Goal: Task Accomplishment & Management: Manage account settings

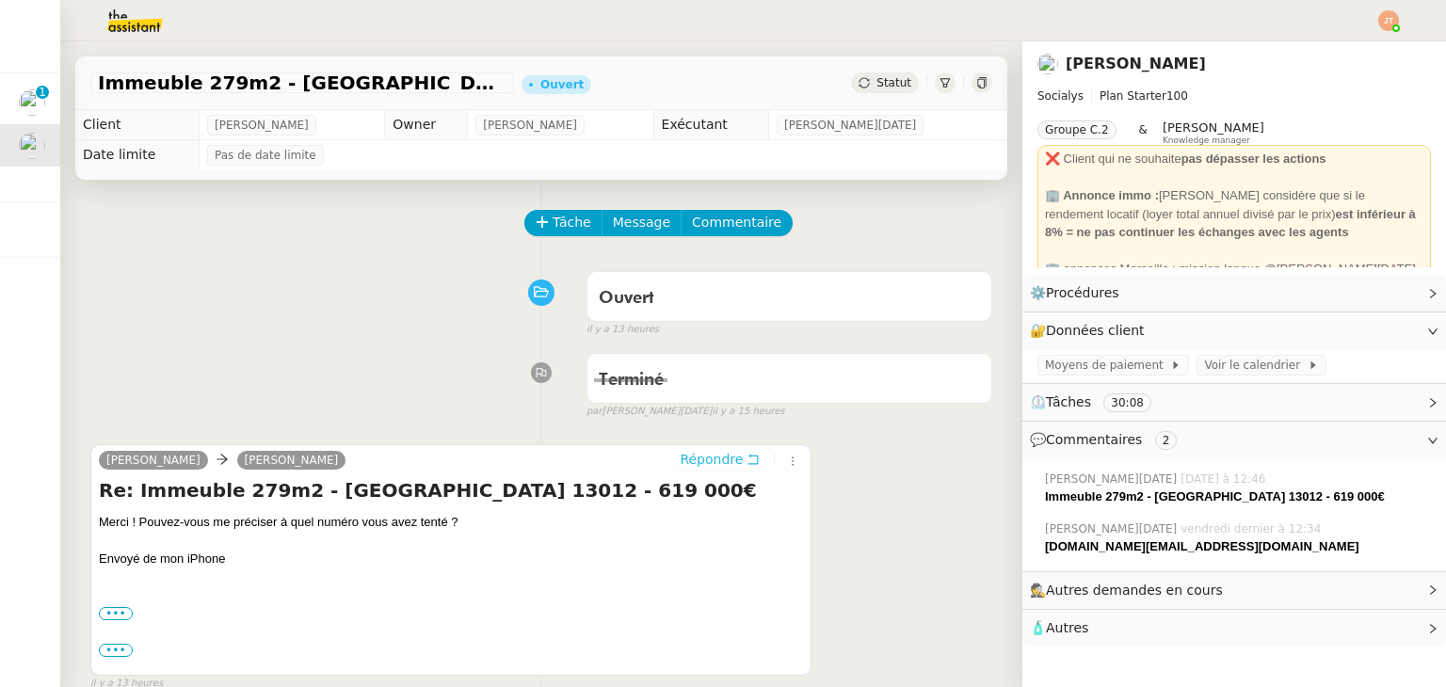
click at [688, 455] on span "Répondre" at bounding box center [711, 459] width 63 height 19
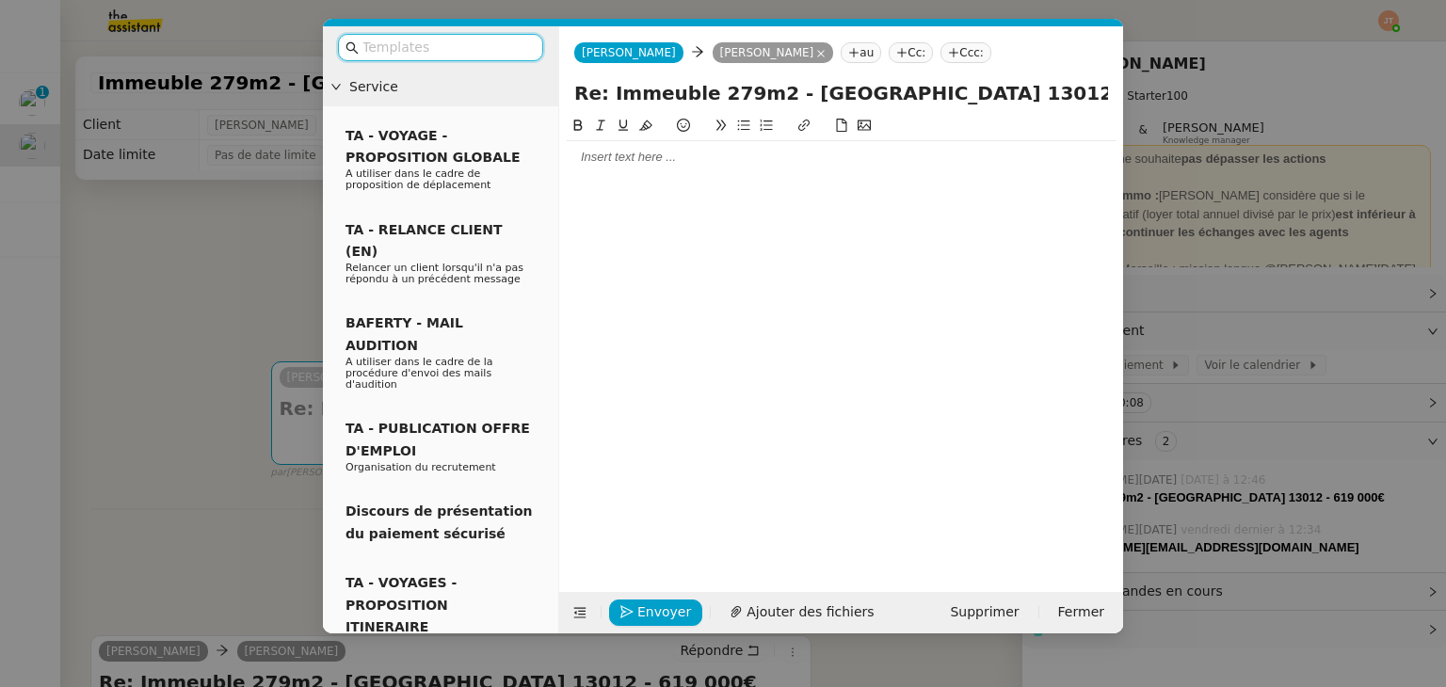
click at [168, 252] on nz-modal-container "Service TA - VOYAGE - PROPOSITION GLOBALE A utiliser dans le cadre de propositi…" at bounding box center [723, 343] width 1446 height 687
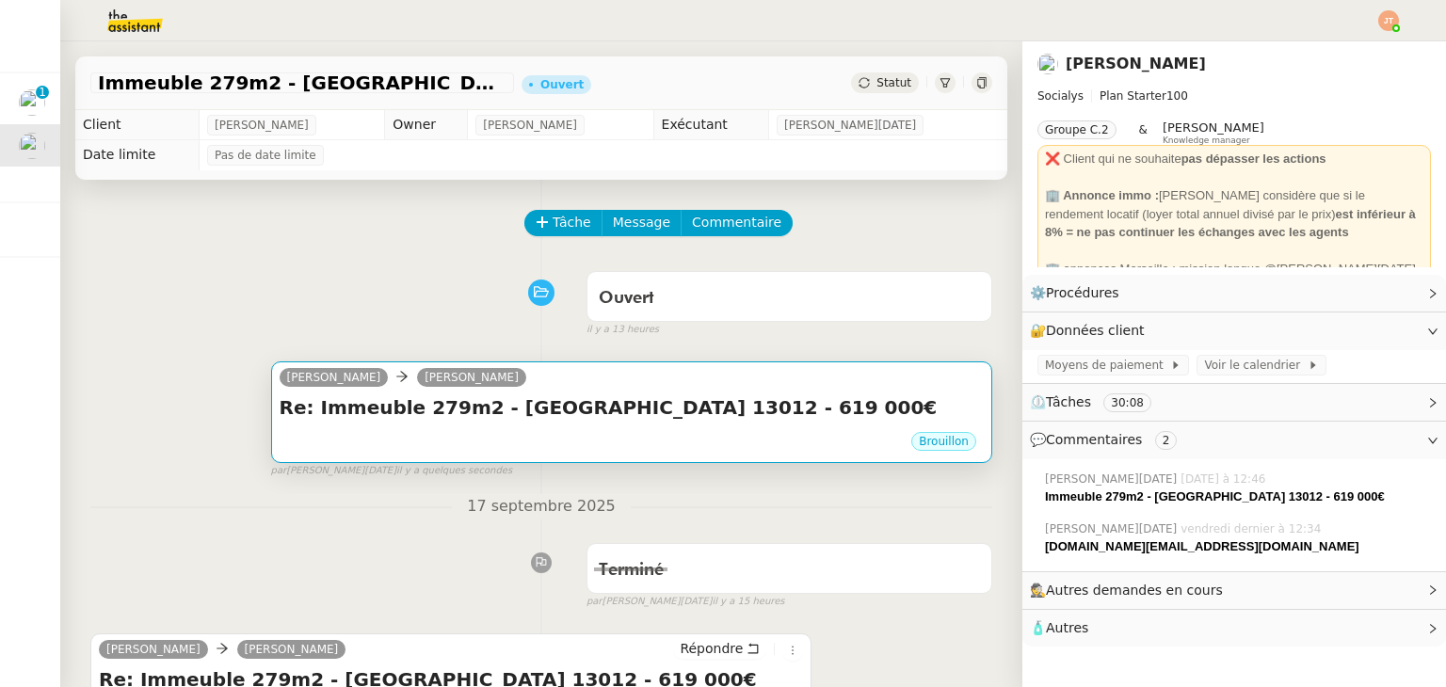
click at [569, 428] on div "Re: Immeuble 279m2 - [GEOGRAPHIC_DATA] 13012 - 619 000€ •••" at bounding box center [632, 412] width 704 height 36
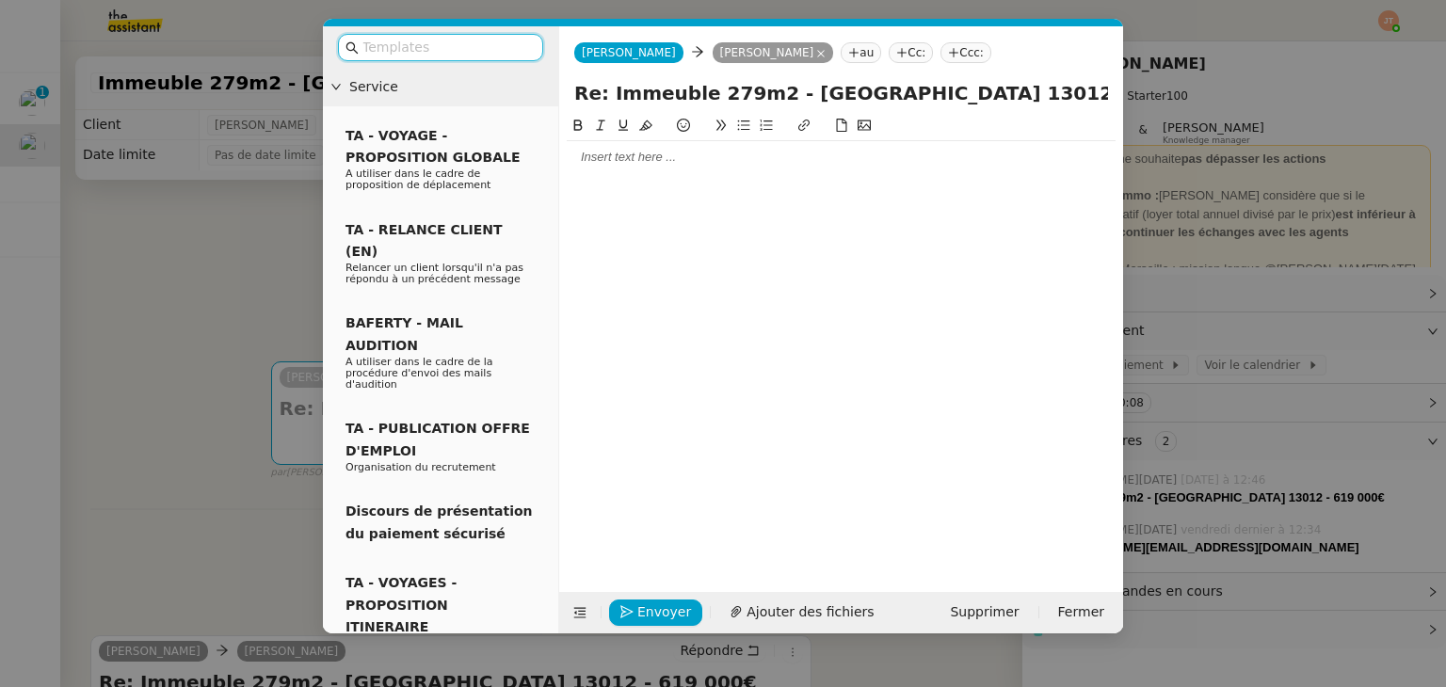
click at [636, 166] on div at bounding box center [841, 157] width 549 height 17
click at [56, 265] on nz-modal-container "Service TA - VOYAGE - PROPOSITION GLOBALE A utiliser dans le cadre de propositi…" at bounding box center [723, 343] width 1446 height 687
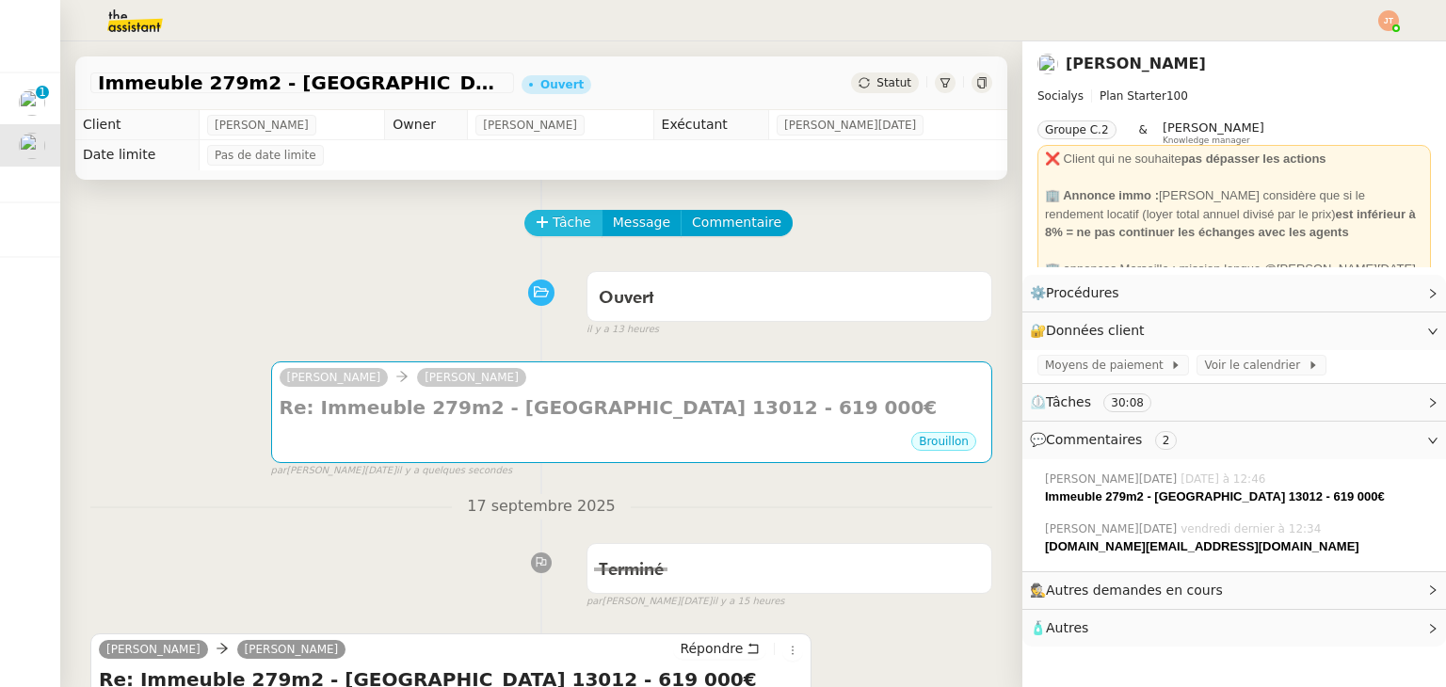
click at [553, 221] on span "Tâche" at bounding box center [572, 223] width 39 height 22
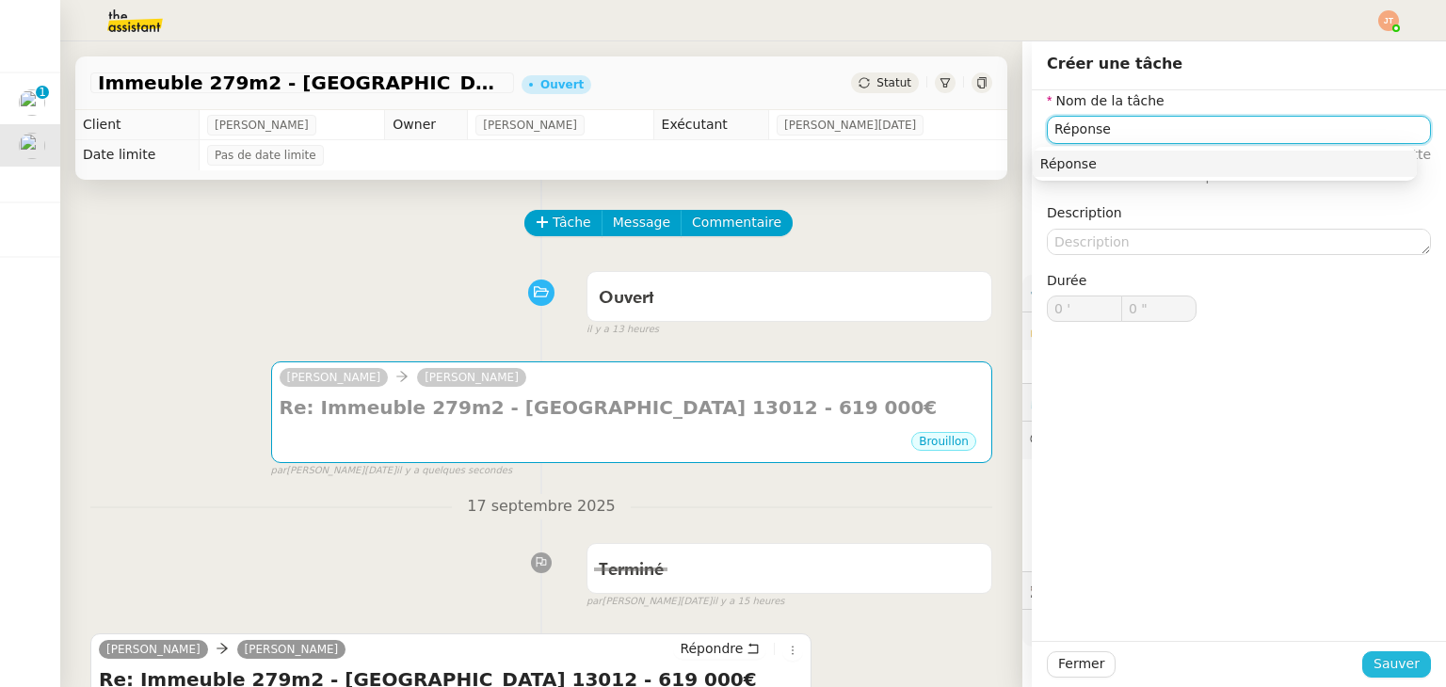
type input "Réponse"
click at [1384, 669] on span "Sauver" at bounding box center [1396, 664] width 46 height 22
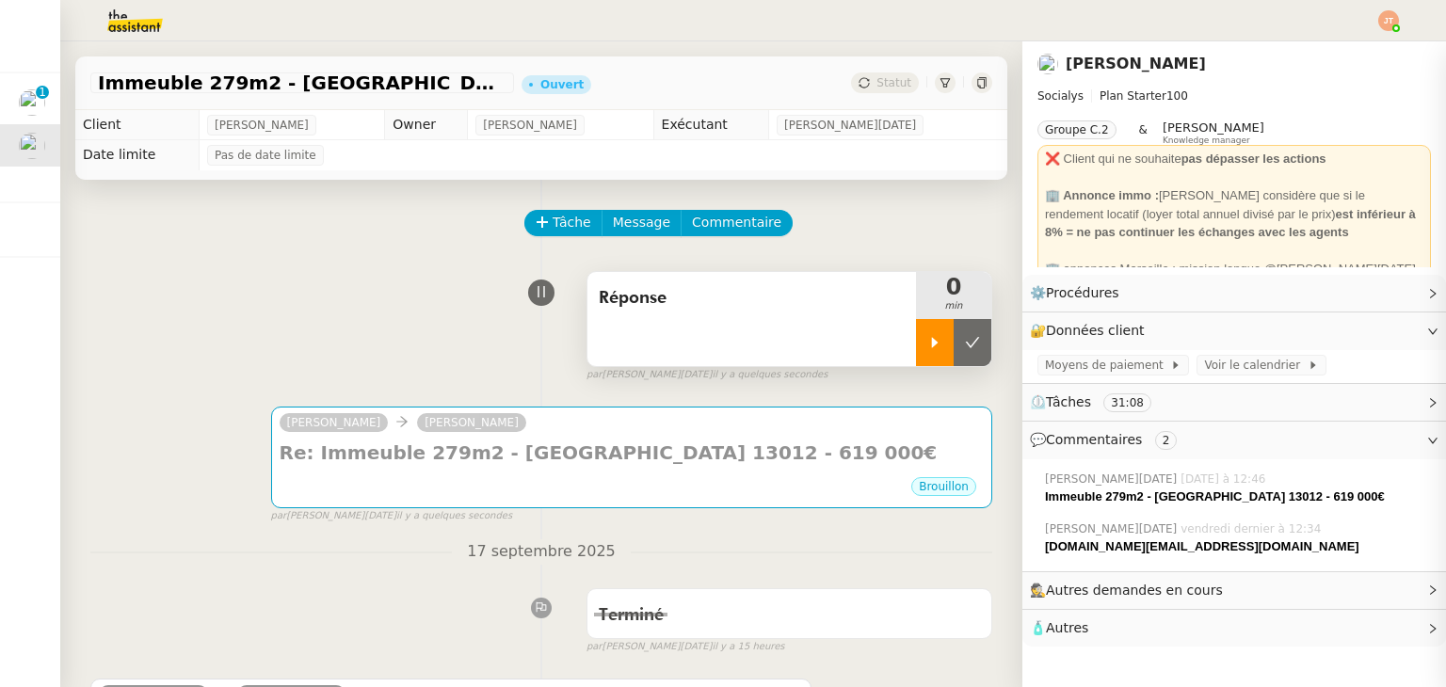
click at [916, 365] on div at bounding box center [935, 342] width 38 height 47
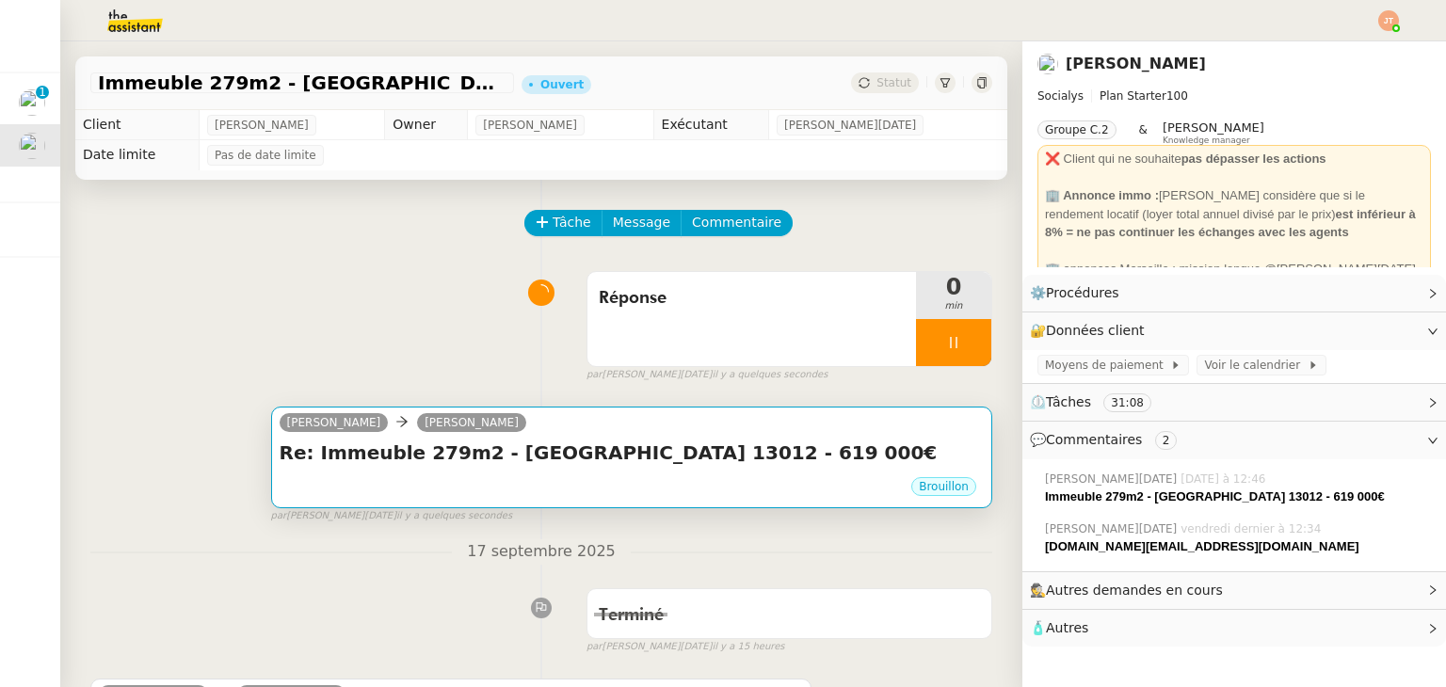
click at [580, 436] on div "[PERSON_NAME]" at bounding box center [632, 425] width 704 height 28
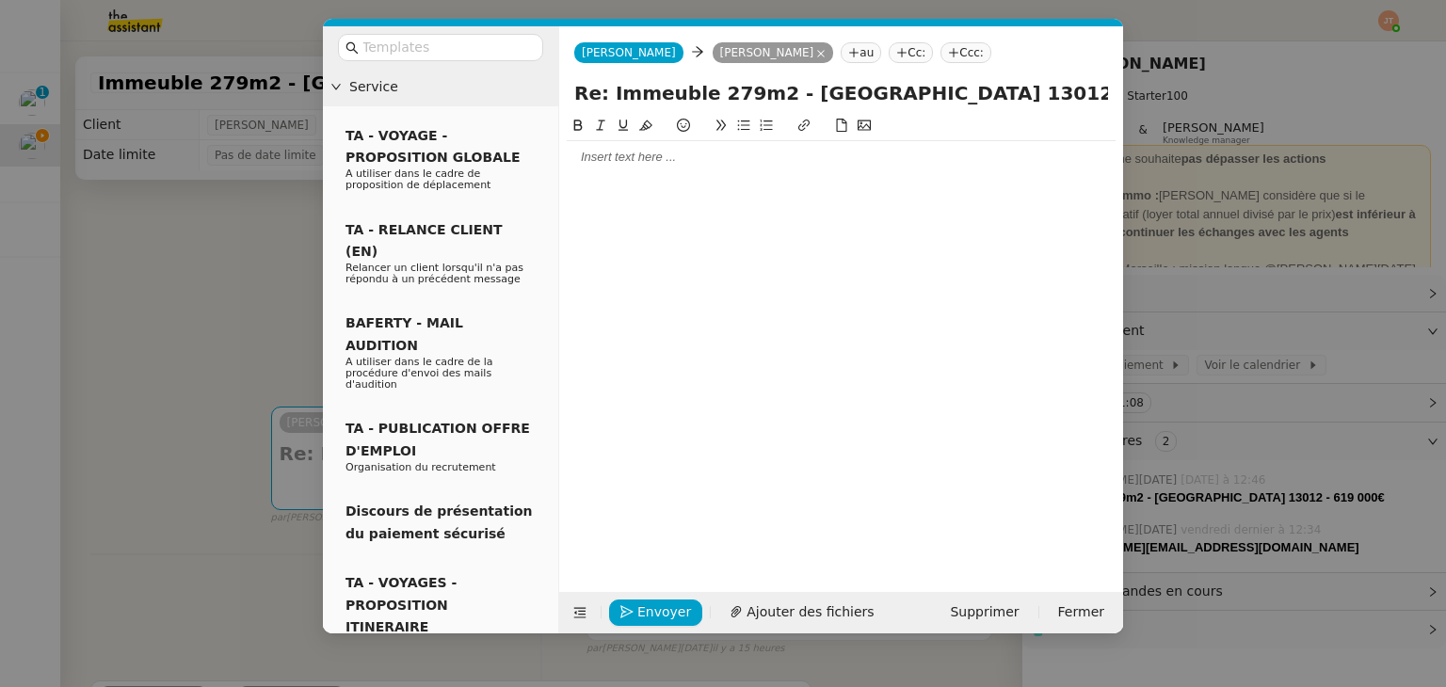
click at [588, 152] on div at bounding box center [841, 157] width 549 height 17
click at [204, 321] on nz-modal-container "Service TA - VOYAGE - PROPOSITION GLOBALE A utiliser dans le cadre de propositi…" at bounding box center [723, 343] width 1446 height 687
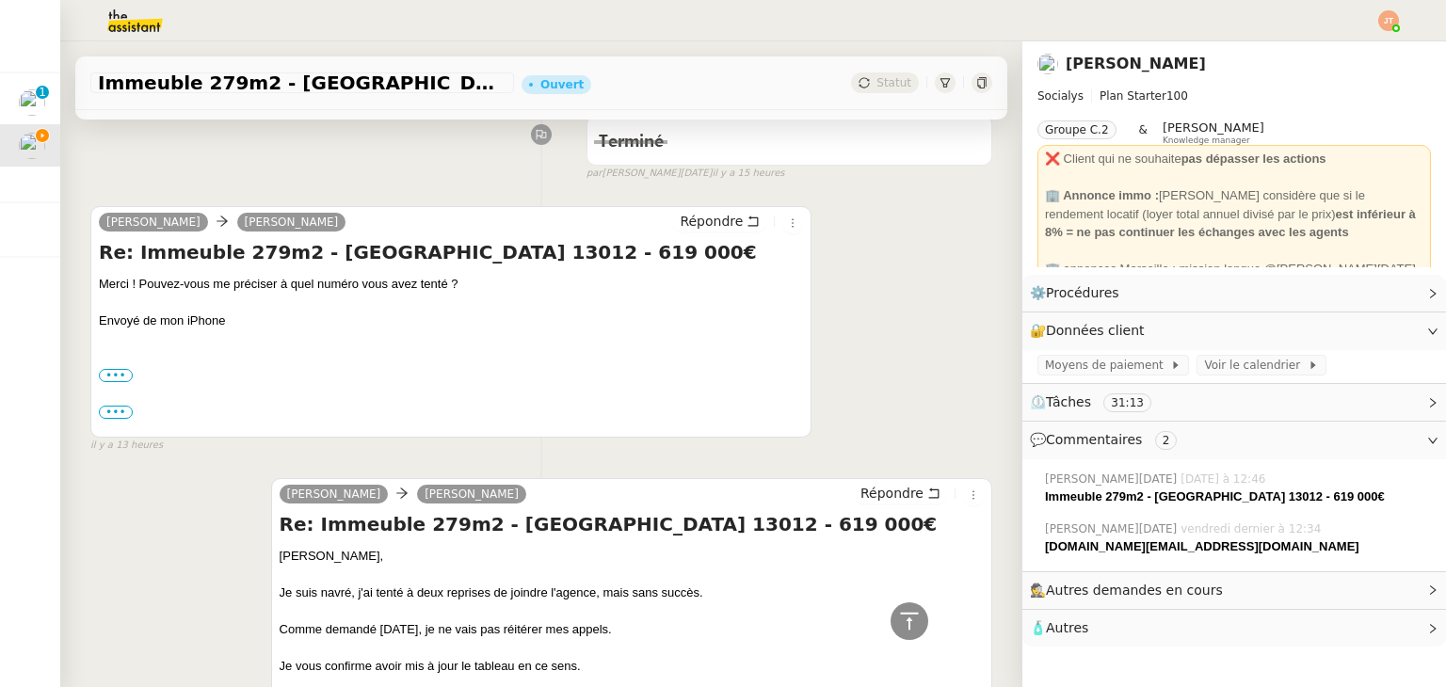
scroll to position [94, 0]
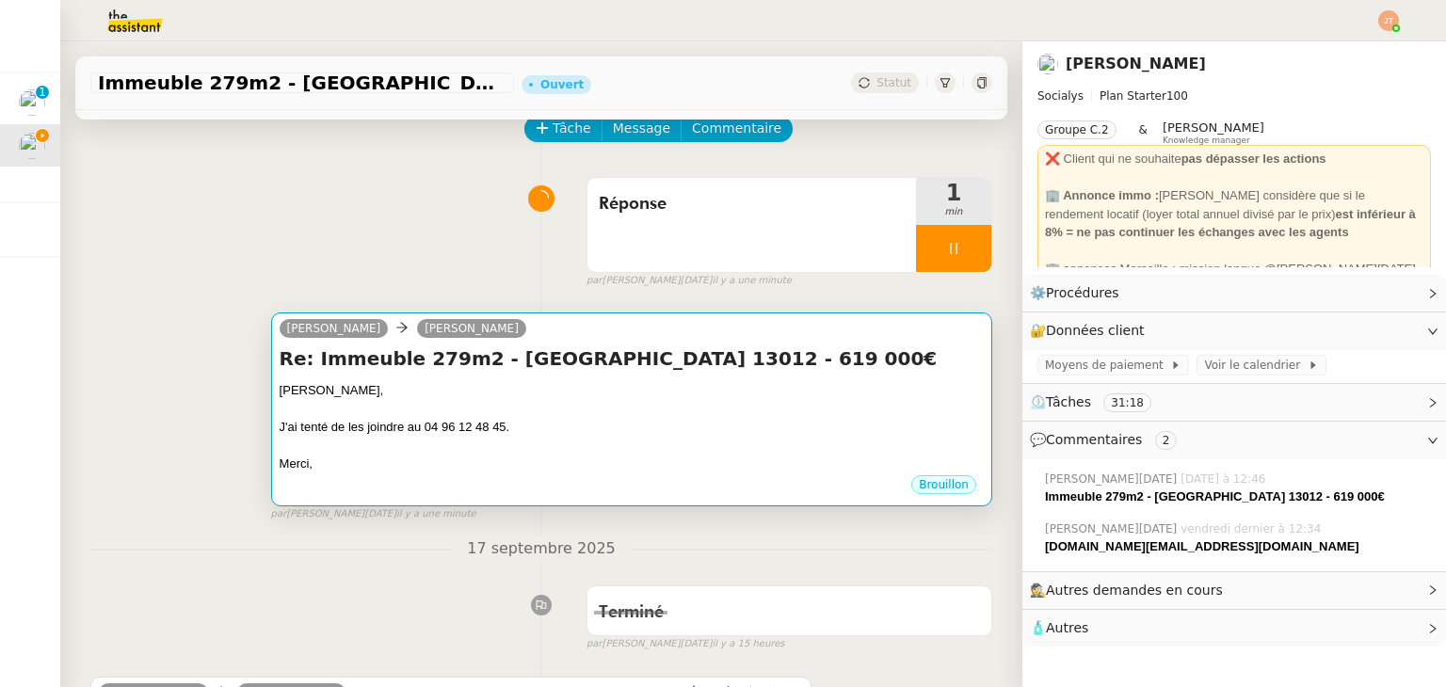
click at [658, 371] on h4 "Re: Immeuble 279m2 - [GEOGRAPHIC_DATA] 13012 - 619 000€" at bounding box center [632, 358] width 704 height 26
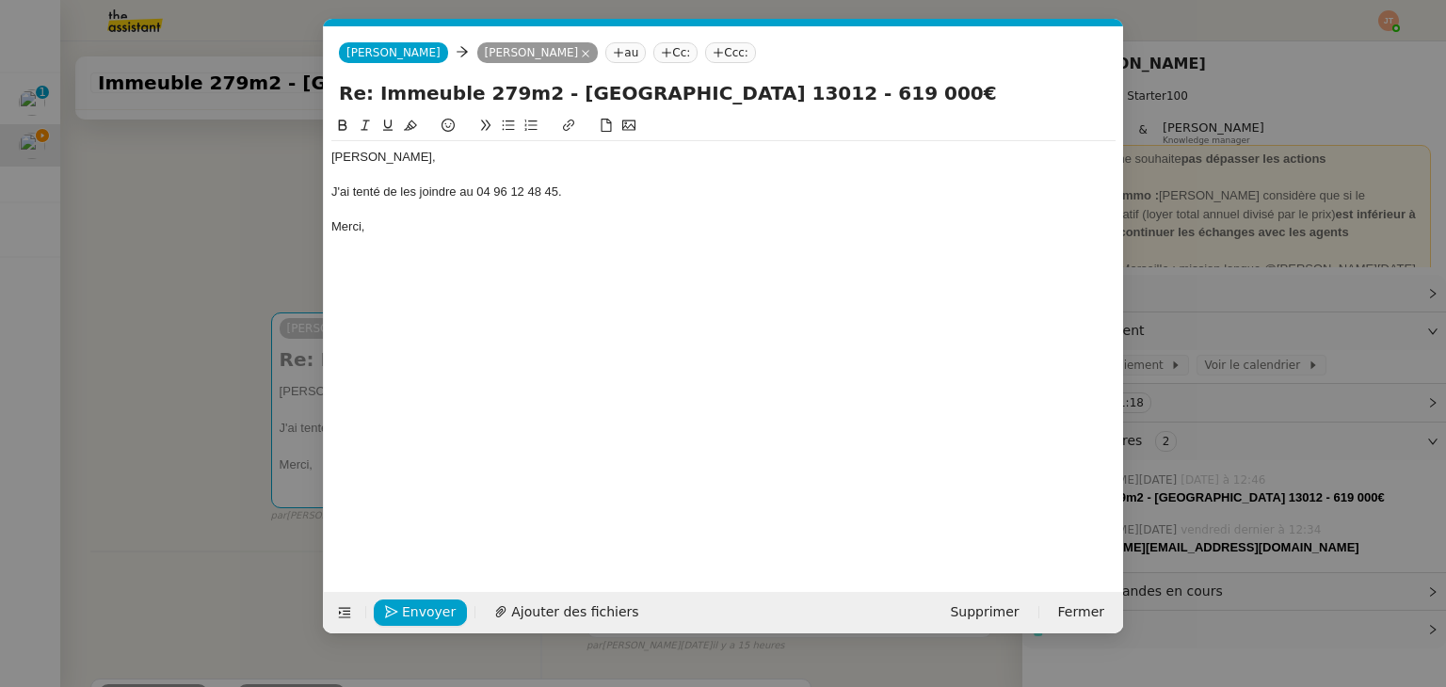
scroll to position [0, 40]
click at [409, 615] on span "Envoyer" at bounding box center [429, 613] width 54 height 22
click at [409, 615] on span "Confirmer l'envoi" at bounding box center [458, 613] width 113 height 22
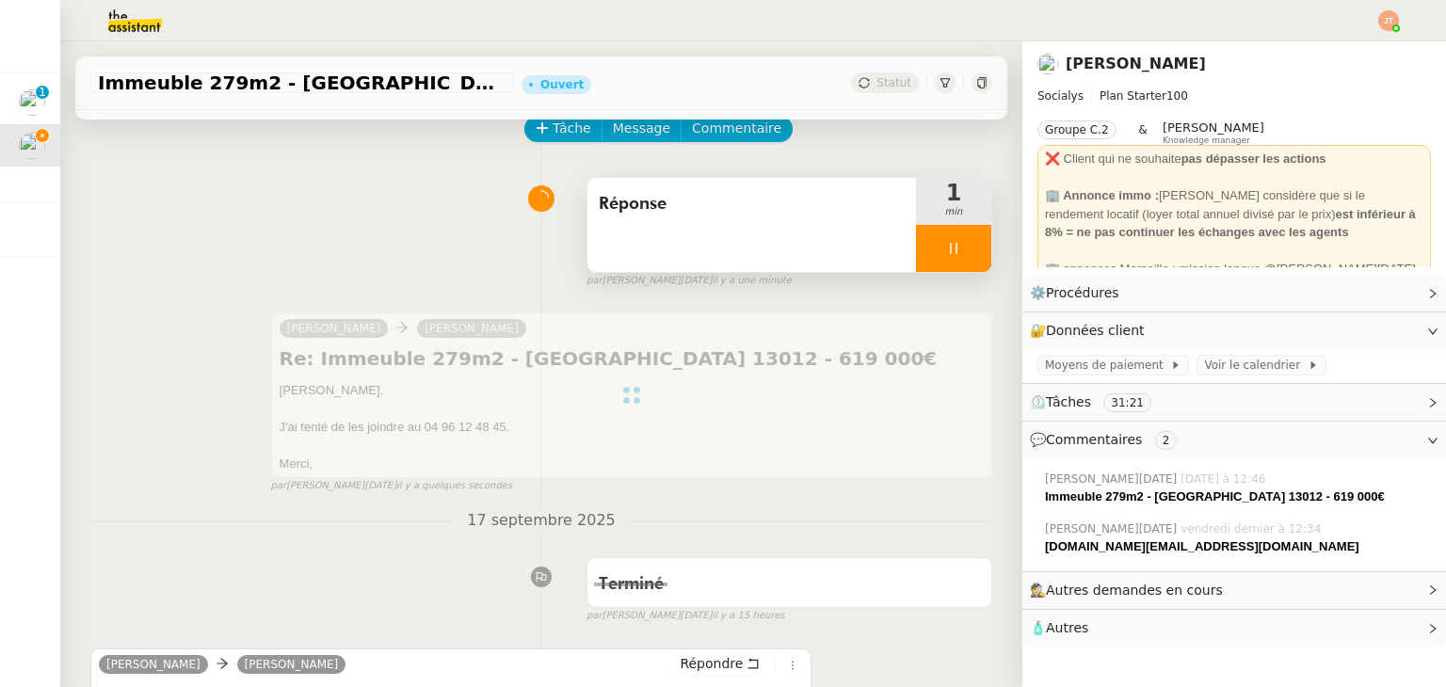
click at [921, 241] on div at bounding box center [953, 248] width 75 height 47
click at [965, 247] on icon at bounding box center [972, 248] width 15 height 15
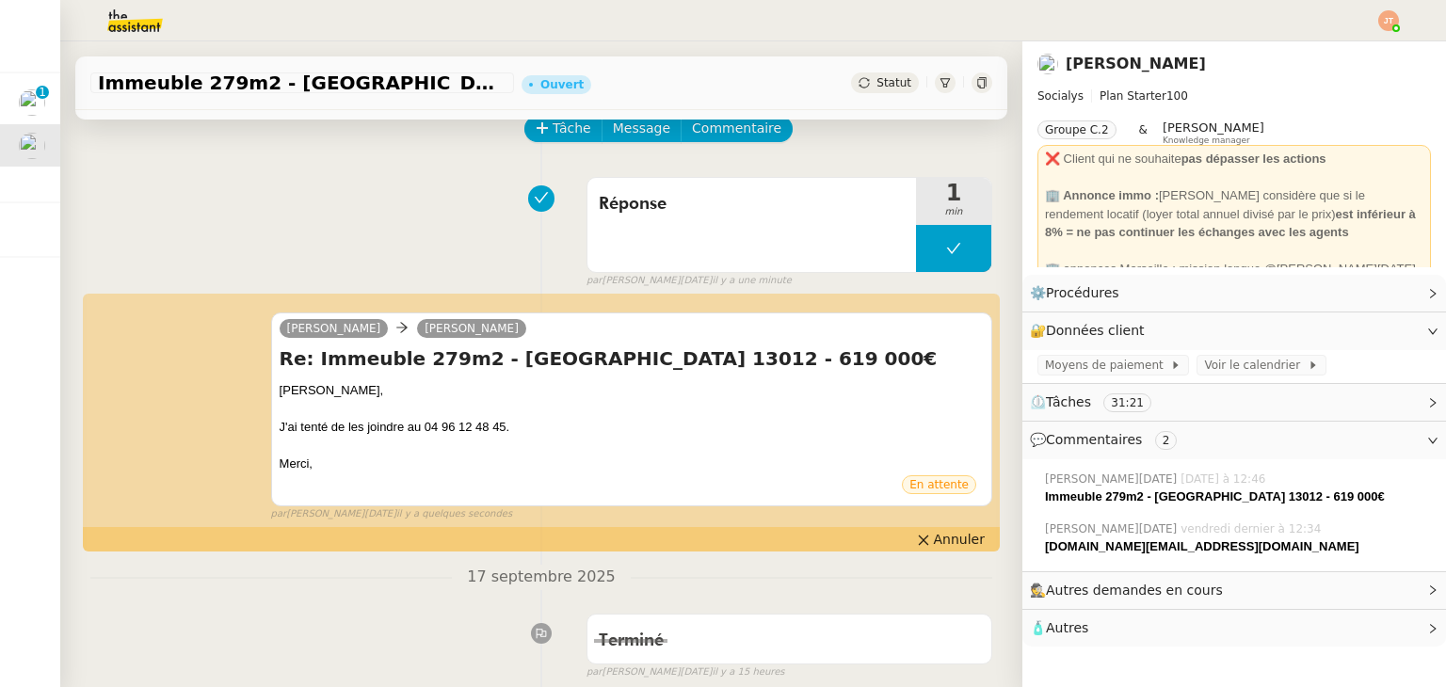
click at [876, 88] on span "Statut" at bounding box center [893, 82] width 35 height 13
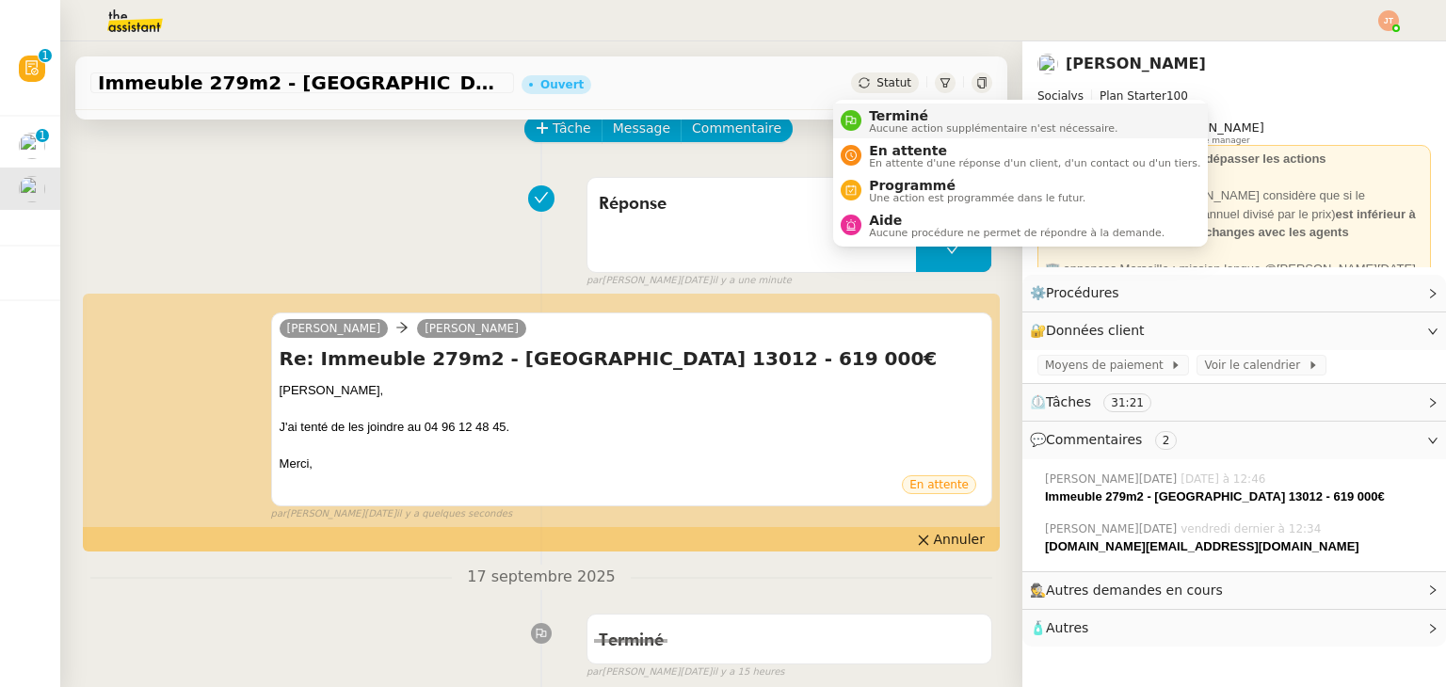
click at [872, 116] on span "Terminé" at bounding box center [993, 115] width 249 height 15
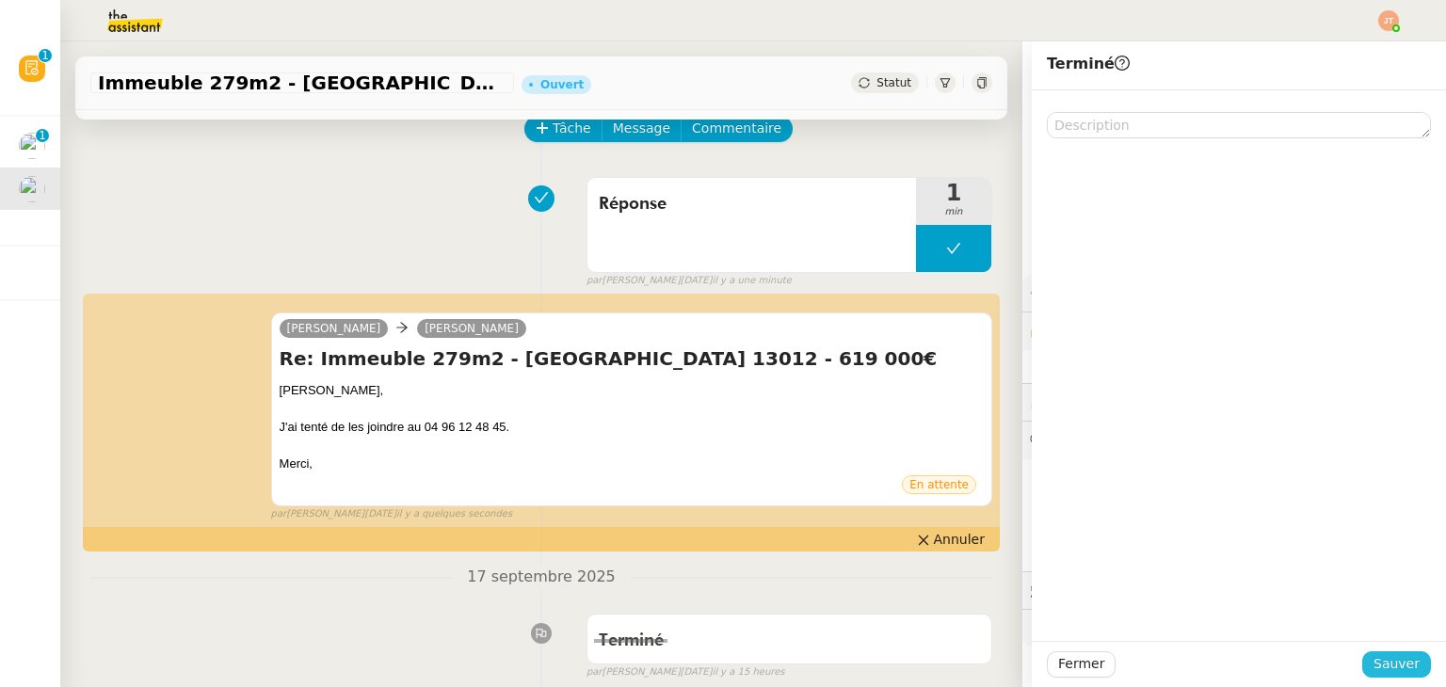
drag, startPoint x: 1386, startPoint y: 667, endPoint x: 1371, endPoint y: 657, distance: 18.3
click at [1386, 666] on span "Sauver" at bounding box center [1396, 664] width 46 height 22
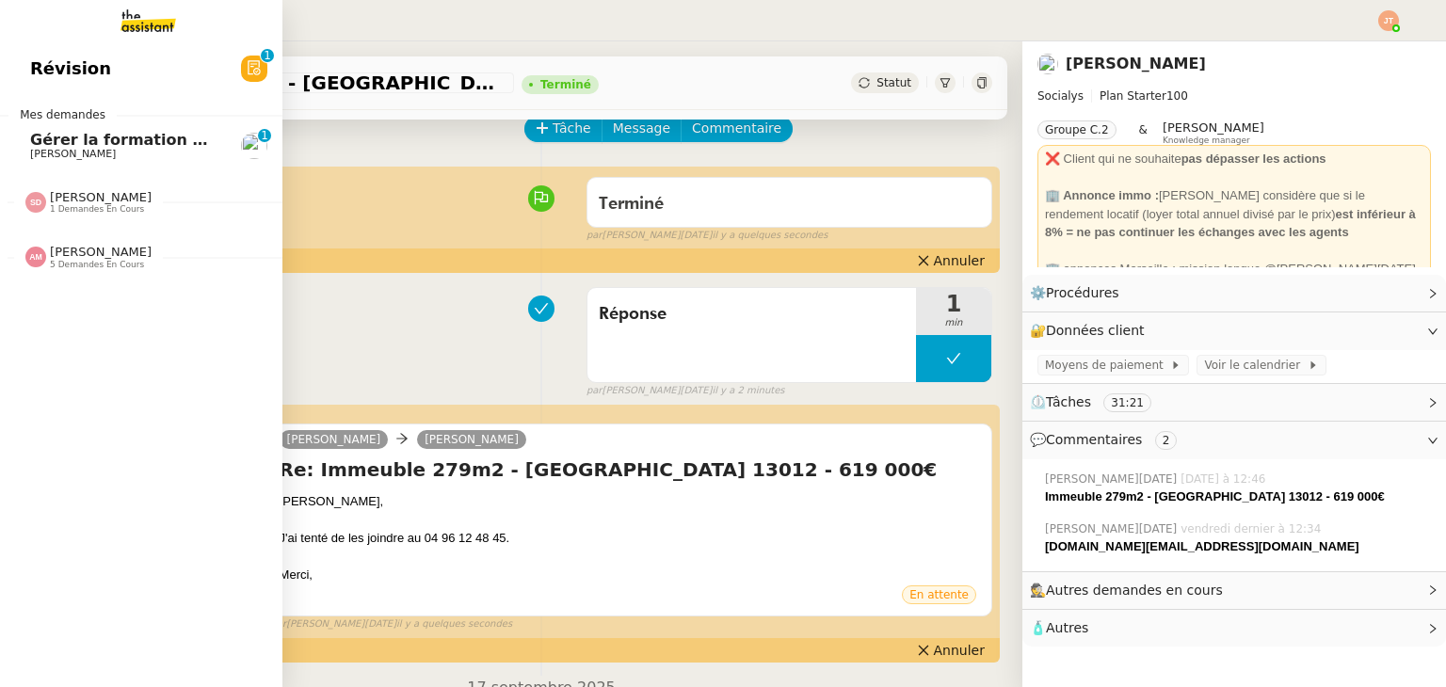
click at [51, 149] on span "[PERSON_NAME]" at bounding box center [73, 154] width 86 height 12
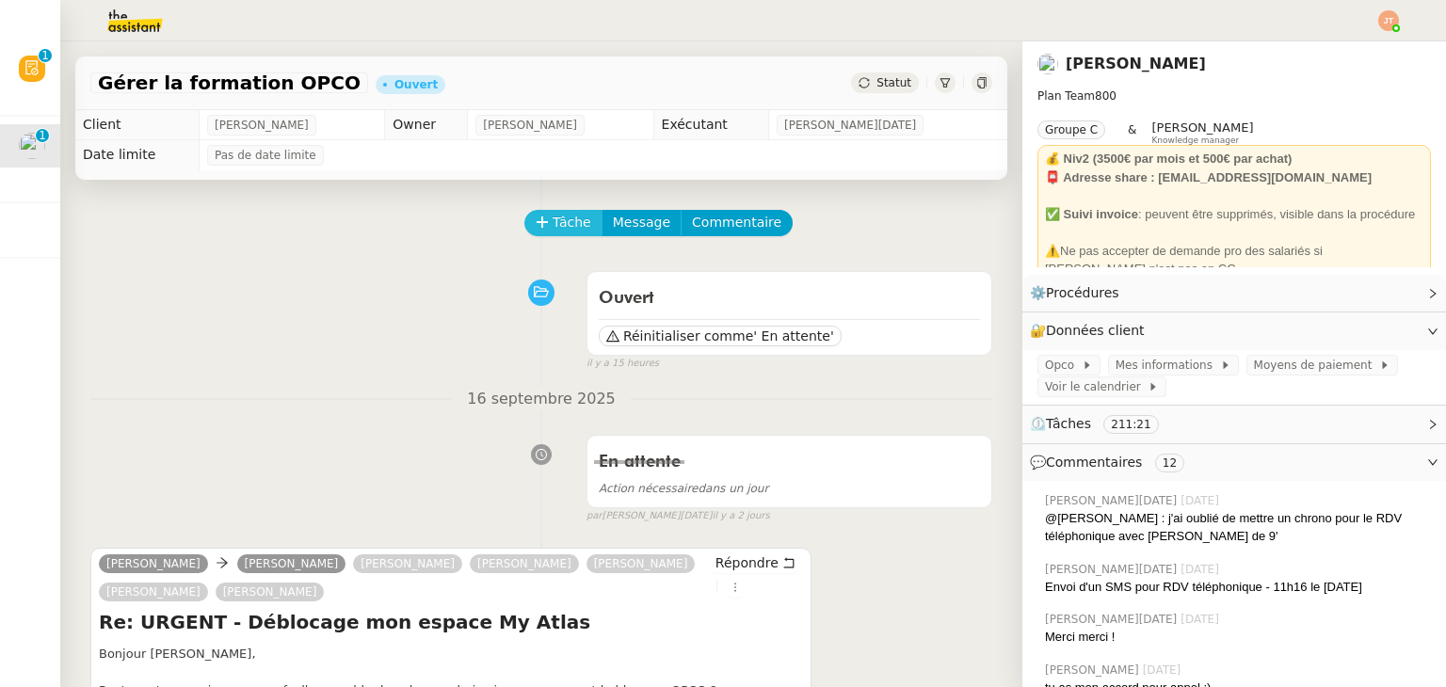
click at [553, 231] on span "Tâche" at bounding box center [572, 223] width 39 height 22
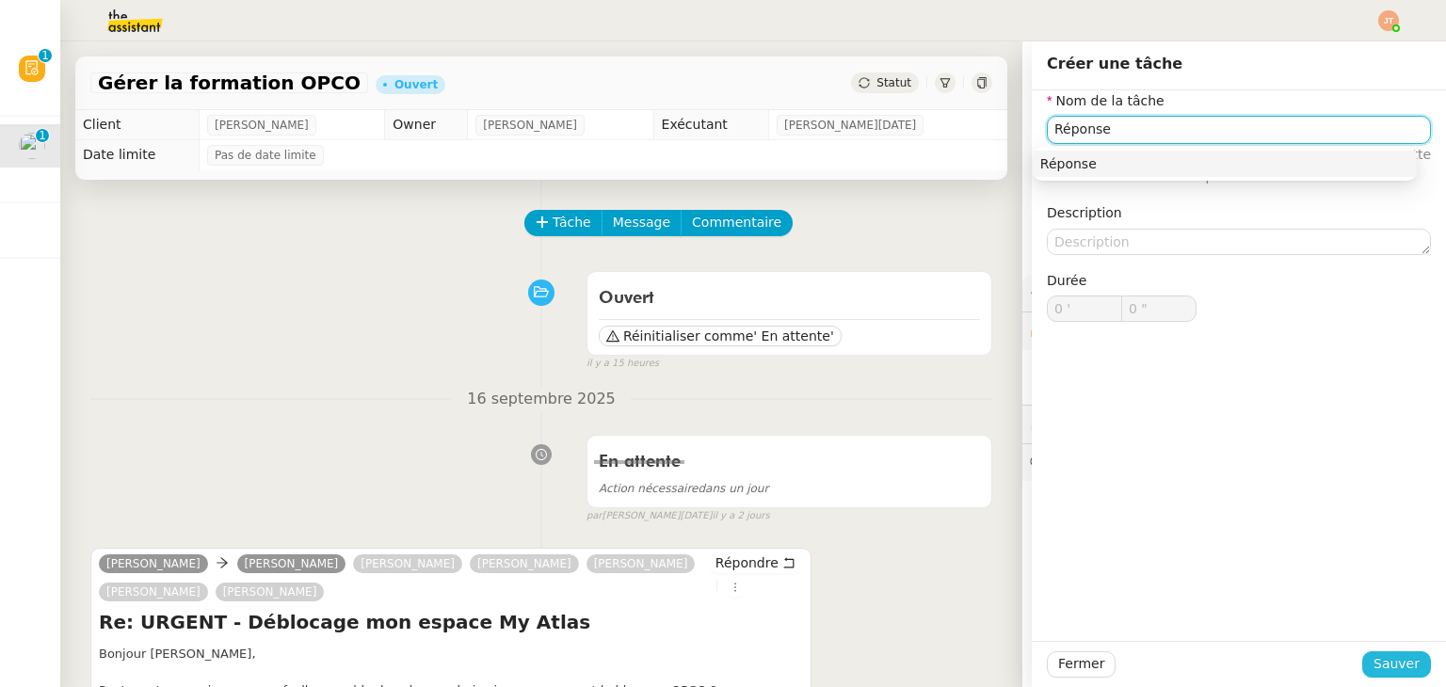
type input "Réponse"
click at [1389, 651] on button "Sauver" at bounding box center [1396, 664] width 69 height 26
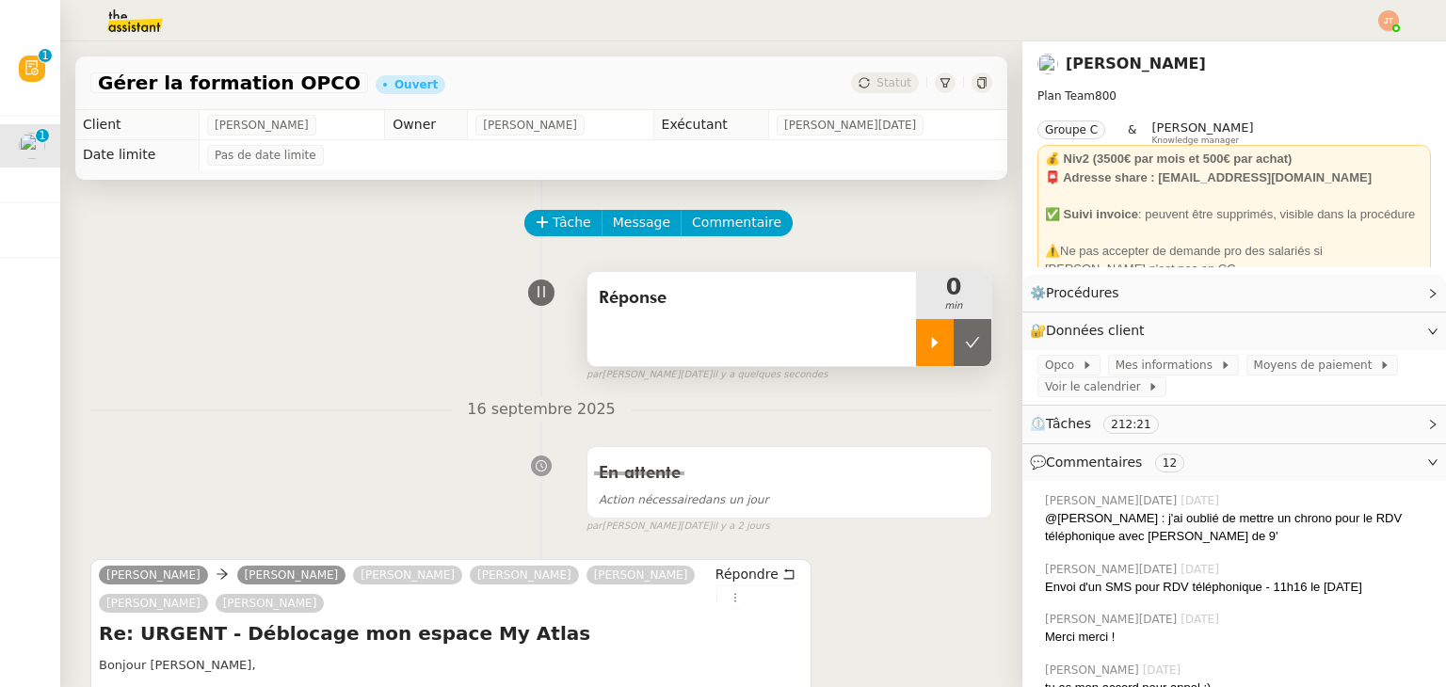
click at [927, 341] on icon at bounding box center [934, 342] width 15 height 15
click at [715, 581] on span "Répondre" at bounding box center [746, 574] width 63 height 19
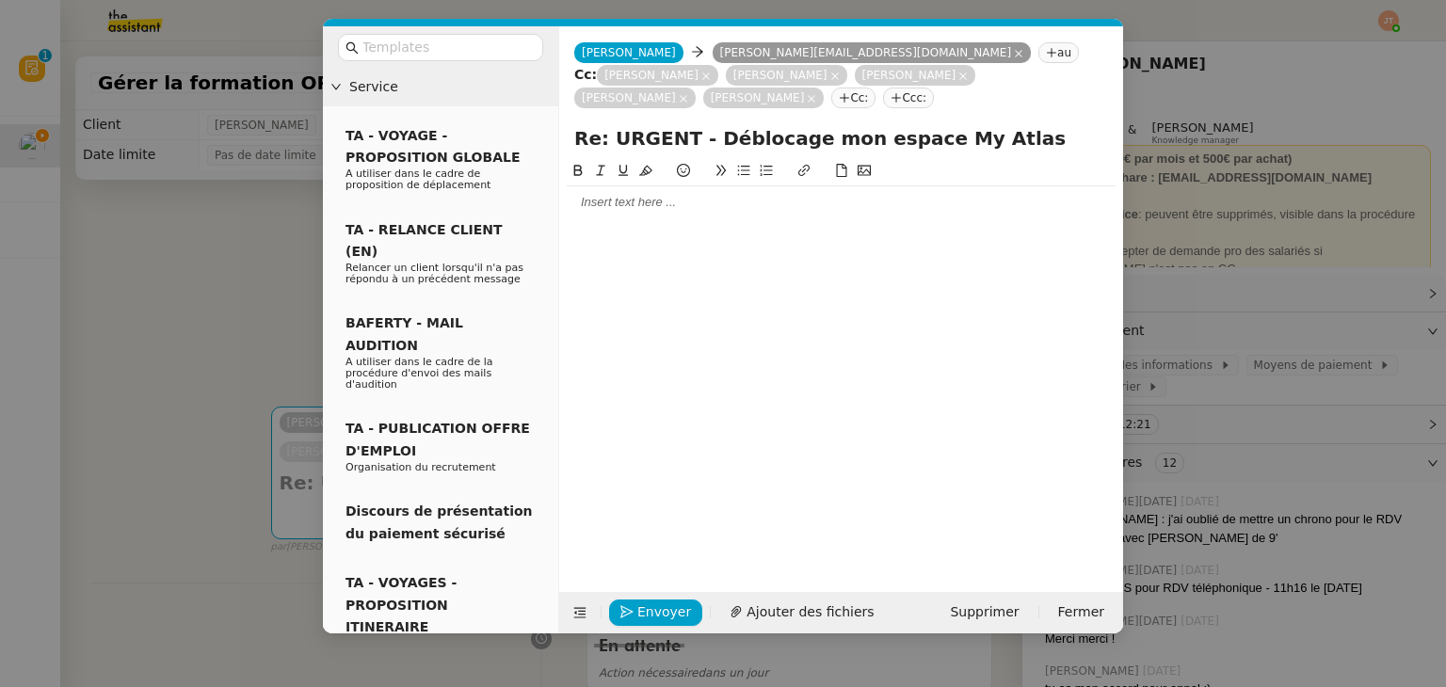
click at [614, 217] on div at bounding box center [841, 202] width 549 height 32
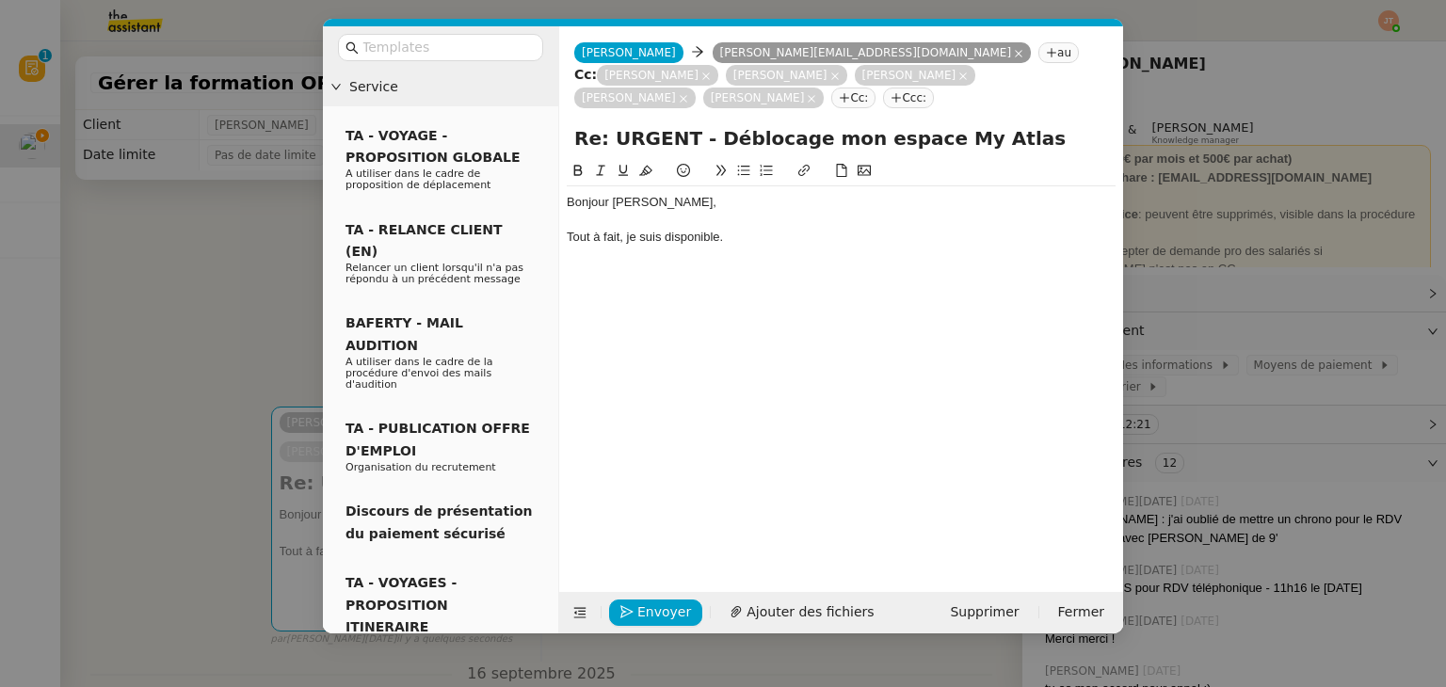
click at [743, 177] on icon at bounding box center [743, 170] width 13 height 13
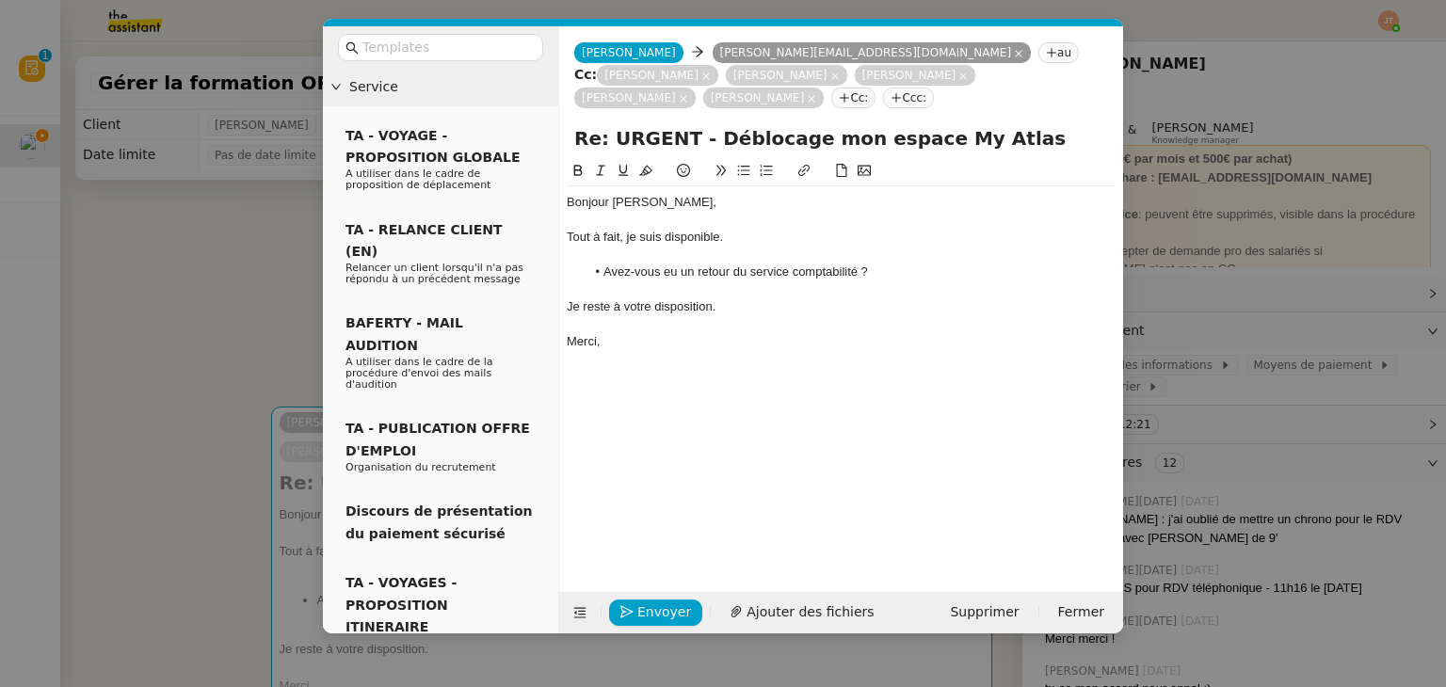
click at [614, 348] on div "Merci," at bounding box center [841, 341] width 549 height 17
click at [658, 612] on span "Envoyer" at bounding box center [664, 613] width 54 height 22
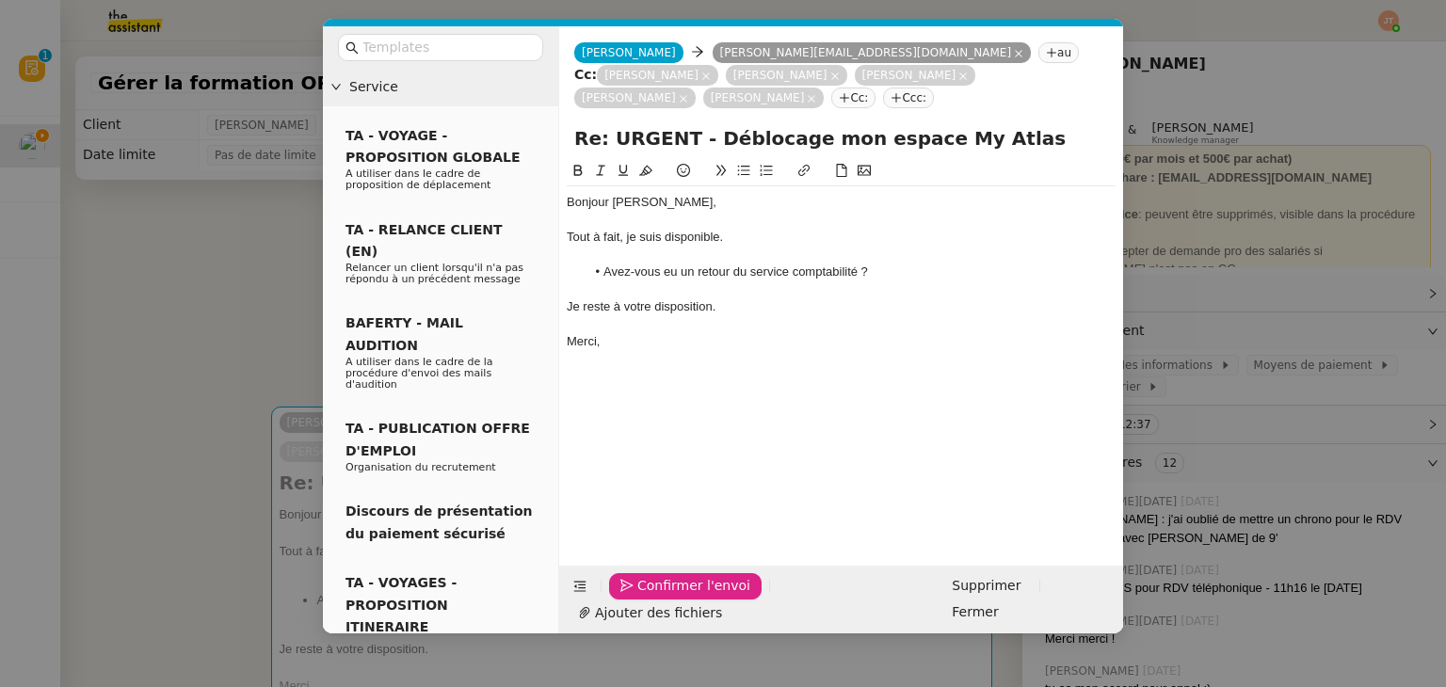
click at [658, 597] on span "Confirmer l'envoi" at bounding box center [693, 586] width 113 height 22
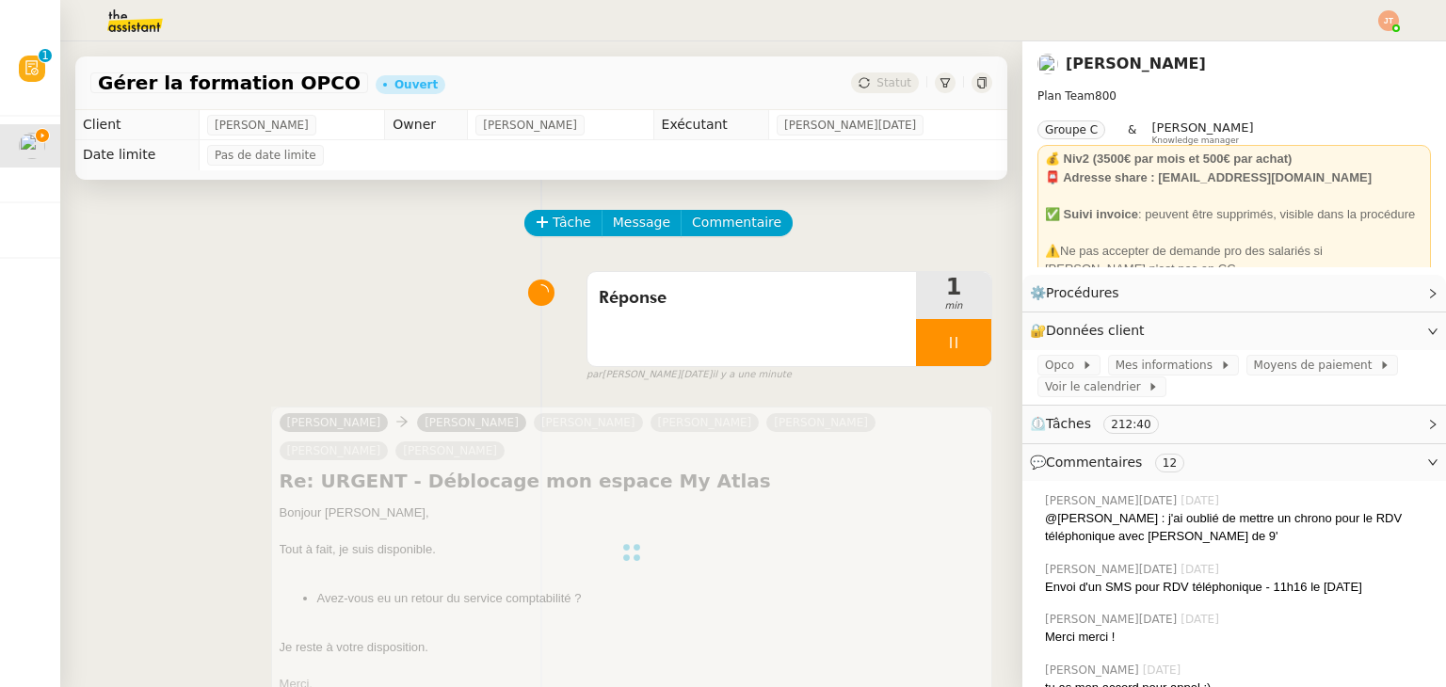
click at [946, 339] on icon at bounding box center [953, 342] width 15 height 15
click at [965, 345] on icon at bounding box center [972, 342] width 15 height 15
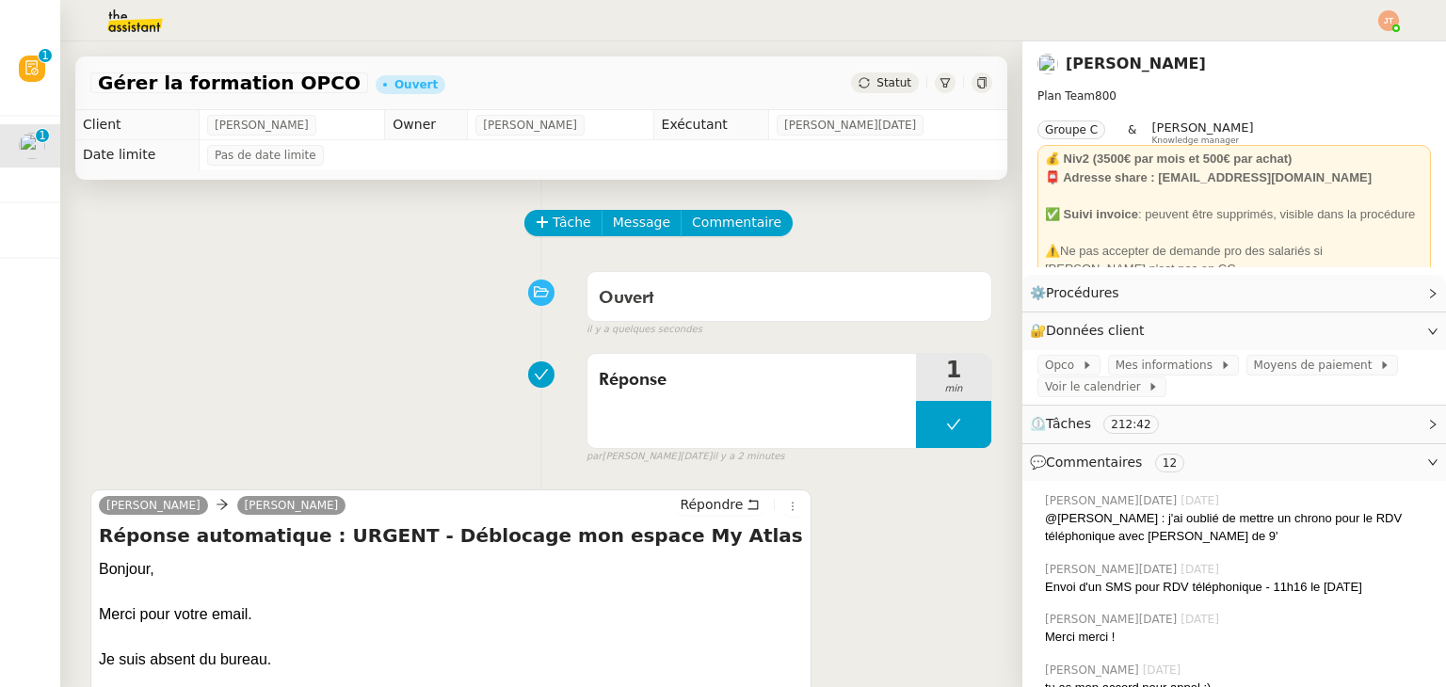
click at [880, 88] on span "Statut" at bounding box center [893, 82] width 35 height 13
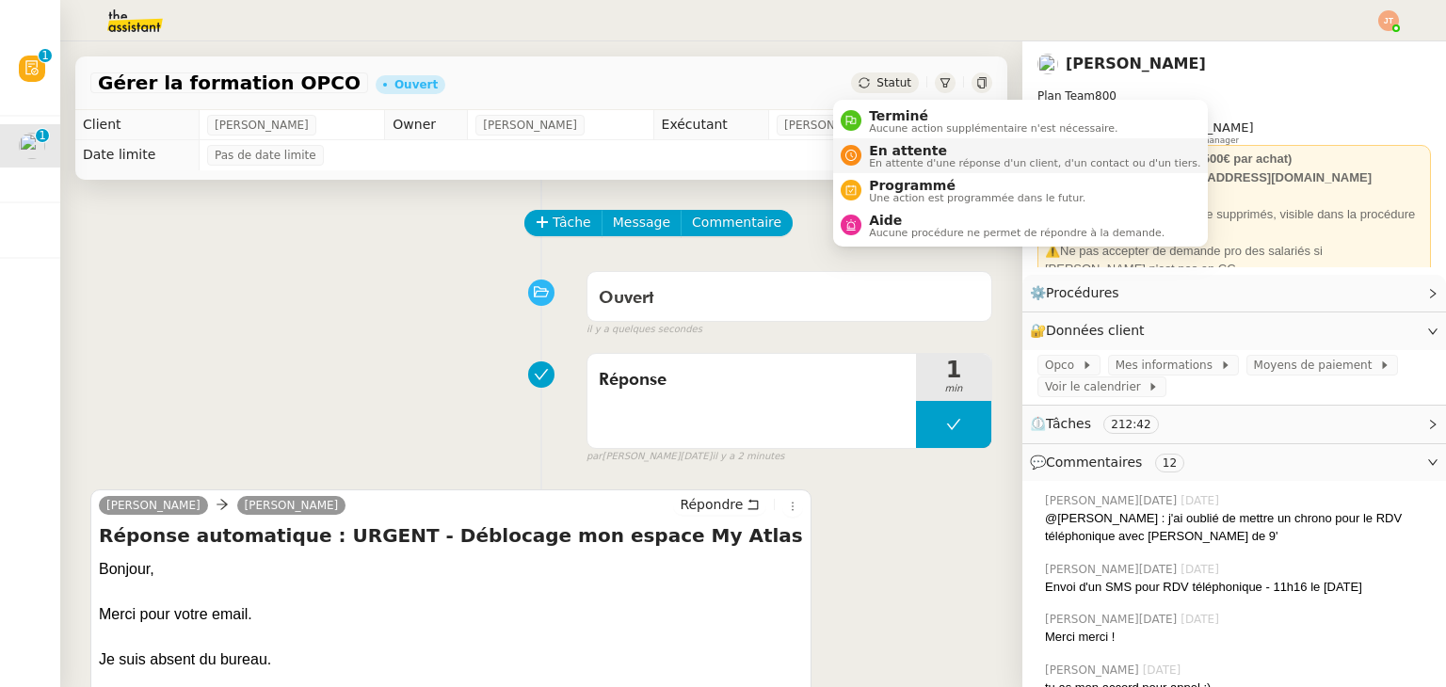
click at [896, 144] on span "En attente" at bounding box center [1034, 150] width 331 height 15
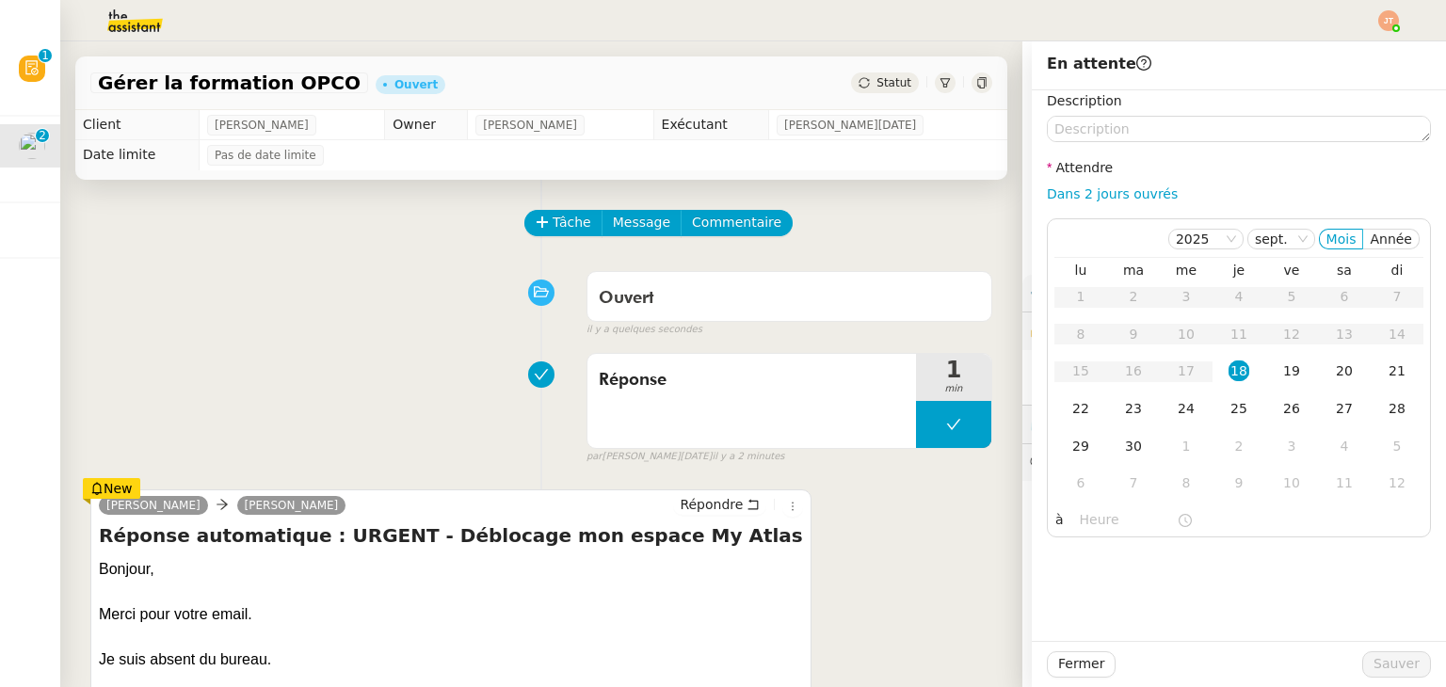
click at [322, 313] on div "Ouvert false il y a quelques secondes" at bounding box center [541, 300] width 902 height 75
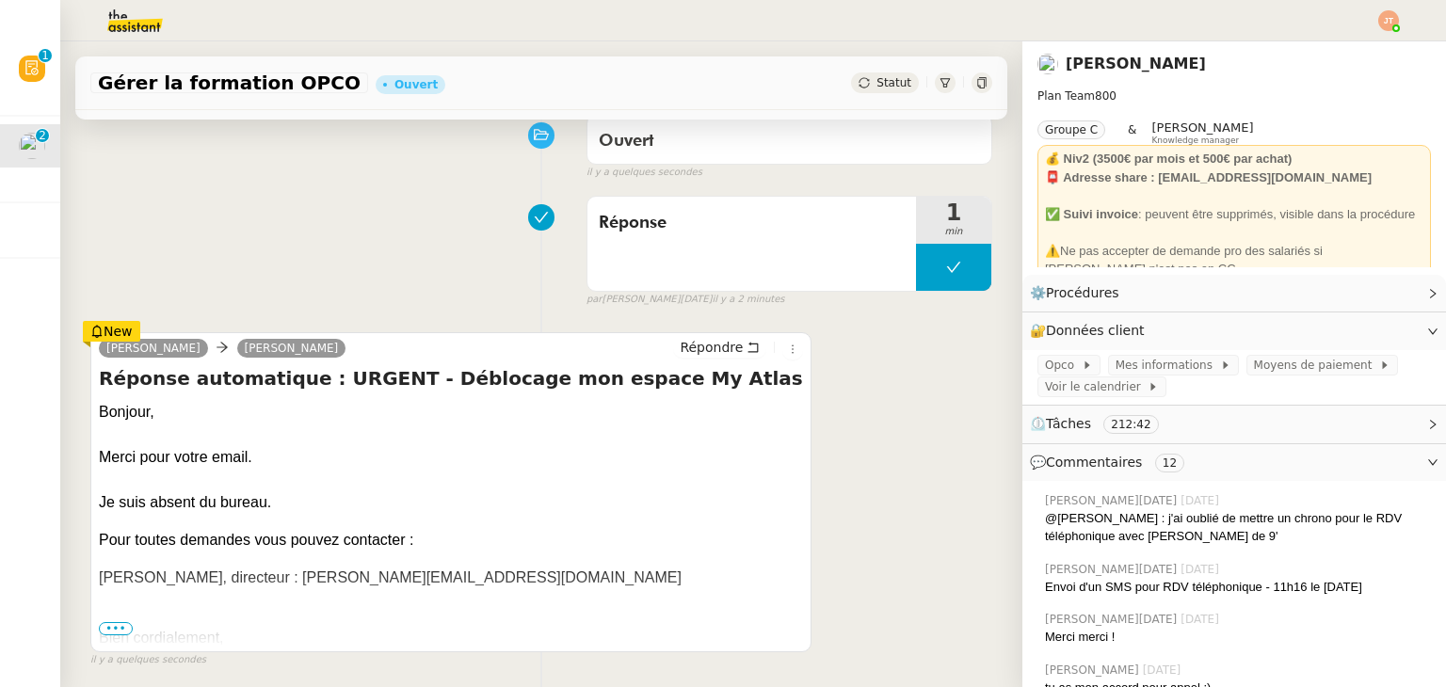
scroll to position [188, 0]
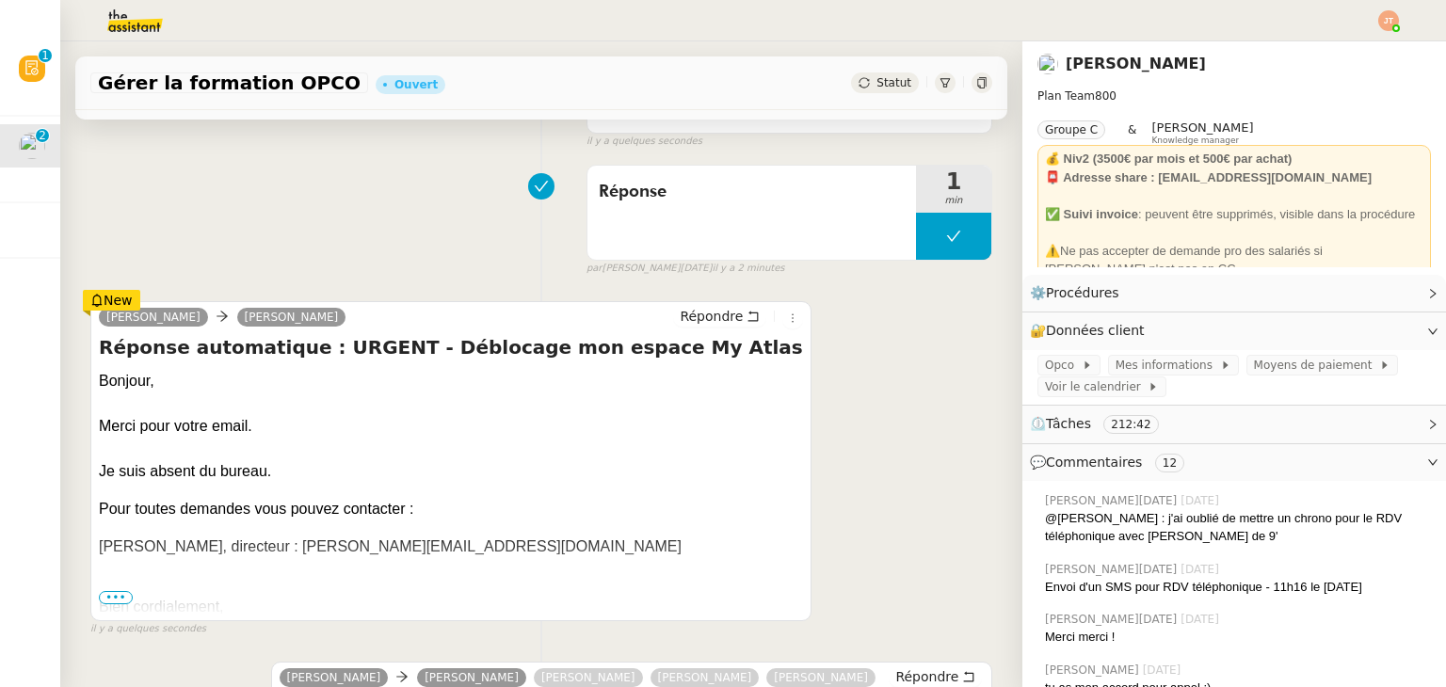
click at [111, 599] on span "•••" at bounding box center [116, 597] width 34 height 13
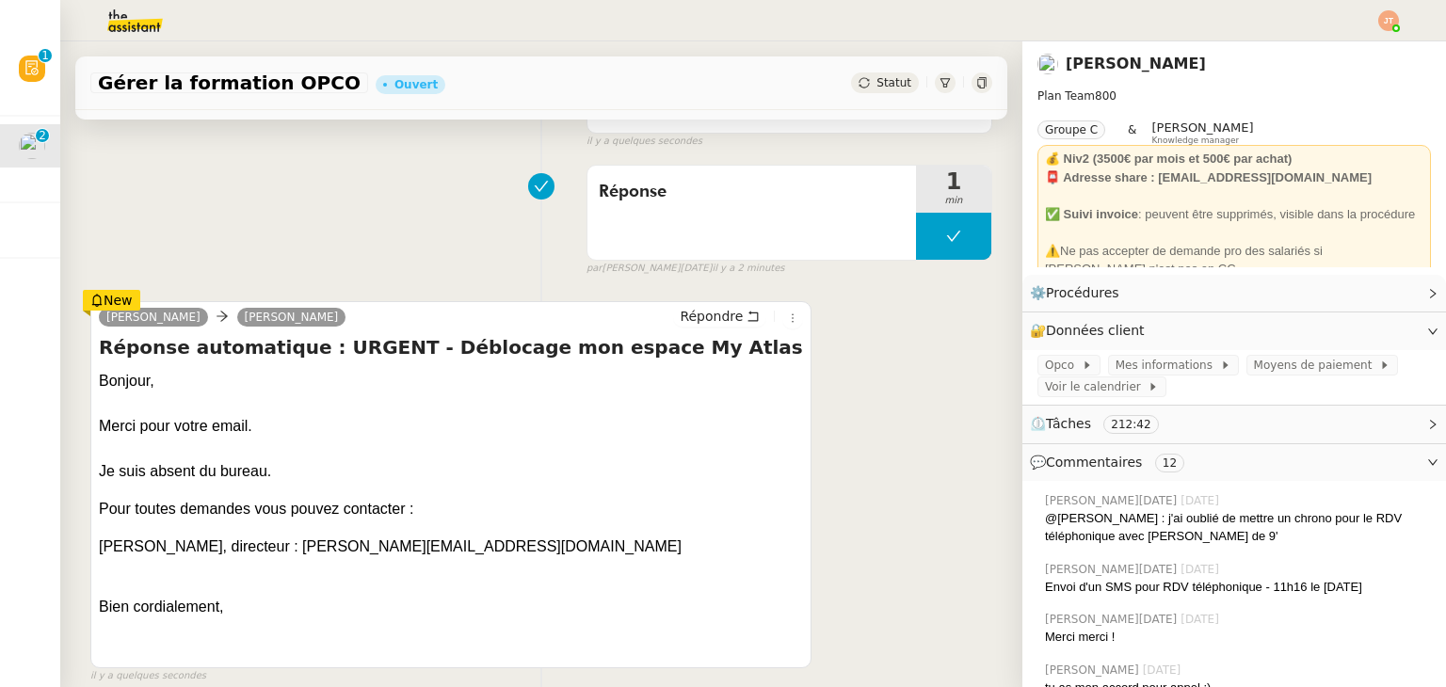
click at [762, 321] on div "Répondre" at bounding box center [738, 317] width 130 height 23
click at [782, 321] on icon at bounding box center [792, 318] width 21 height 11
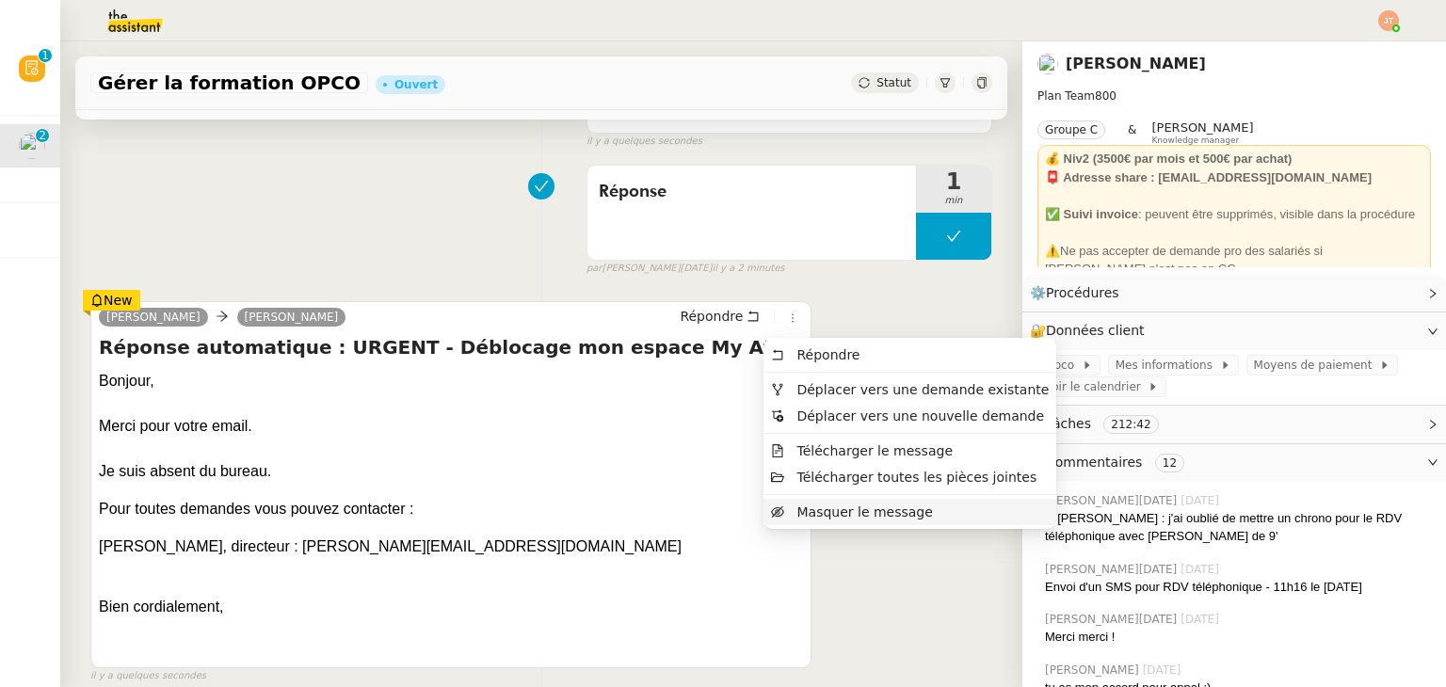
click at [828, 506] on span "Masquer le message" at bounding box center [864, 512] width 136 height 15
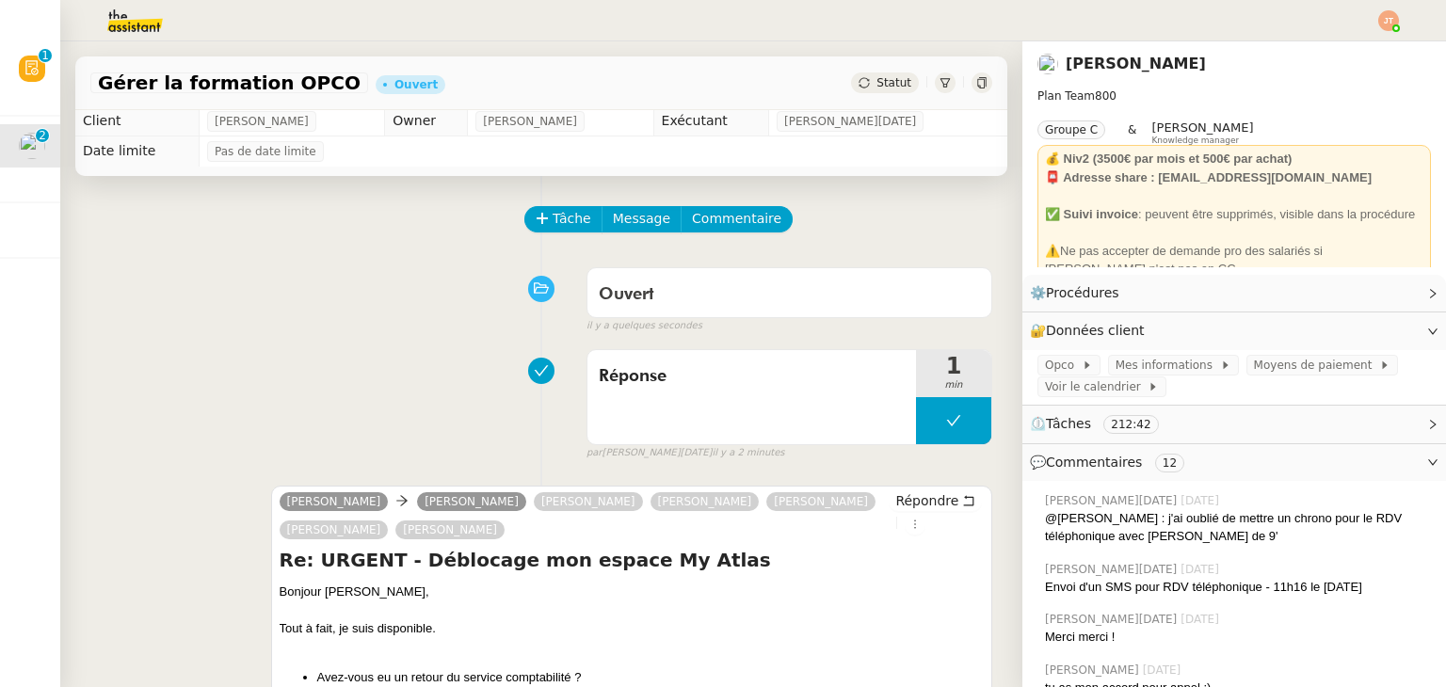
scroll to position [0, 0]
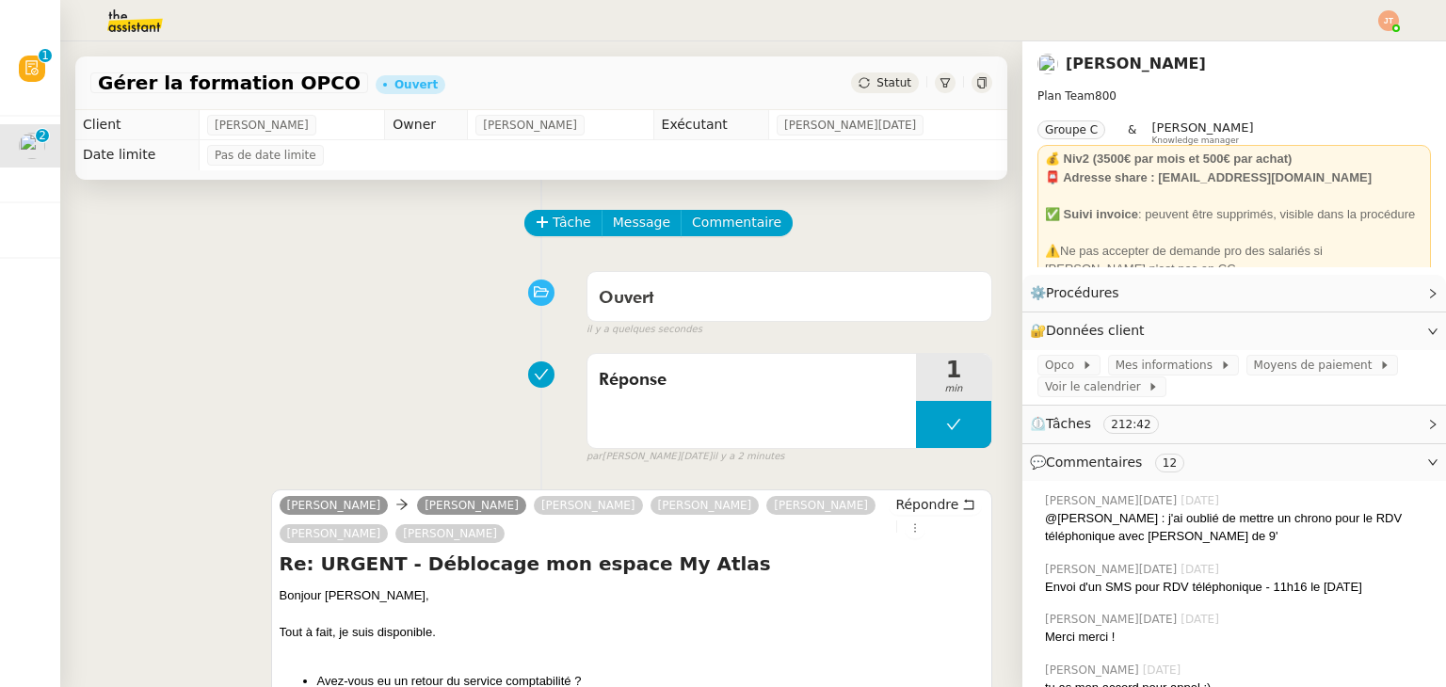
click at [876, 81] on span "Statut" at bounding box center [893, 82] width 35 height 13
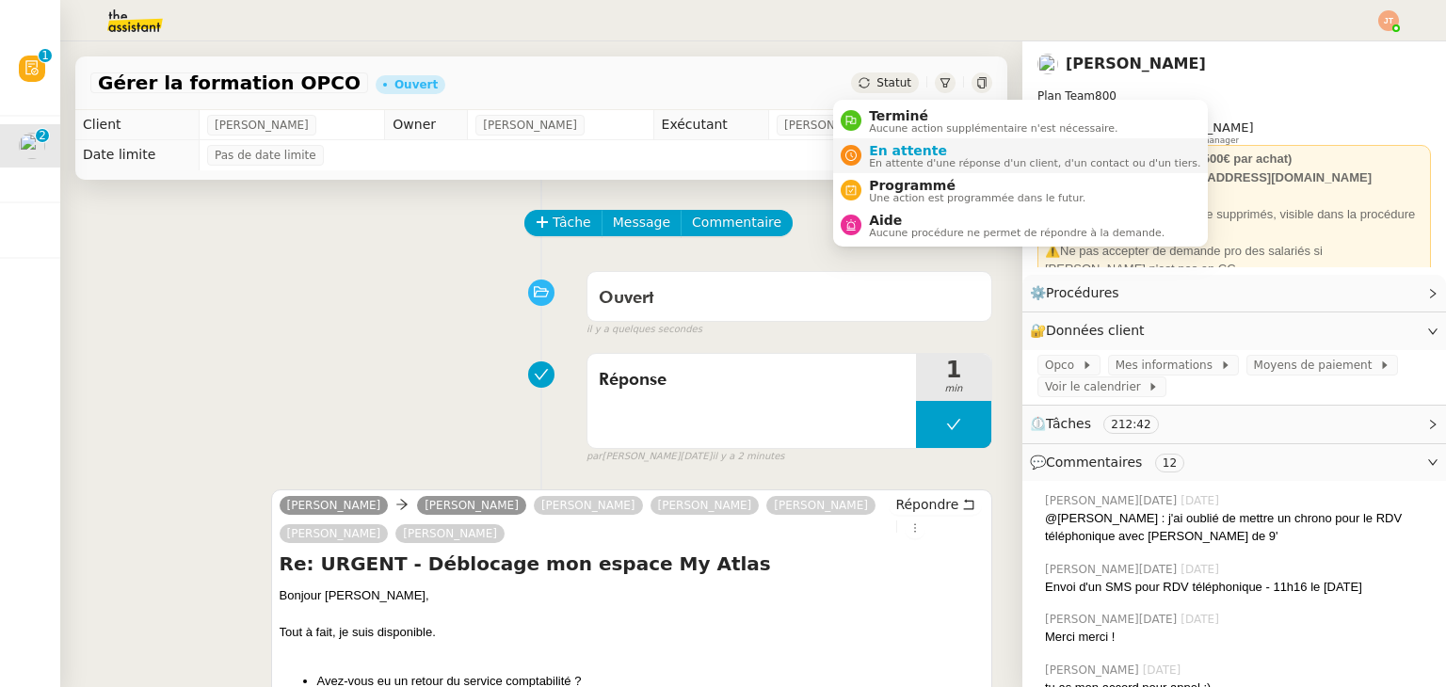
click at [892, 158] on span "En attente d'une réponse d'un client, d'un contact ou d'un tiers." at bounding box center [1034, 163] width 331 height 10
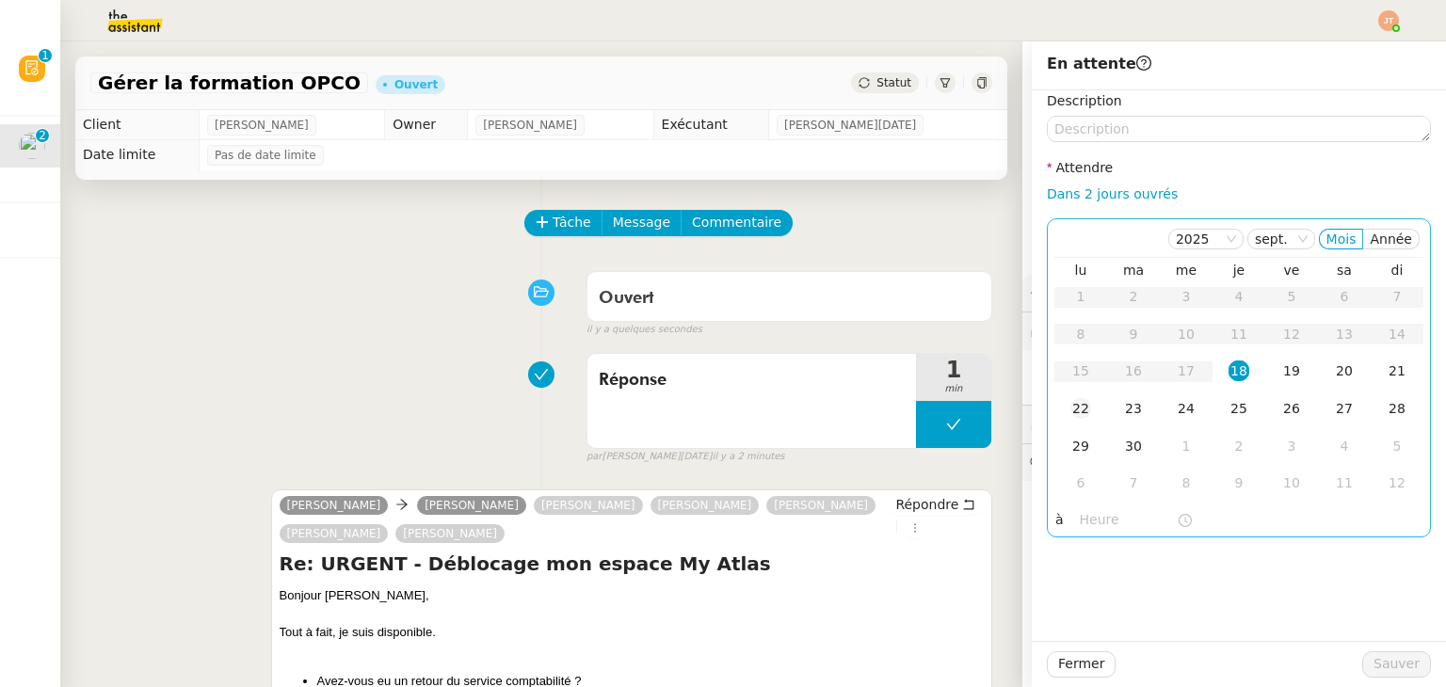
click at [1070, 409] on div "22" at bounding box center [1080, 408] width 21 height 21
click at [1092, 516] on input "text" at bounding box center [1128, 520] width 97 height 22
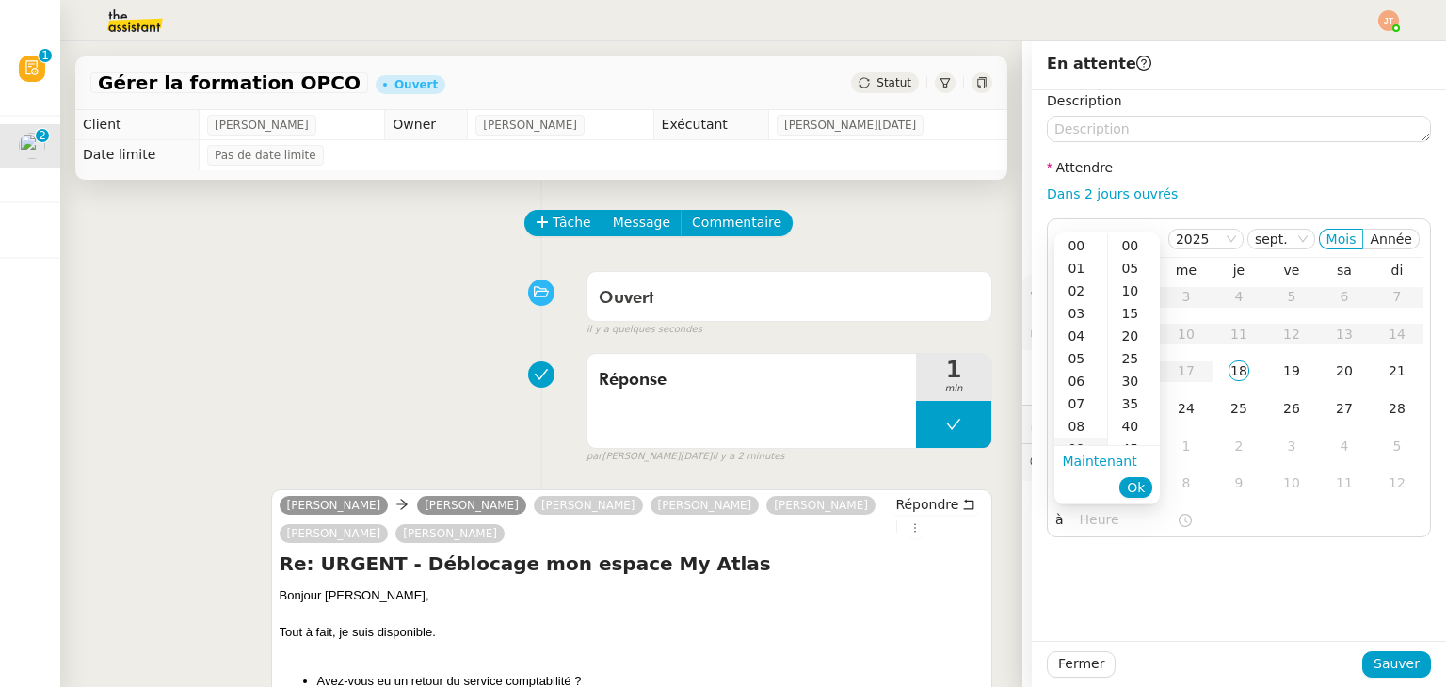
click at [1084, 442] on div "09" at bounding box center [1080, 449] width 53 height 23
click at [1128, 426] on div "40" at bounding box center [1134, 426] width 52 height 23
type input "09:40"
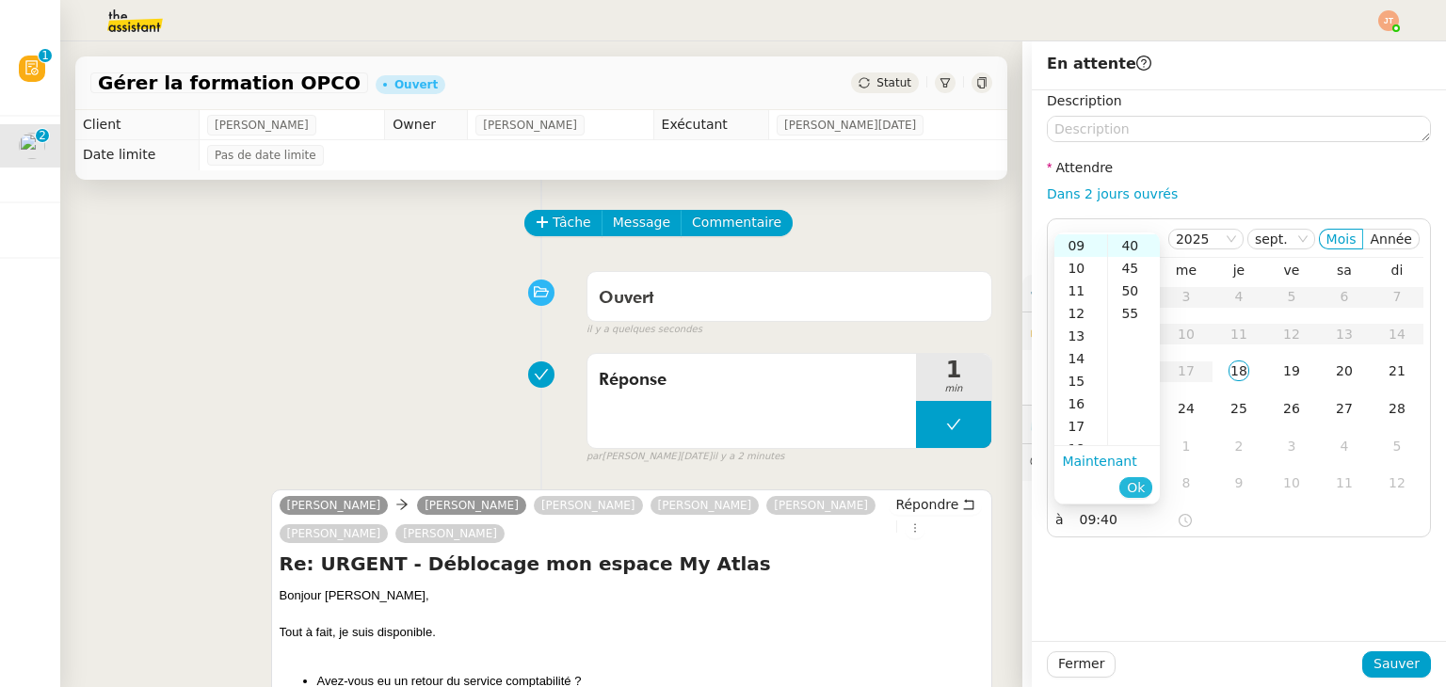
click at [1137, 491] on span "Ok" at bounding box center [1136, 487] width 18 height 19
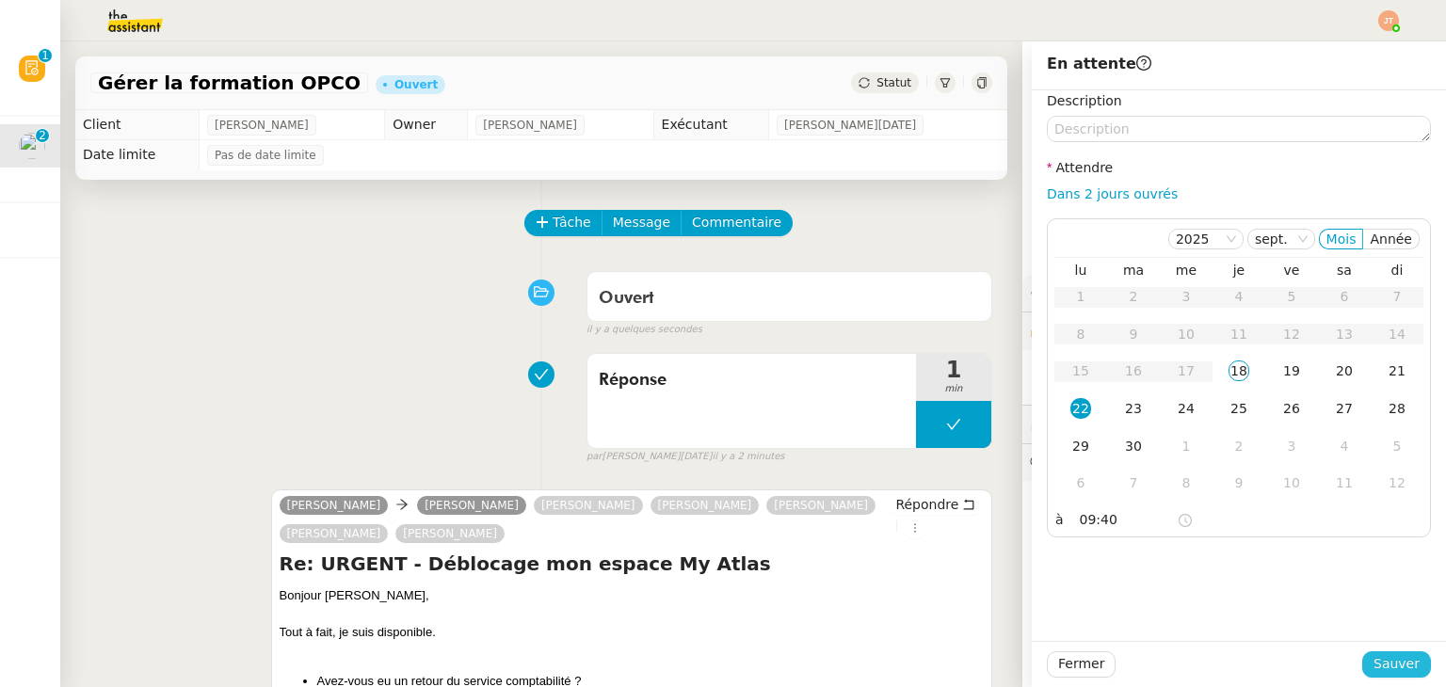
click at [1378, 671] on span "Sauver" at bounding box center [1396, 664] width 46 height 22
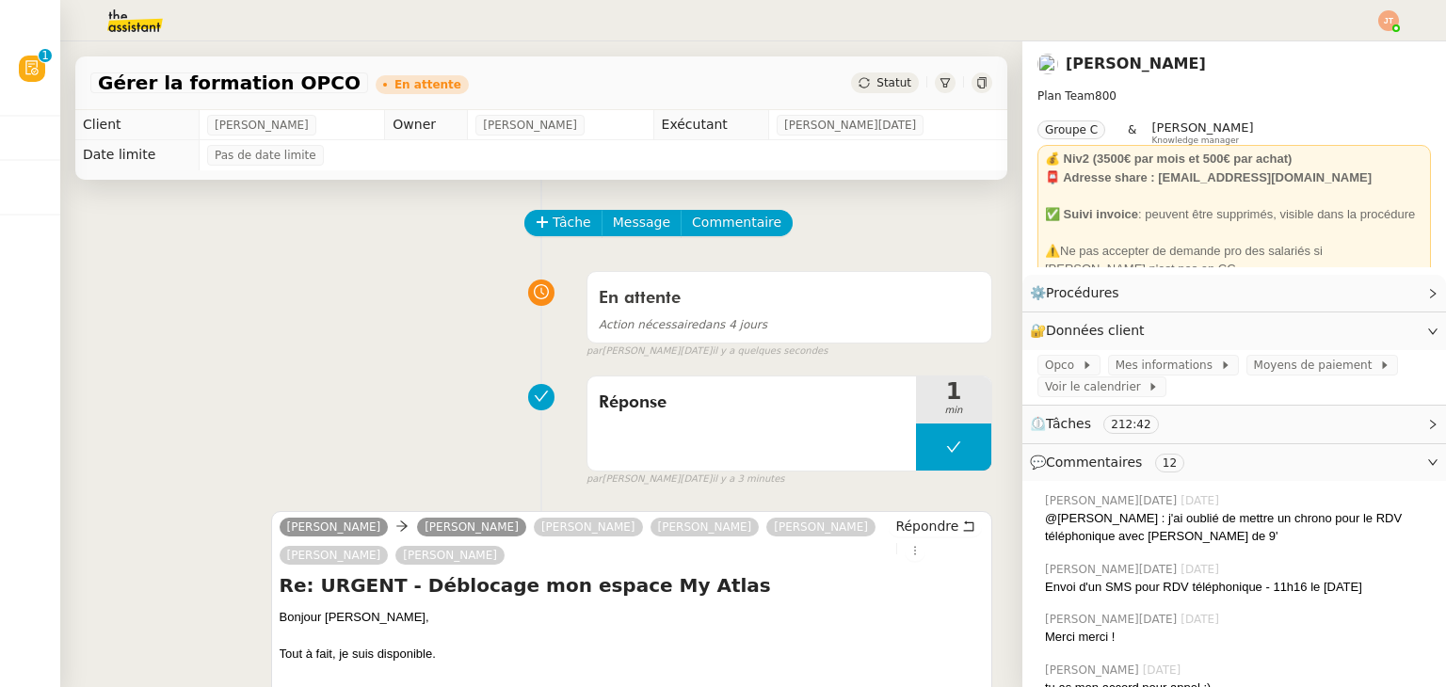
click at [1393, 15] on img at bounding box center [1388, 20] width 21 height 21
click at [1349, 51] on li "Suivi" at bounding box center [1337, 53] width 122 height 26
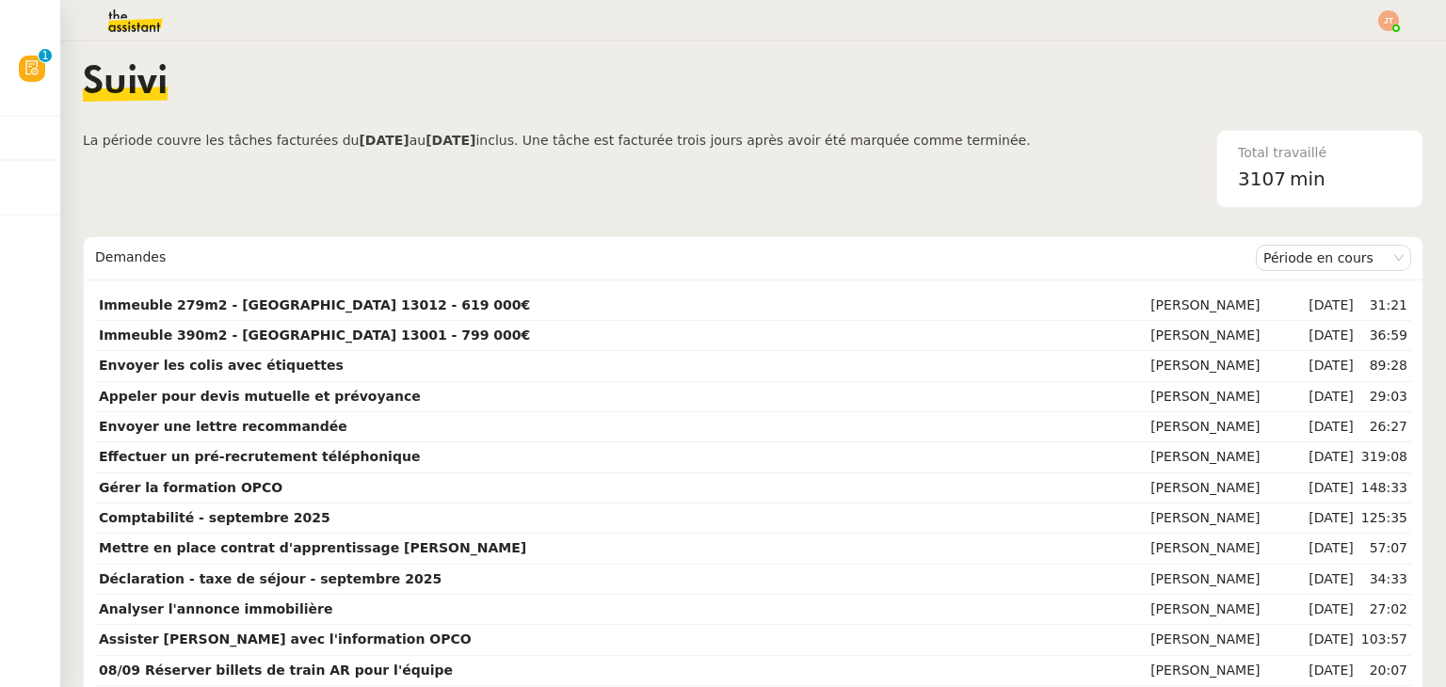
click at [303, 188] on span "La période couvre les tâches facturées du [DATE] au [DATE] inclus. Une tâche es…" at bounding box center [557, 169] width 948 height 78
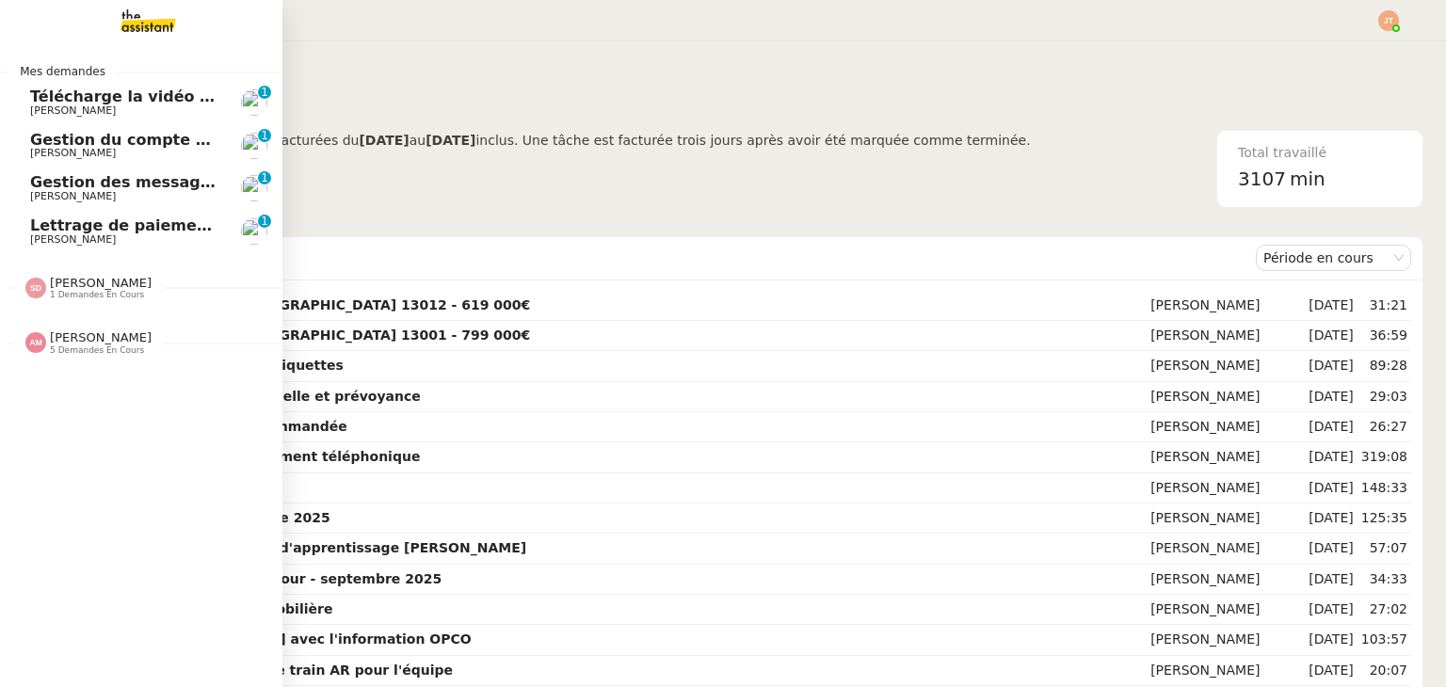
click at [88, 371] on div "Mes demandes Télécharge la vidéo Instagram [PERSON_NAME] 0 1 2 3 4 5 6 7 8 9 Ge…" at bounding box center [141, 364] width 282 height 646
click at [88, 360] on div "[PERSON_NAME] 5 demandes en cours" at bounding box center [141, 335] width 282 height 55
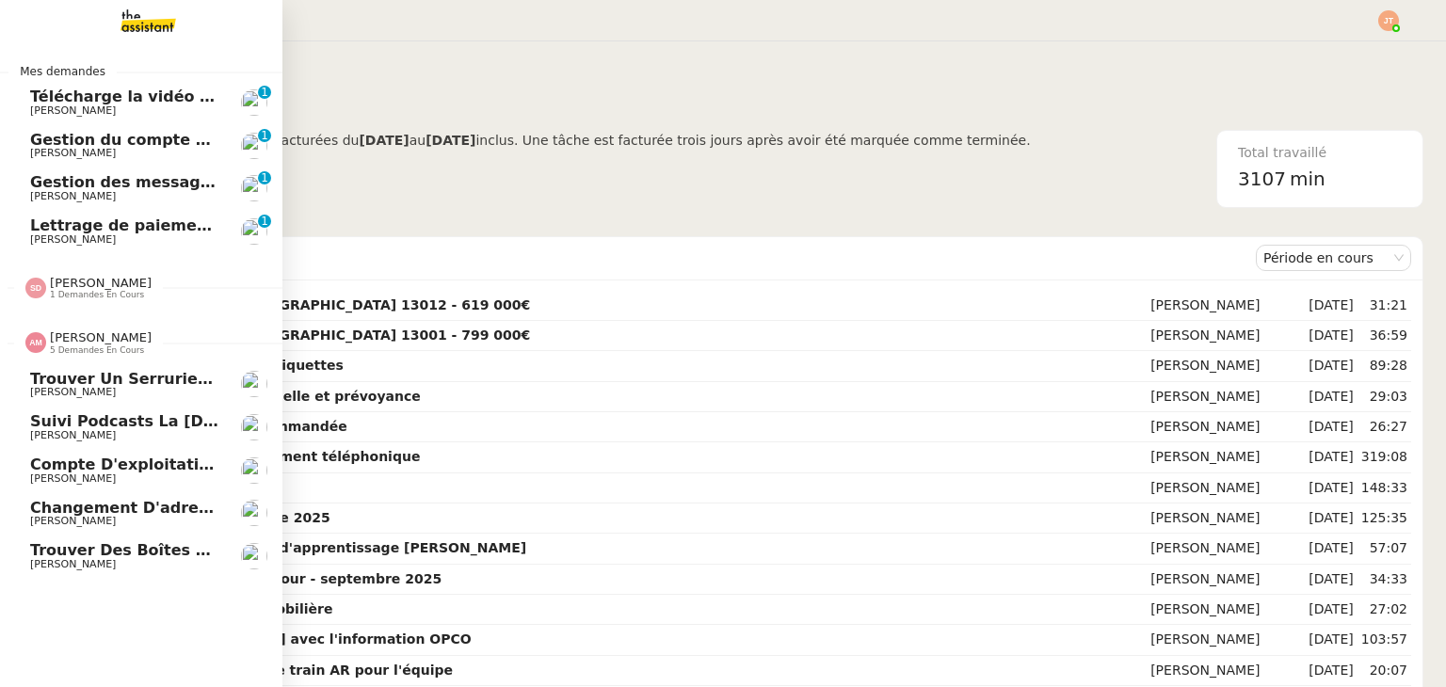
click at [88, 350] on span "5 demandes en cours" at bounding box center [97, 350] width 94 height 10
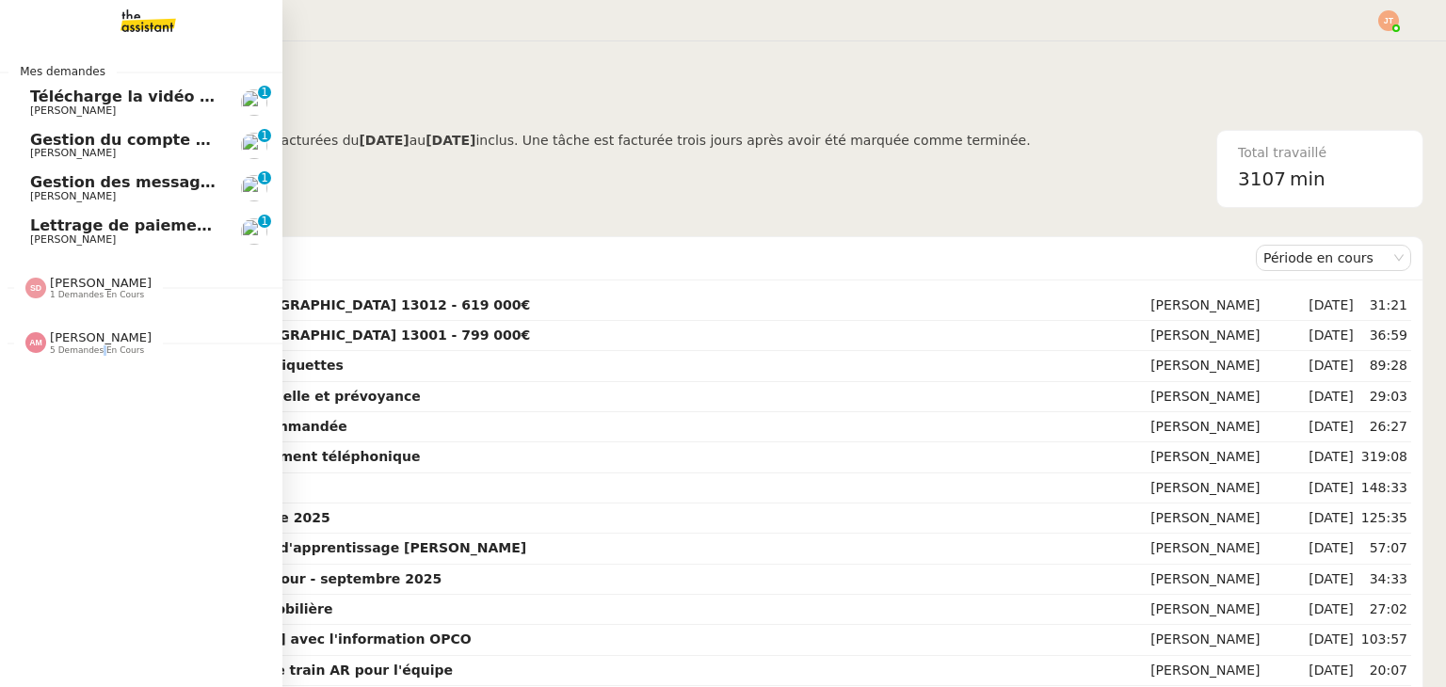
click at [88, 350] on span "5 demandes en cours" at bounding box center [97, 350] width 94 height 10
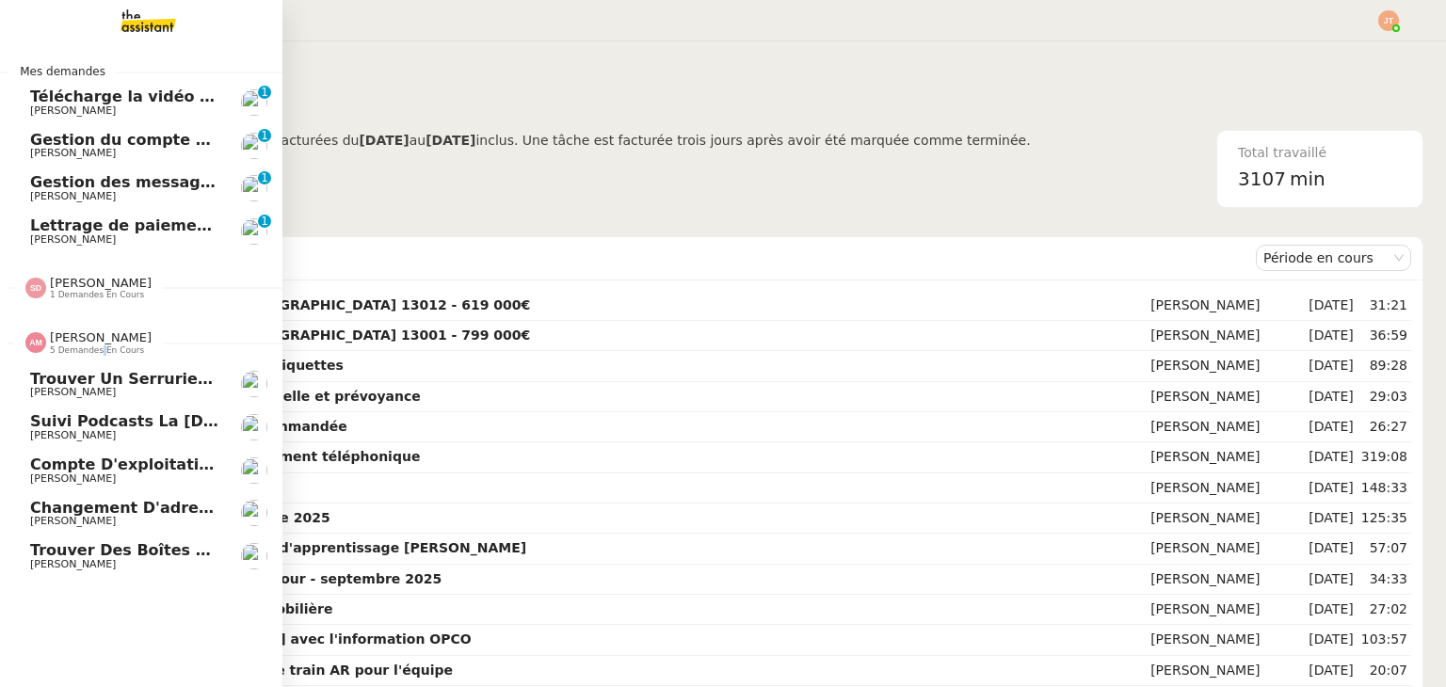
click at [95, 555] on span "Trouver des boîtes pour louer un détecteur" at bounding box center [218, 550] width 377 height 18
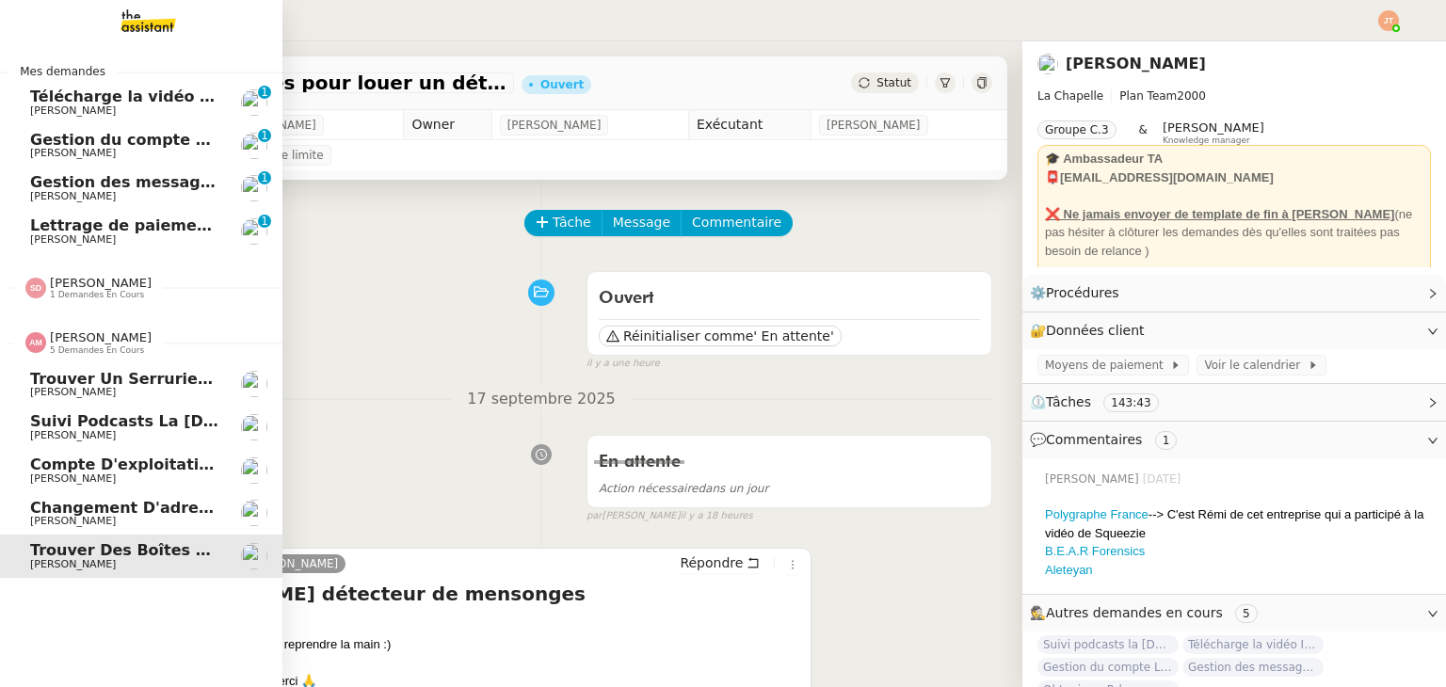
click at [84, 355] on span "5 demandes en cours" at bounding box center [97, 350] width 94 height 10
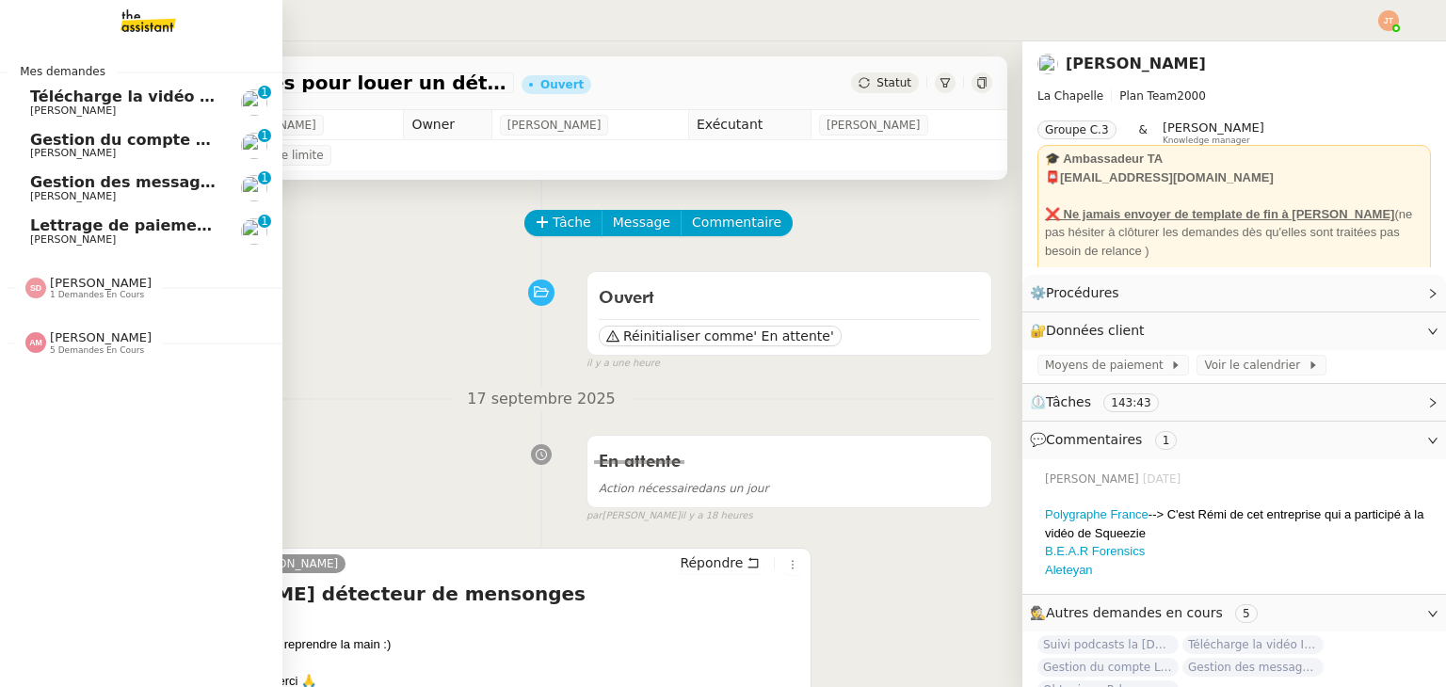
click at [113, 99] on span "Télécharge la vidéo Instagram" at bounding box center [158, 97] width 256 height 18
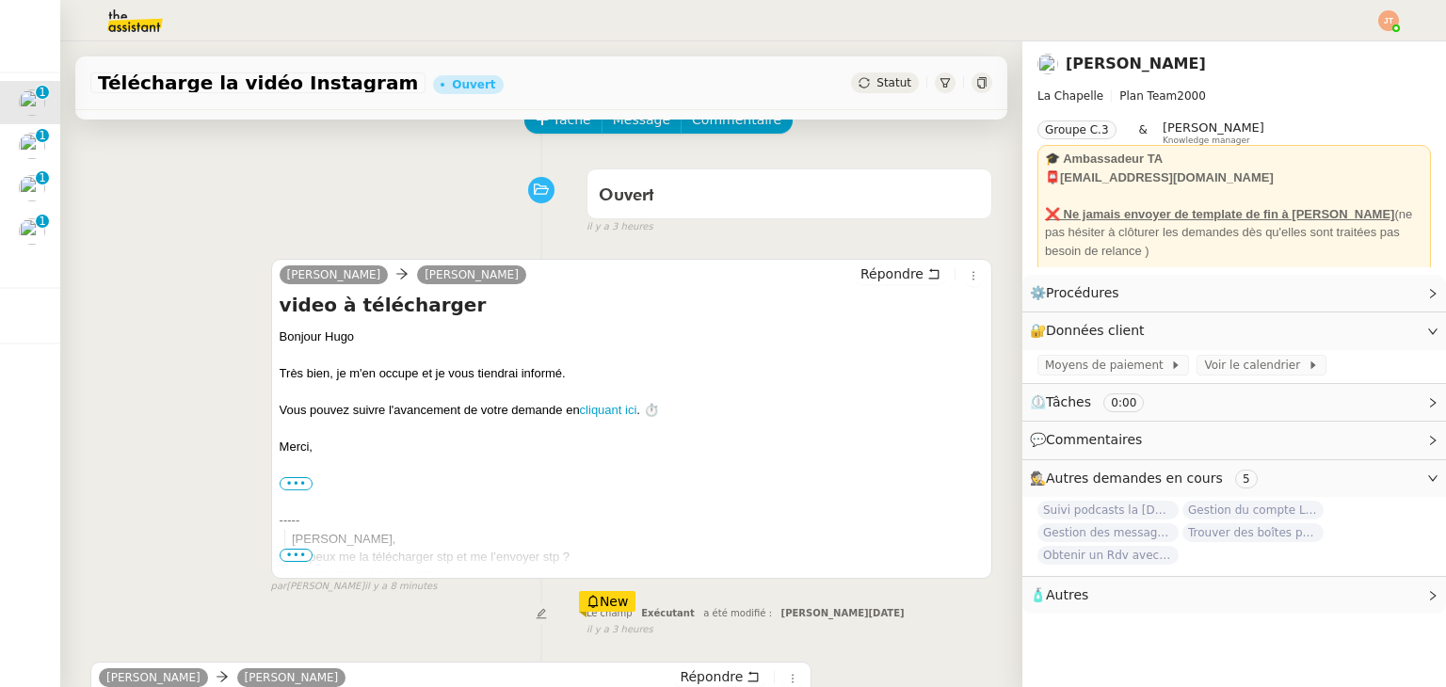
scroll to position [377, 0]
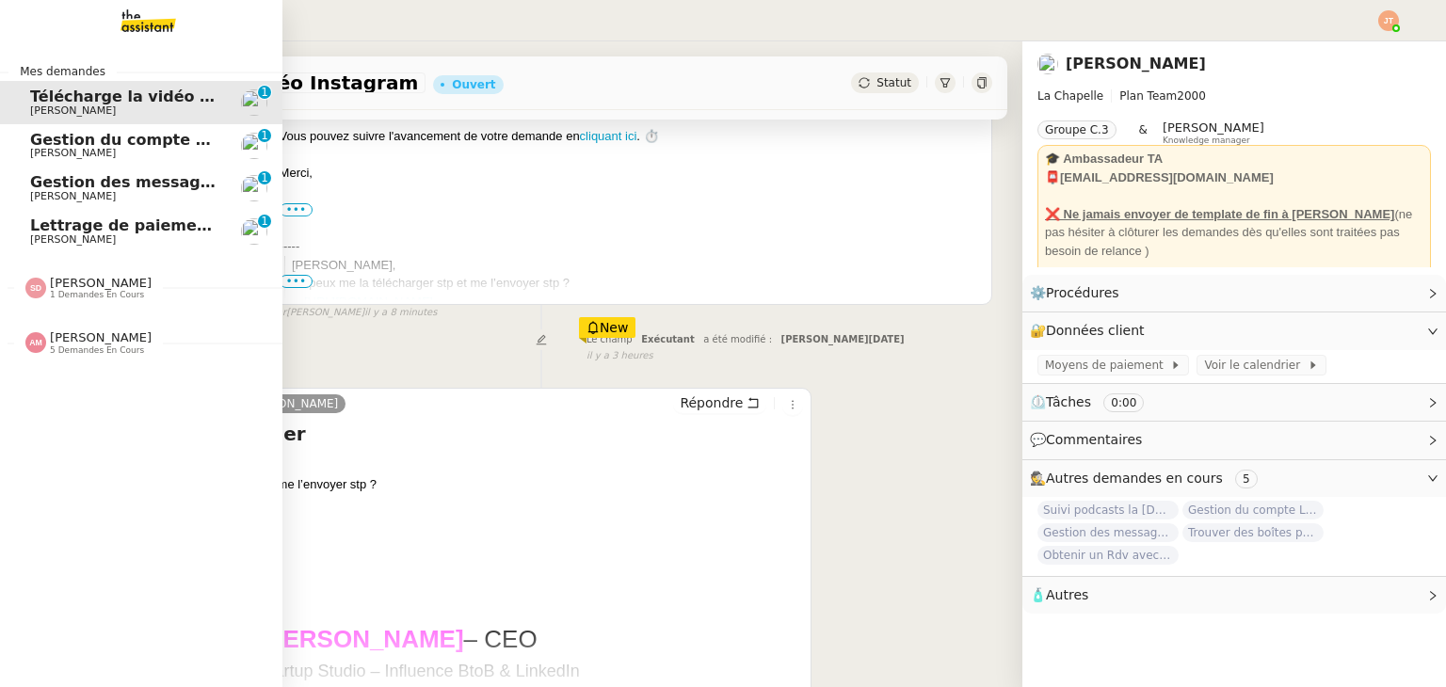
click at [73, 143] on span "Gestion du compte LinkedIn de [PERSON_NAME] (post + gestion messages) - [DATE]" at bounding box center [387, 140] width 715 height 18
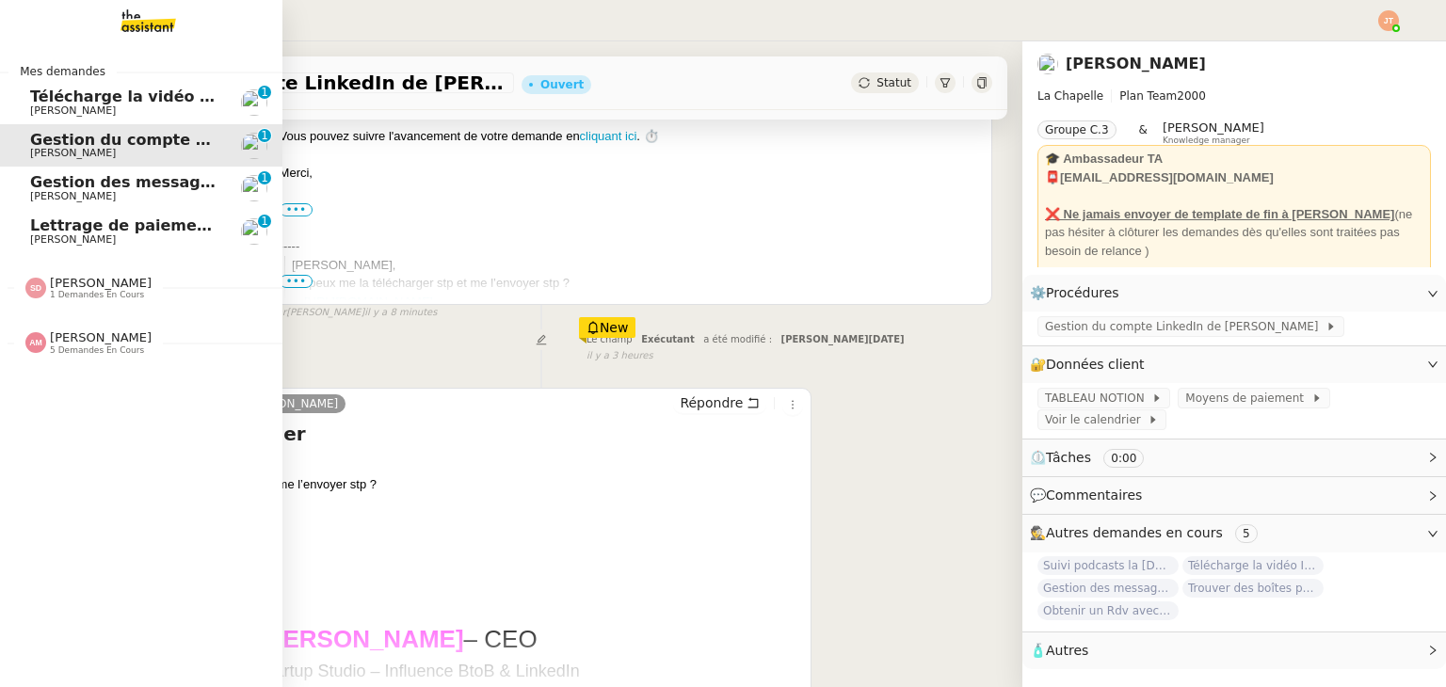
scroll to position [252, 0]
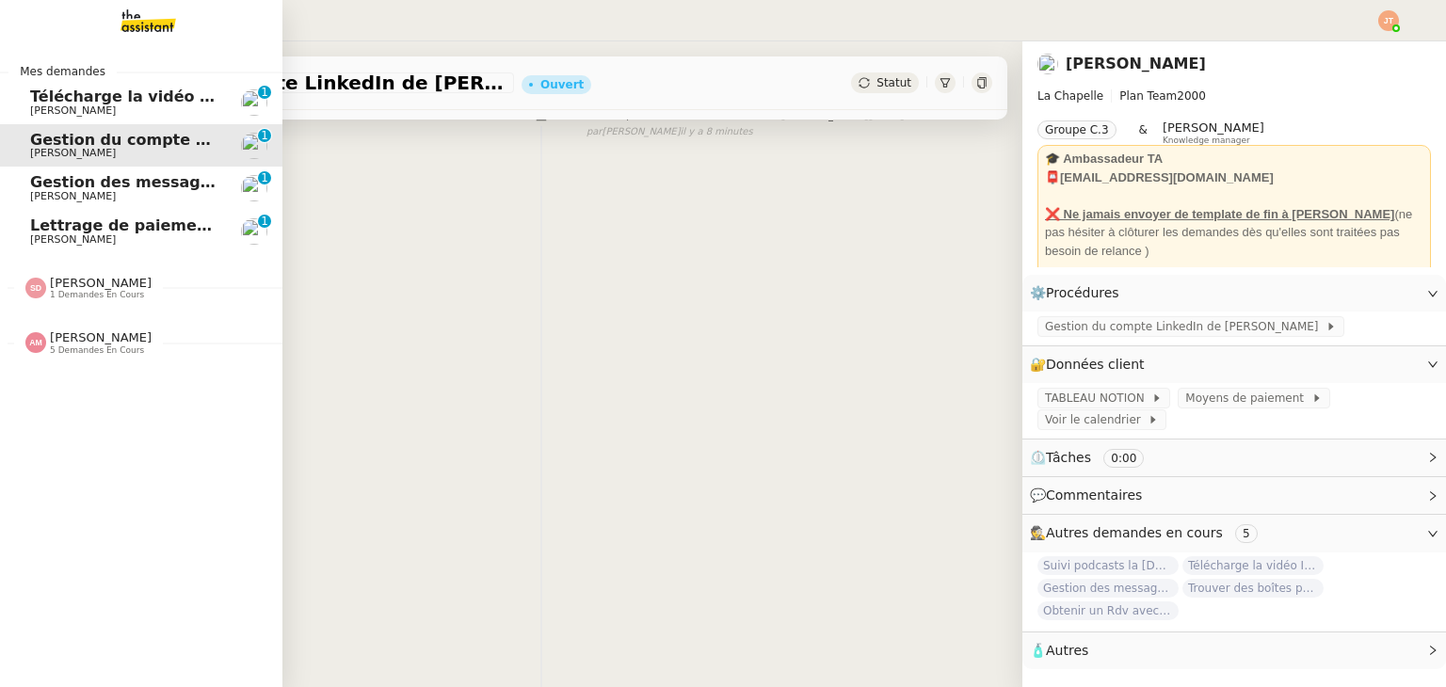
click at [32, 182] on span "Gestion des messages privés linkedIn - [DATE]" at bounding box center [227, 182] width 394 height 18
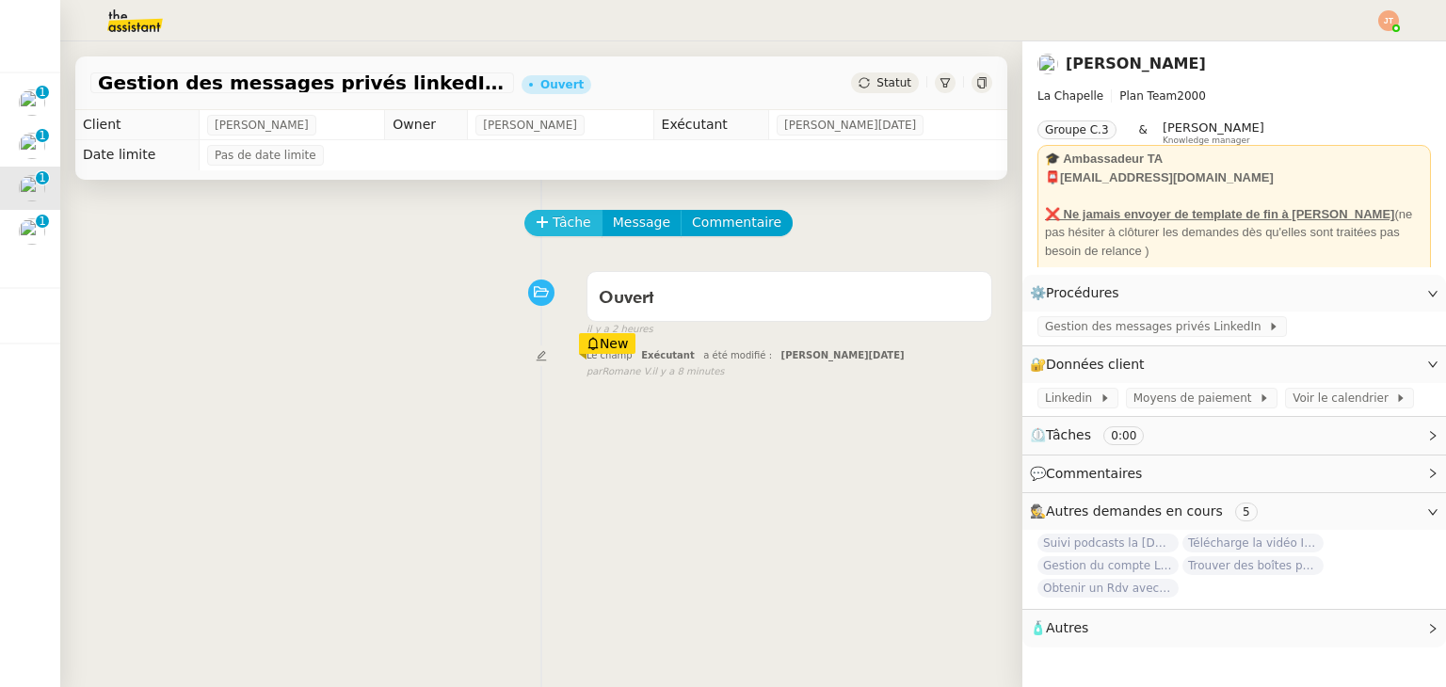
click at [553, 224] on span "Tâche" at bounding box center [572, 223] width 39 height 22
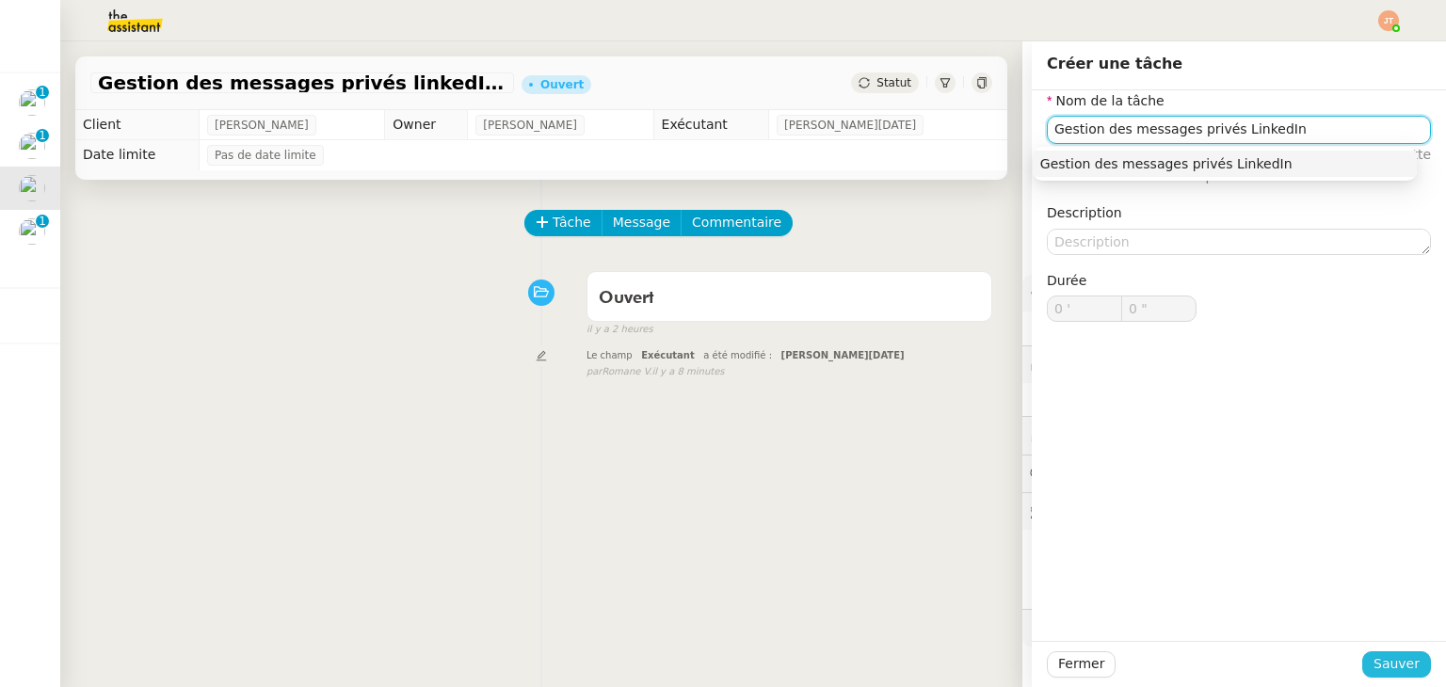
type input "Gestion des messages privés LinkedIn"
click at [1400, 660] on span "Sauver" at bounding box center [1396, 664] width 46 height 22
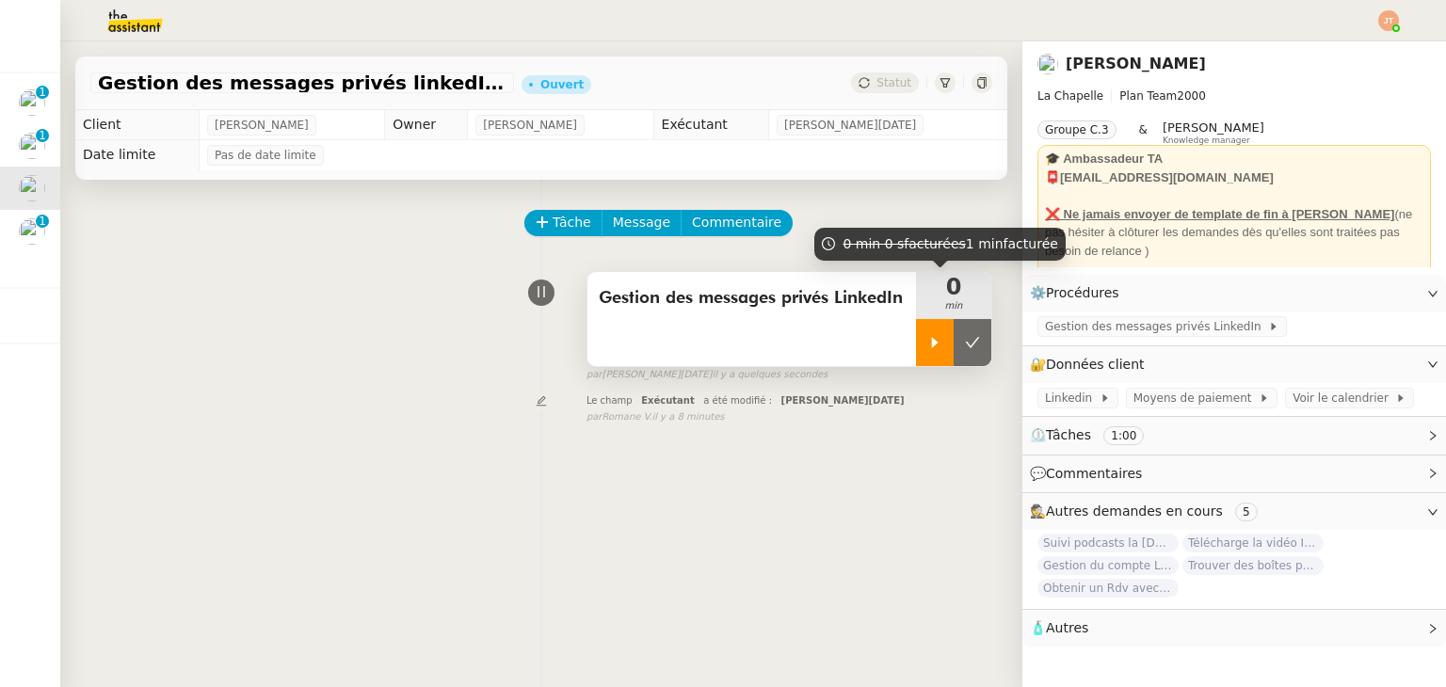
click at [916, 329] on div at bounding box center [935, 342] width 38 height 47
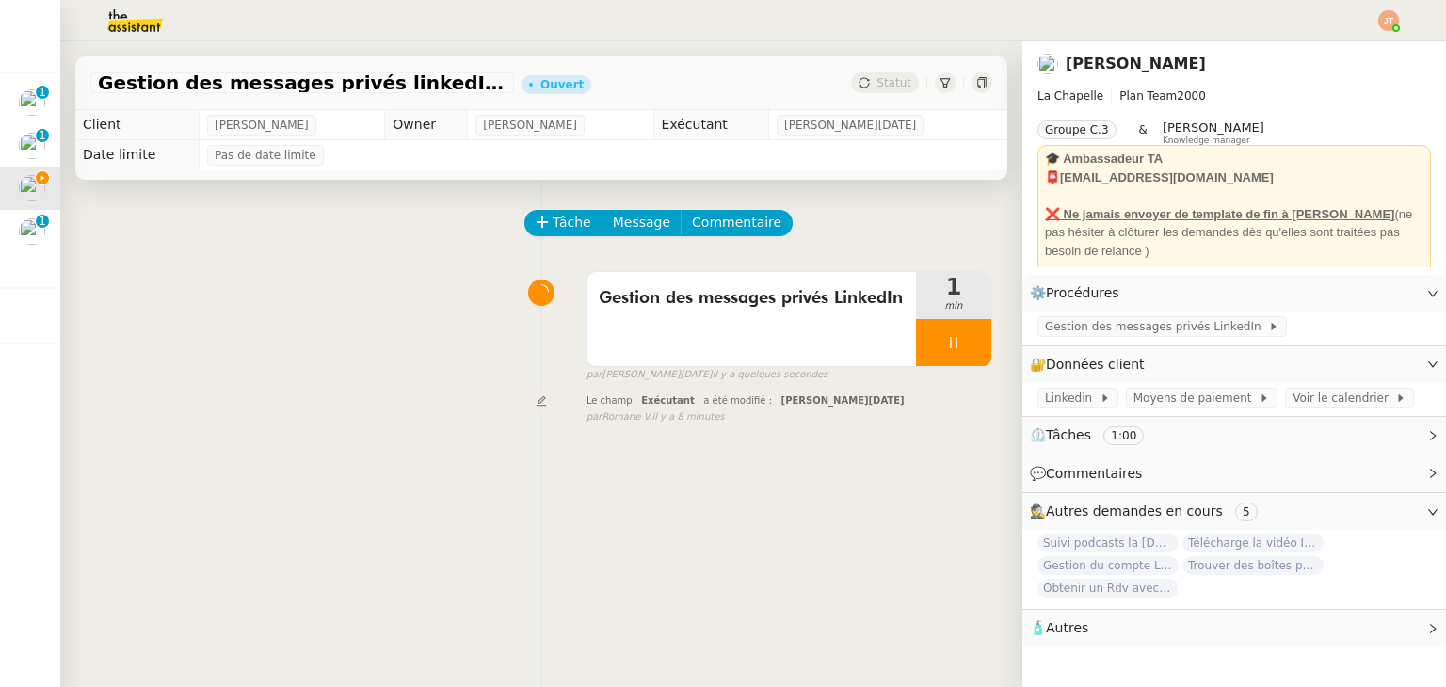
click at [322, 317] on div "Gestion des messages privés LinkedIn 1 min false par [PERSON_NAME][DATE] il y a…" at bounding box center [541, 323] width 902 height 120
click at [154, 12] on img at bounding box center [120, 20] width 146 height 41
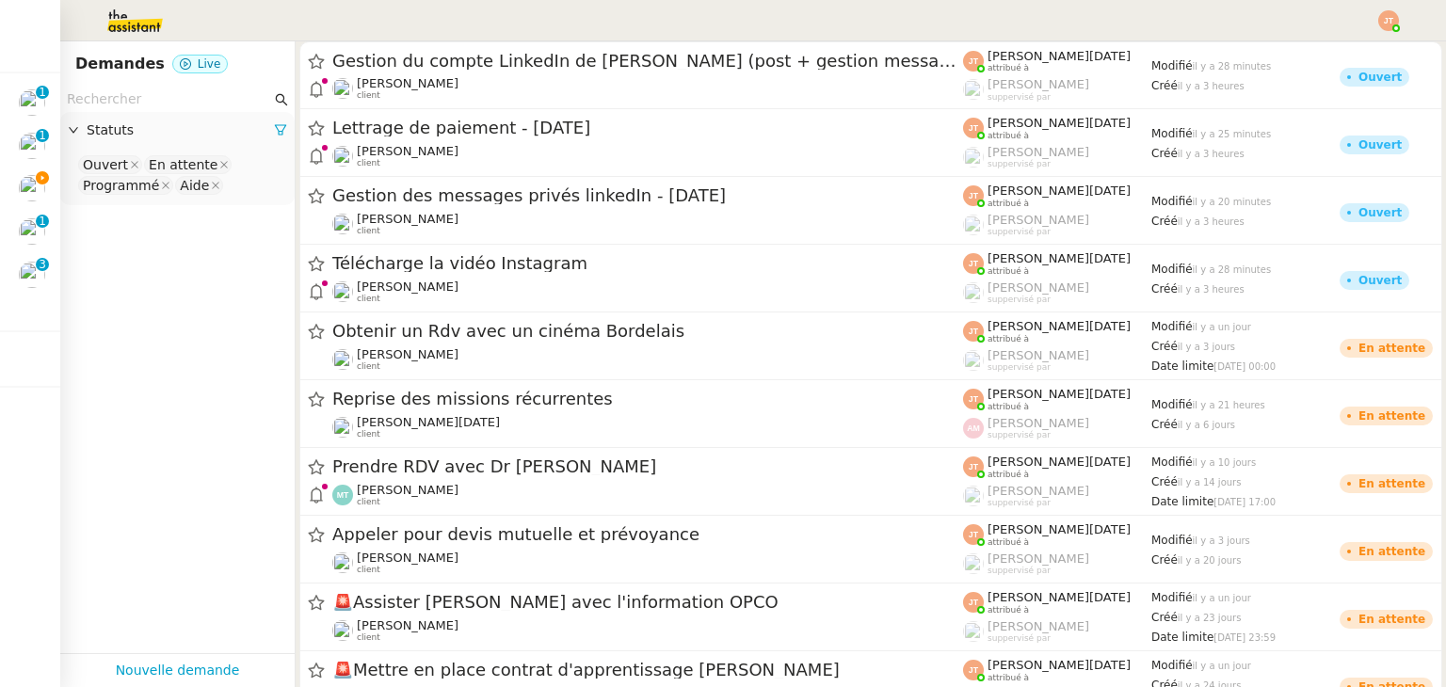
click at [175, 95] on input "text" at bounding box center [169, 99] width 204 height 22
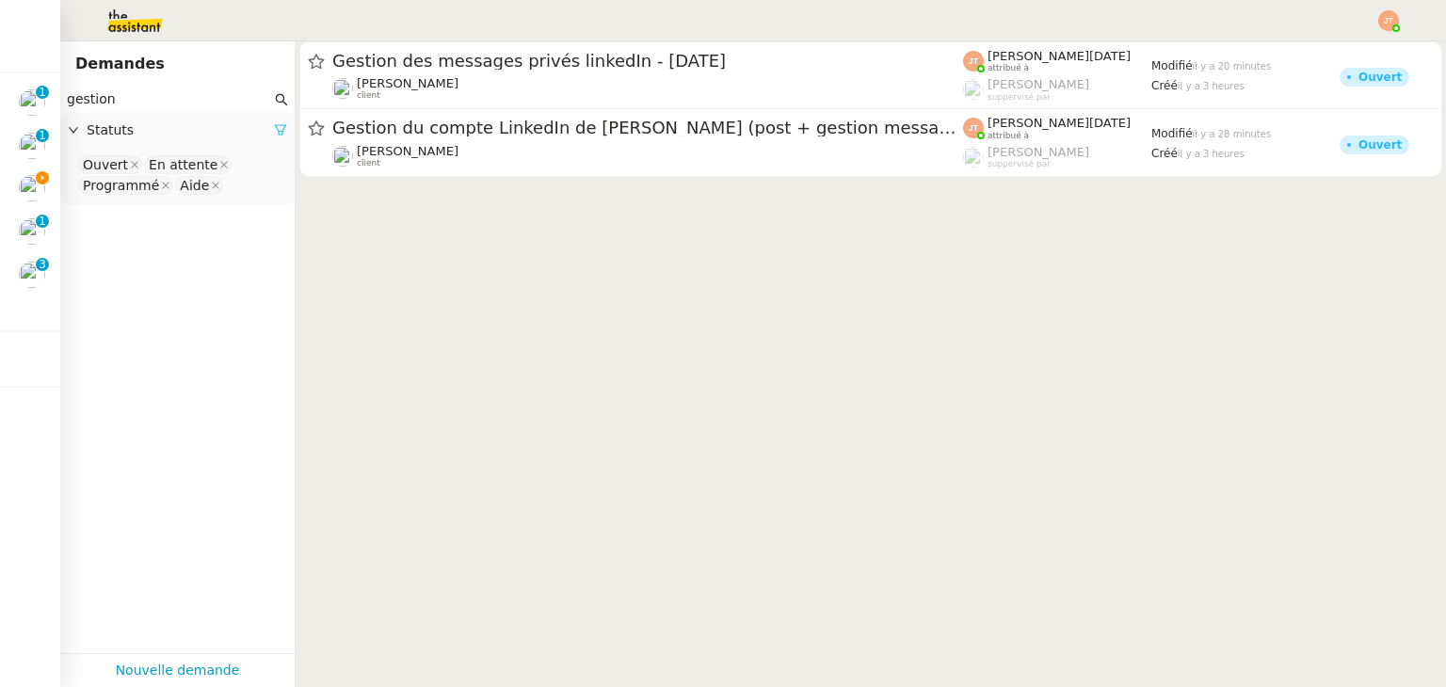
type input "gestion"
click at [274, 136] on icon at bounding box center [280, 129] width 13 height 13
click at [233, 136] on span "Statuts" at bounding box center [187, 131] width 201 height 22
click at [165, 159] on nz-select-top-control "Please select" at bounding box center [177, 165] width 204 height 24
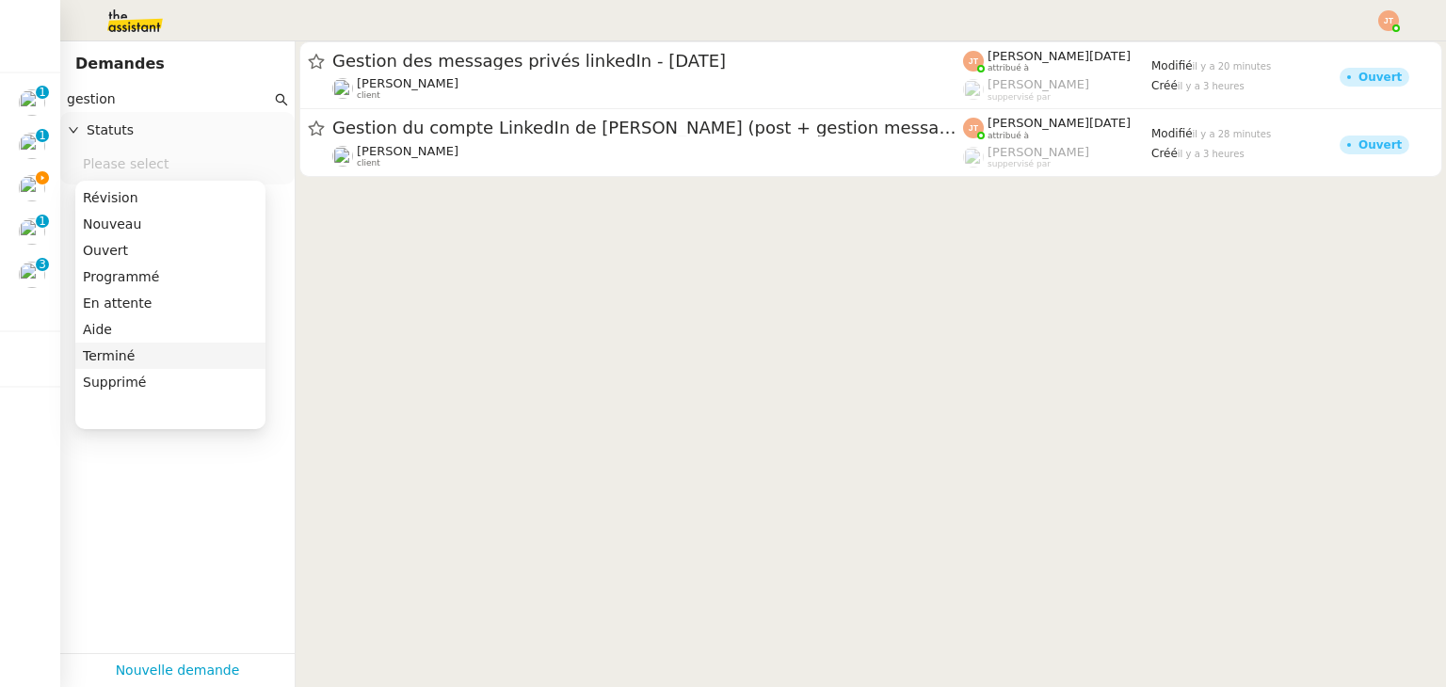
click at [122, 344] on nz-option-item "Terminé" at bounding box center [170, 356] width 190 height 26
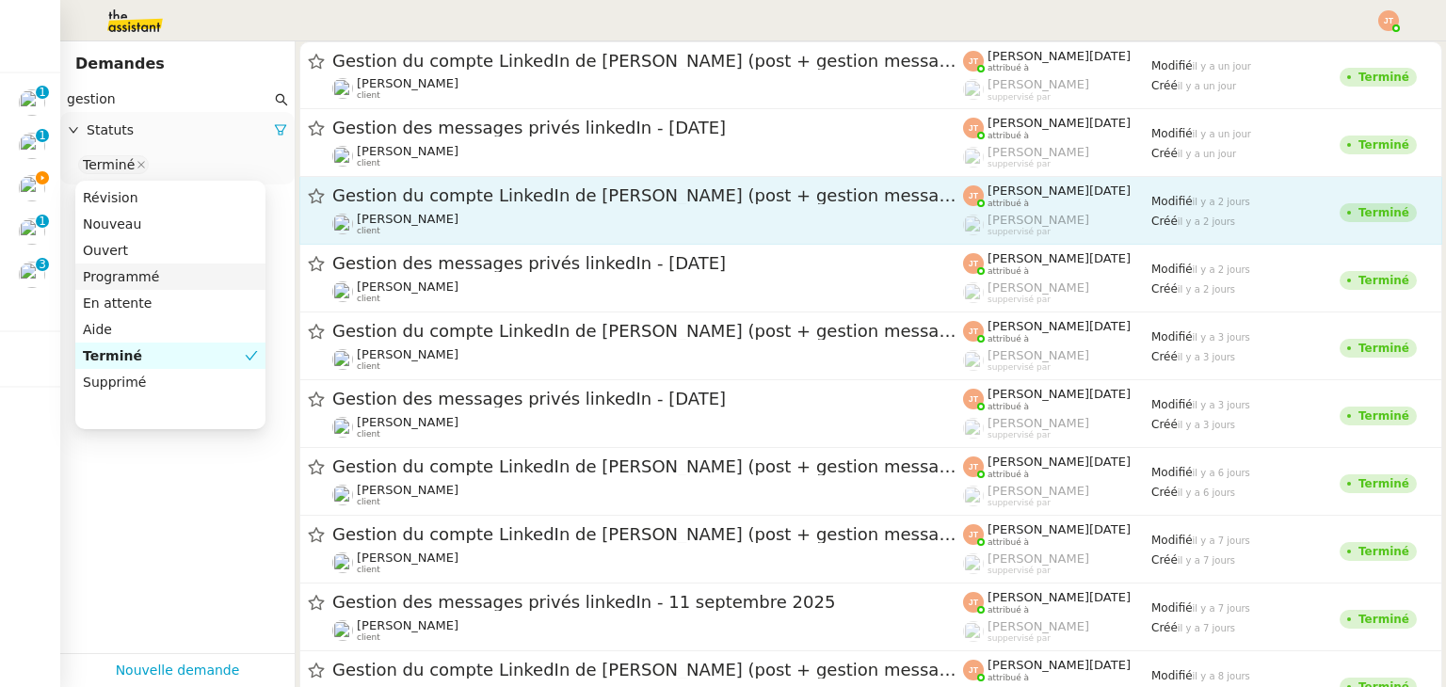
click at [399, 209] on div "Gestion du compte LinkedIn de [PERSON_NAME] (post + gestion messages) - [DATE] …" at bounding box center [647, 211] width 631 height 52
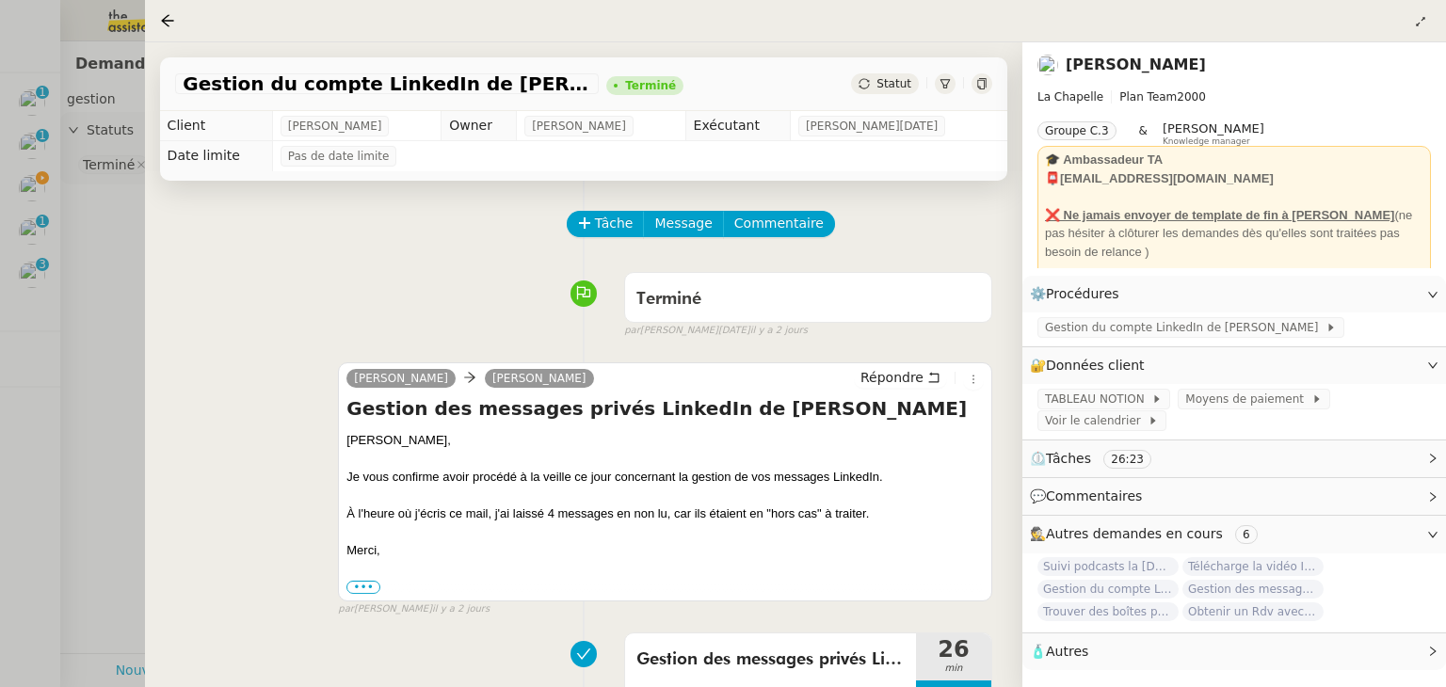
click at [126, 396] on div at bounding box center [723, 343] width 1446 height 687
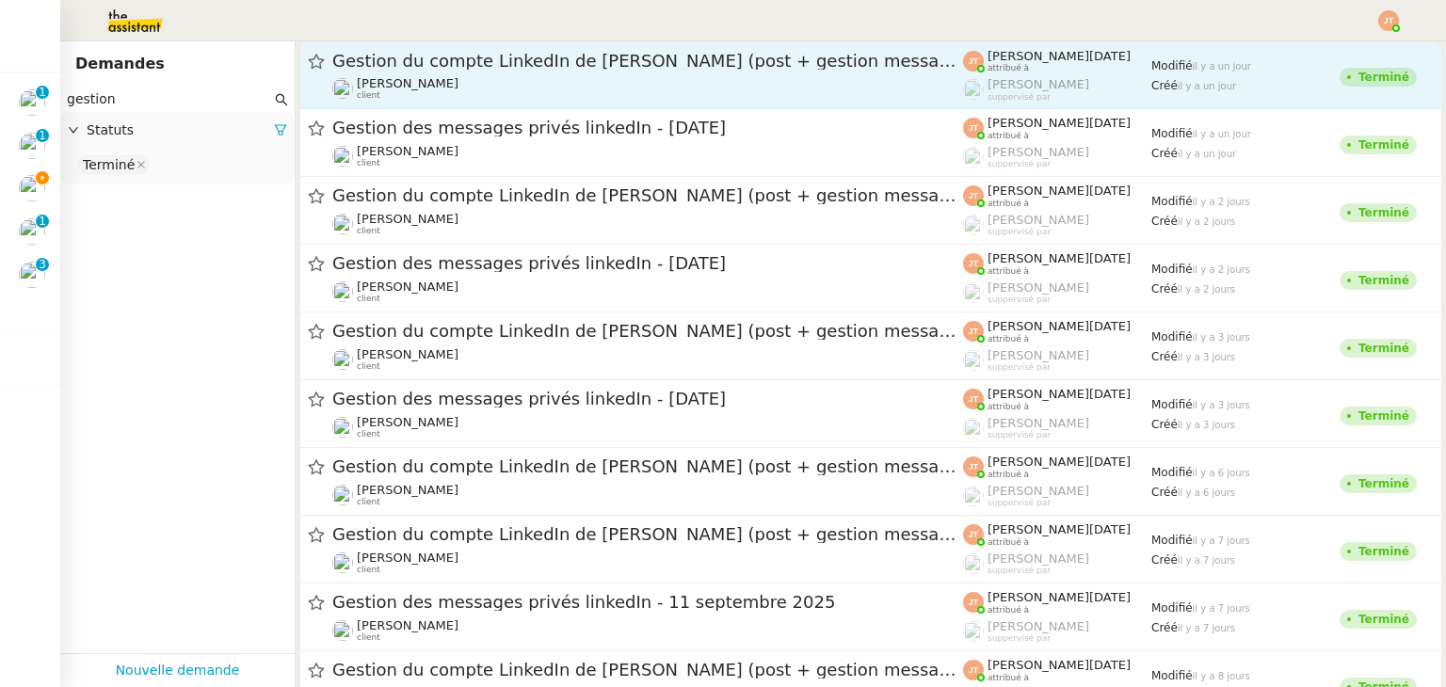
click at [490, 96] on div "[PERSON_NAME] client" at bounding box center [647, 88] width 631 height 24
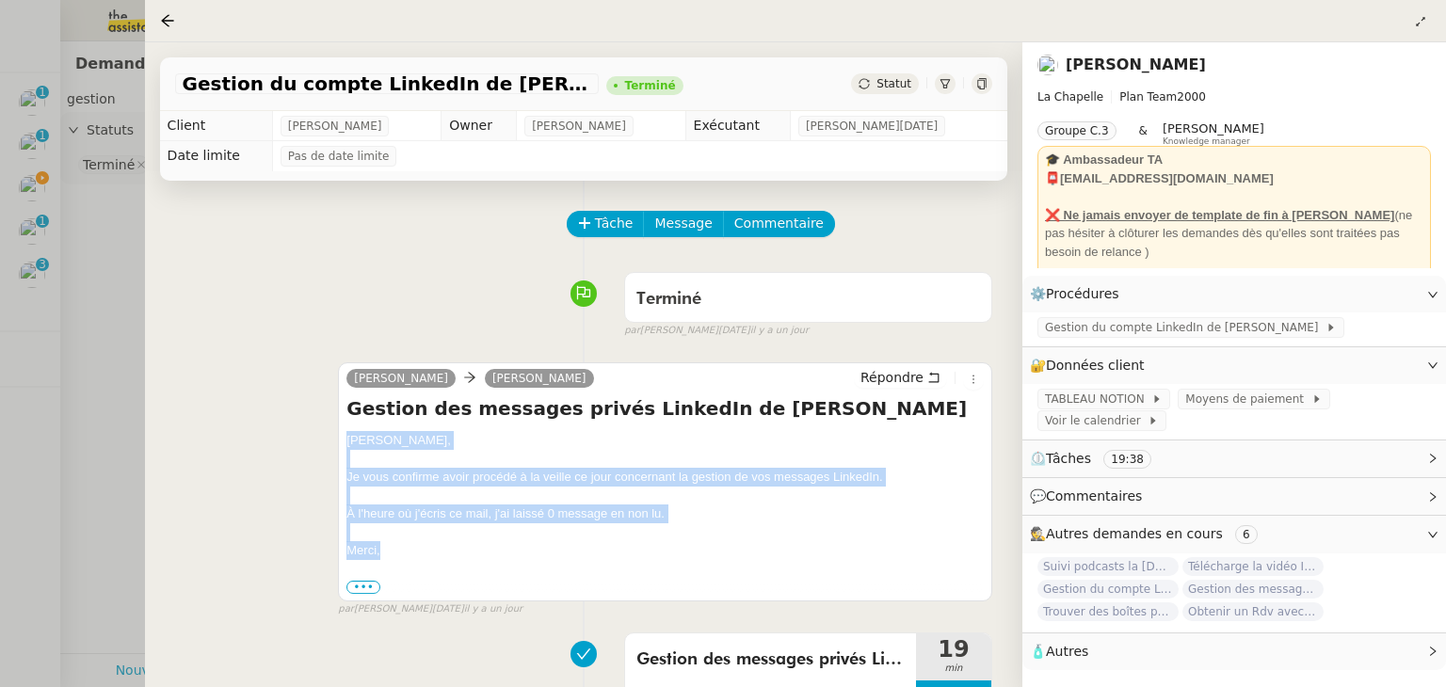
drag, startPoint x: 348, startPoint y: 443, endPoint x: 409, endPoint y: 554, distance: 126.8
click at [409, 554] on div "[PERSON_NAME], Je vous confirme avoir procédé à la veille ce jour concernant la…" at bounding box center [664, 513] width 637 height 165
copy div "[PERSON_NAME], Je vous confirme avoir procédé à la veille ce jour concernant la…"
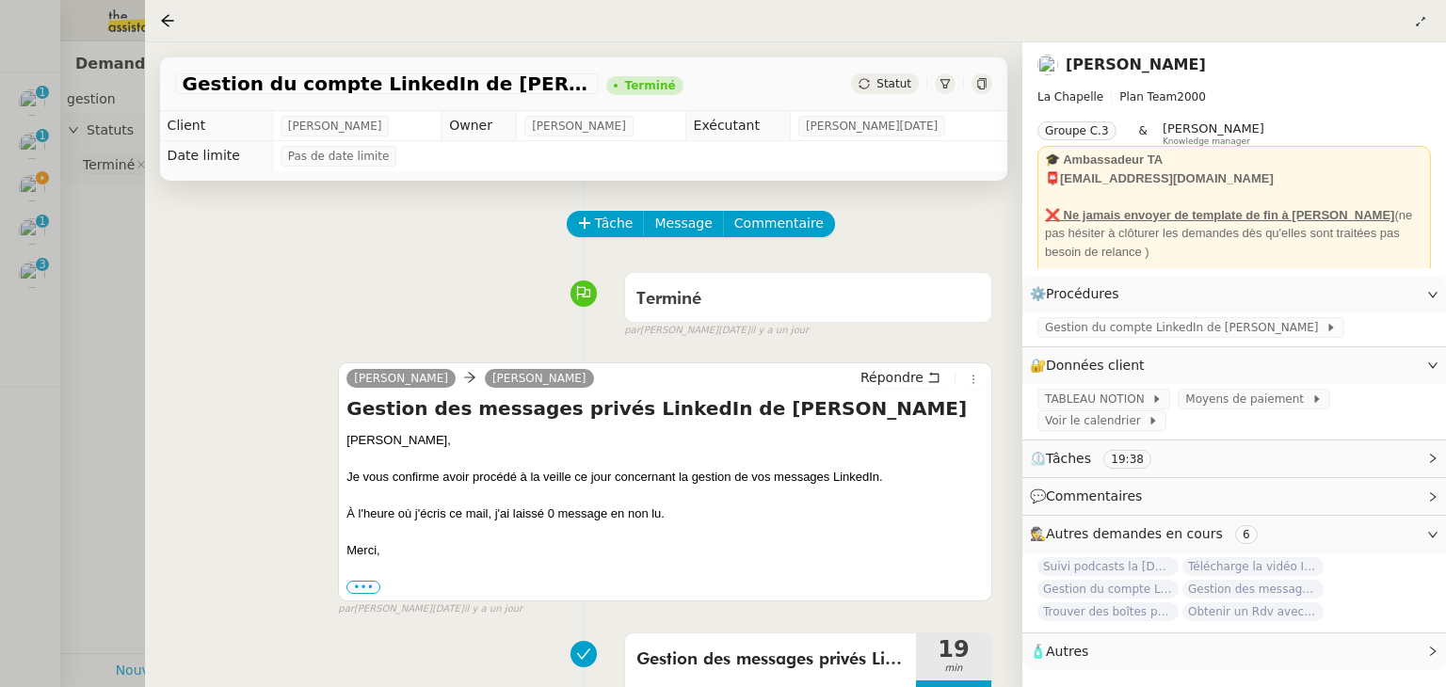
click at [68, 261] on div at bounding box center [723, 343] width 1446 height 687
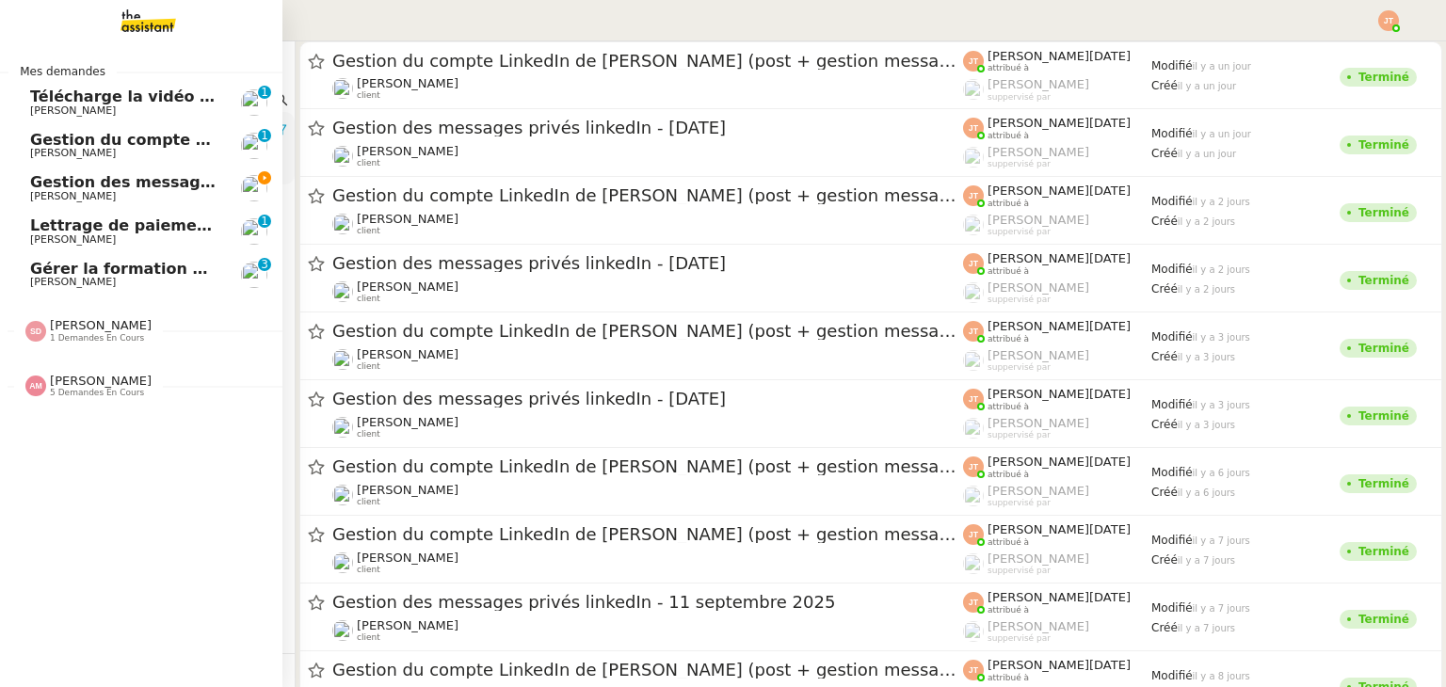
click at [48, 188] on span "Gestion des messages privés linkedIn - [DATE]" at bounding box center [227, 182] width 394 height 18
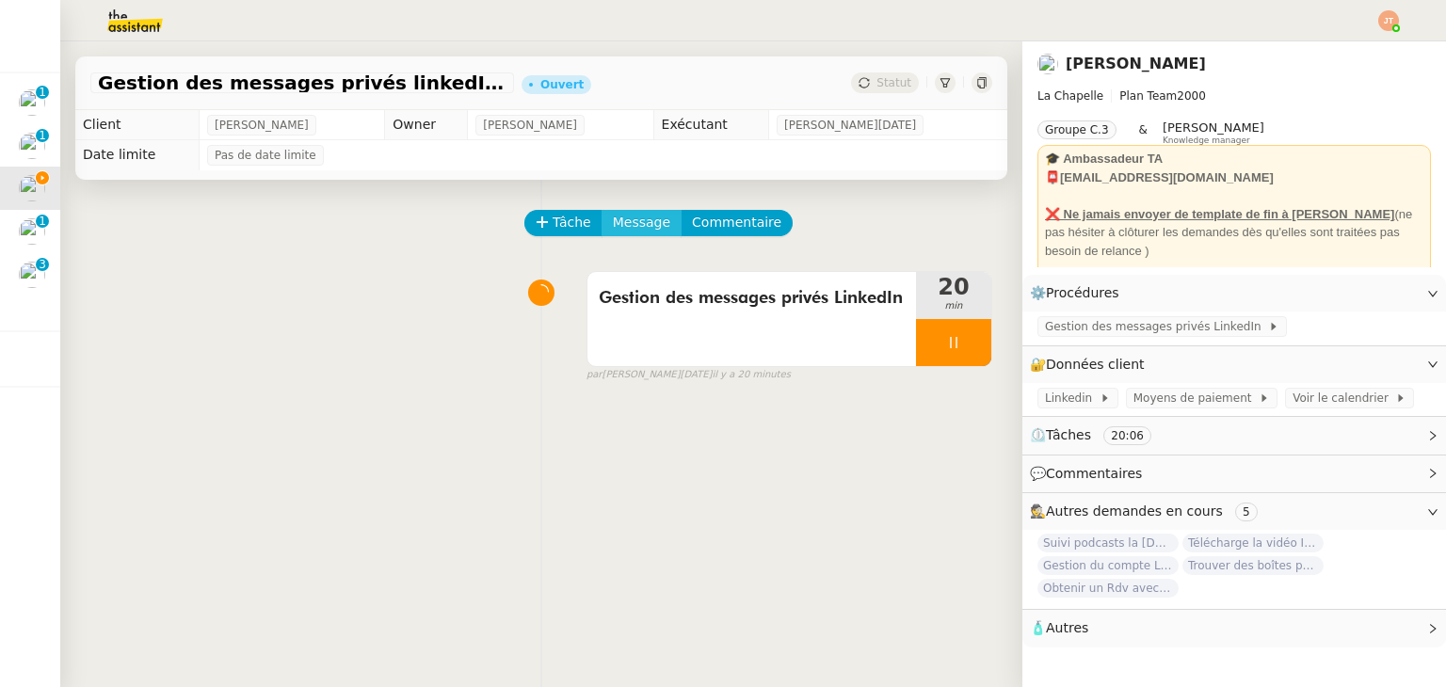
click at [646, 219] on span "Message" at bounding box center [641, 223] width 57 height 22
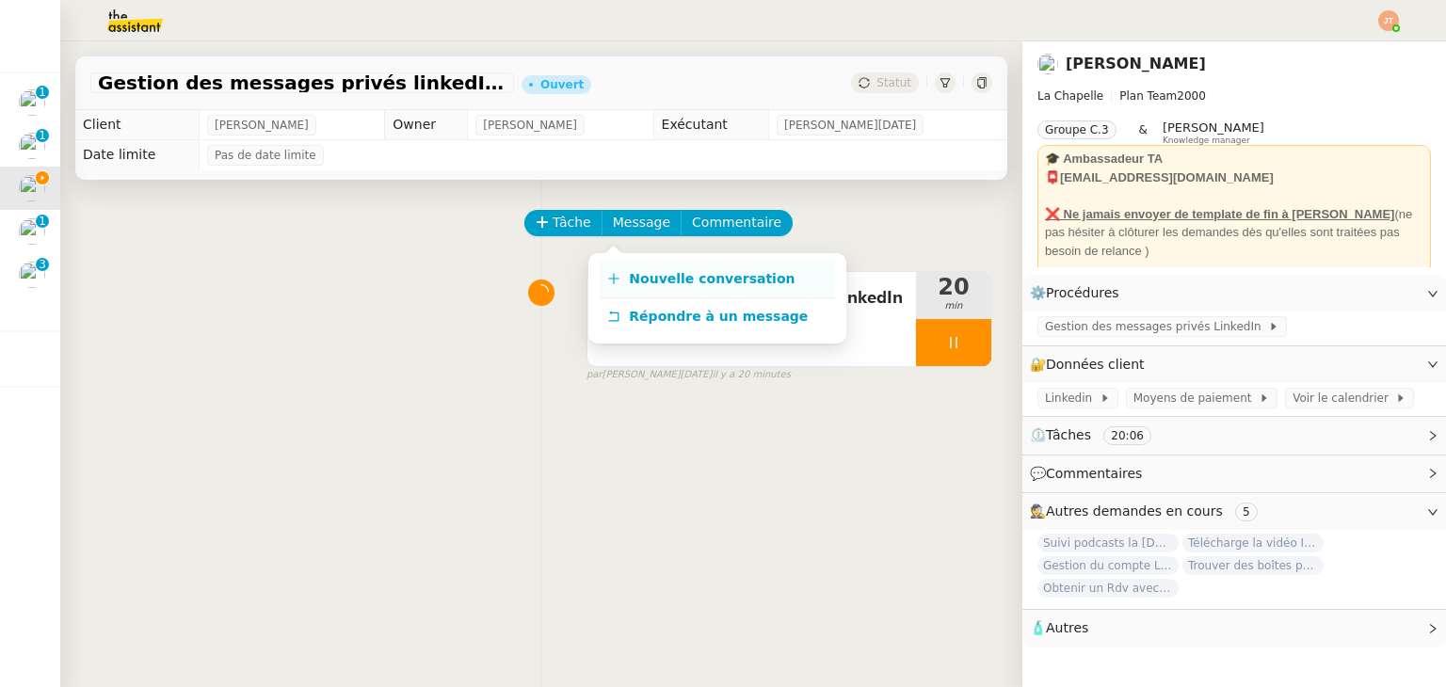
click at [644, 275] on span "Nouvelle conversation" at bounding box center [712, 278] width 166 height 15
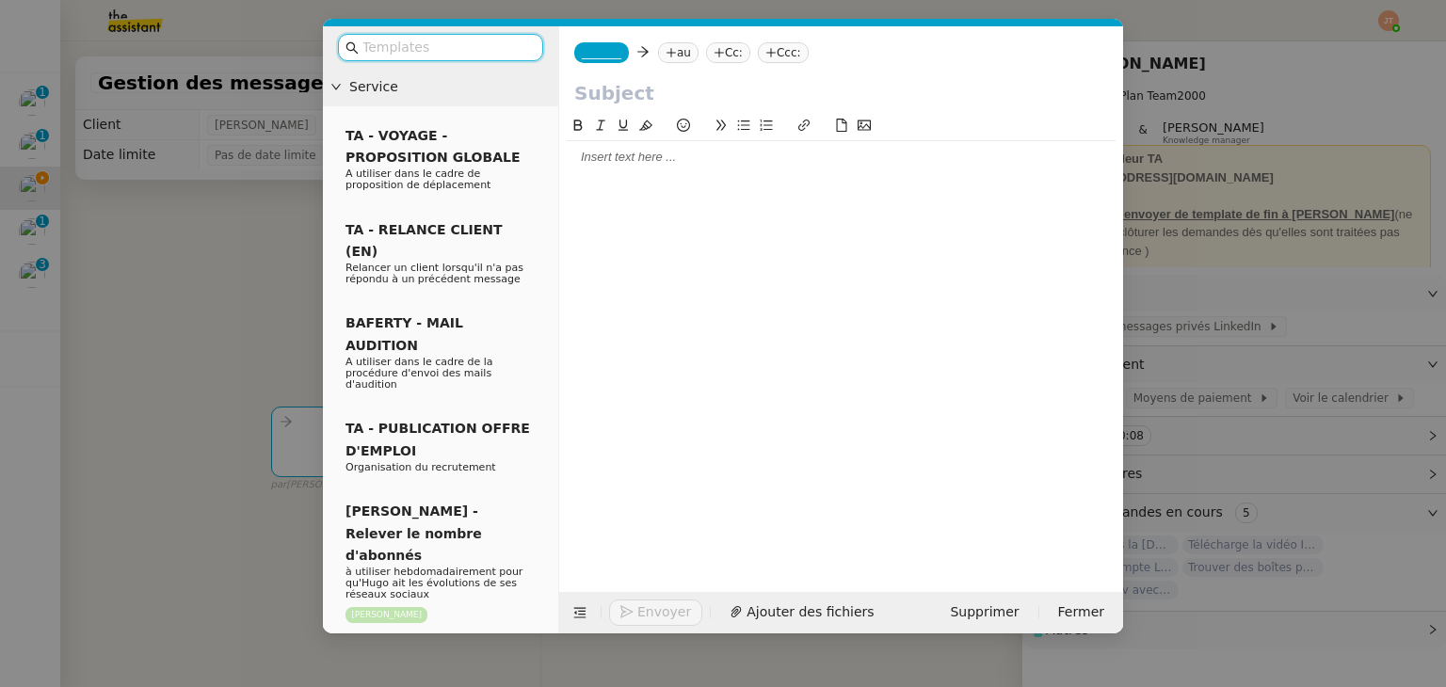
click at [655, 166] on div at bounding box center [841, 157] width 549 height 17
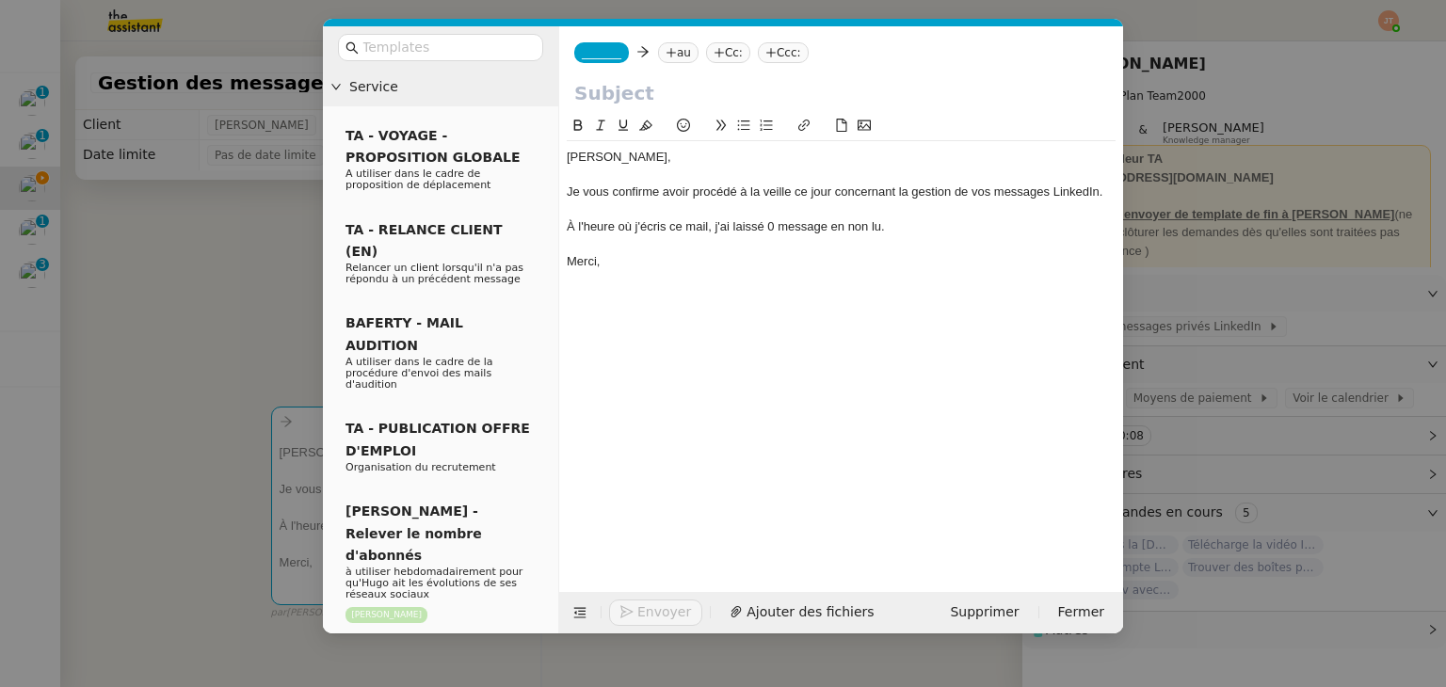
click at [164, 270] on nz-modal-container "Service TA - VOYAGE - PROPOSITION GLOBALE A utiliser dans le cadre de propositi…" at bounding box center [723, 343] width 1446 height 687
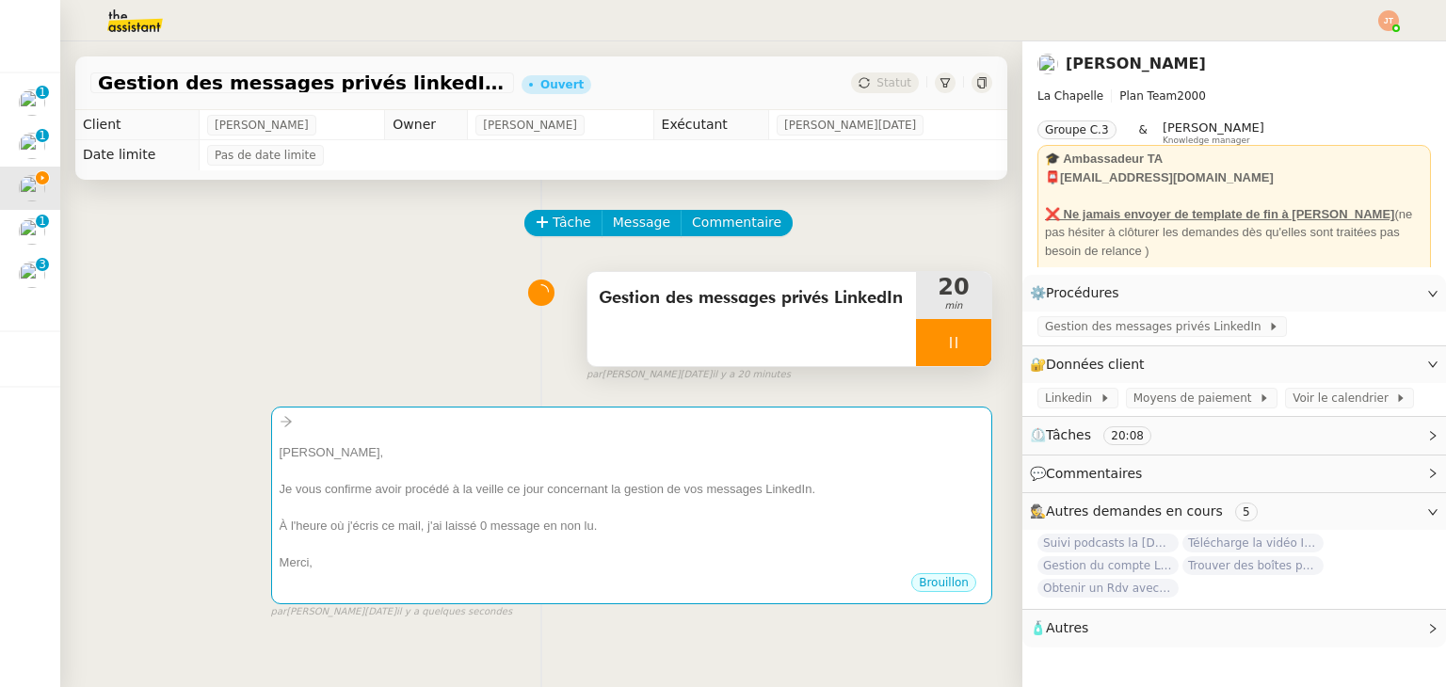
click at [637, 305] on span "Gestion des messages privés LinkedIn" at bounding box center [752, 298] width 306 height 28
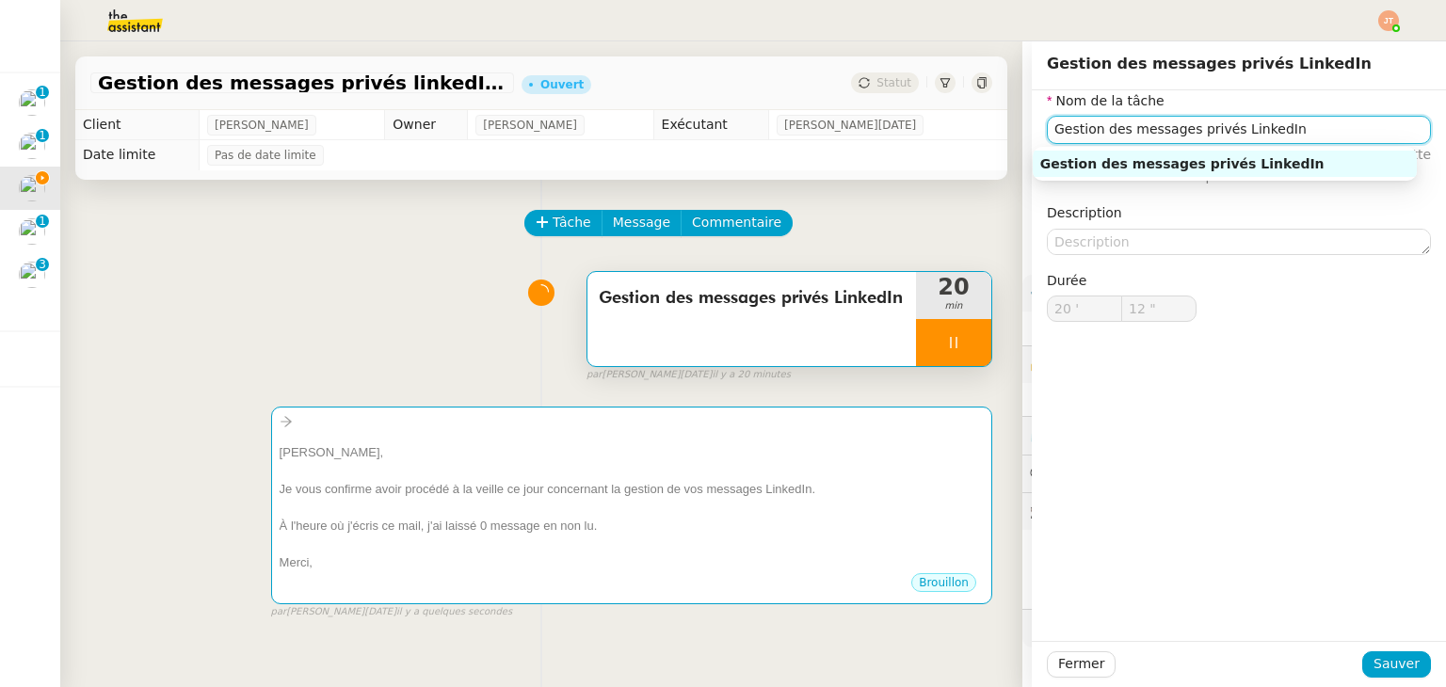
drag, startPoint x: 1289, startPoint y: 132, endPoint x: 1010, endPoint y: 145, distance: 279.0
click at [1010, 145] on app-ticket "Gestion des messages privés linkedIn - [DATE] Ouvert Statut Client [PERSON_NAME…" at bounding box center [753, 364] width 1386 height 646
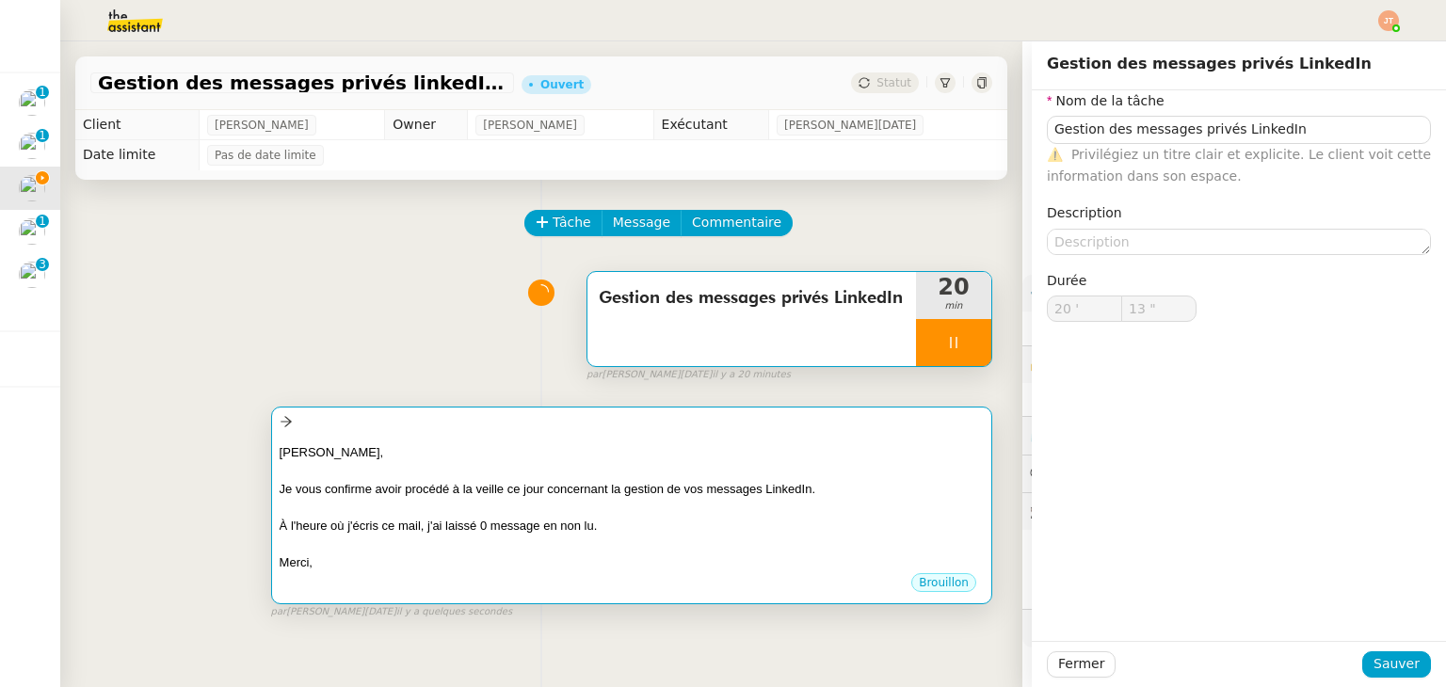
click at [534, 436] on div "[PERSON_NAME], Je vous confirme avoir procédé à la veille ce jour concernant la…" at bounding box center [632, 503] width 704 height 138
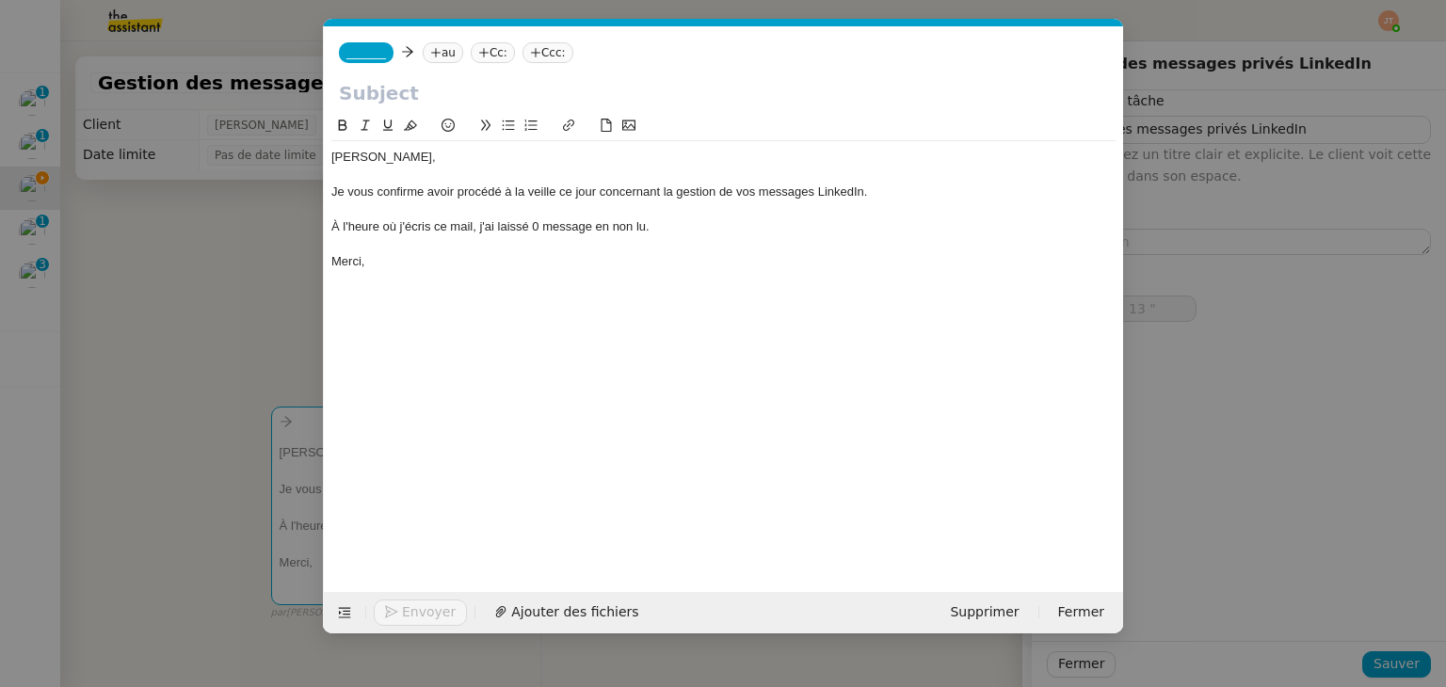
scroll to position [0, 40]
type input "14 ""
click at [560, 88] on input "text" at bounding box center [723, 93] width 769 height 28
paste input "Gestion des messages privés LinkedIn"
type input "Gestion des messages privés LinkedIn"
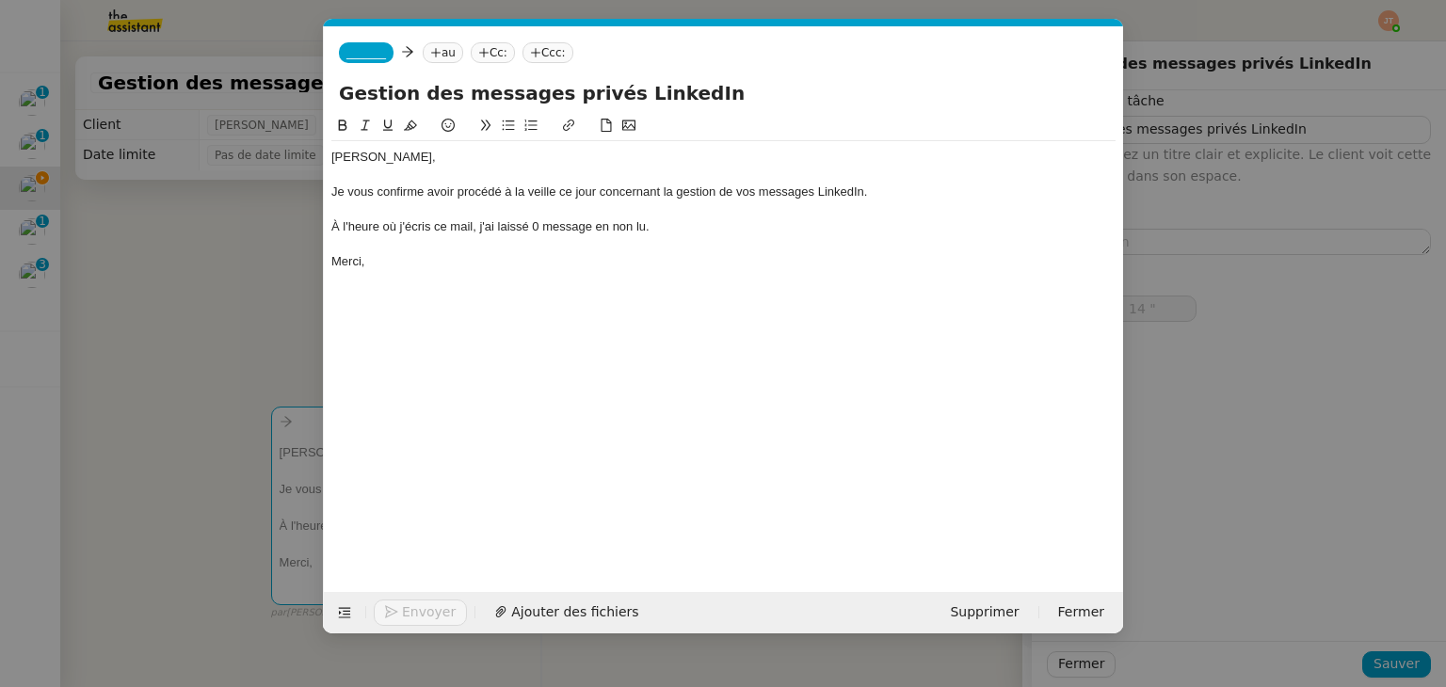
click at [441, 48] on nz-tag "au" at bounding box center [443, 52] width 40 height 21
type input "15 ""
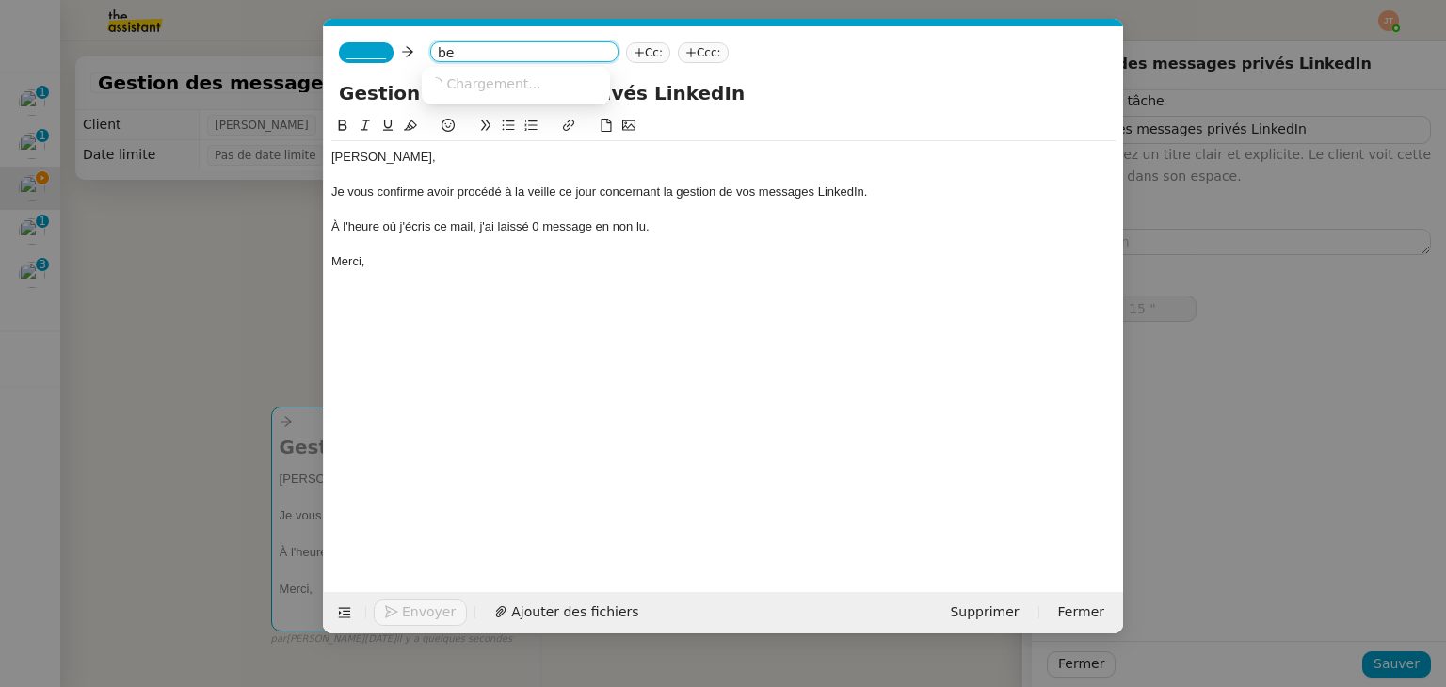
type input "ben"
type input "16 ""
type input "bentz"
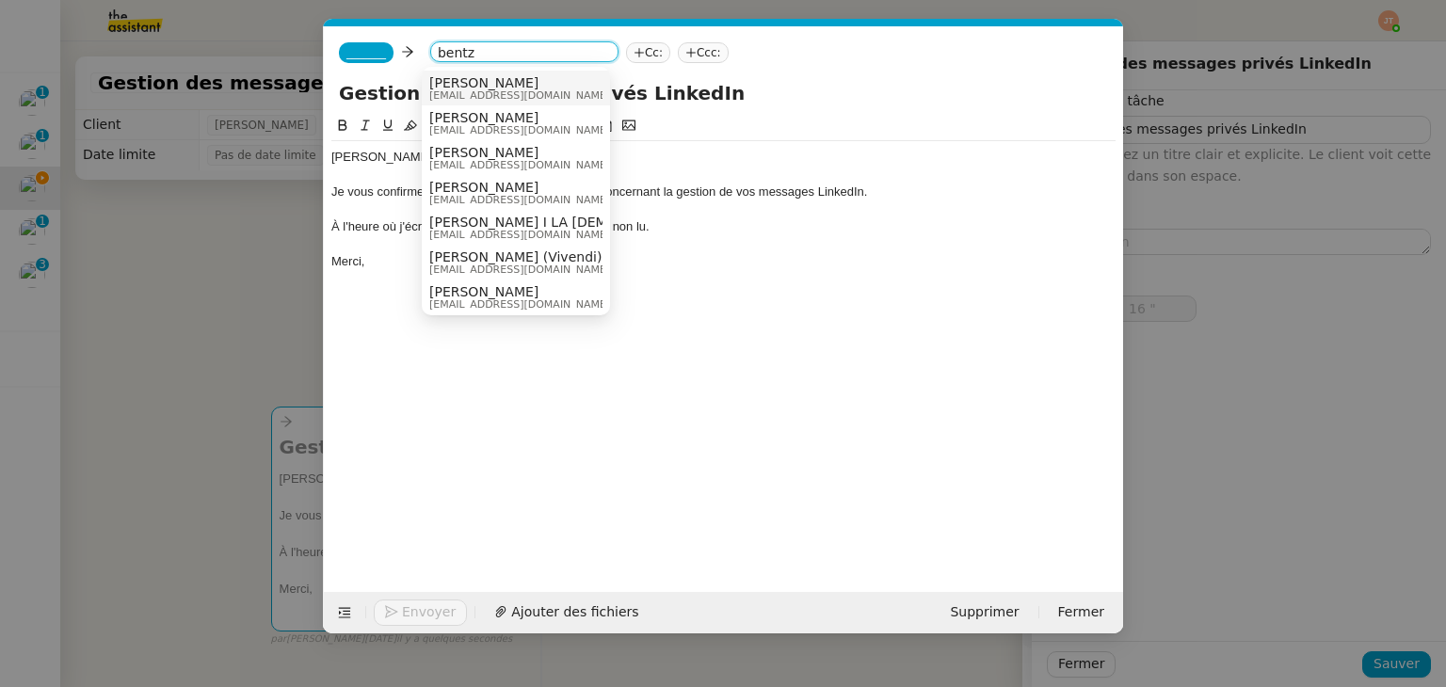
type input "17 ""
type input "bentz"
click at [457, 91] on span "[EMAIL_ADDRESS][DOMAIN_NAME]" at bounding box center [519, 95] width 181 height 10
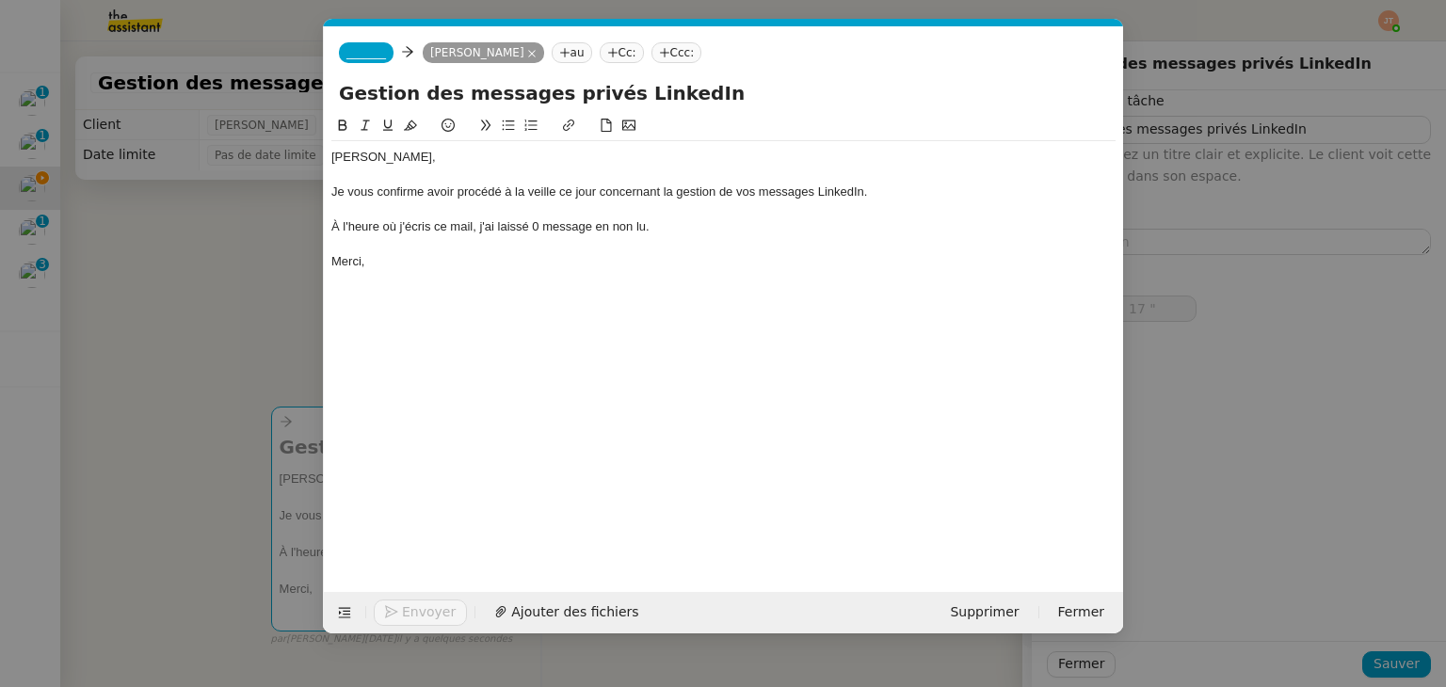
click at [384, 52] on nz-tag "_______" at bounding box center [366, 52] width 55 height 21
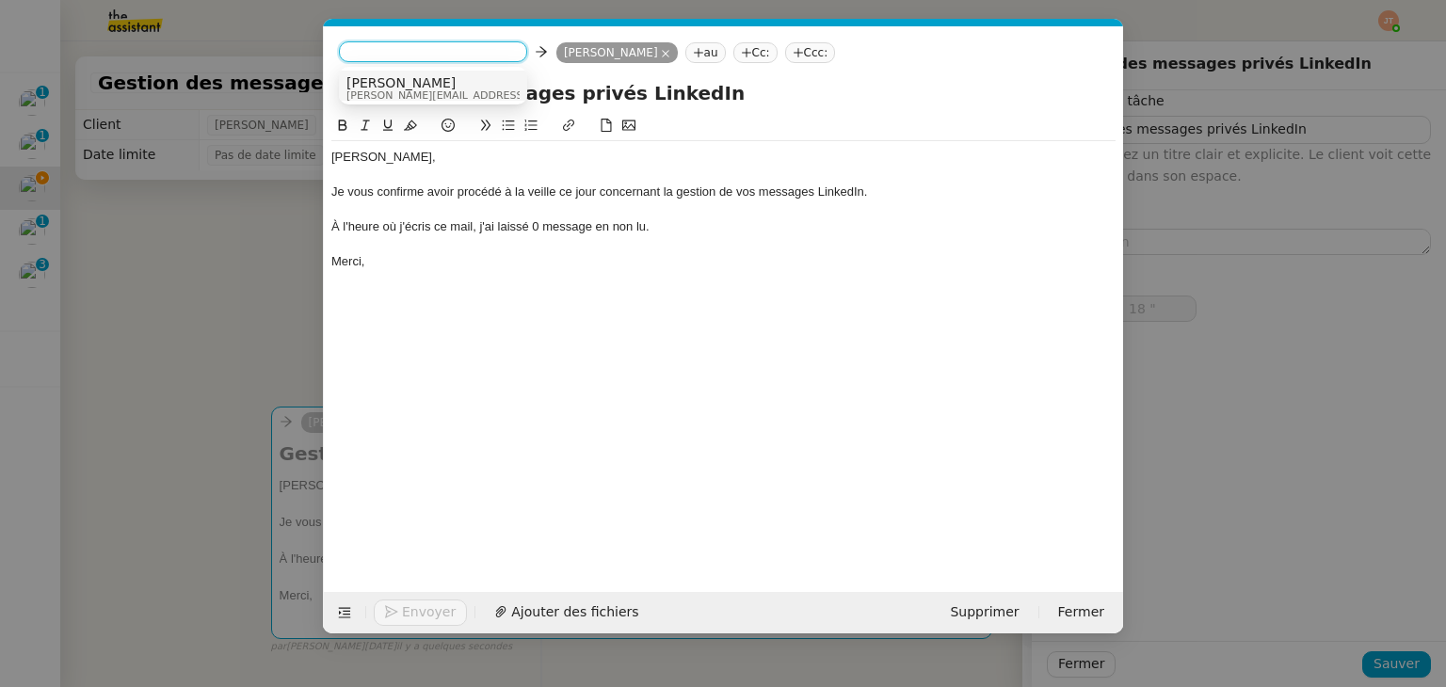
click at [381, 71] on nz-option-item "Camille [EMAIL_ADDRESS][DOMAIN_NAME]" at bounding box center [433, 88] width 188 height 35
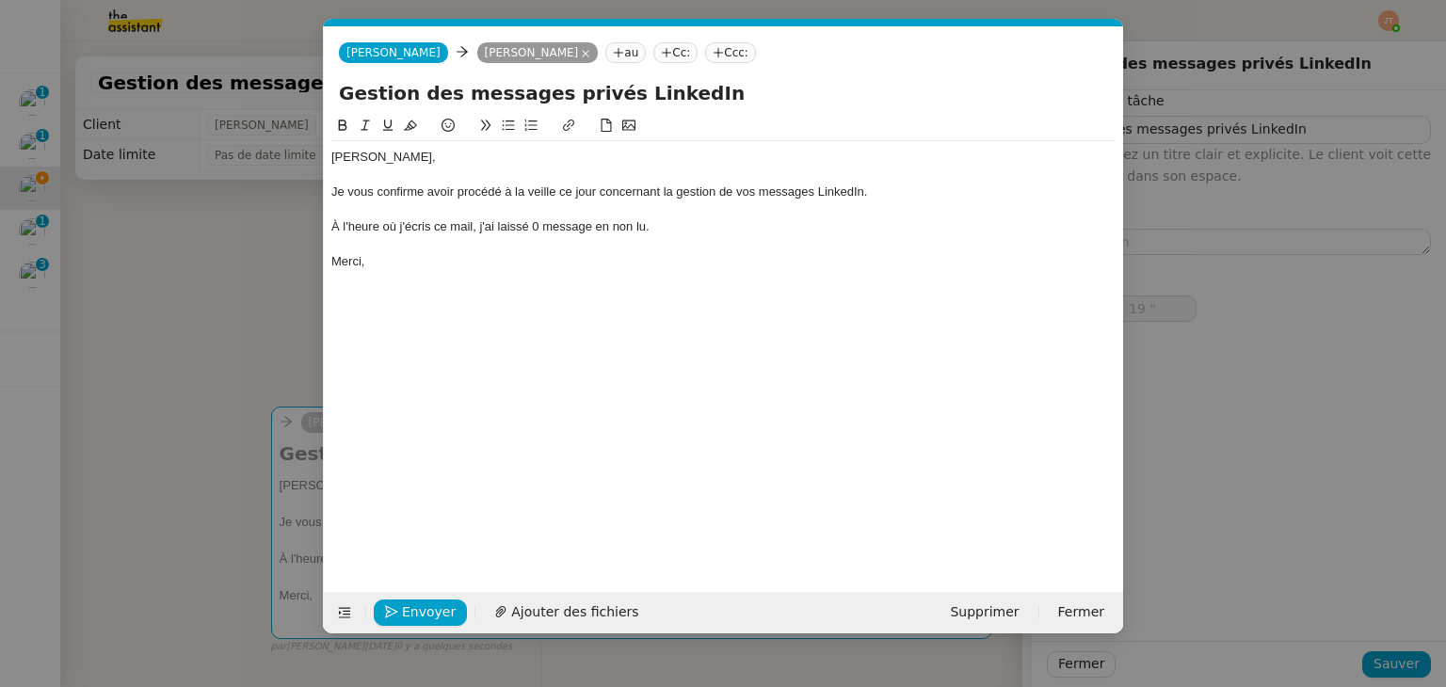
click at [297, 193] on nz-modal-container "Service TA - VOYAGE - PROPOSITION GLOBALE A utiliser dans le cadre de propositi…" at bounding box center [723, 343] width 1446 height 687
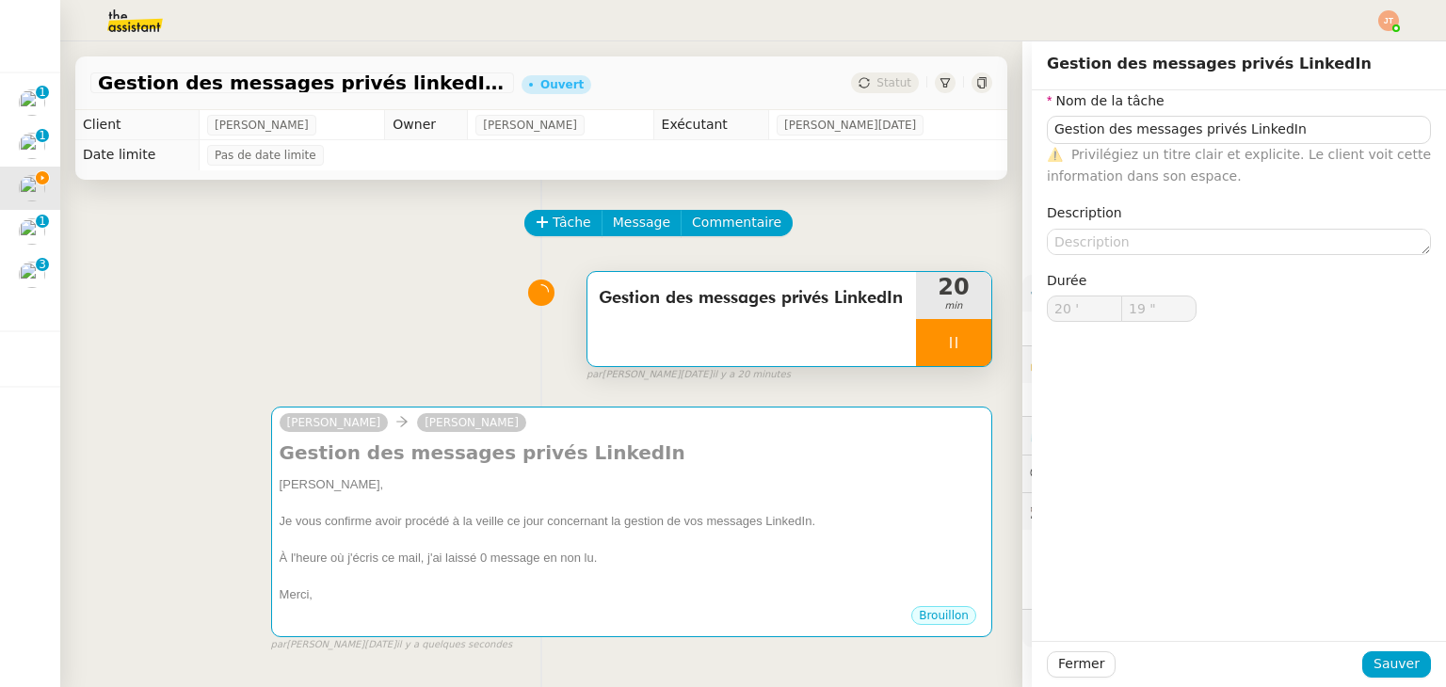
type input "20 ""
click at [1062, 666] on span "Fermer" at bounding box center [1081, 664] width 46 height 22
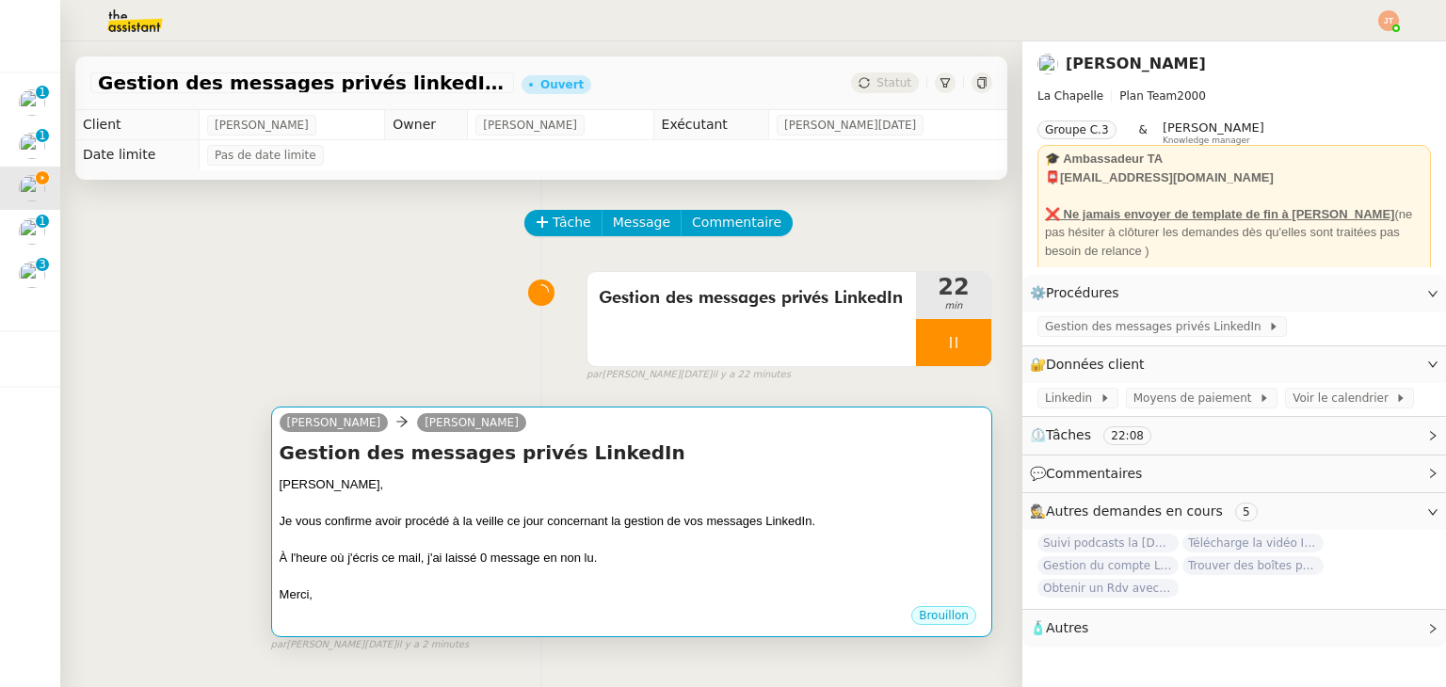
click at [518, 521] on div "Je vous confirme avoir procédé à la veille ce jour concernant la gestion de vos…" at bounding box center [632, 521] width 704 height 19
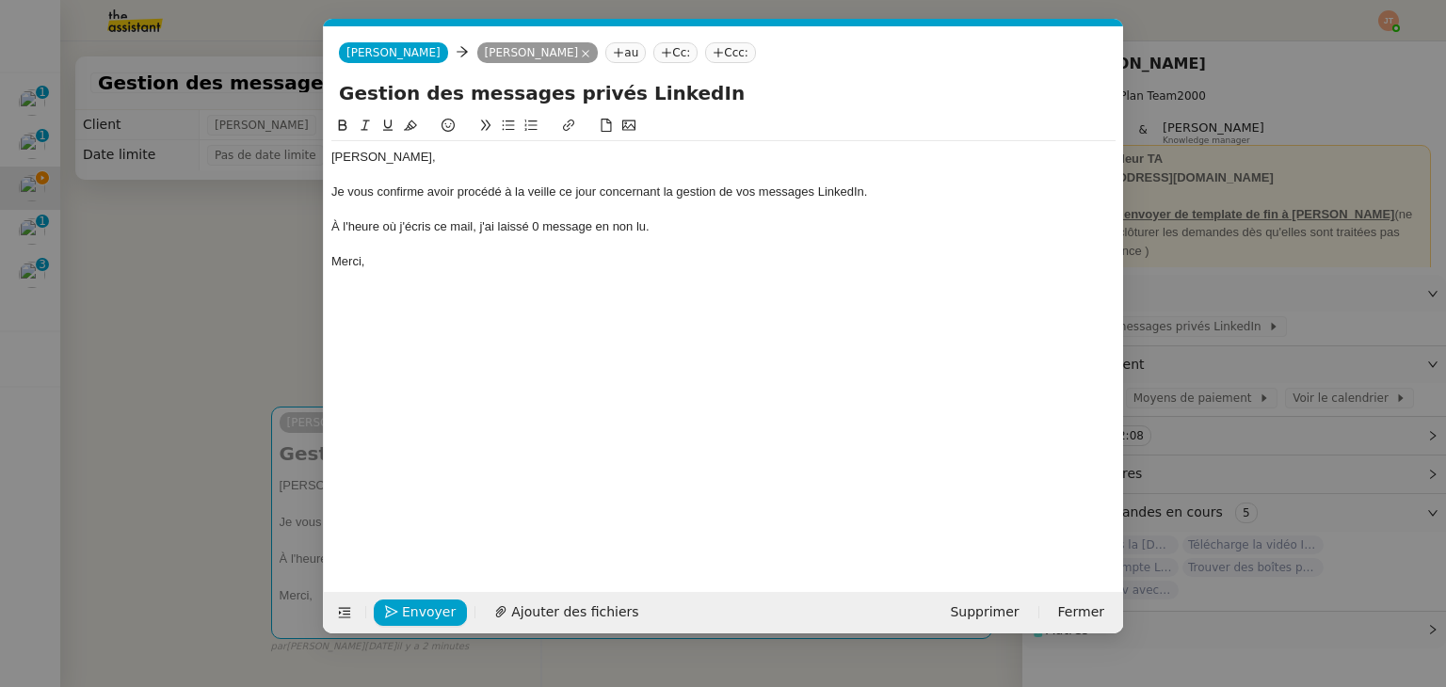
scroll to position [0, 40]
click at [425, 608] on span "Envoyer" at bounding box center [429, 613] width 54 height 22
click at [425, 608] on span "Confirmer l'envoi" at bounding box center [458, 613] width 113 height 22
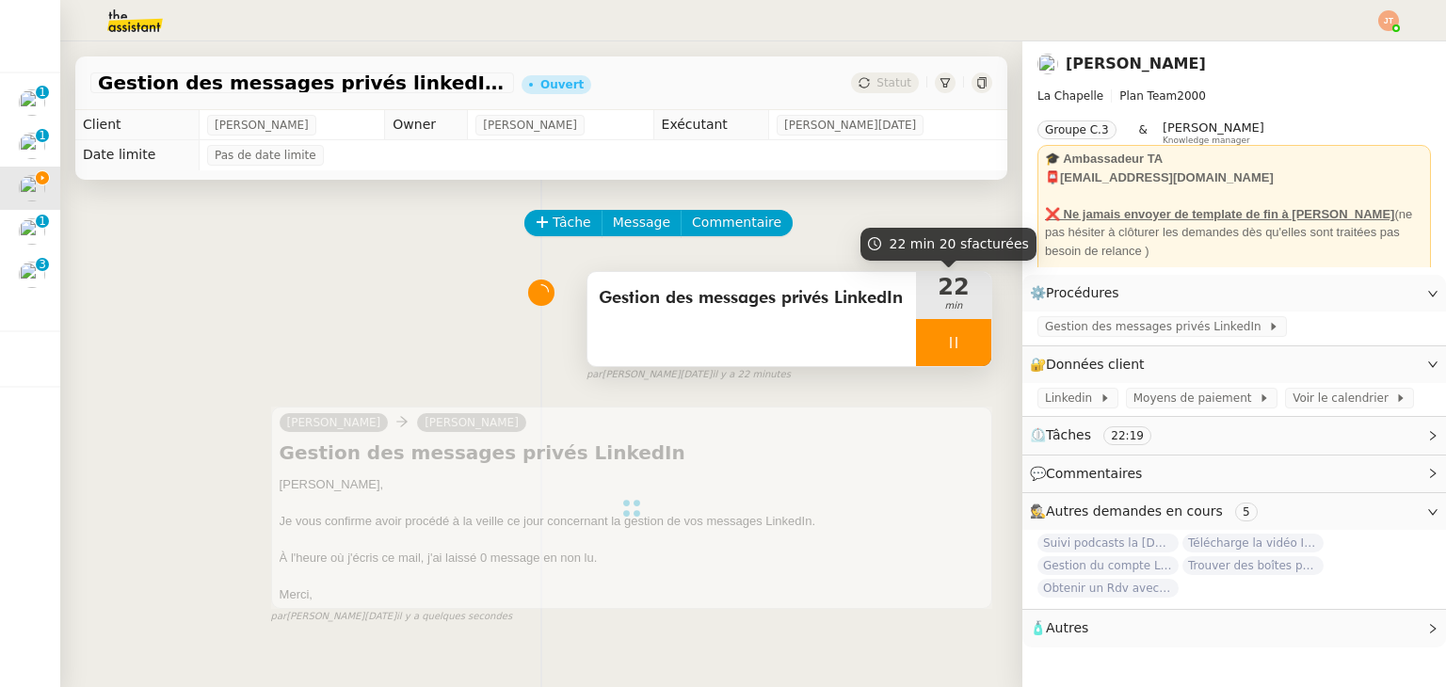
click at [935, 335] on div at bounding box center [953, 342] width 75 height 47
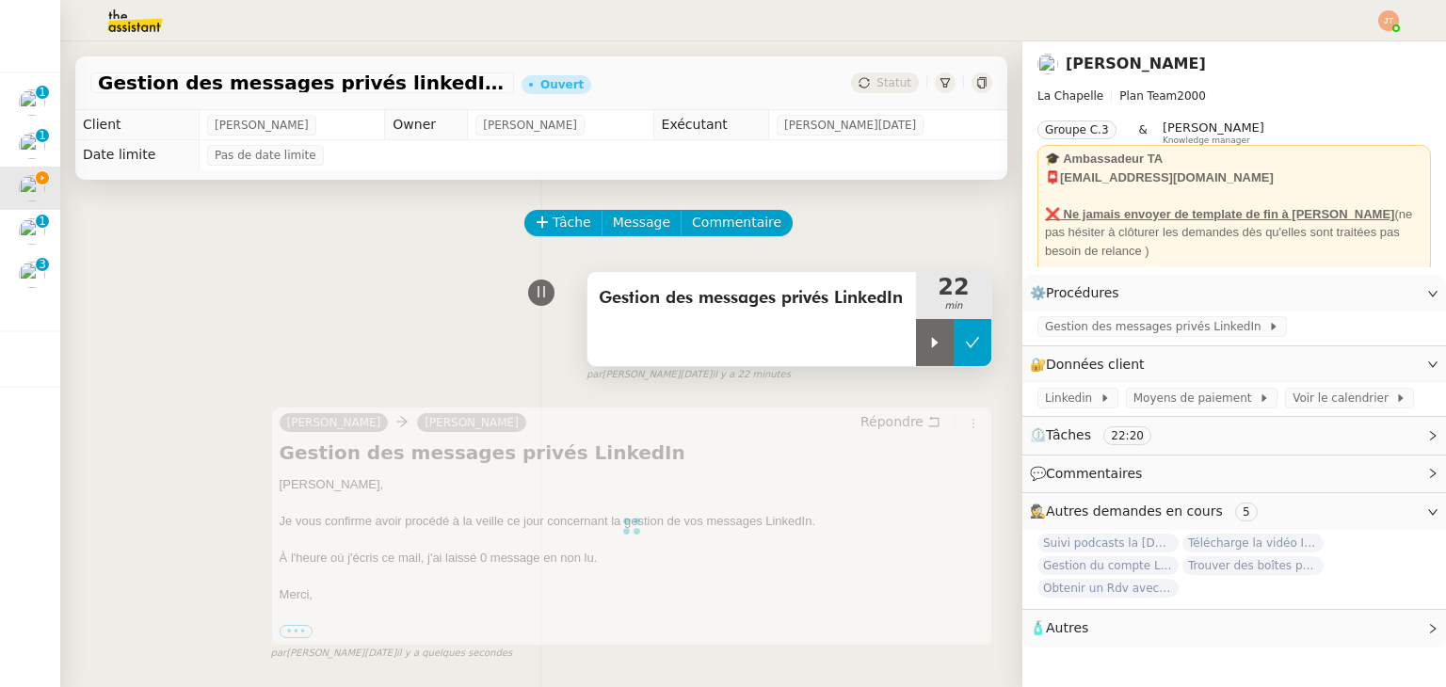
click at [965, 340] on icon at bounding box center [972, 342] width 15 height 15
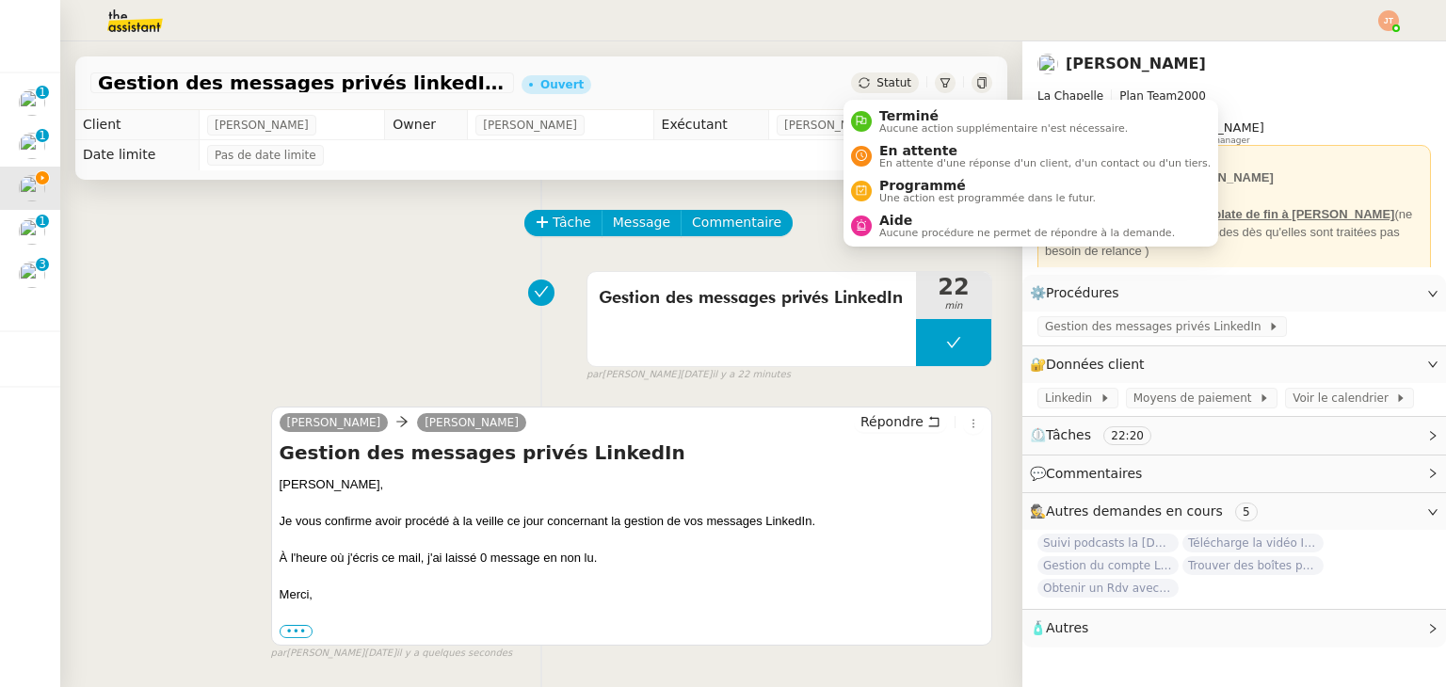
click at [876, 80] on span "Statut" at bounding box center [893, 82] width 35 height 13
click at [885, 110] on span "Terminé" at bounding box center [1003, 115] width 249 height 15
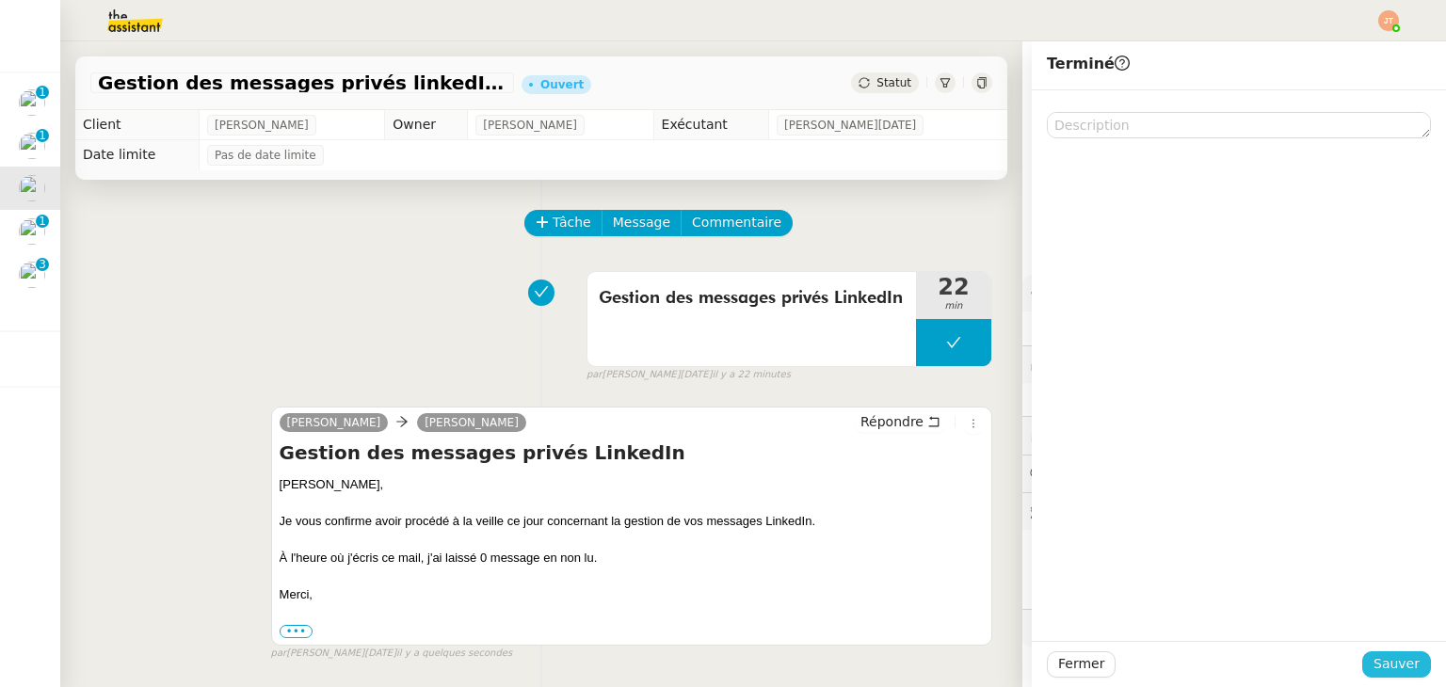
click at [1376, 667] on span "Sauver" at bounding box center [1396, 664] width 46 height 22
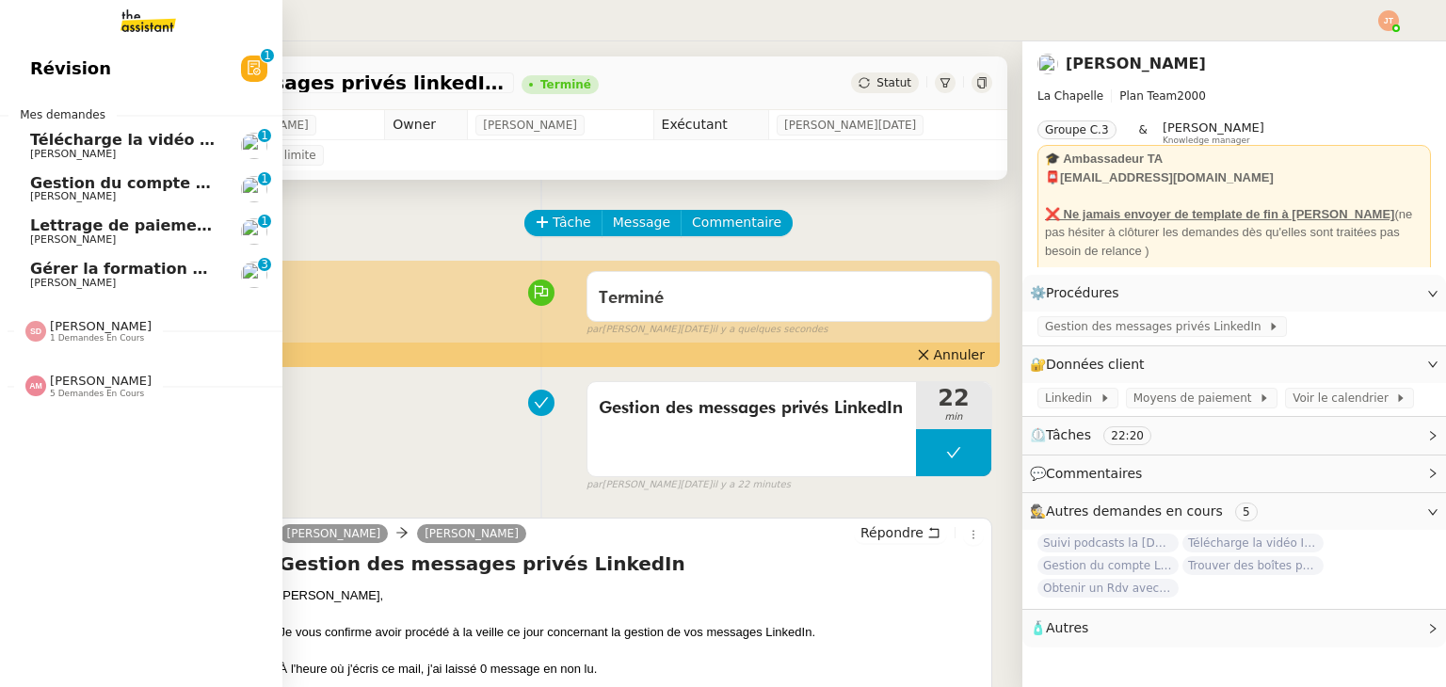
click at [141, 178] on span "Gestion du compte LinkedIn de [PERSON_NAME] (post + gestion messages) - [DATE]" at bounding box center [387, 183] width 715 height 18
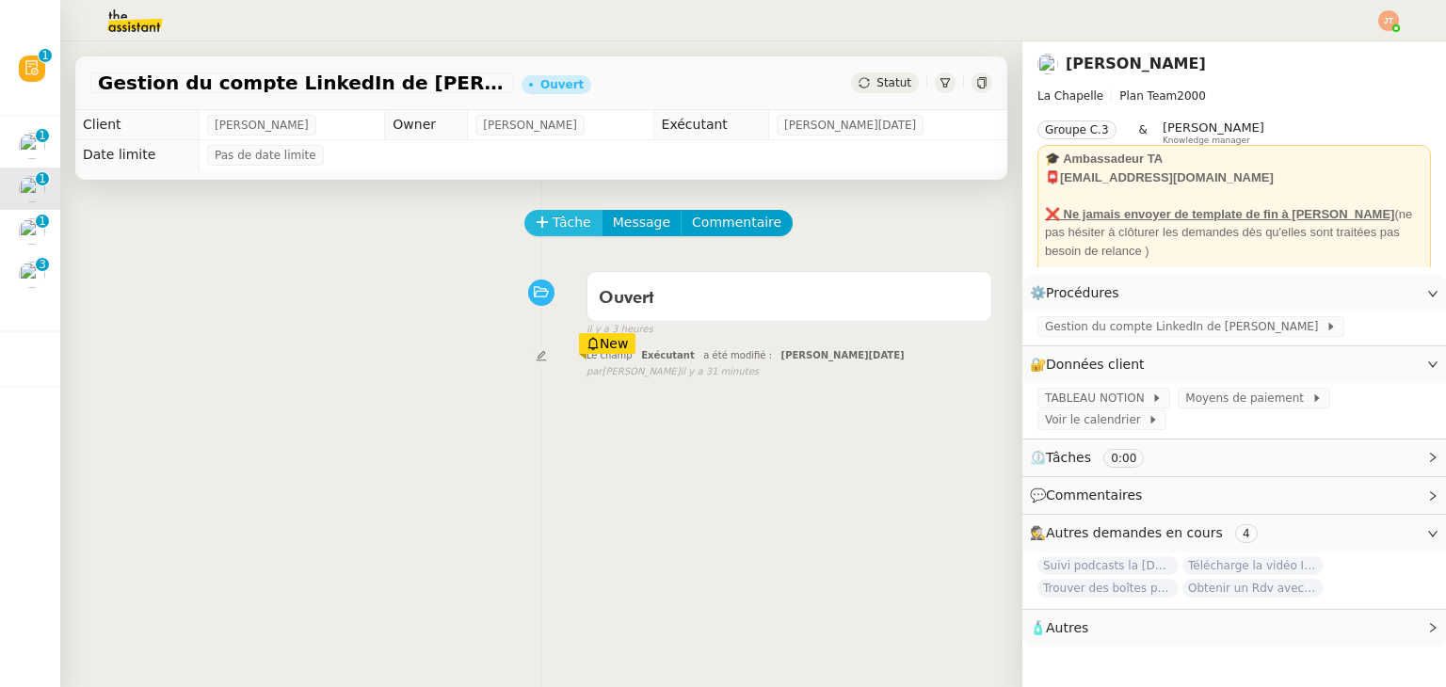
click at [560, 231] on span "Tâche" at bounding box center [572, 223] width 39 height 22
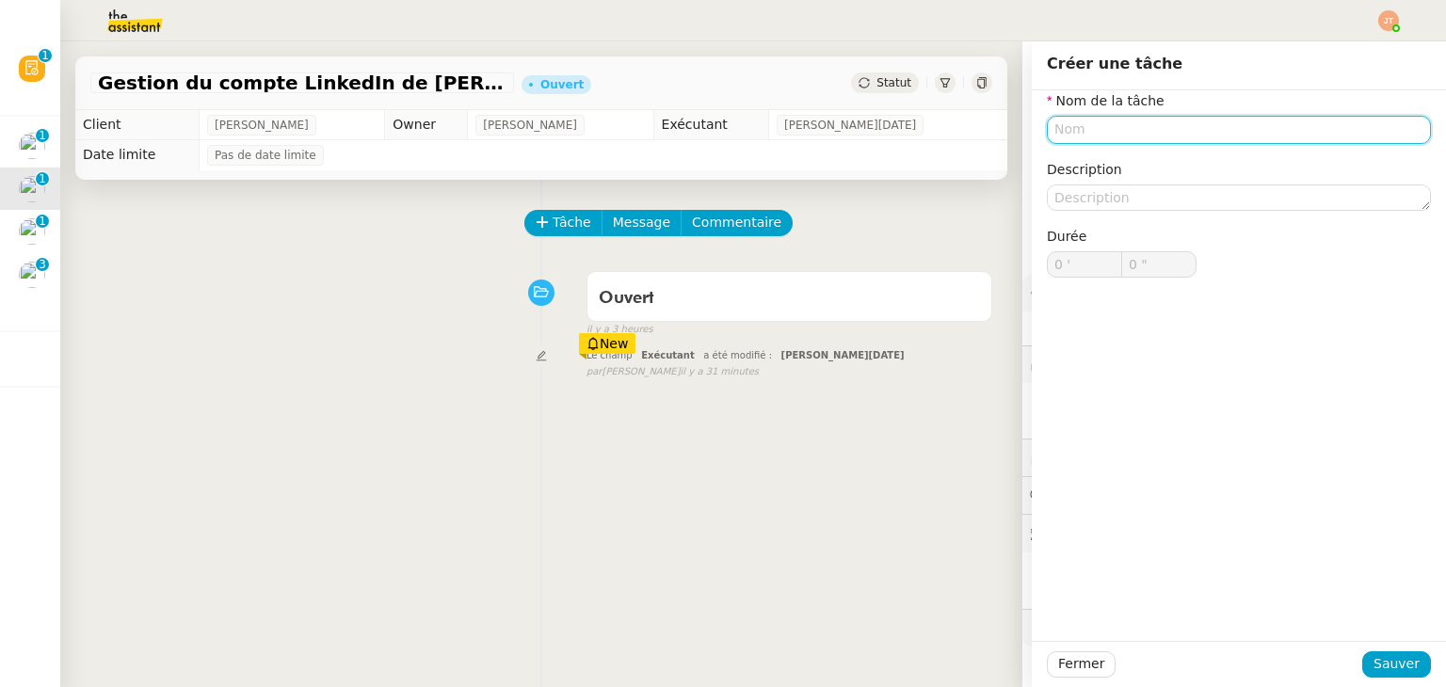
click at [1094, 133] on input "text" at bounding box center [1239, 129] width 384 height 27
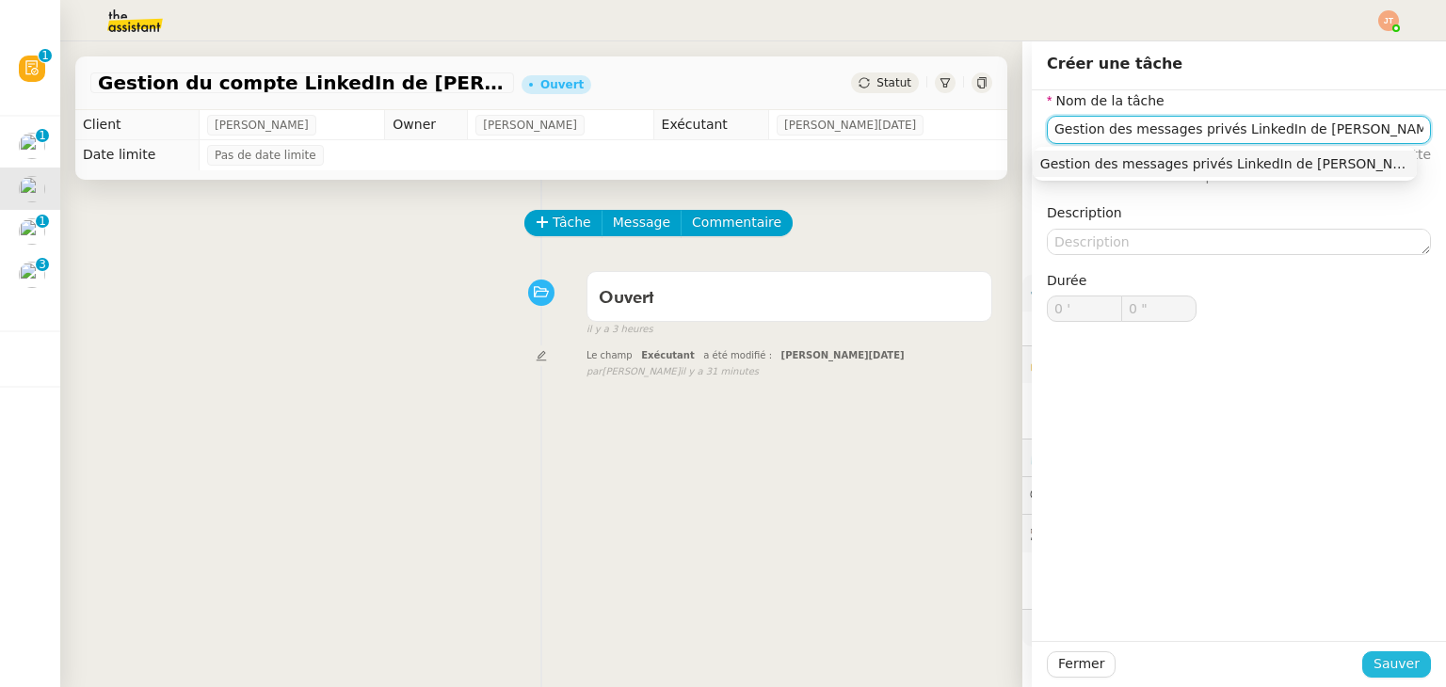
type input "Gestion des messages privés LinkedIn de [PERSON_NAME]"
click at [1389, 671] on span "Sauver" at bounding box center [1396, 664] width 46 height 22
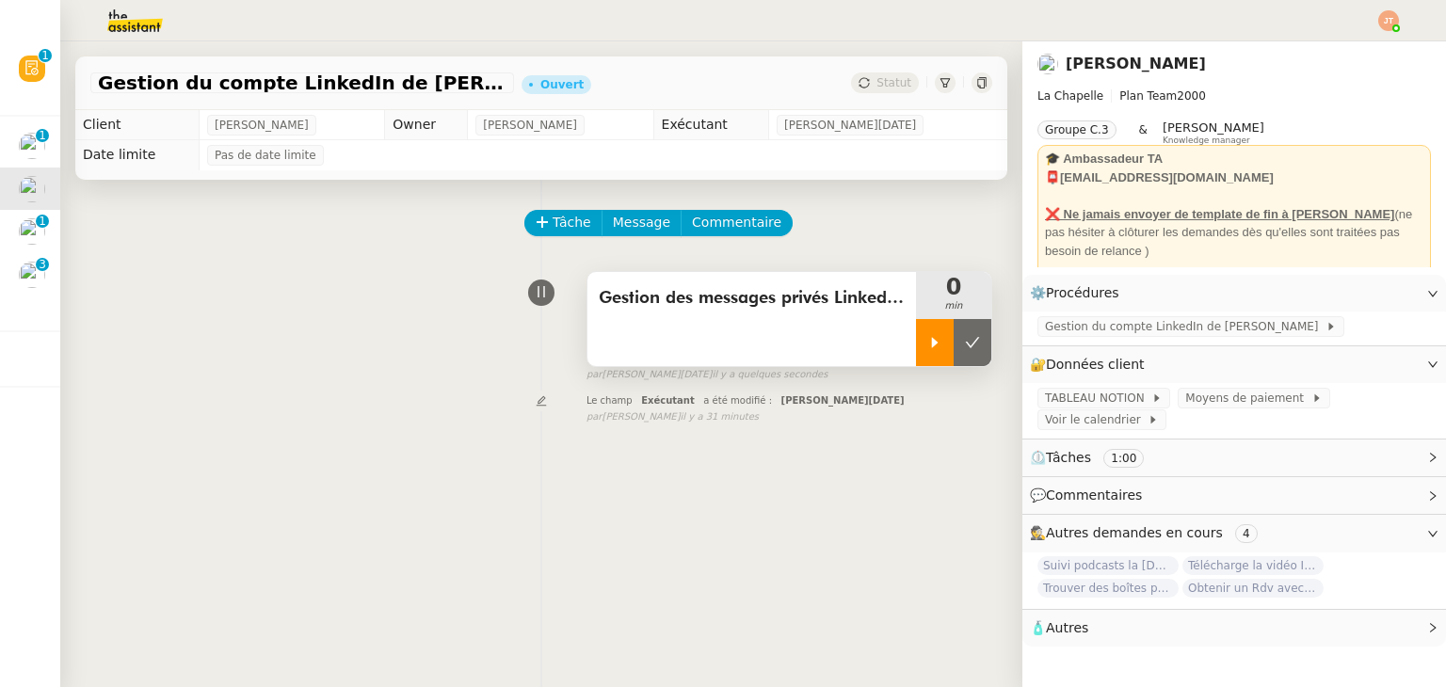
click at [916, 336] on div at bounding box center [935, 342] width 38 height 47
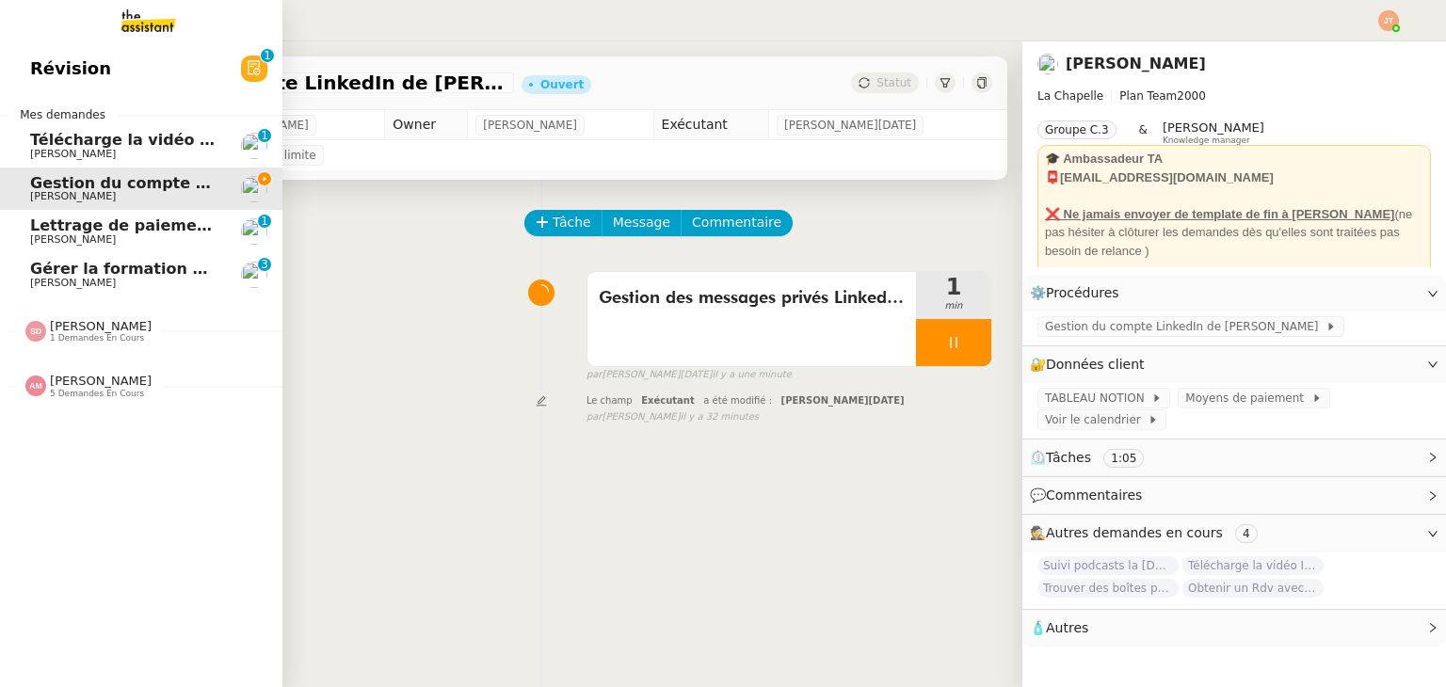
click at [82, 390] on span "5 demandes en cours" at bounding box center [97, 394] width 94 height 10
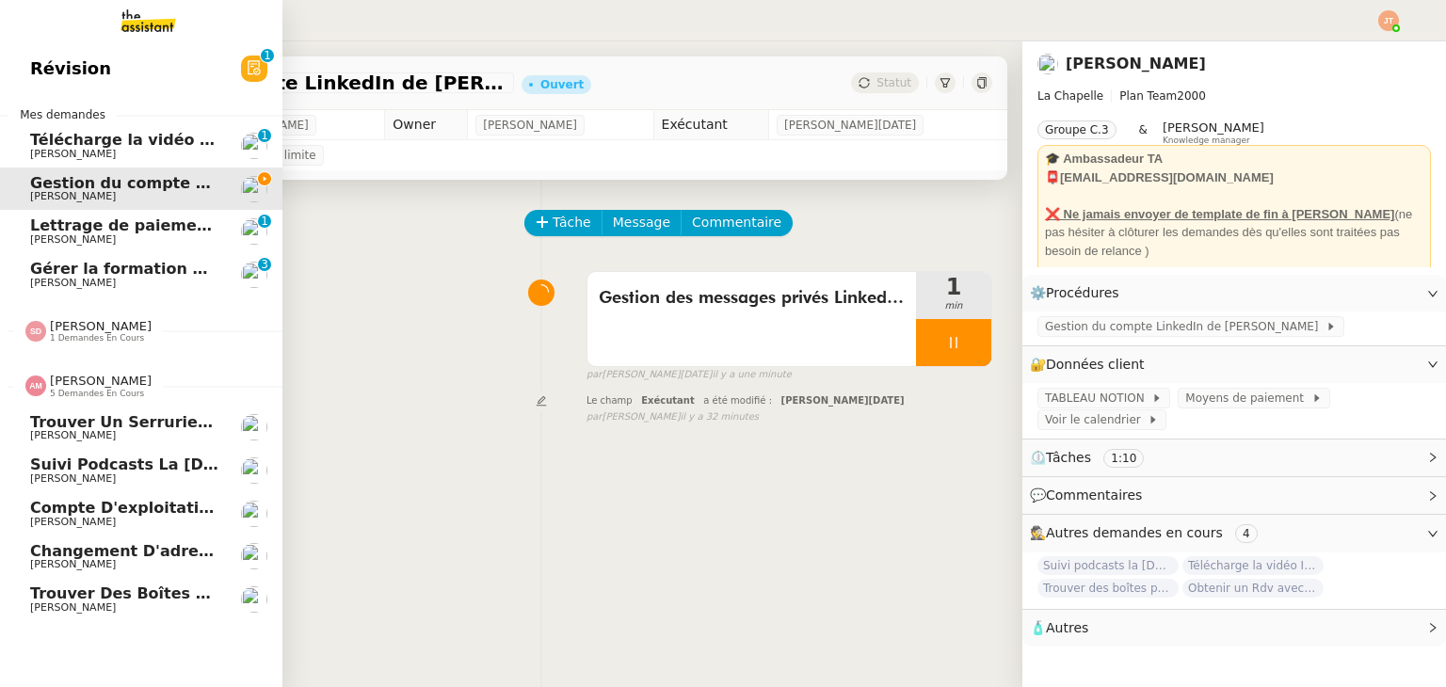
click at [82, 390] on span "5 demandes en cours" at bounding box center [97, 394] width 94 height 10
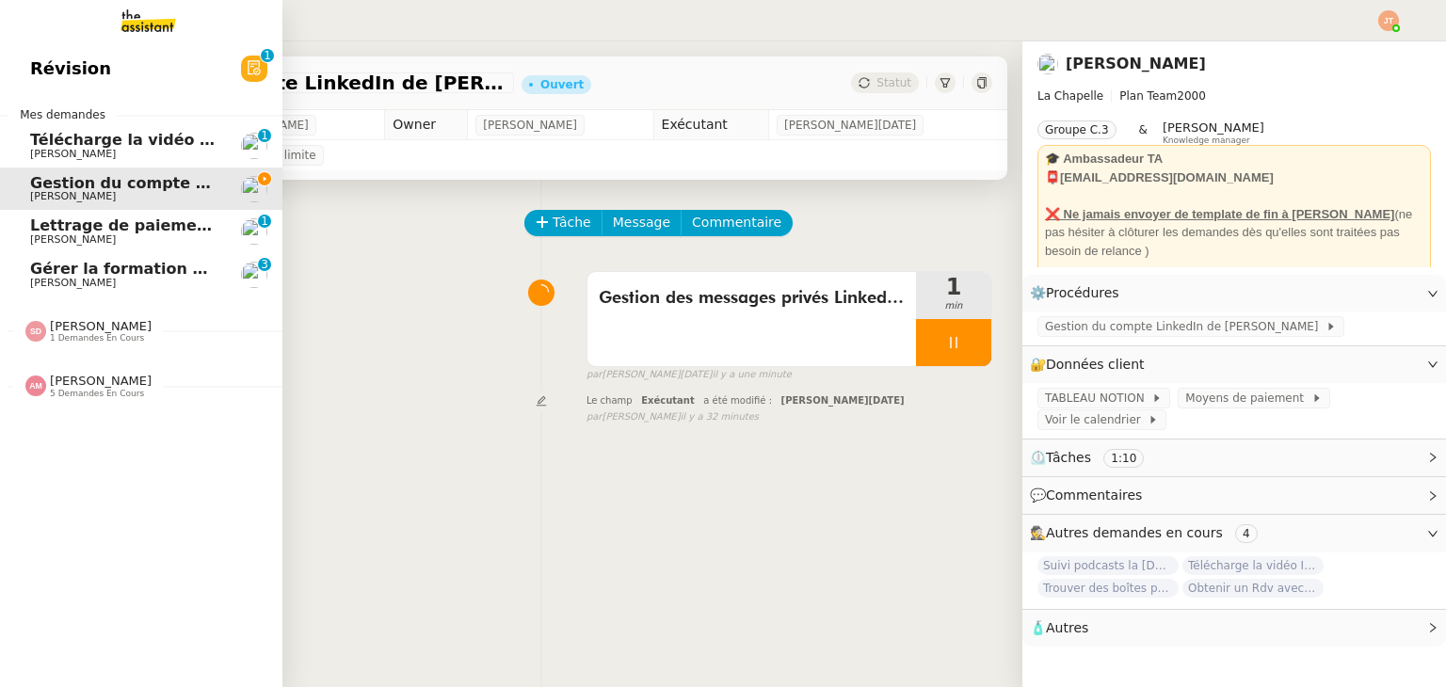
click at [72, 277] on span "[PERSON_NAME]" at bounding box center [73, 283] width 86 height 12
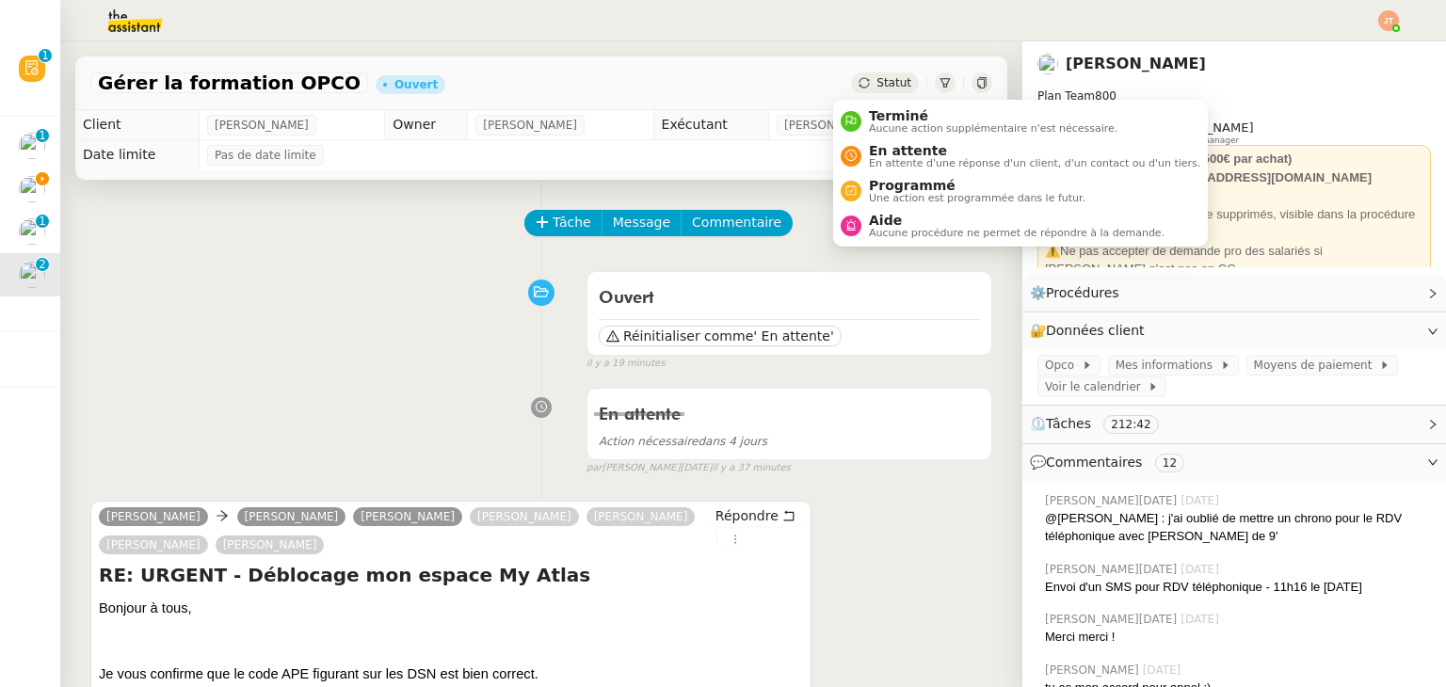
click at [855, 88] on div "Statut" at bounding box center [885, 82] width 68 height 21
click at [885, 152] on span "En attente" at bounding box center [1034, 150] width 331 height 15
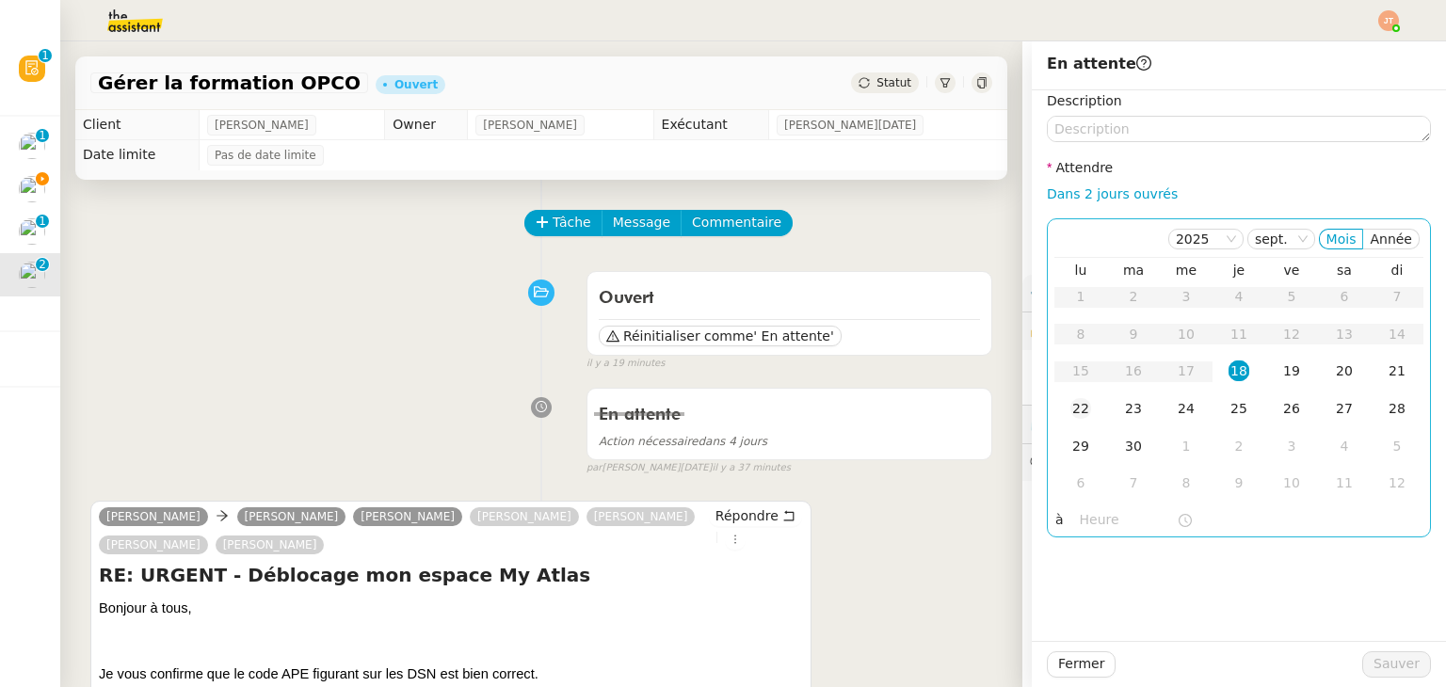
click at [1070, 415] on div "22" at bounding box center [1080, 408] width 21 height 21
click at [1080, 524] on input "text" at bounding box center [1128, 520] width 97 height 22
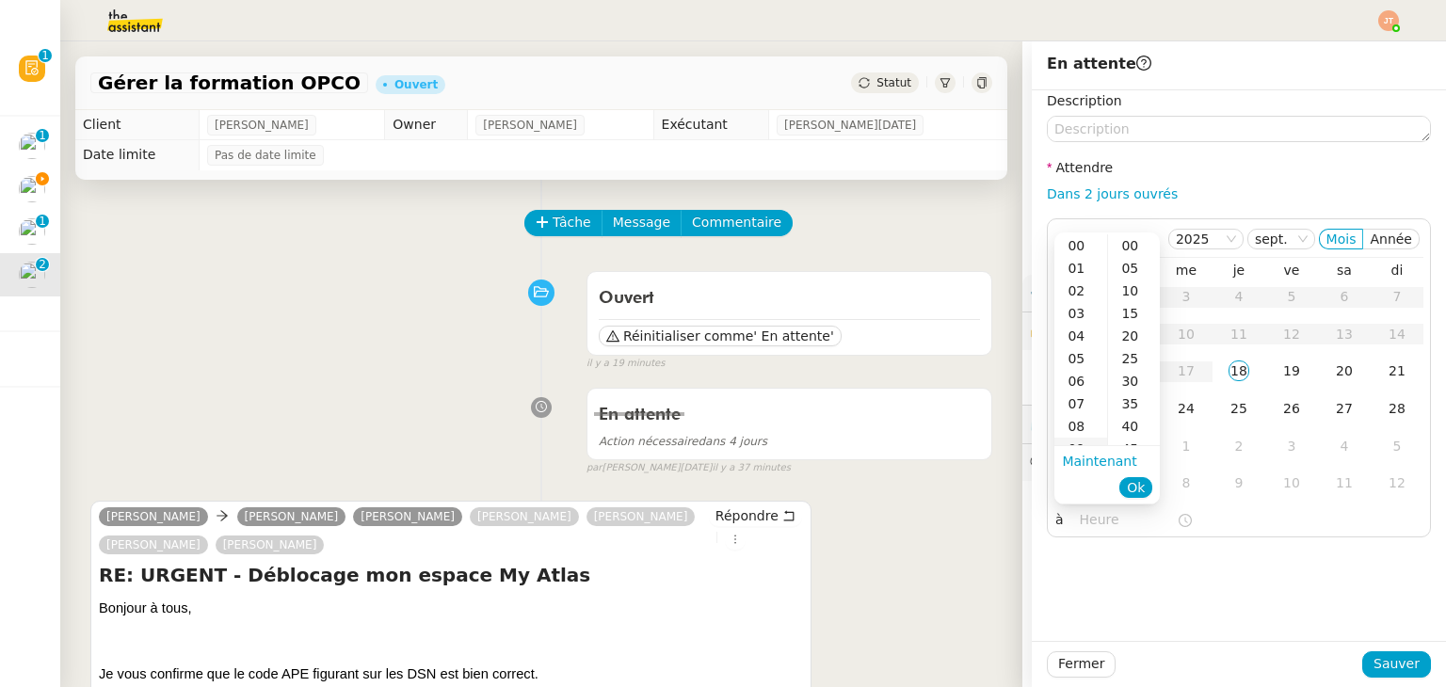
click at [1084, 442] on div "09" at bounding box center [1080, 449] width 53 height 23
click at [1118, 429] on div "40" at bounding box center [1134, 426] width 52 height 23
type input "09:40"
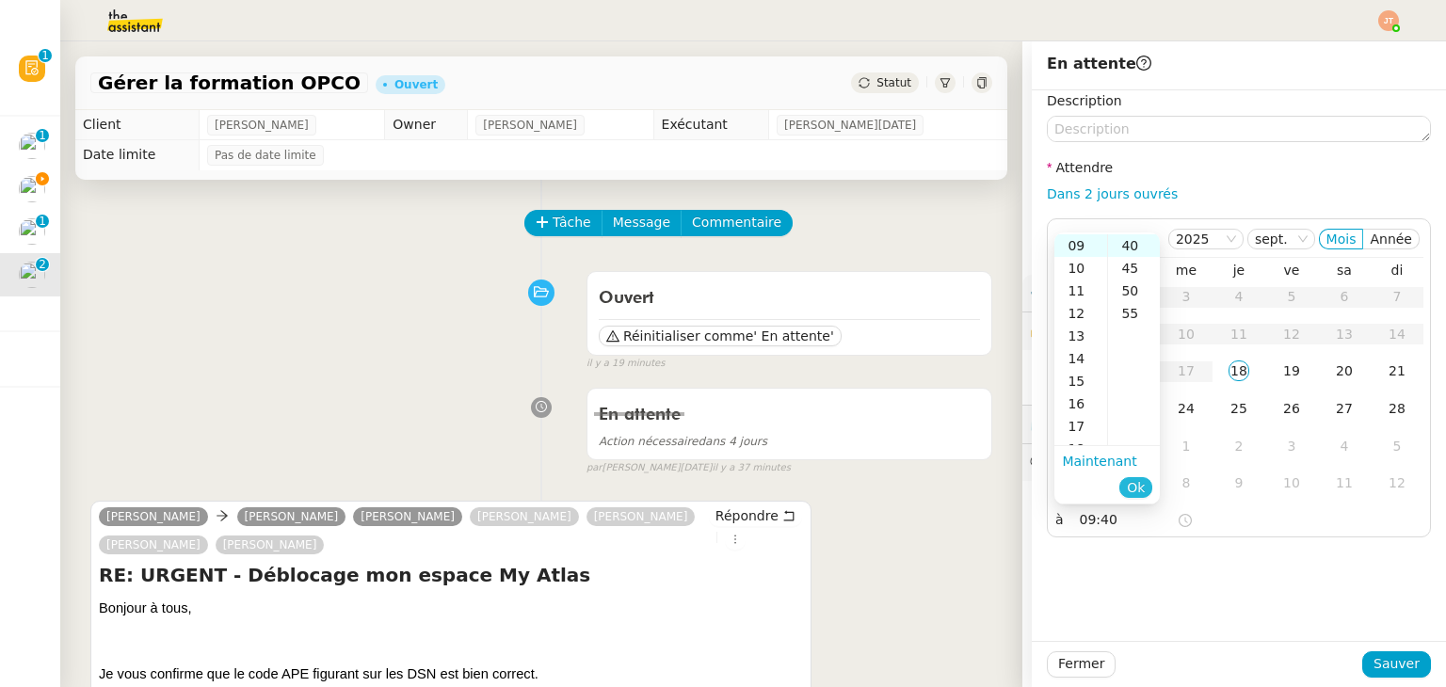
click at [1148, 485] on button "Ok" at bounding box center [1135, 487] width 33 height 21
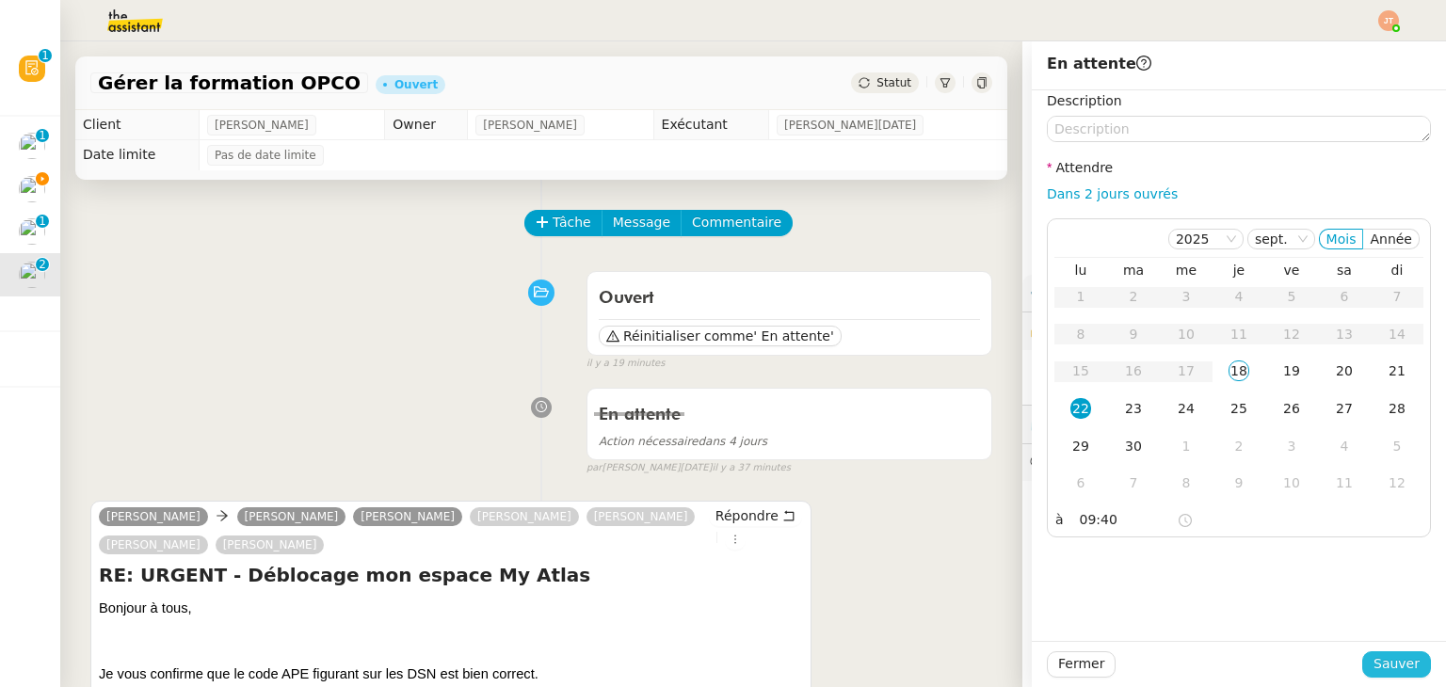
click at [1389, 667] on span "Sauver" at bounding box center [1396, 664] width 46 height 22
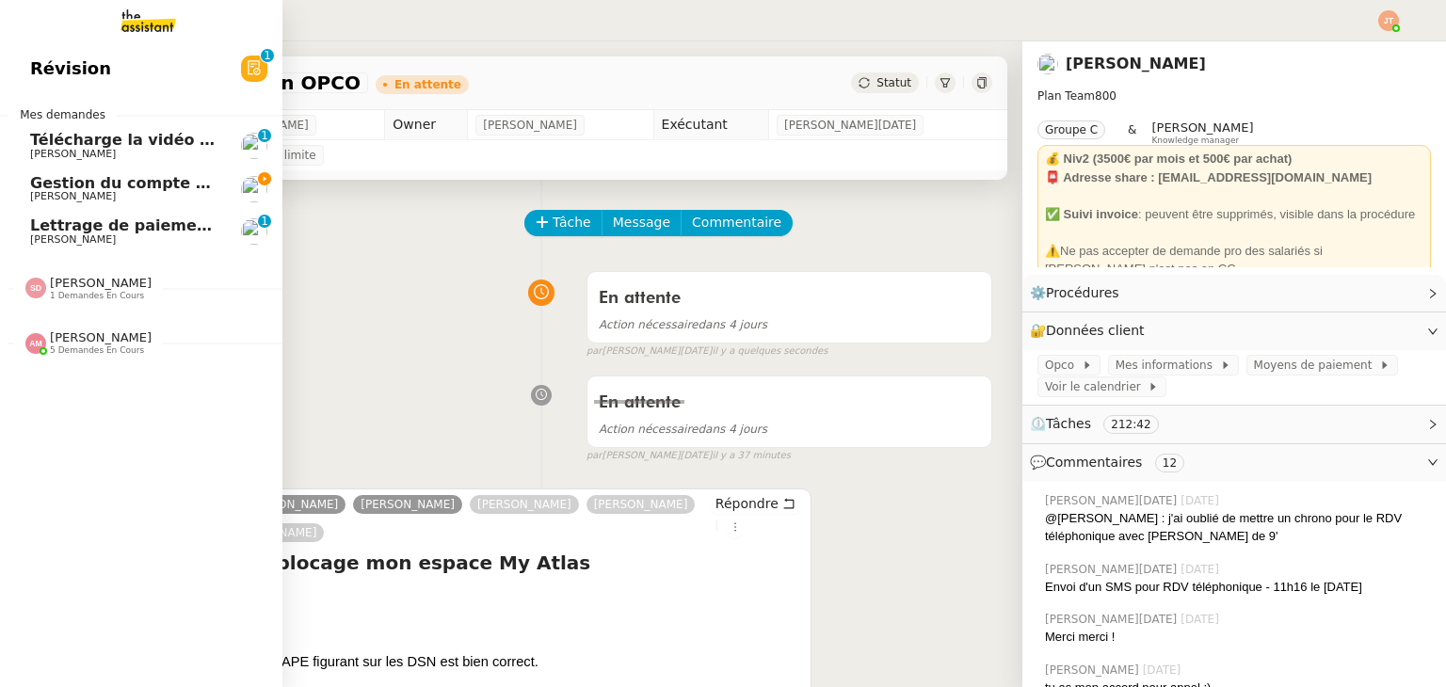
click at [65, 231] on span "Lettrage de paiement - [DATE]" at bounding box center [159, 226] width 259 height 18
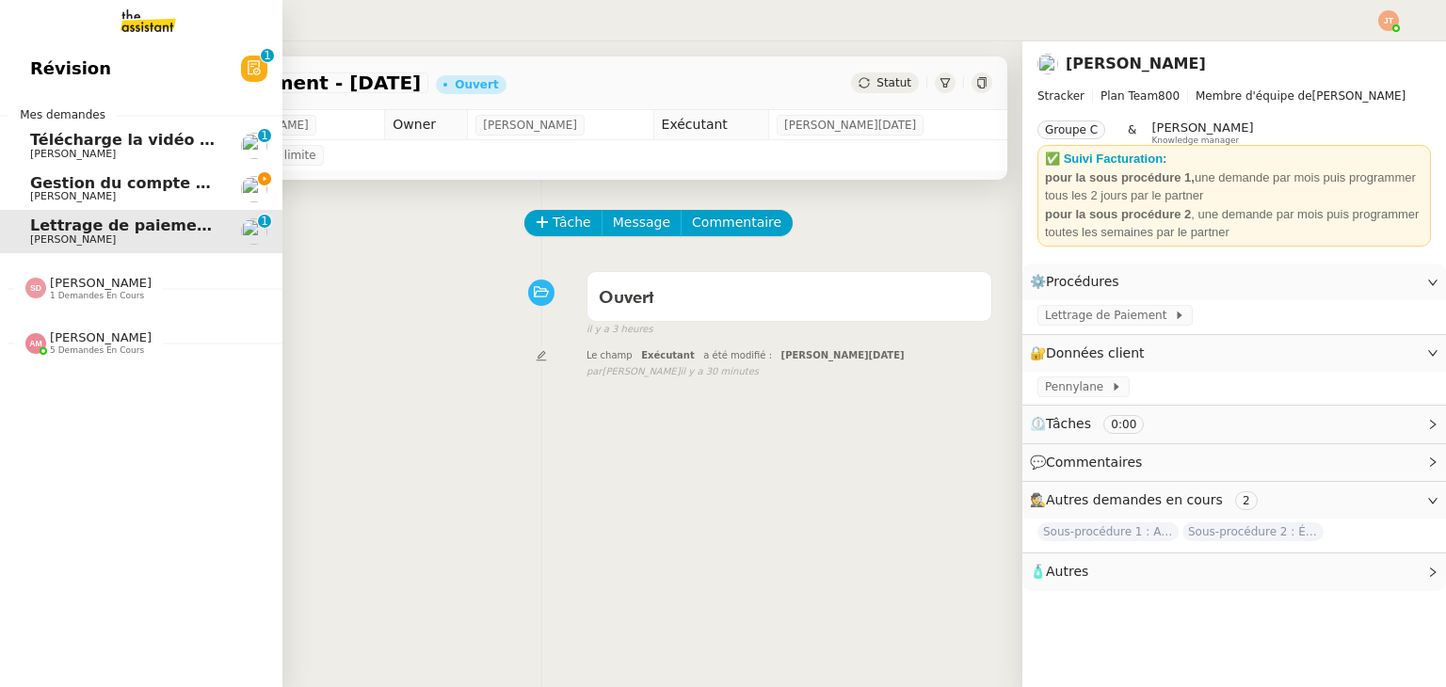
click at [90, 346] on span "5 demandes en cours" at bounding box center [97, 350] width 94 height 10
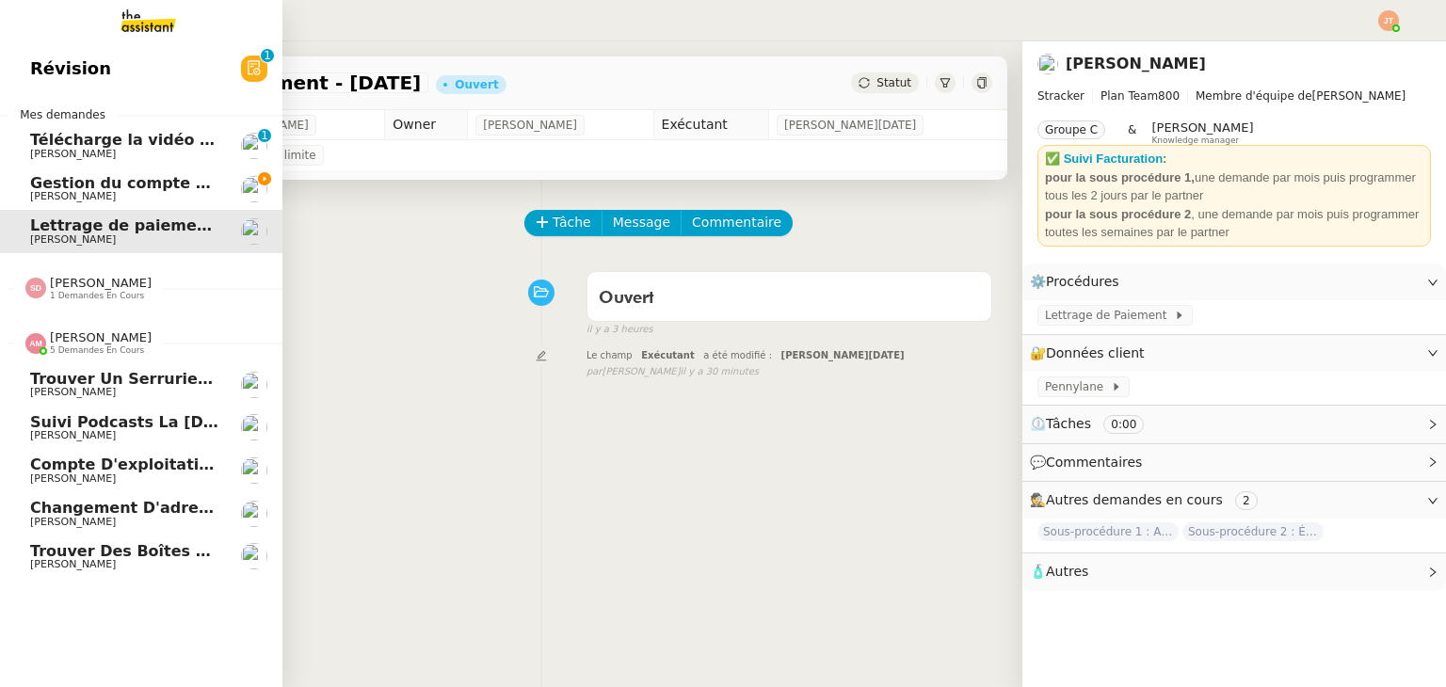
click at [90, 346] on span "5 demandes en cours" at bounding box center [97, 350] width 94 height 10
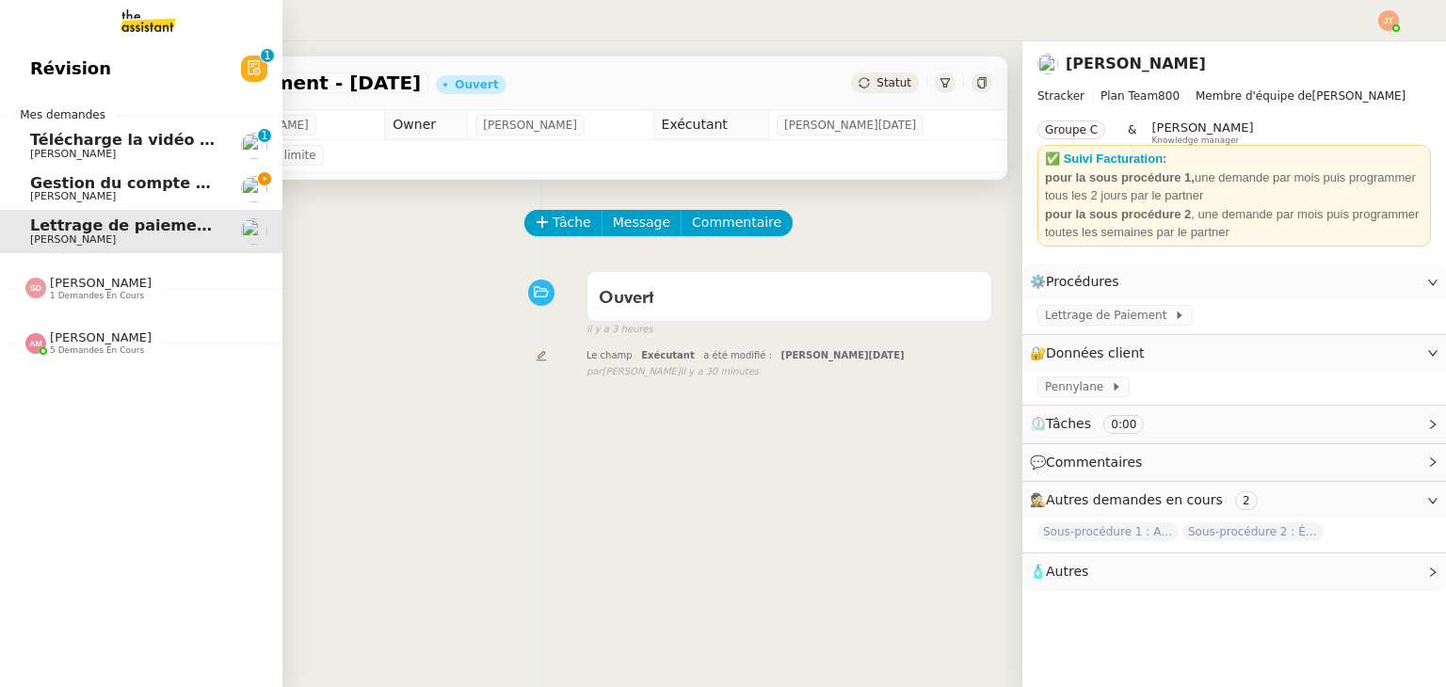
click at [115, 242] on span "[PERSON_NAME]" at bounding box center [73, 239] width 86 height 12
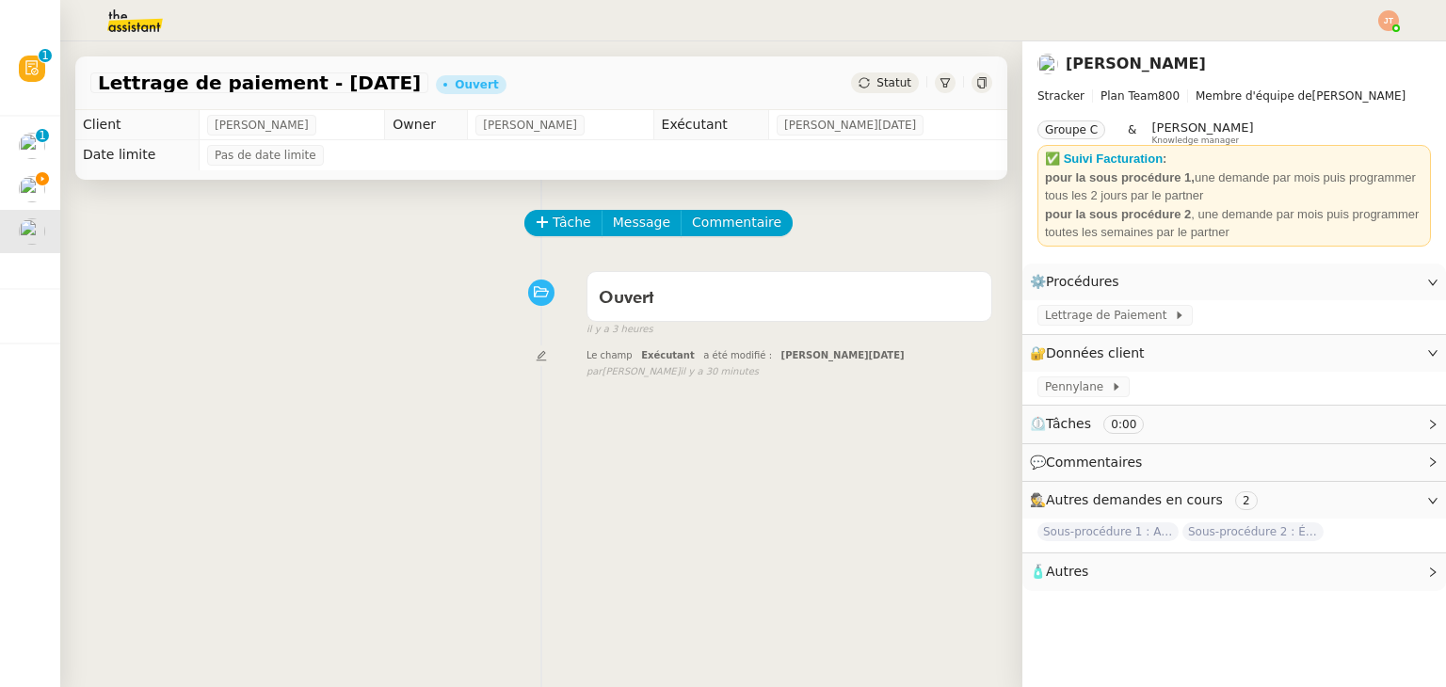
click at [876, 85] on span "Statut" at bounding box center [893, 82] width 35 height 13
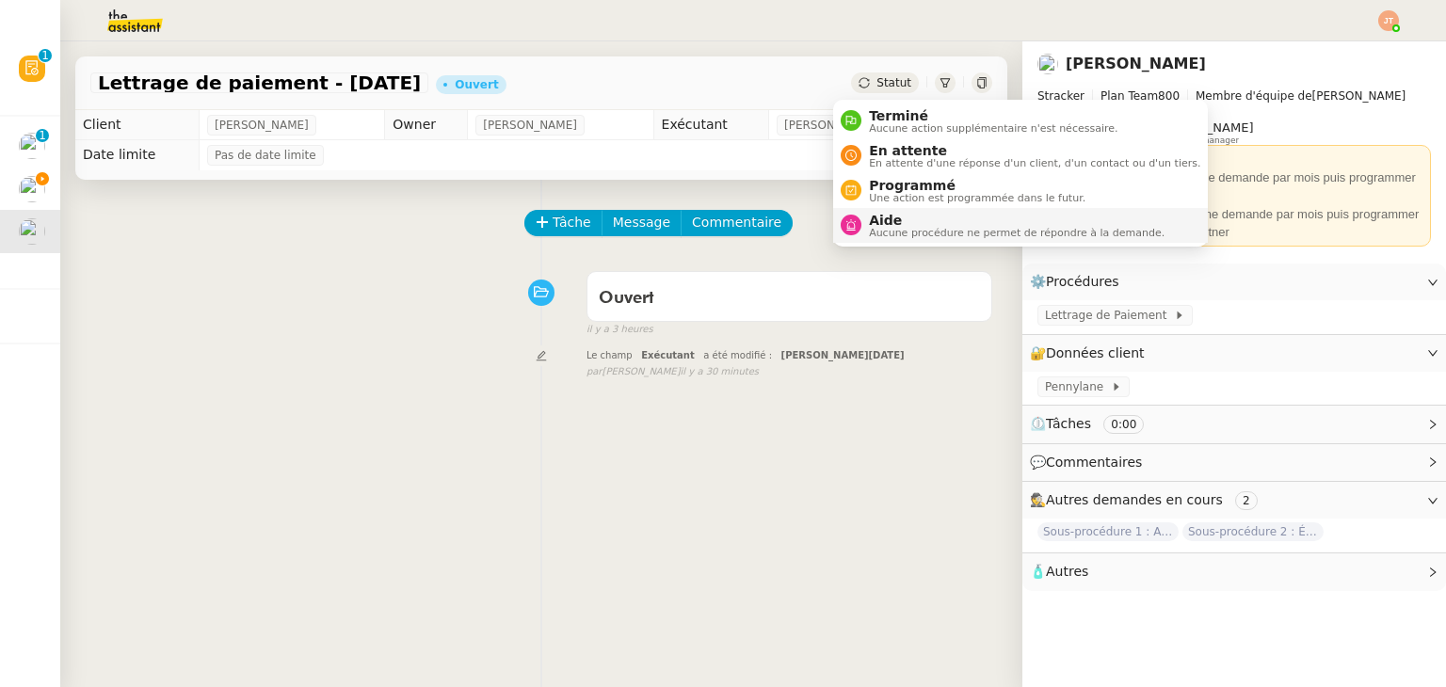
click at [875, 215] on span "Aide" at bounding box center [1017, 220] width 296 height 15
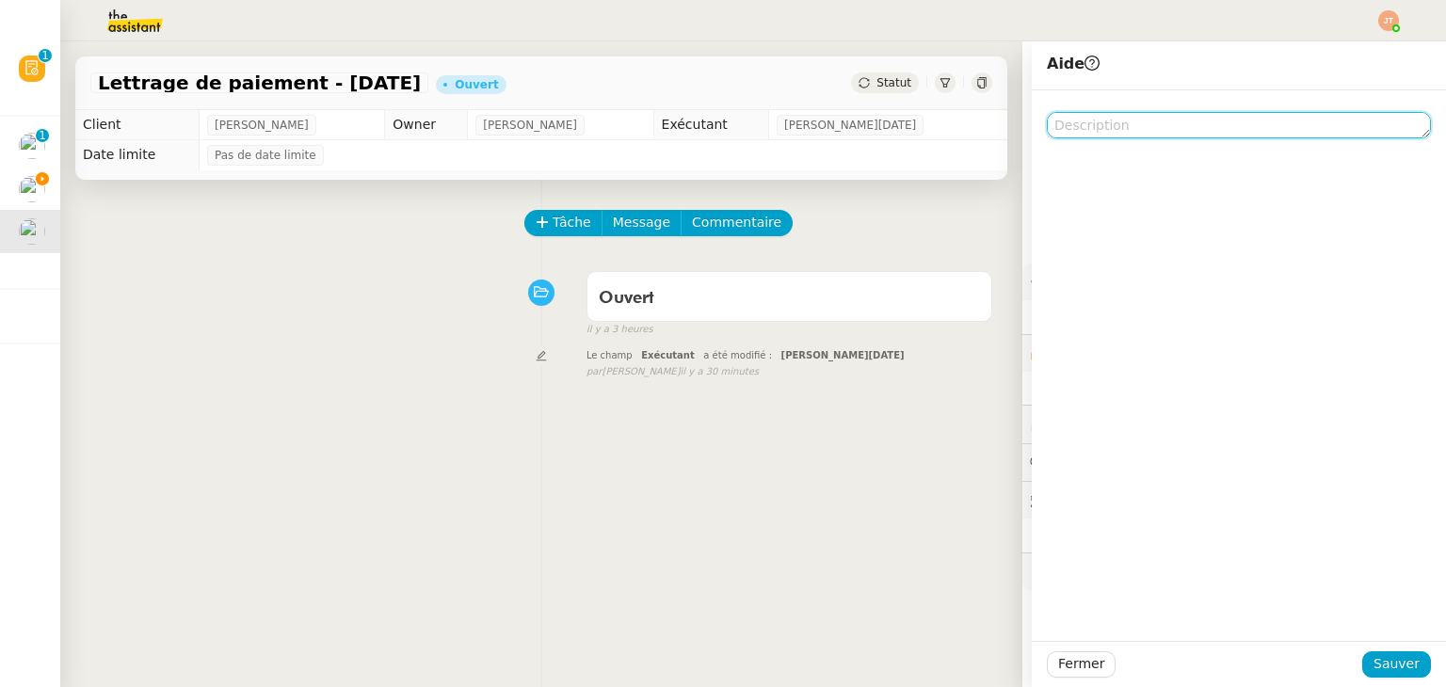
click at [1077, 114] on textarea at bounding box center [1239, 125] width 384 height 26
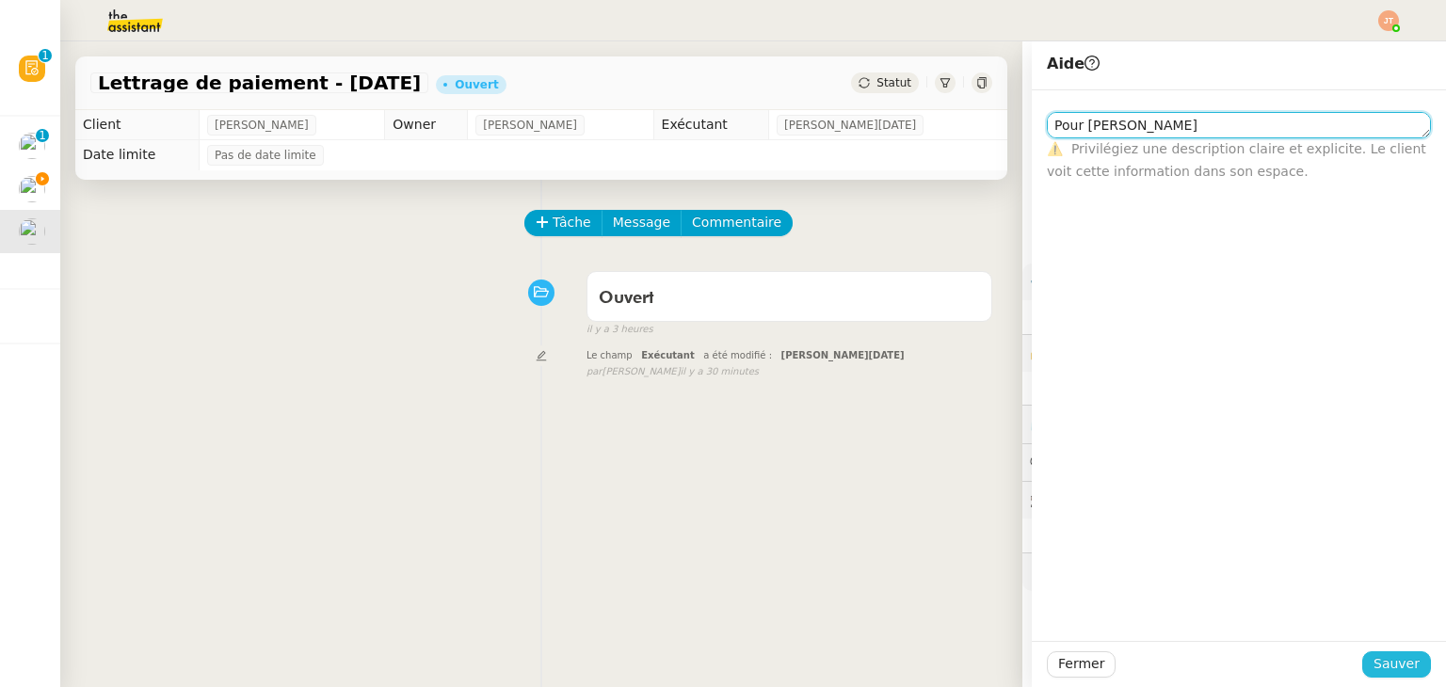
type textarea "Pour [PERSON_NAME]"
click at [1376, 666] on span "Sauver" at bounding box center [1396, 664] width 46 height 22
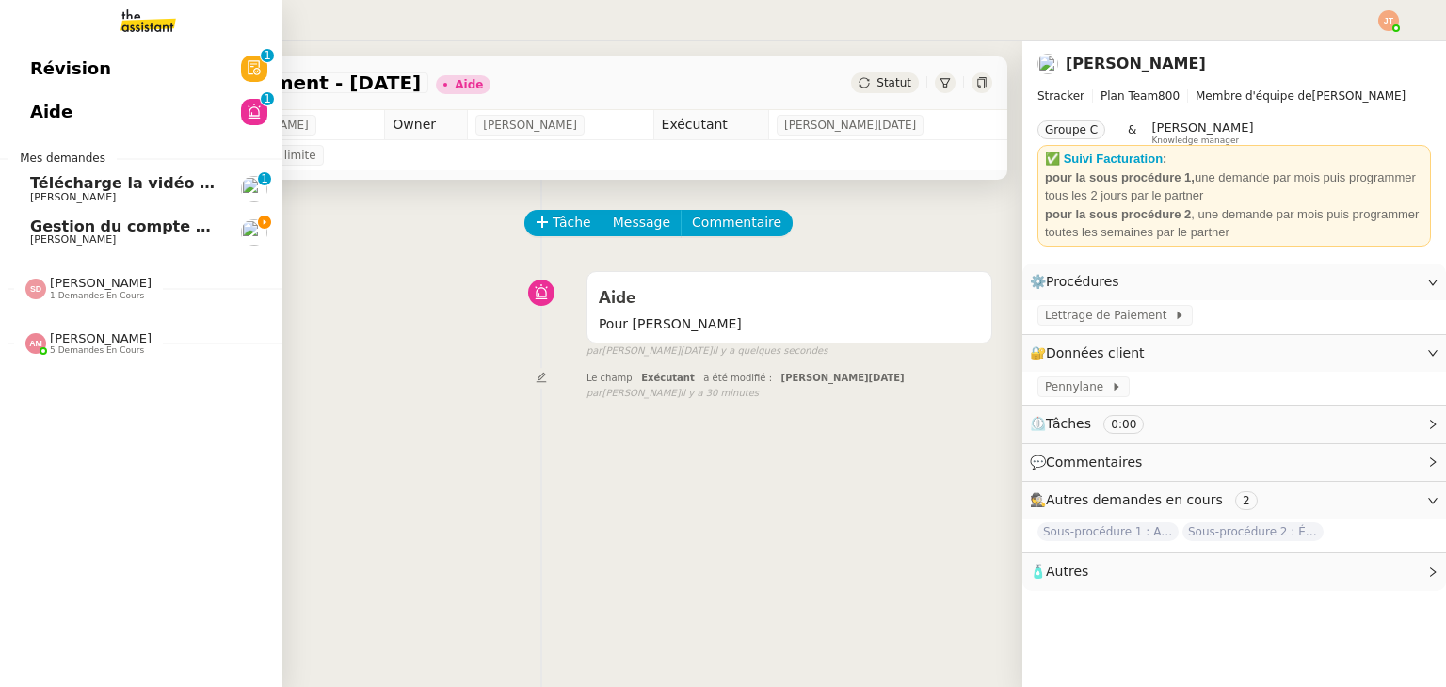
click at [74, 220] on span "Gestion du compte LinkedIn de [PERSON_NAME] (post + gestion messages) - [DATE]" at bounding box center [387, 226] width 715 height 18
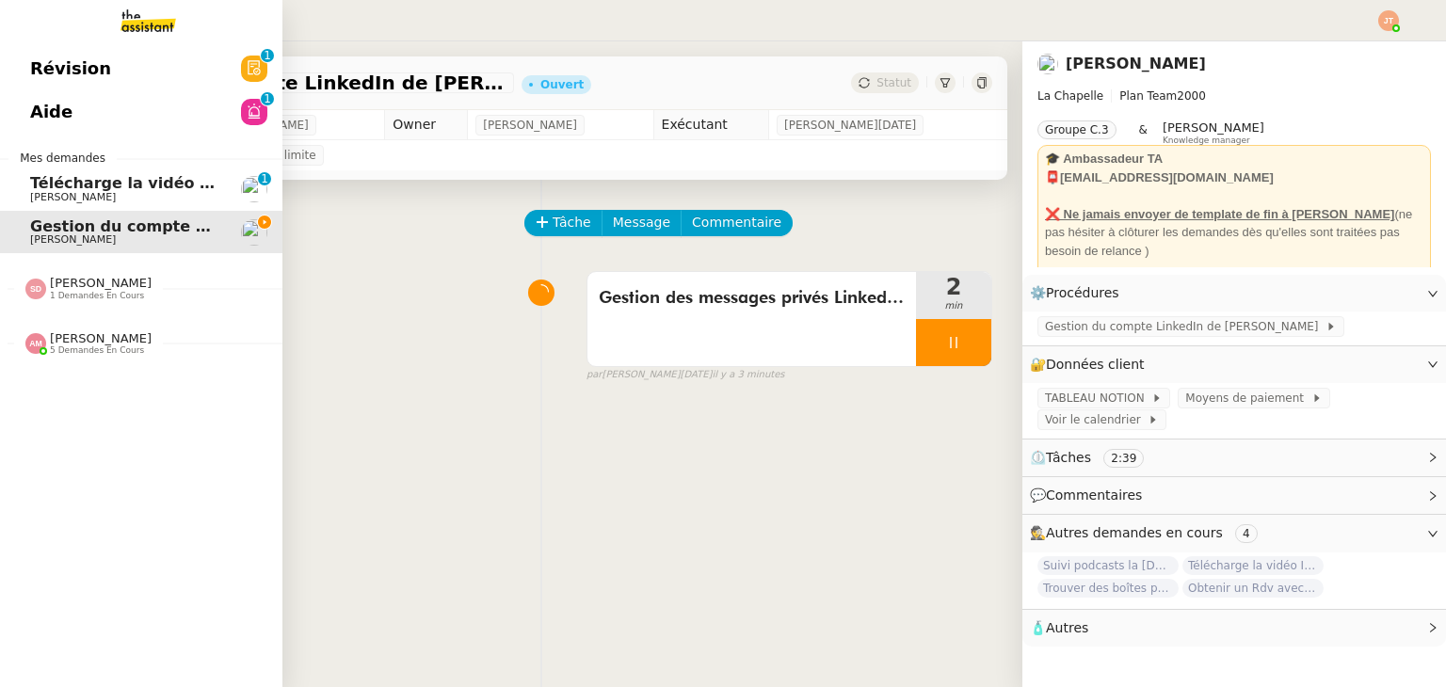
click at [155, 194] on span "[PERSON_NAME]" at bounding box center [125, 197] width 190 height 11
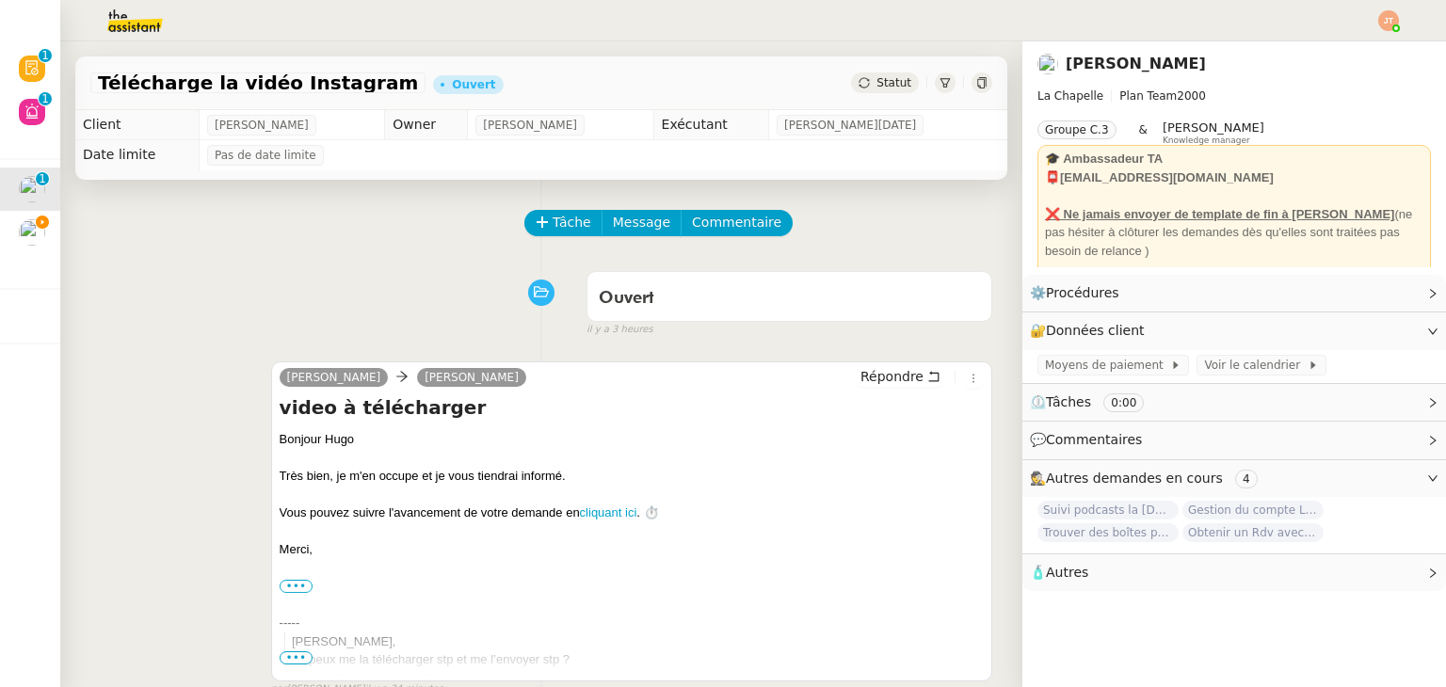
scroll to position [377, 0]
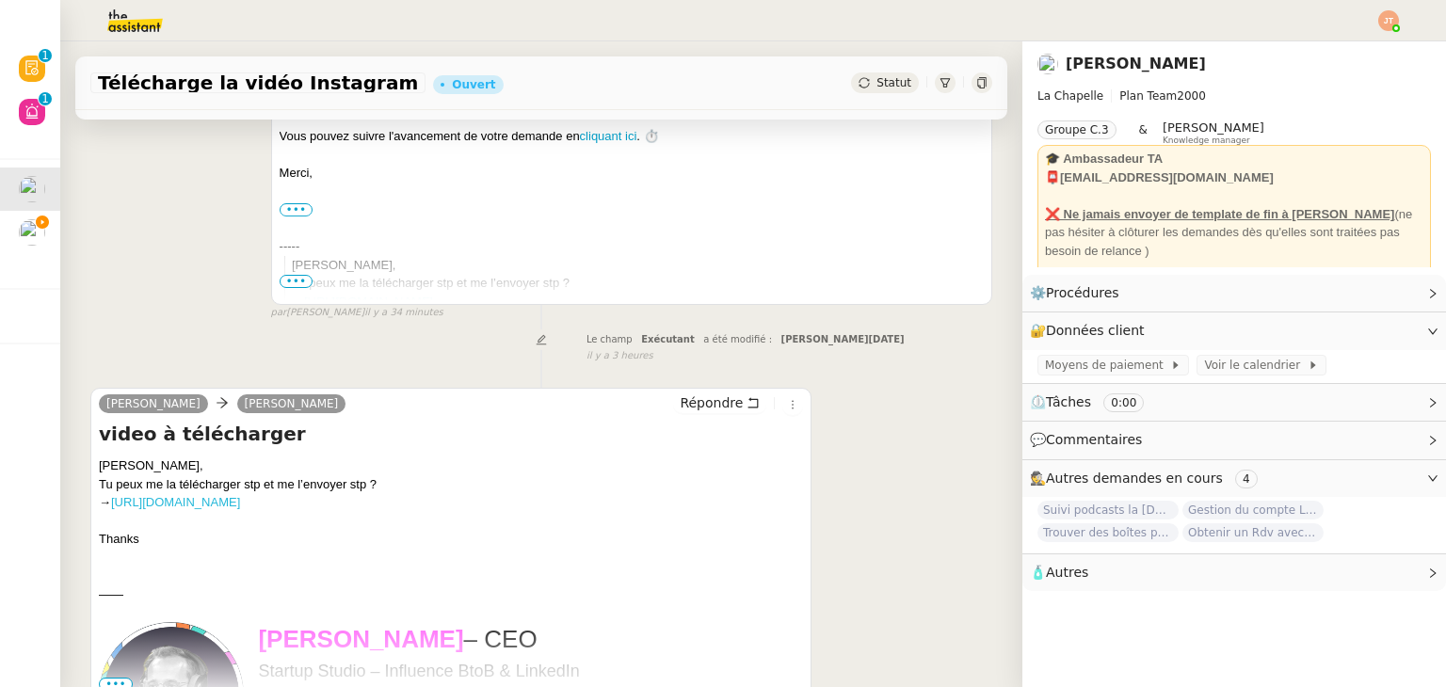
click at [240, 509] on link "[URL][DOMAIN_NAME]" at bounding box center [175, 502] width 129 height 14
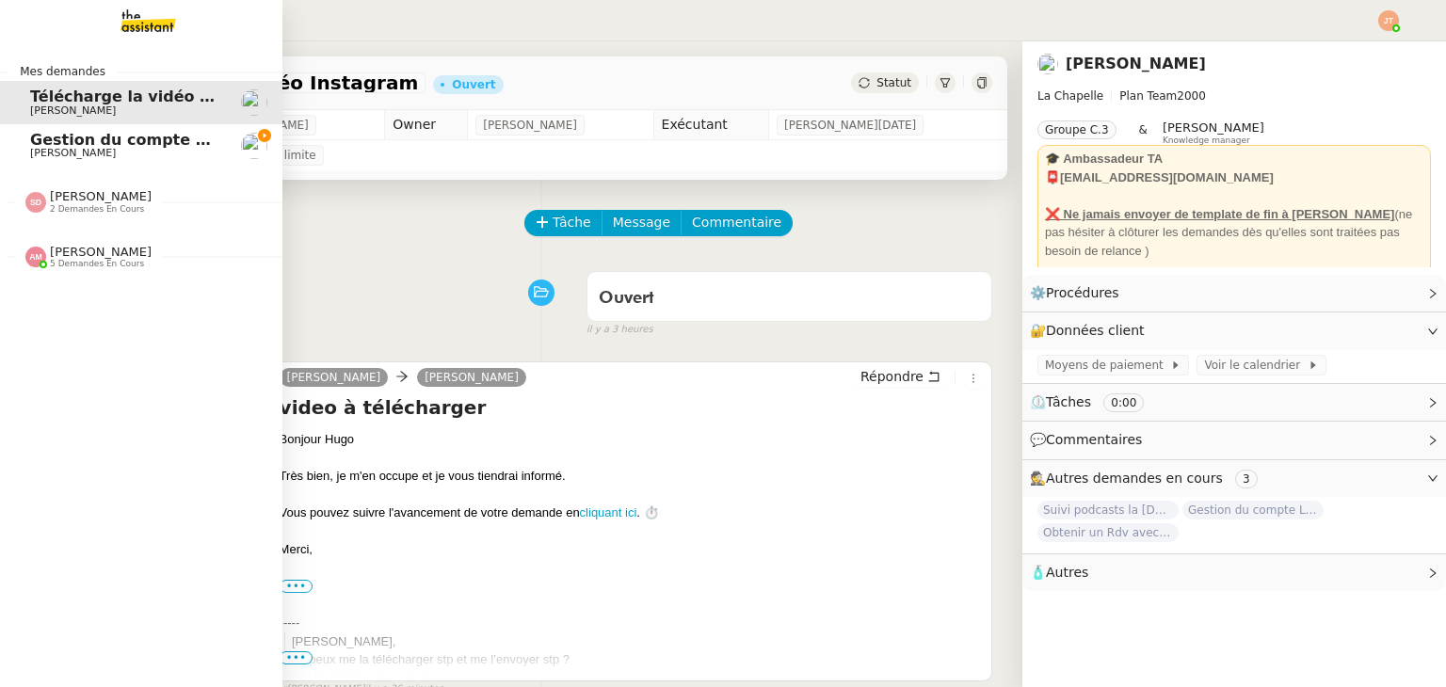
click at [109, 106] on span "[PERSON_NAME]" at bounding box center [125, 110] width 190 height 11
click at [49, 148] on span "[PERSON_NAME]" at bounding box center [73, 153] width 86 height 12
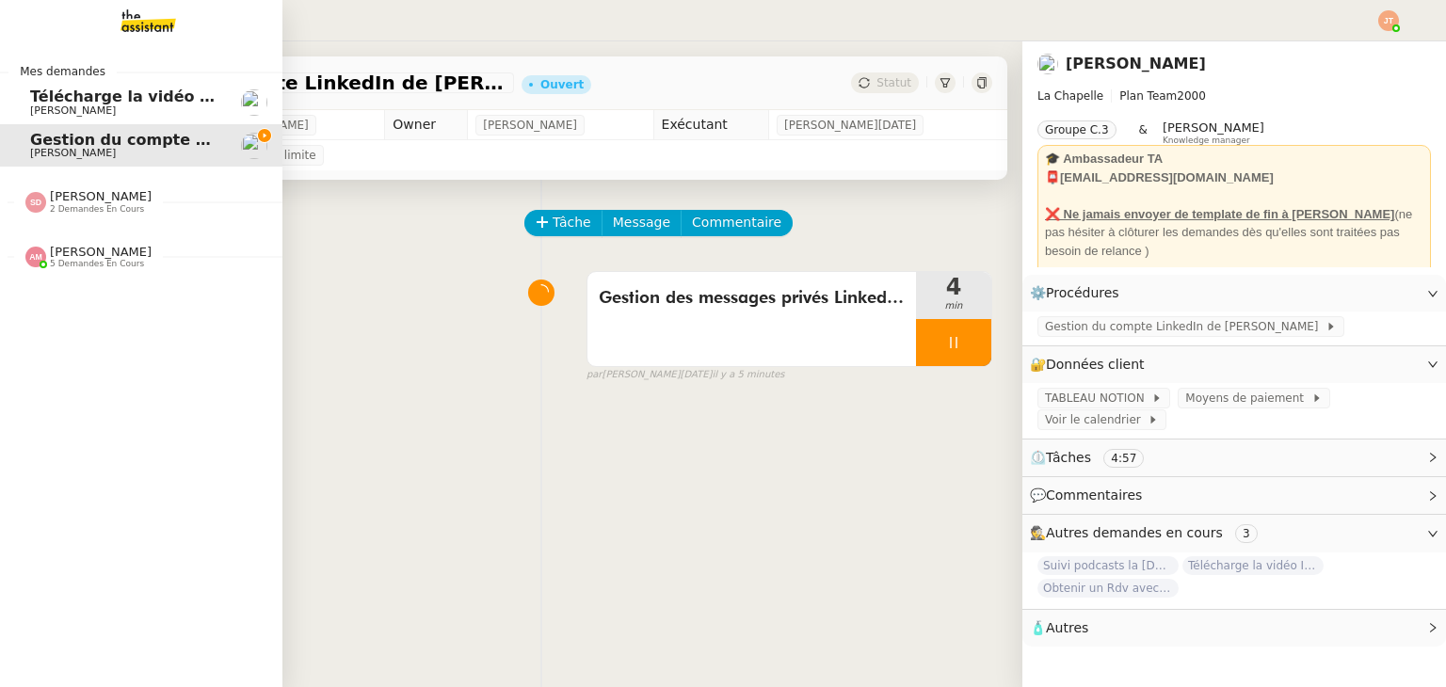
click at [39, 261] on div "[PERSON_NAME] 5 demandes en cours" at bounding box center [88, 257] width 126 height 24
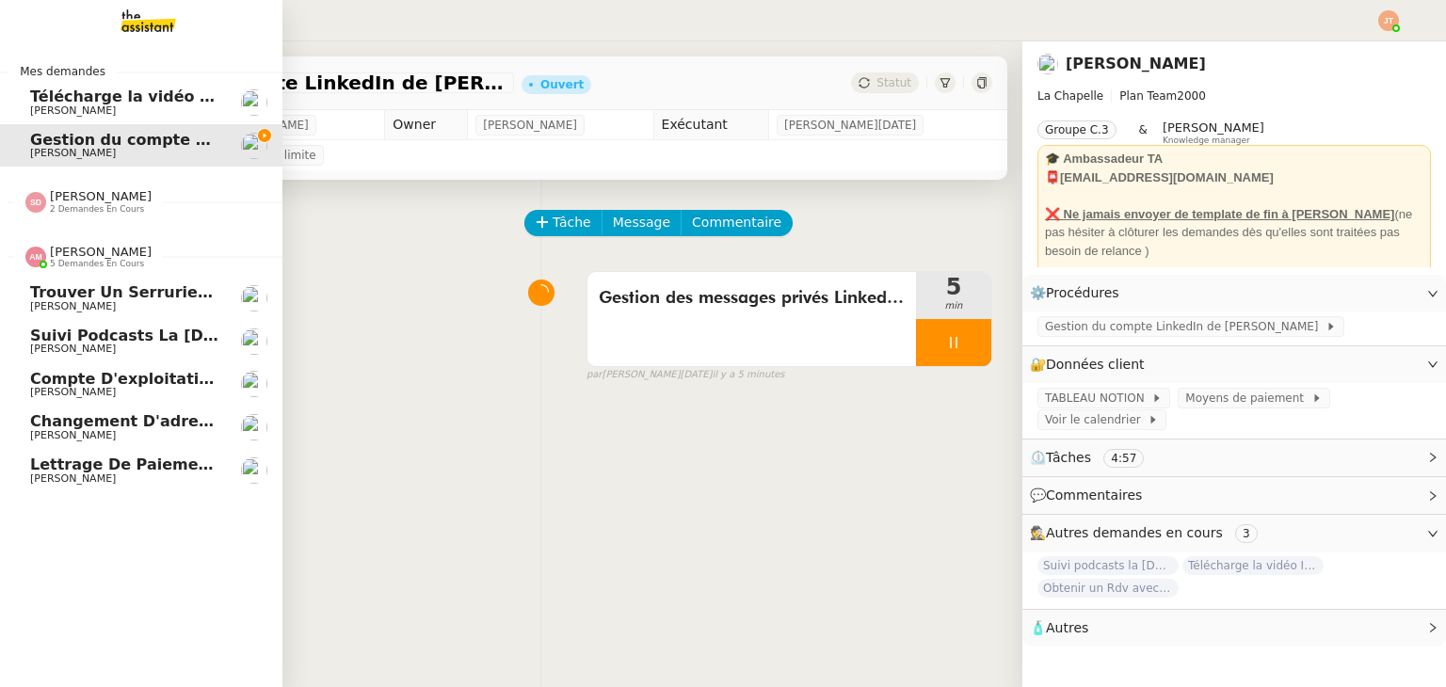
click at [96, 467] on span "Lettrage de paiement - [DATE]" at bounding box center [160, 465] width 260 height 18
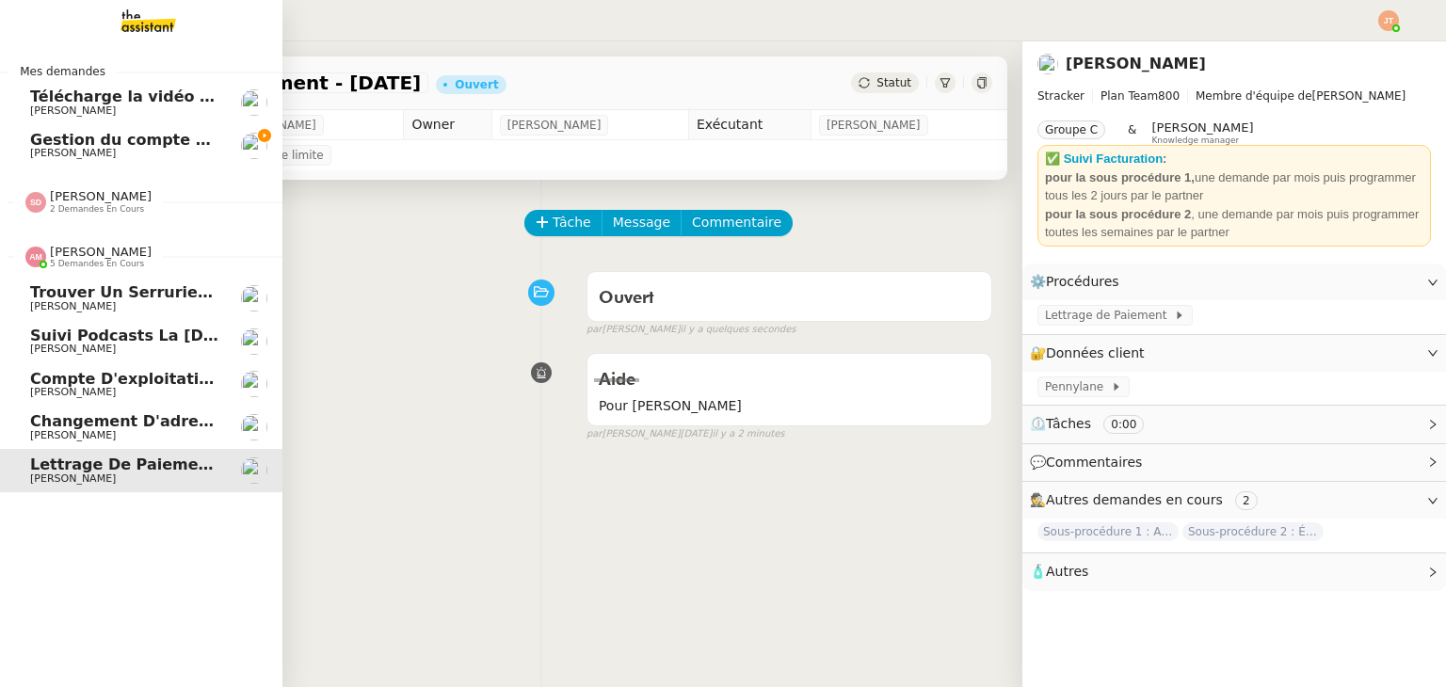
click at [77, 261] on span "5 demandes en cours" at bounding box center [97, 264] width 94 height 10
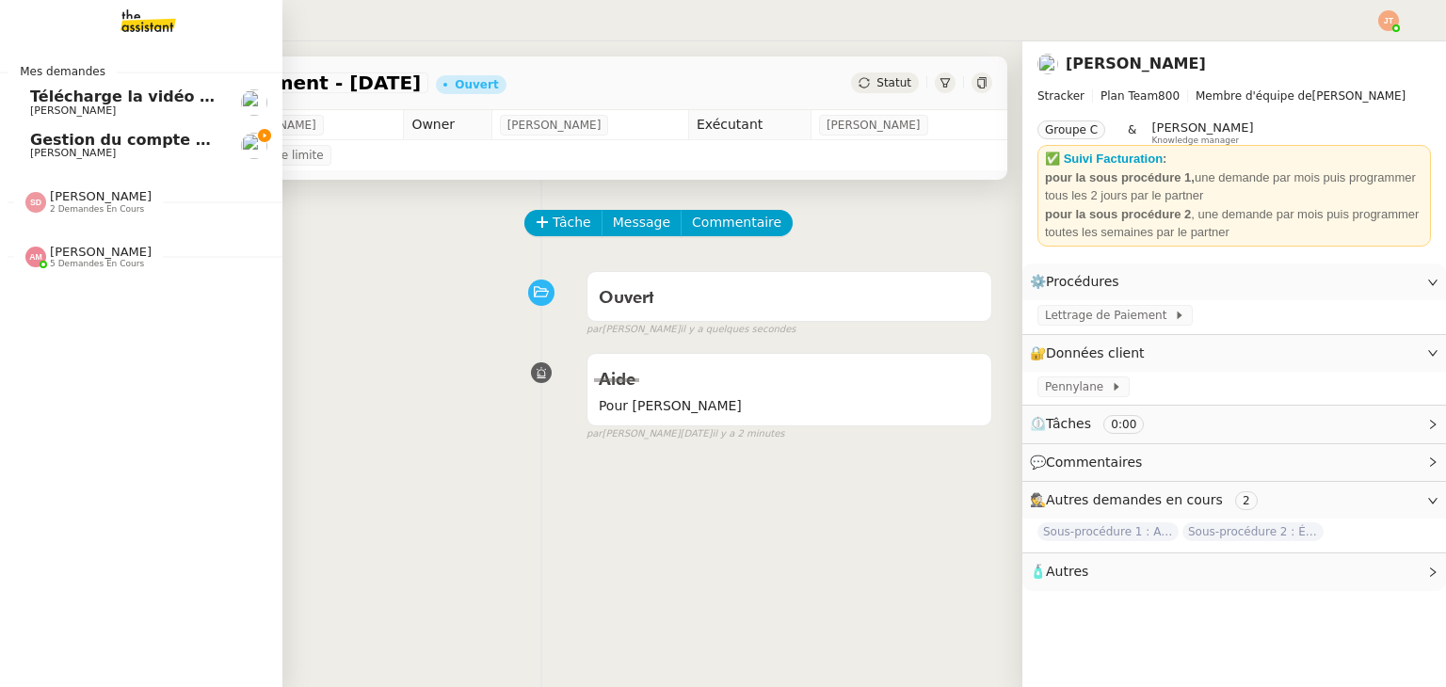
click at [154, 150] on span "[PERSON_NAME]" at bounding box center [125, 153] width 190 height 11
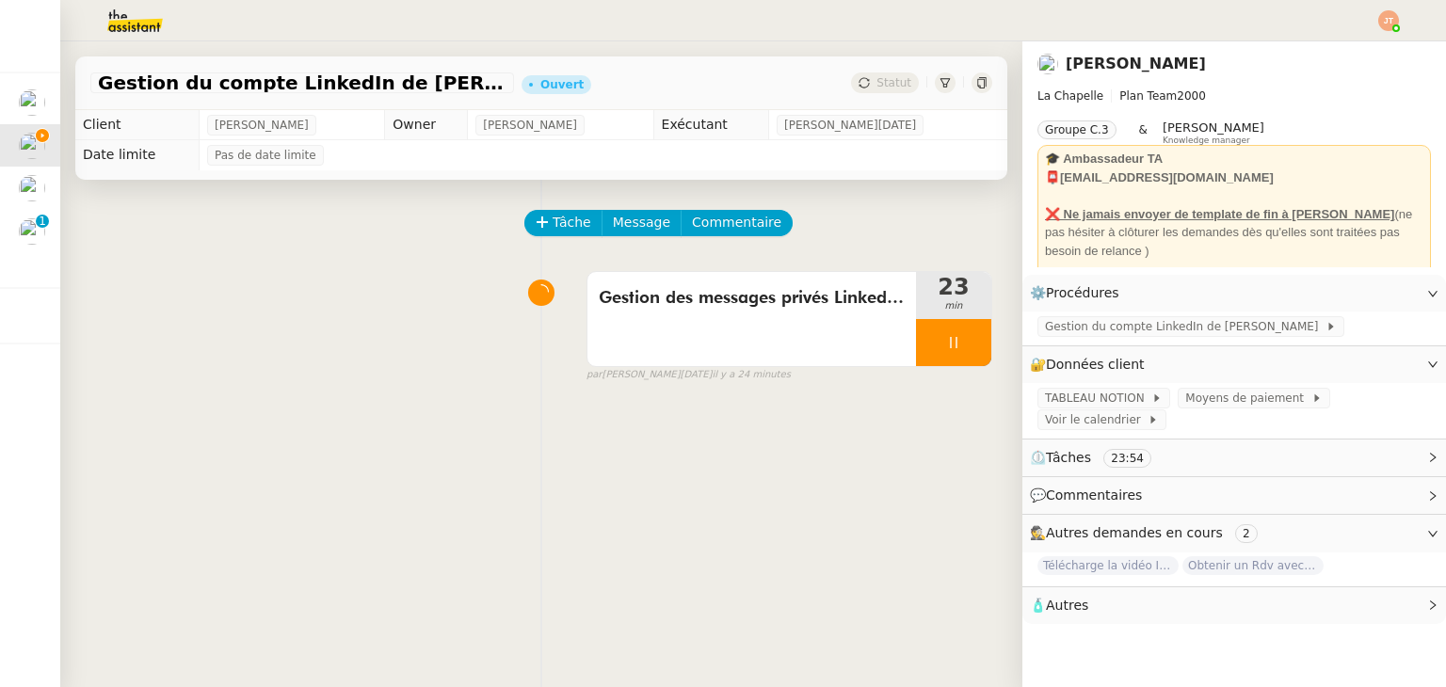
click at [413, 343] on div "Gestion des messages privés LinkedIn de Charly 23 min false par [PERSON_NAME][D…" at bounding box center [541, 323] width 902 height 120
click at [946, 339] on icon at bounding box center [953, 342] width 15 height 15
click at [965, 344] on icon at bounding box center [972, 342] width 15 height 15
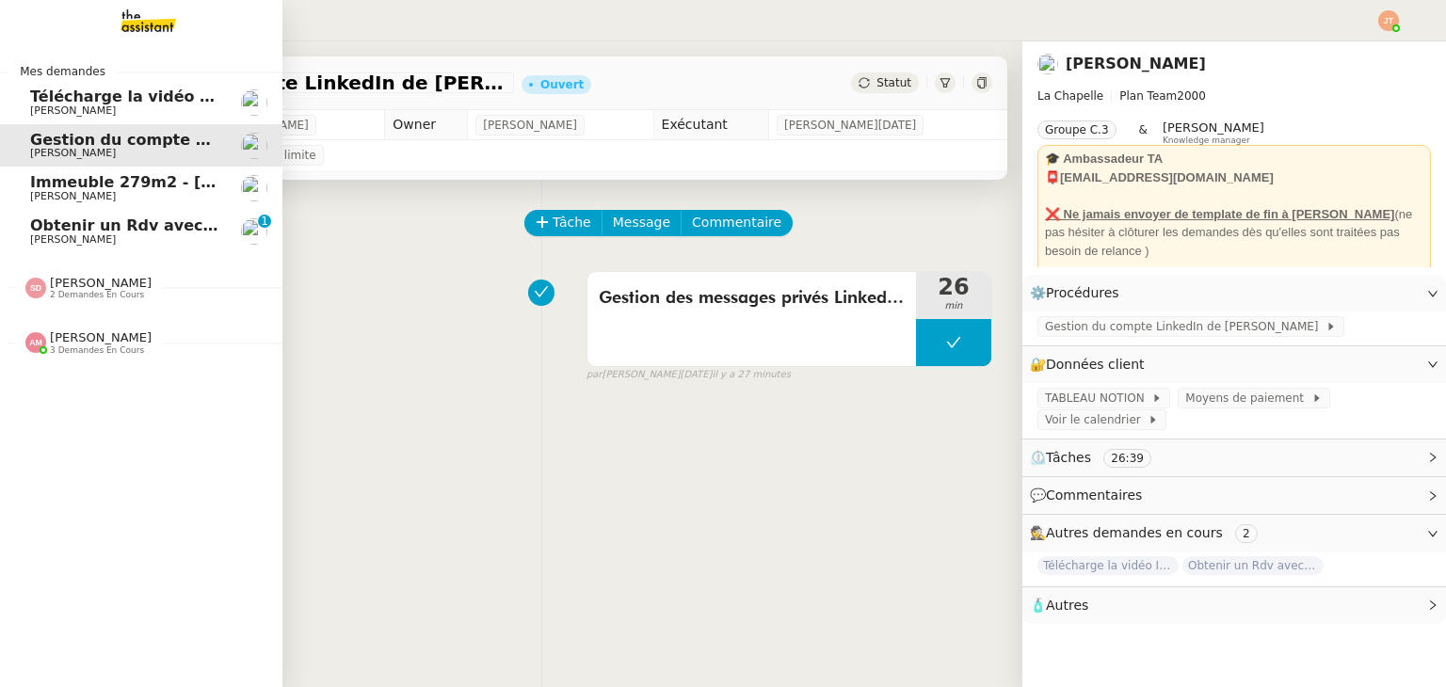
click at [115, 23] on img at bounding box center [133, 20] width 146 height 41
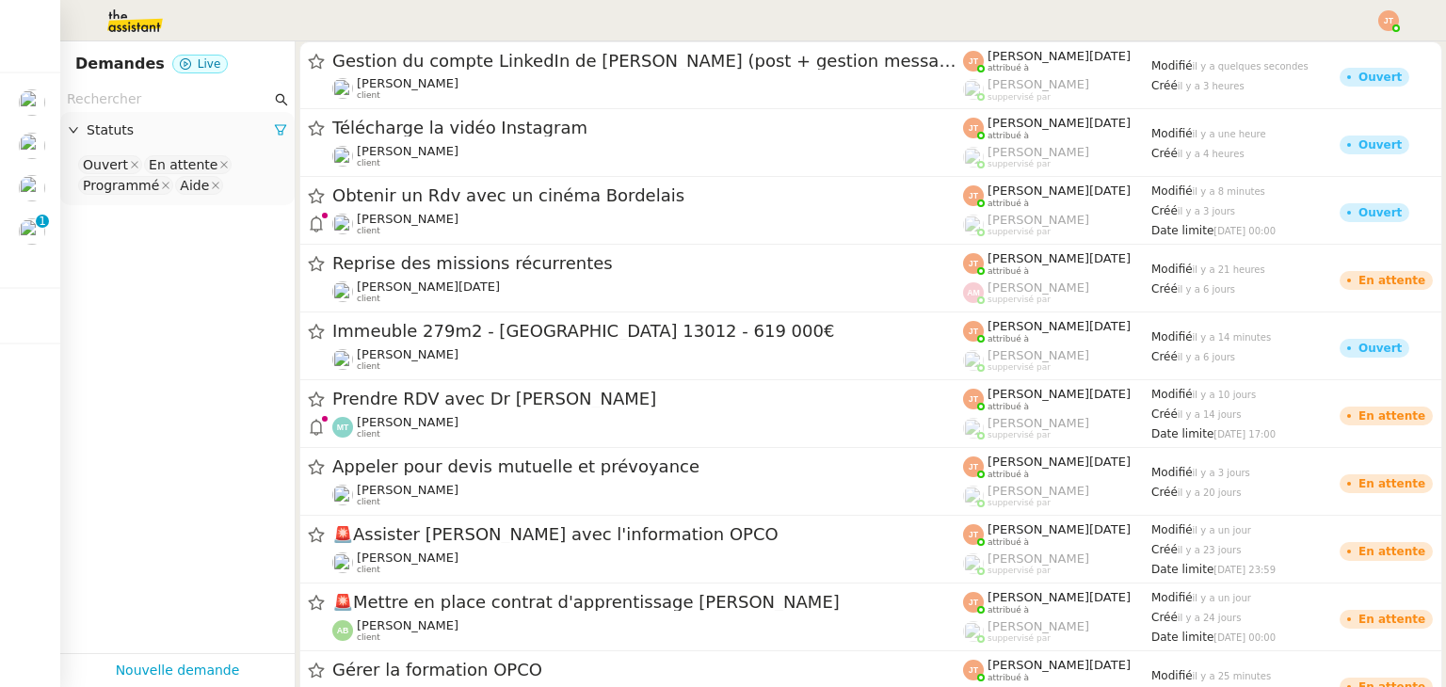
click at [139, 104] on input "text" at bounding box center [169, 99] width 204 height 22
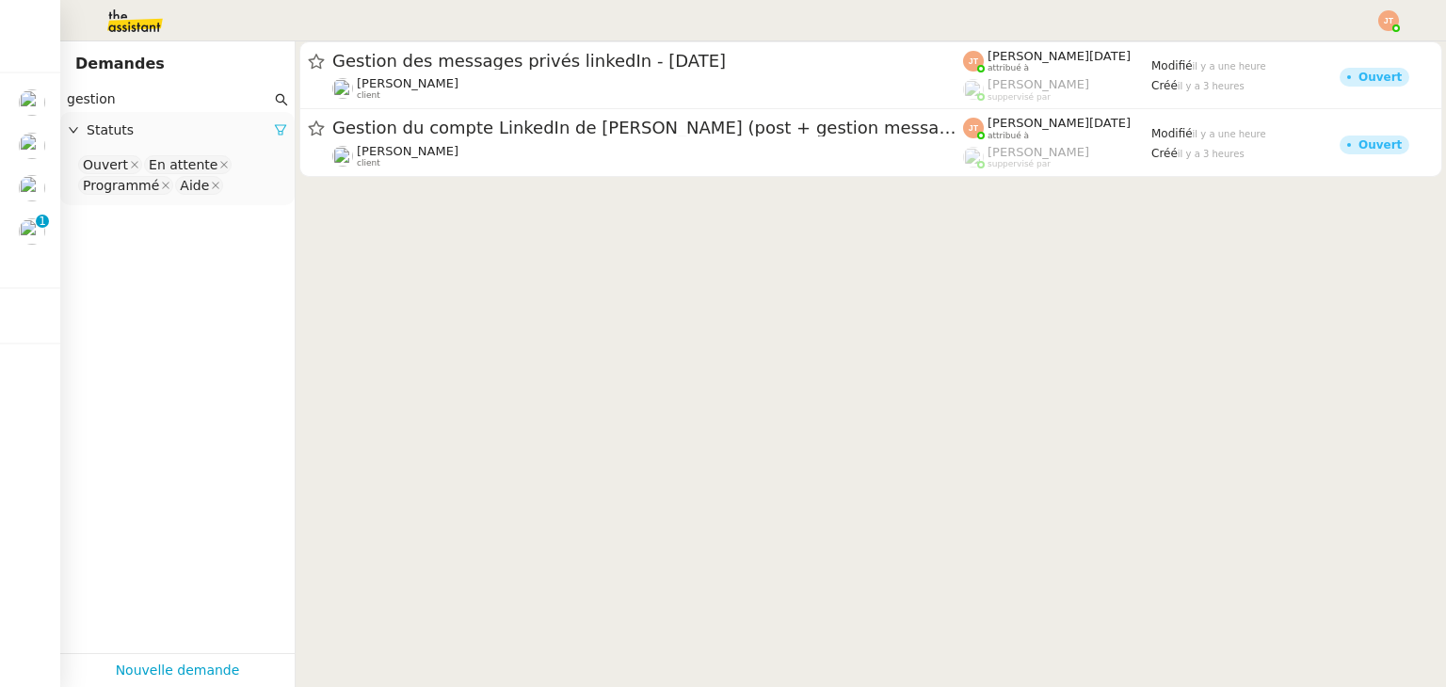
type input "gestion"
click at [275, 132] on icon at bounding box center [280, 130] width 11 height 10
click at [181, 136] on span "Statuts" at bounding box center [187, 131] width 201 height 22
click at [171, 166] on nz-select-top-control "Please select" at bounding box center [177, 165] width 204 height 24
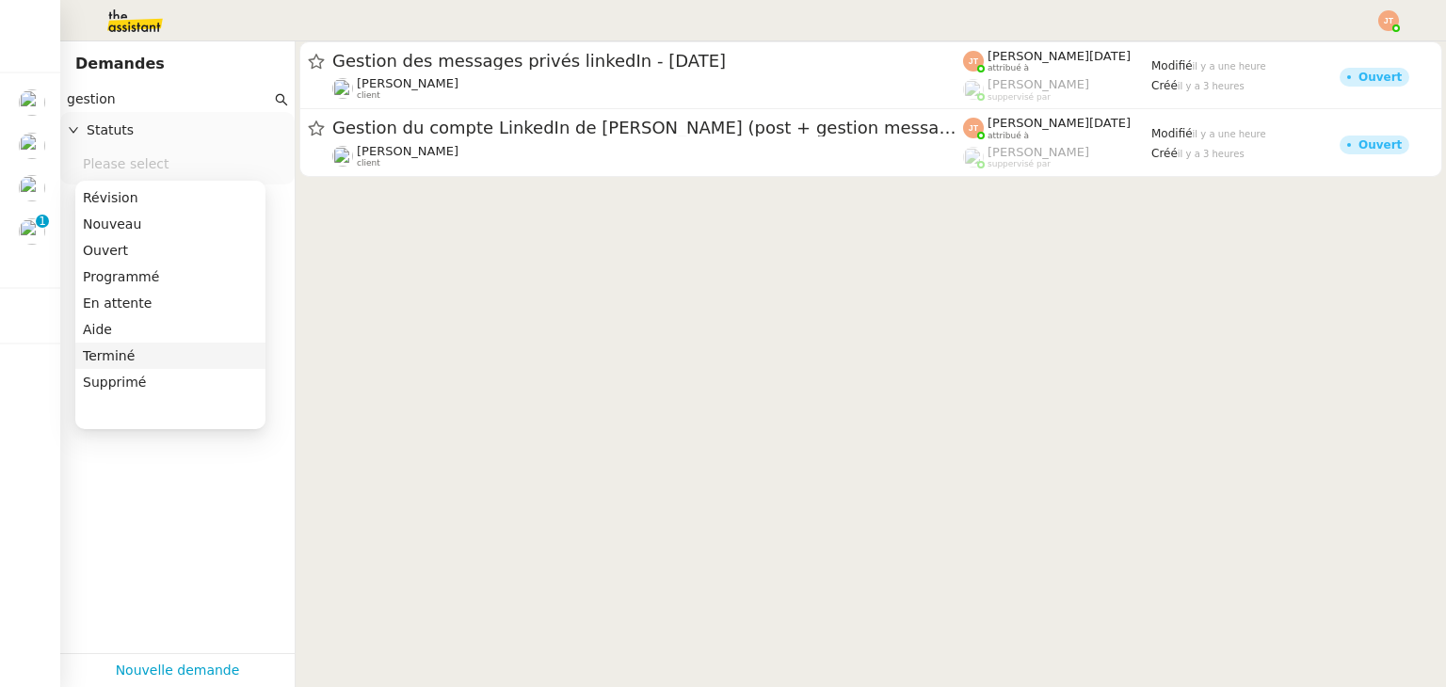
click at [125, 359] on div "Terminé" at bounding box center [170, 355] width 175 height 17
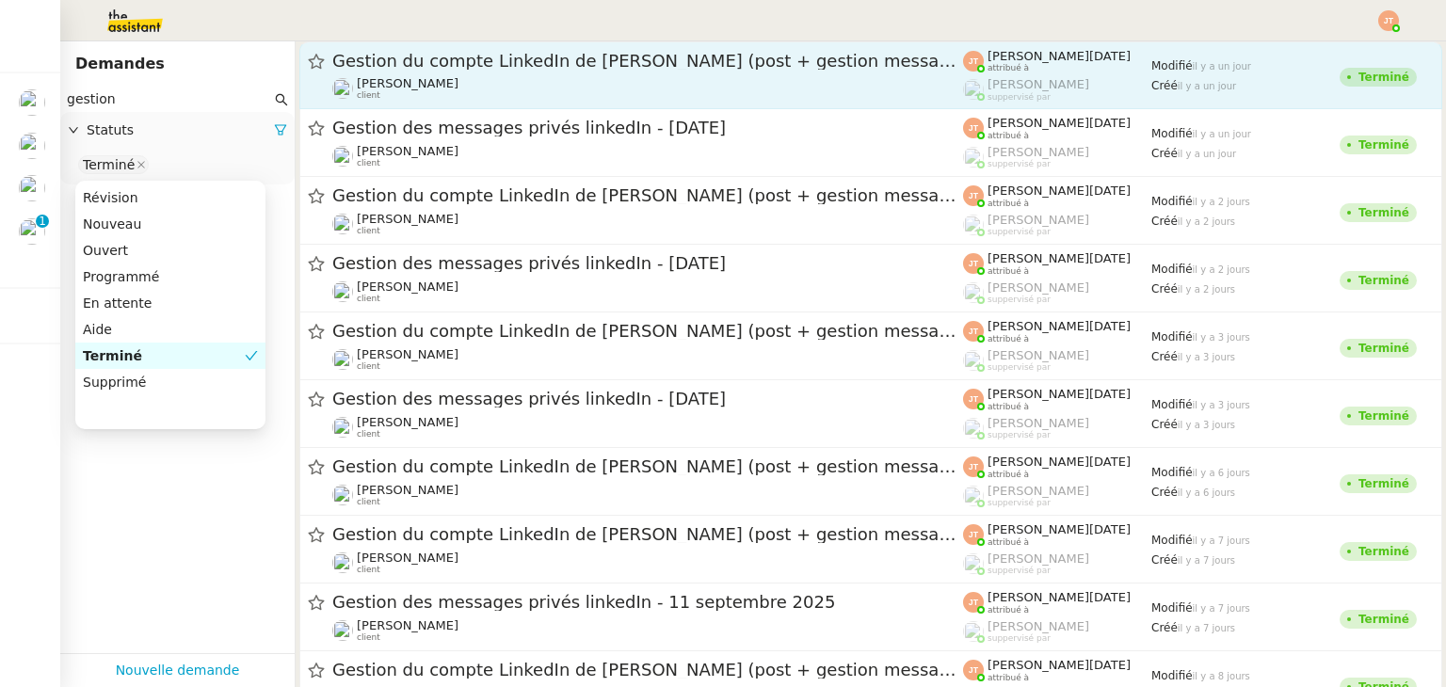
click at [529, 83] on div "[PERSON_NAME] client" at bounding box center [647, 88] width 631 height 24
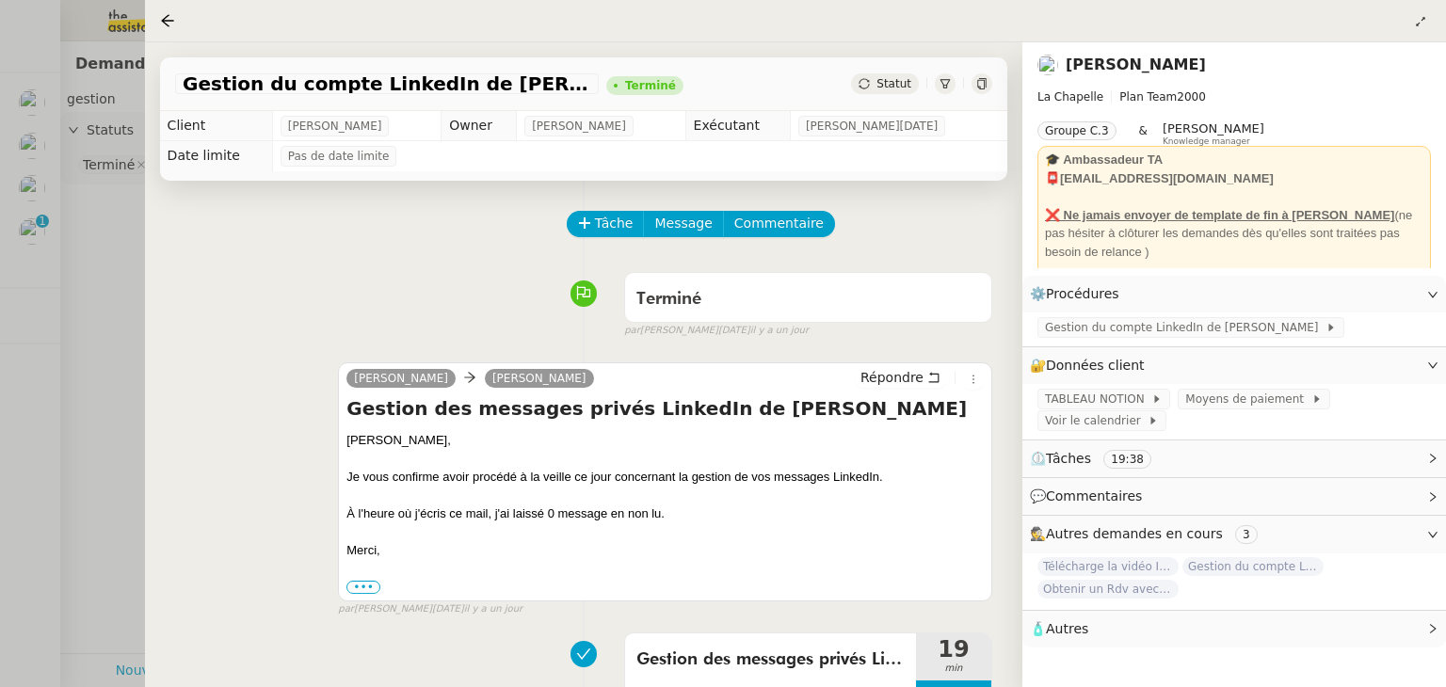
click at [109, 328] on div at bounding box center [723, 343] width 1446 height 687
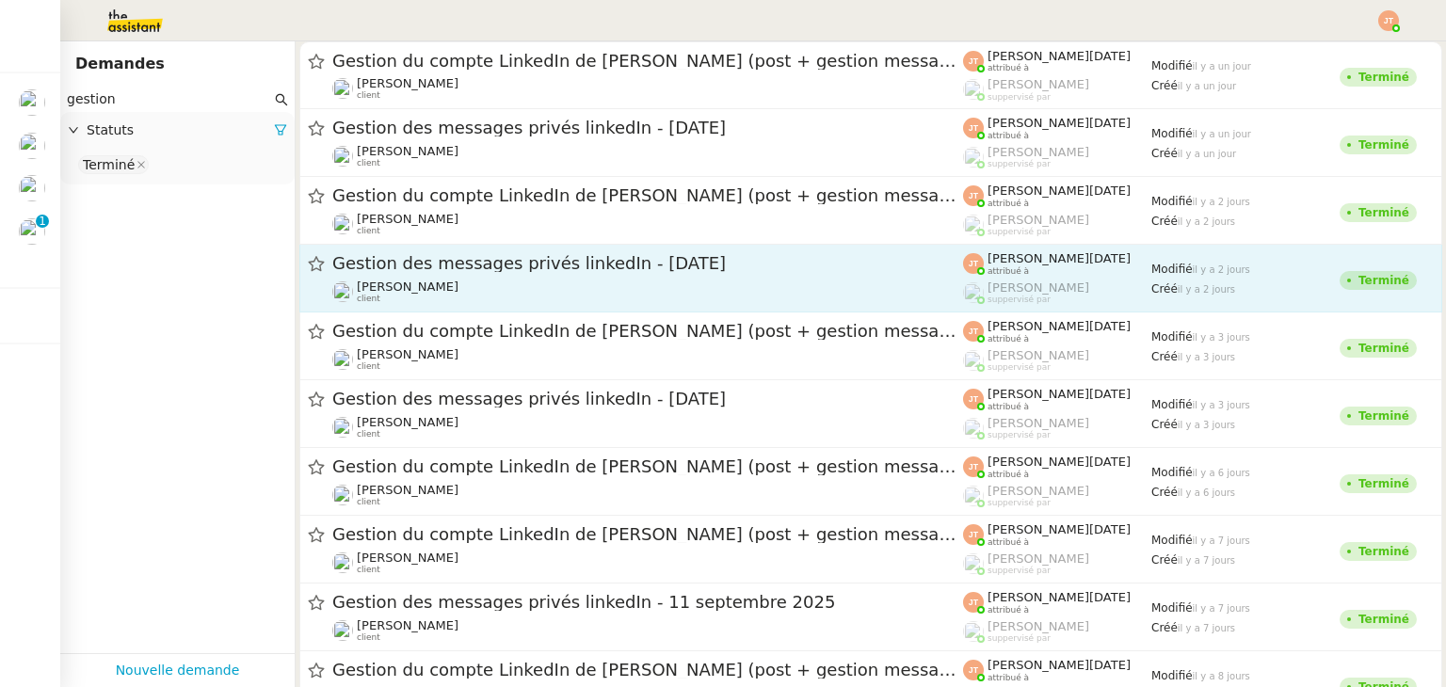
click at [498, 261] on span "Gestion des messages privés linkedIn - [DATE]" at bounding box center [647, 263] width 631 height 17
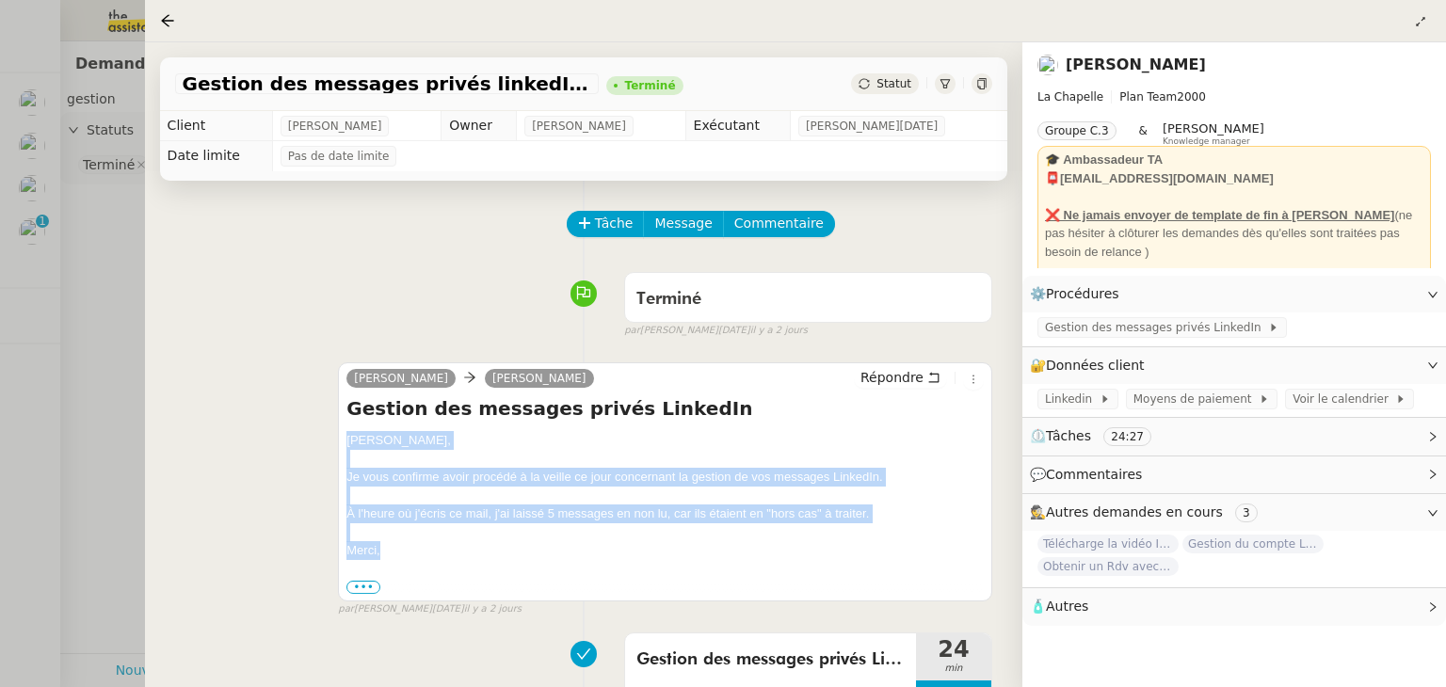
drag, startPoint x: 346, startPoint y: 442, endPoint x: 392, endPoint y: 555, distance: 121.7
click at [392, 555] on div "[PERSON_NAME], Je vous confirme avoir procédé à la veille ce jour concernant la…" at bounding box center [664, 513] width 637 height 165
copy div "[PERSON_NAME], Je vous confirme avoir procédé à la veille ce jour concernant la…"
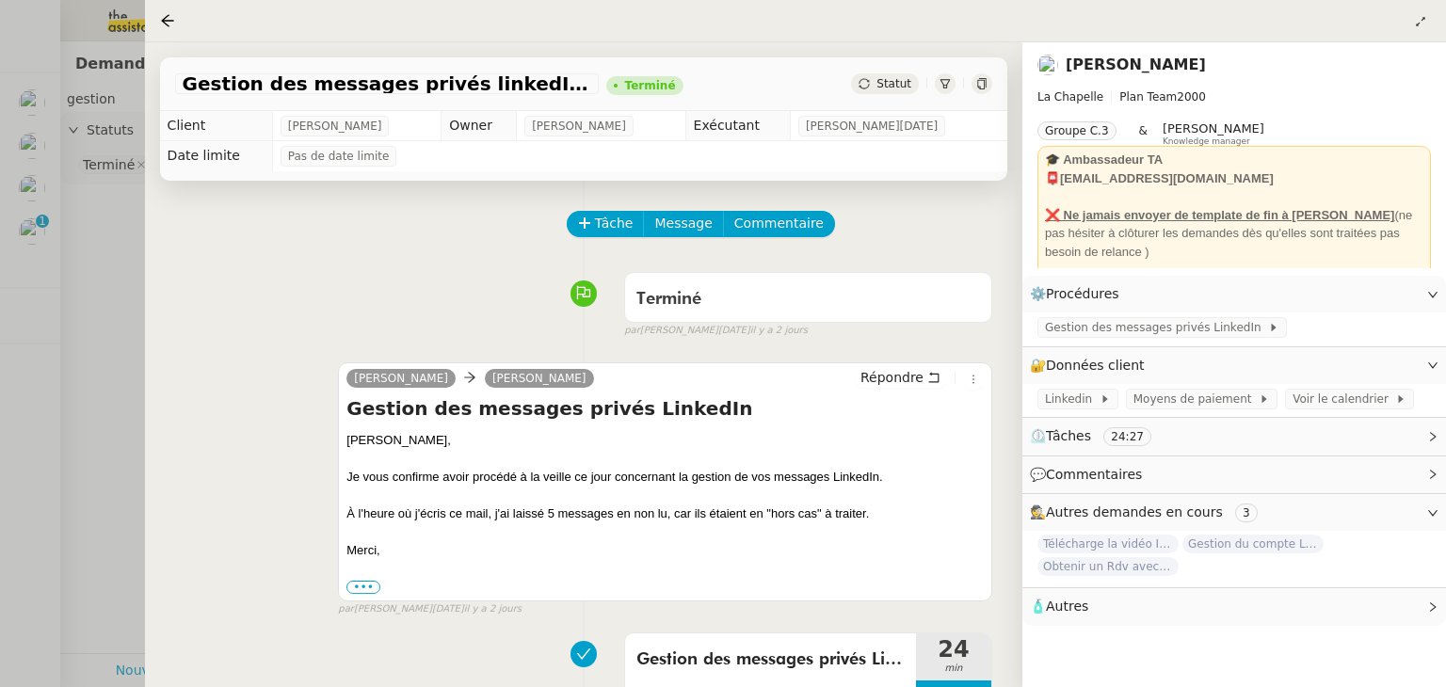
click at [32, 265] on div at bounding box center [723, 343] width 1446 height 687
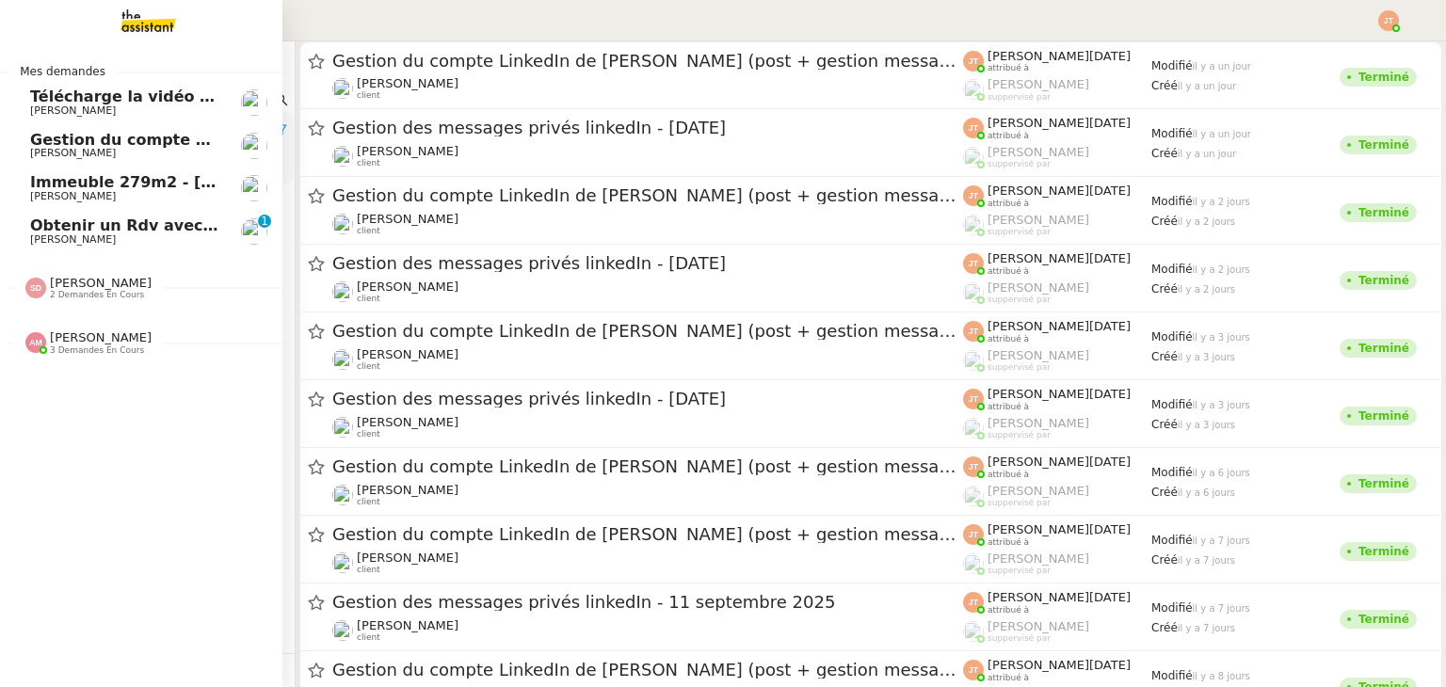
click at [102, 140] on span "Gestion du compte LinkedIn de [PERSON_NAME] (post + gestion messages) - [DATE]" at bounding box center [387, 140] width 715 height 18
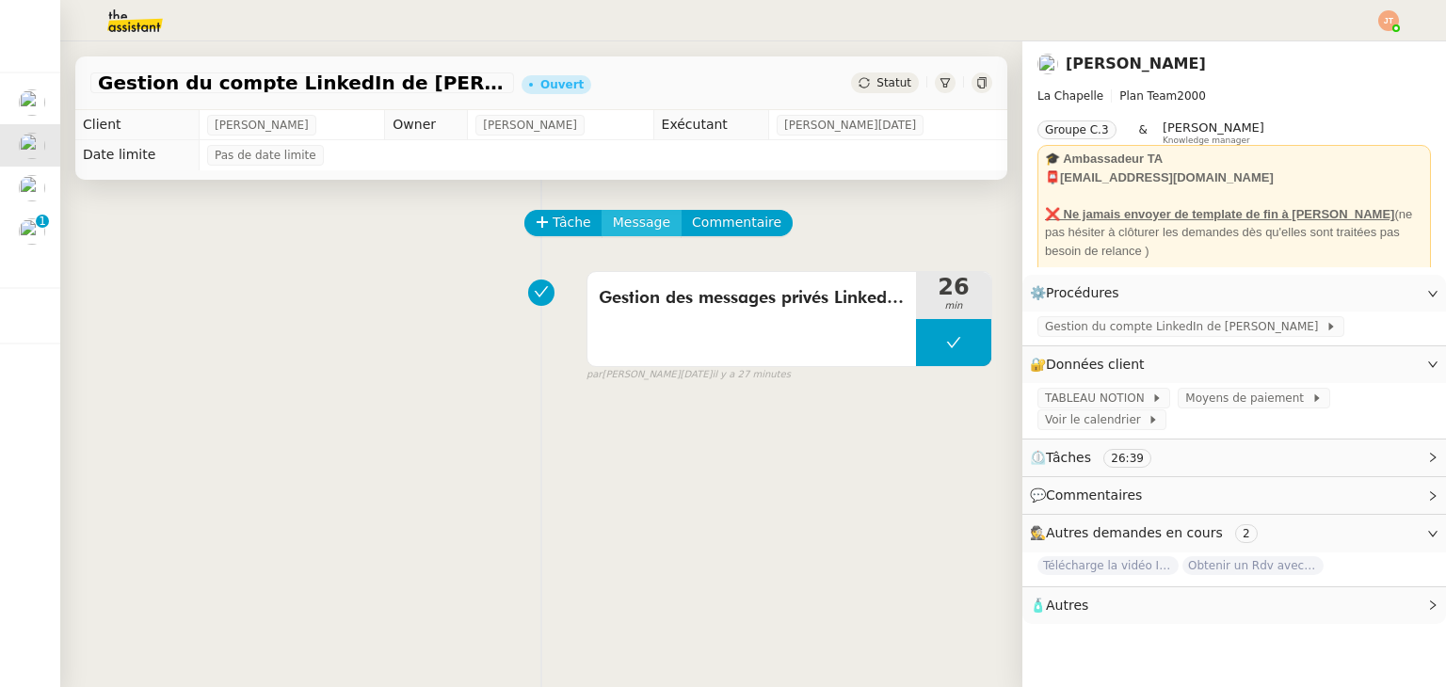
click at [624, 227] on span "Message" at bounding box center [641, 223] width 57 height 22
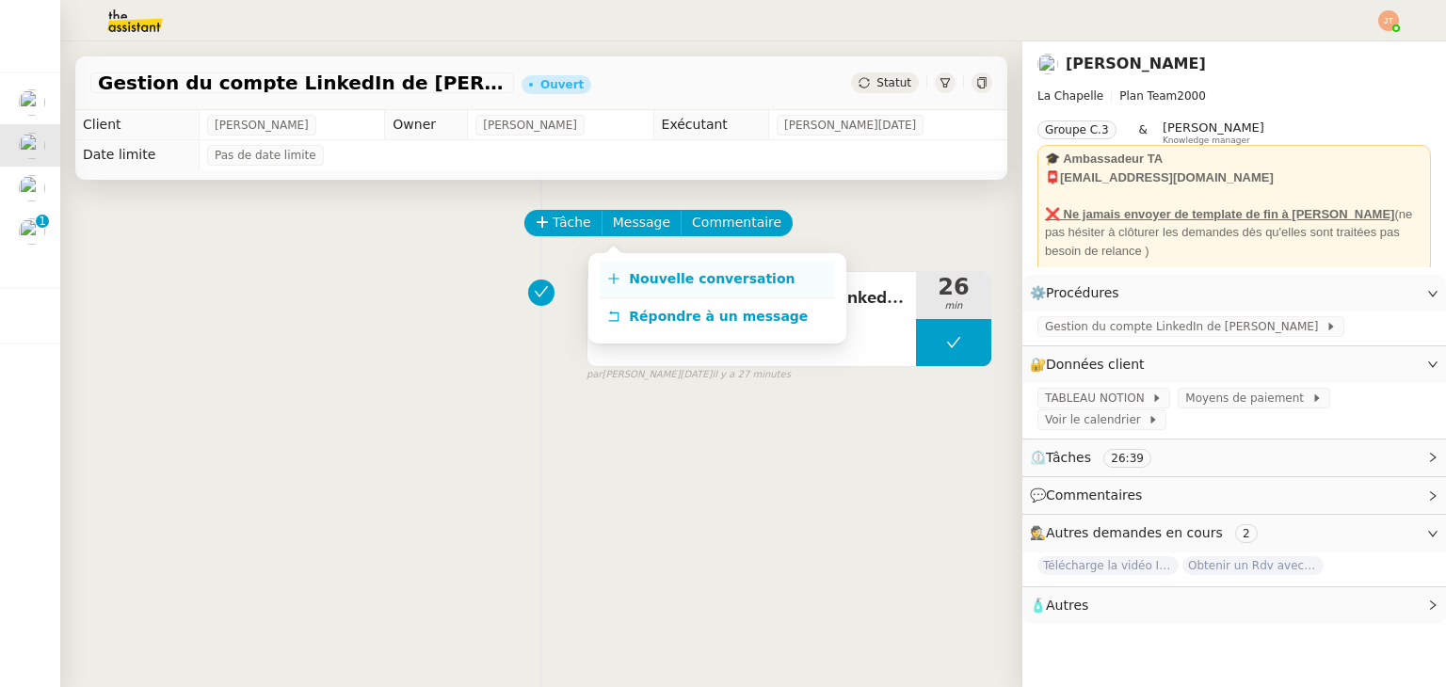
click at [637, 287] on link "Nouvelle conversation" at bounding box center [717, 280] width 235 height 38
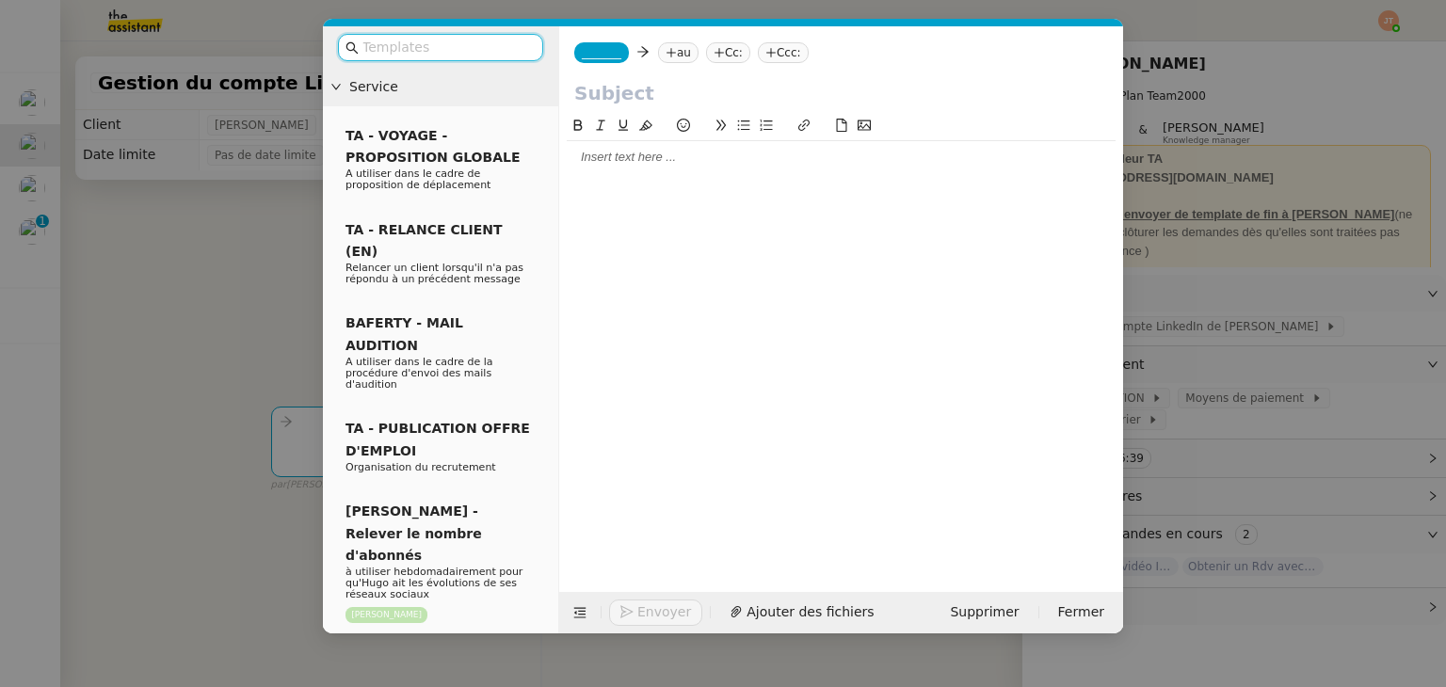
click at [604, 162] on div at bounding box center [841, 157] width 549 height 17
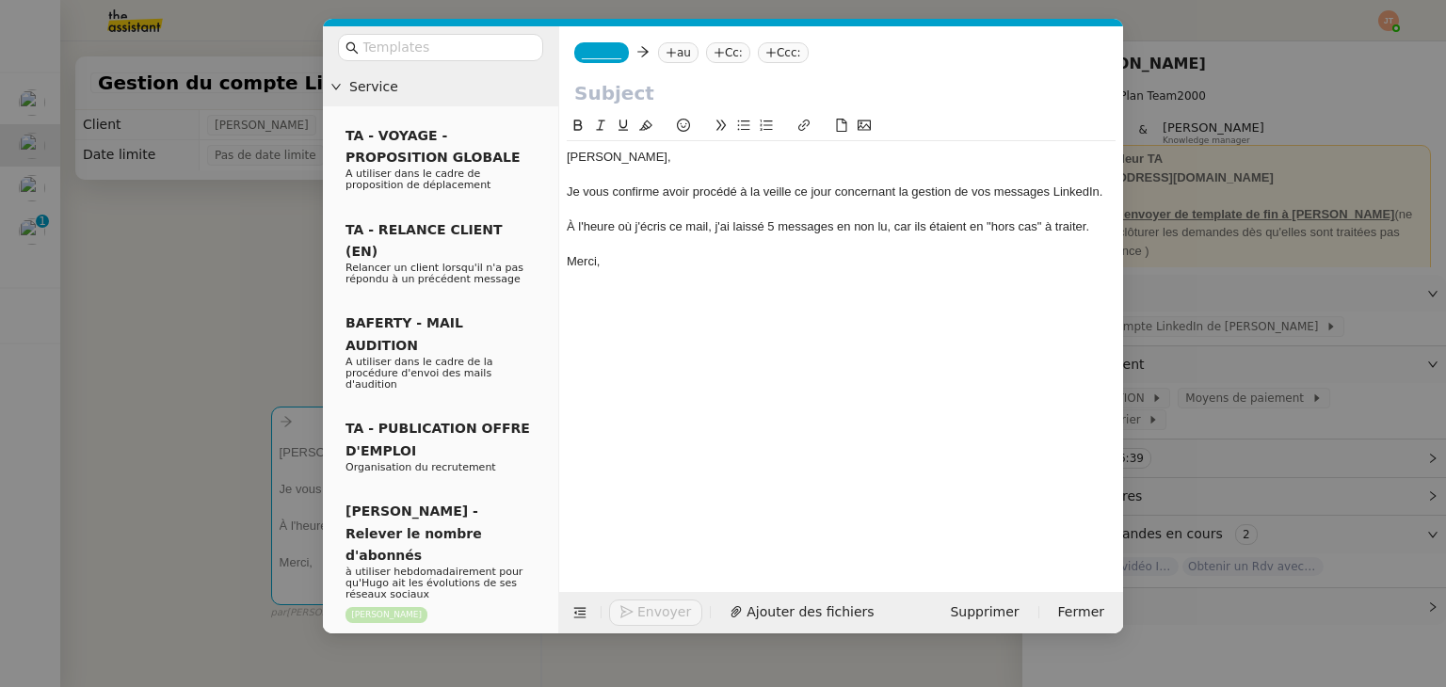
click at [771, 223] on div "À l'heure où j'écris ce mail, j'ai laissé 5 messages en non lu, car ils étaient…" at bounding box center [841, 226] width 549 height 17
click at [597, 163] on div "[PERSON_NAME]," at bounding box center [841, 157] width 549 height 17
click at [226, 243] on nz-modal-container "Service TA - VOYAGE - PROPOSITION GLOBALE A utiliser dans le cadre de propositi…" at bounding box center [723, 343] width 1446 height 687
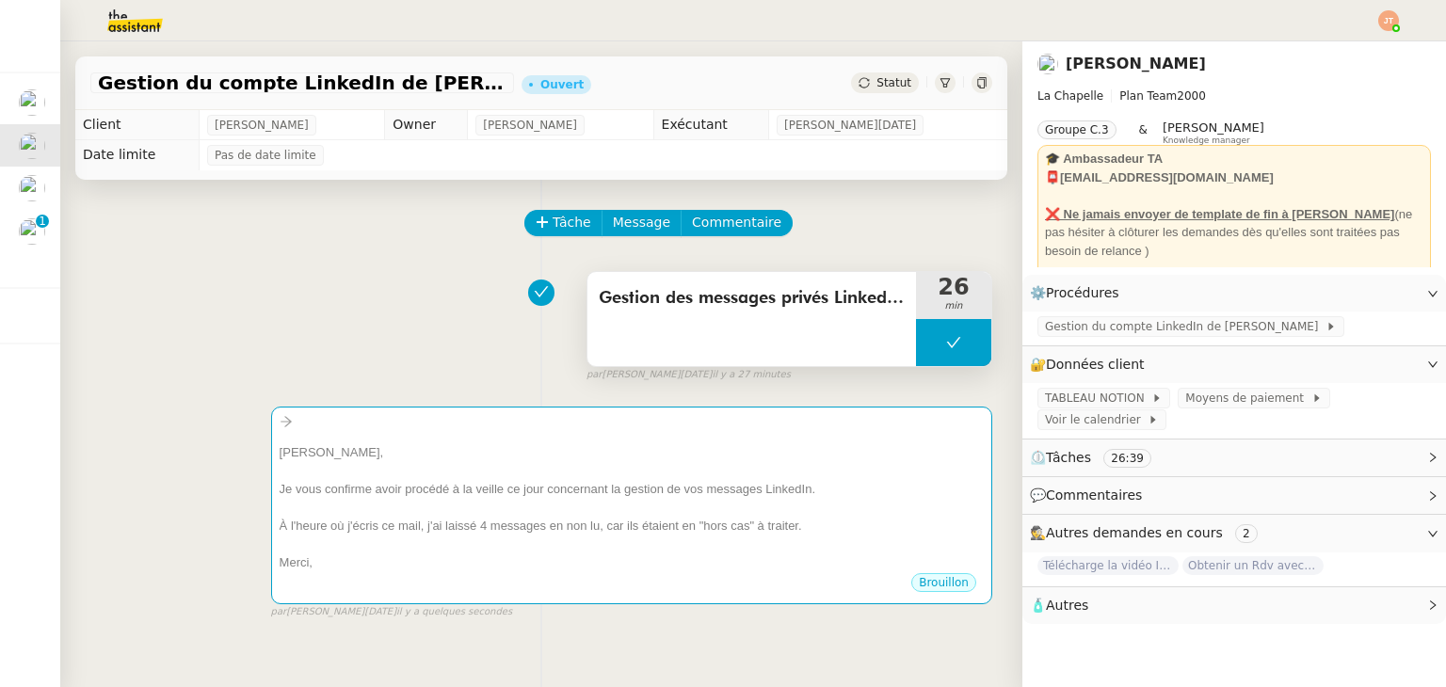
click at [640, 311] on span "Gestion des messages privés LinkedIn de [PERSON_NAME]" at bounding box center [752, 298] width 306 height 28
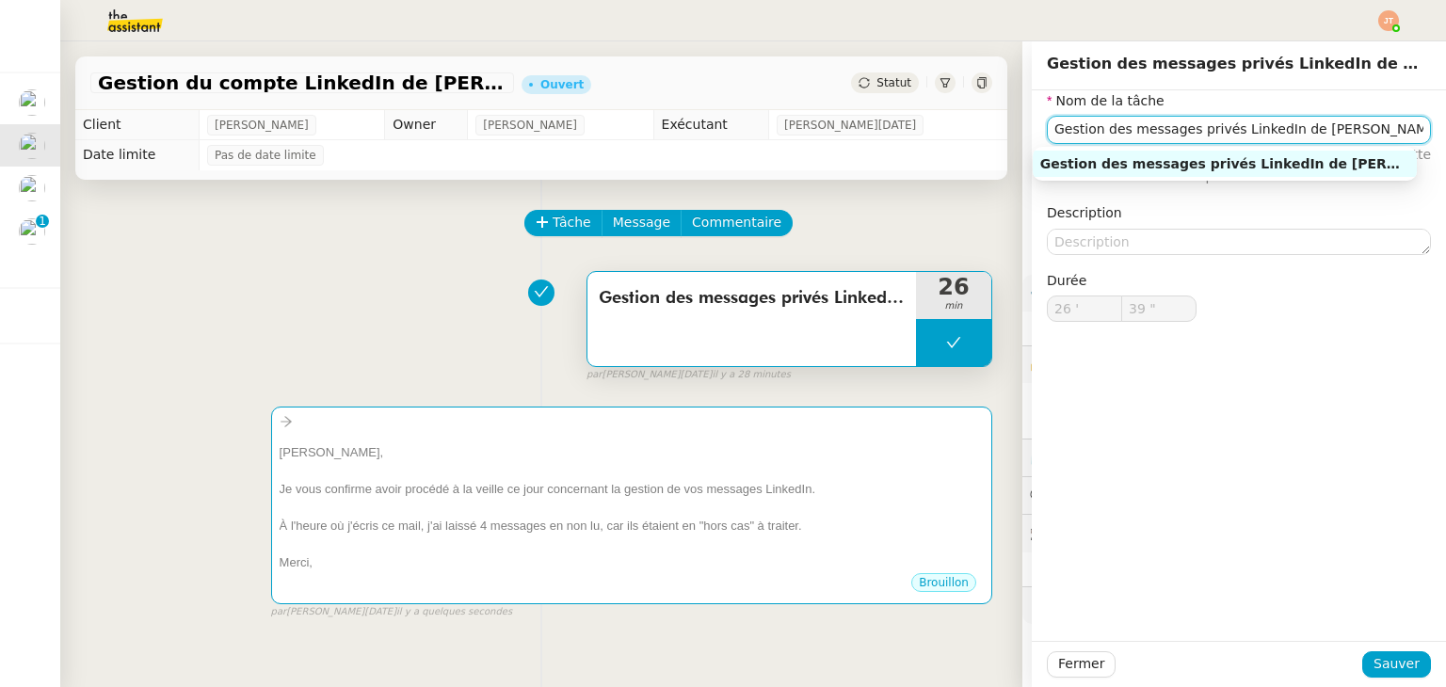
drag, startPoint x: 1338, startPoint y: 125, endPoint x: 1036, endPoint y: 152, distance: 303.3
click at [1036, 152] on body "Mes demandes Télécharge la vidéo Instagram [PERSON_NAME] du compte LinkedIn de …" at bounding box center [723, 343] width 1446 height 687
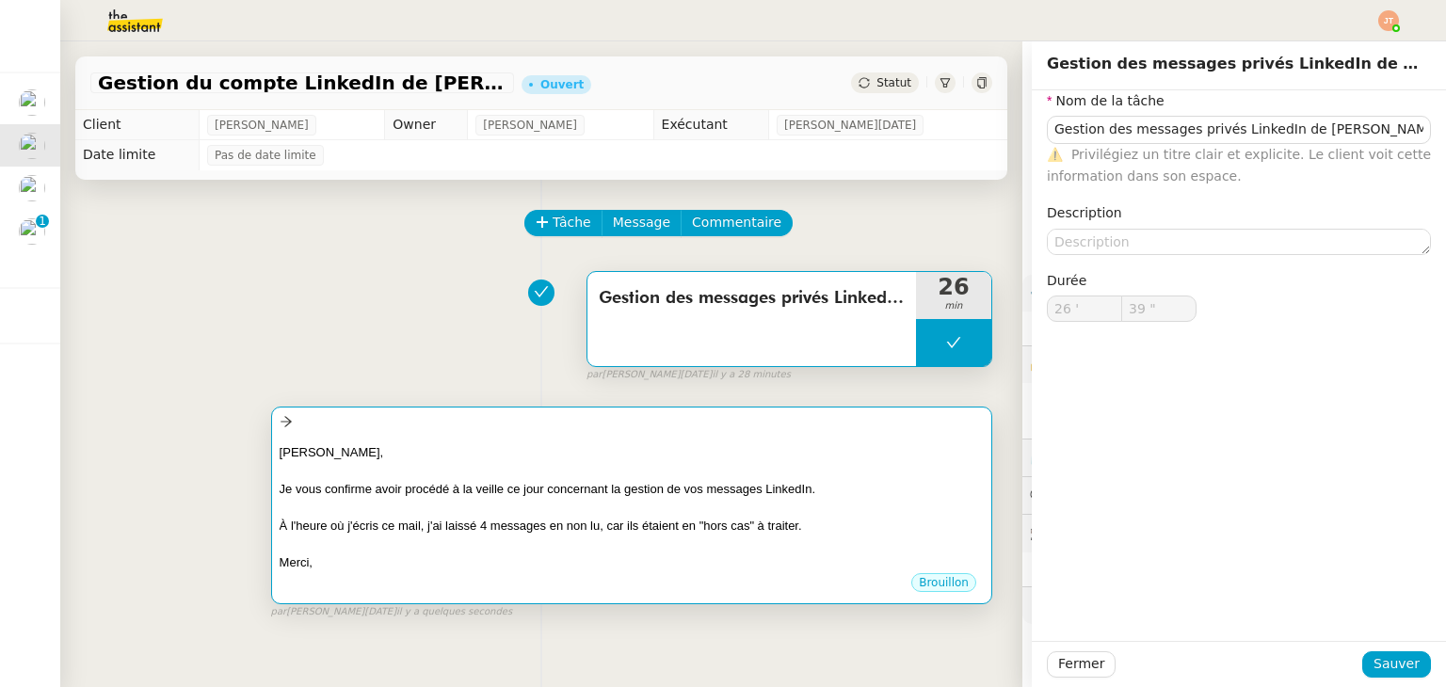
click at [580, 461] on div "[PERSON_NAME]," at bounding box center [632, 452] width 704 height 19
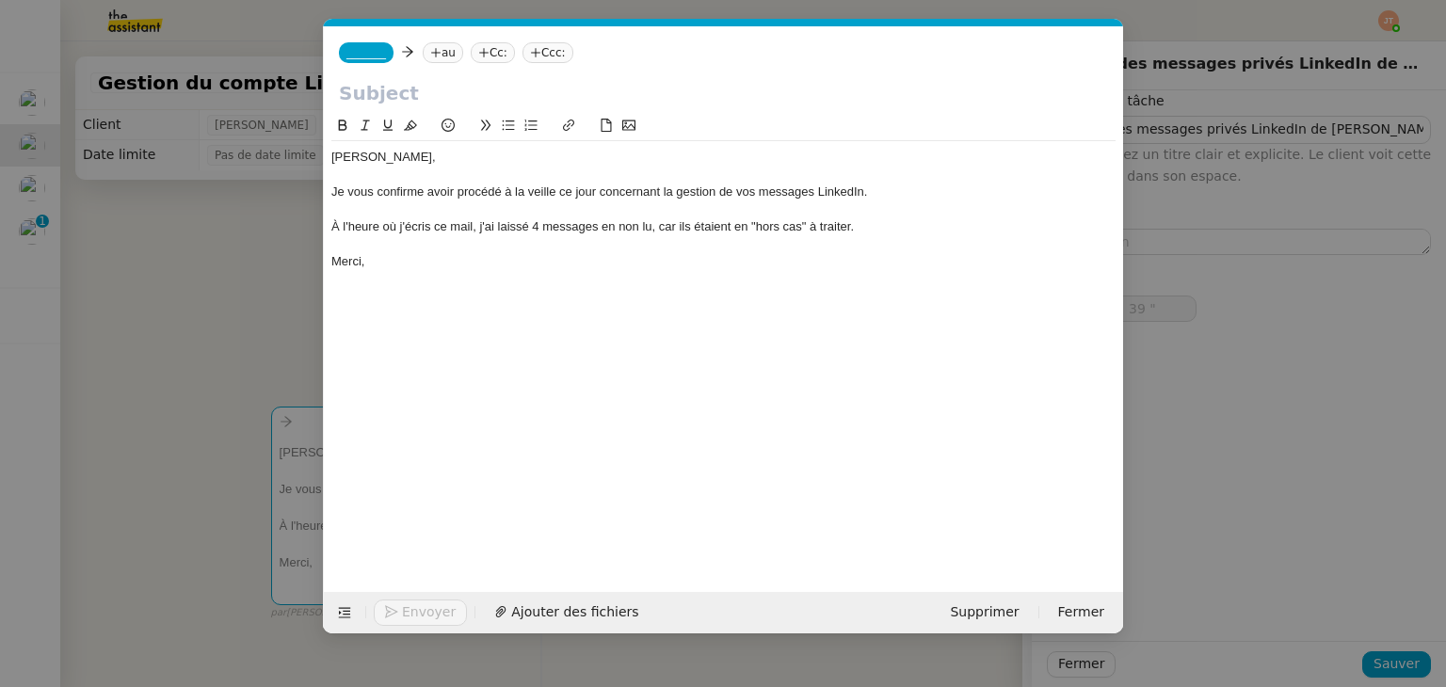
scroll to position [0, 40]
click at [425, 87] on input "text" at bounding box center [723, 93] width 769 height 28
paste input "Gestion des messages privés LinkedIn de [PERSON_NAME]"
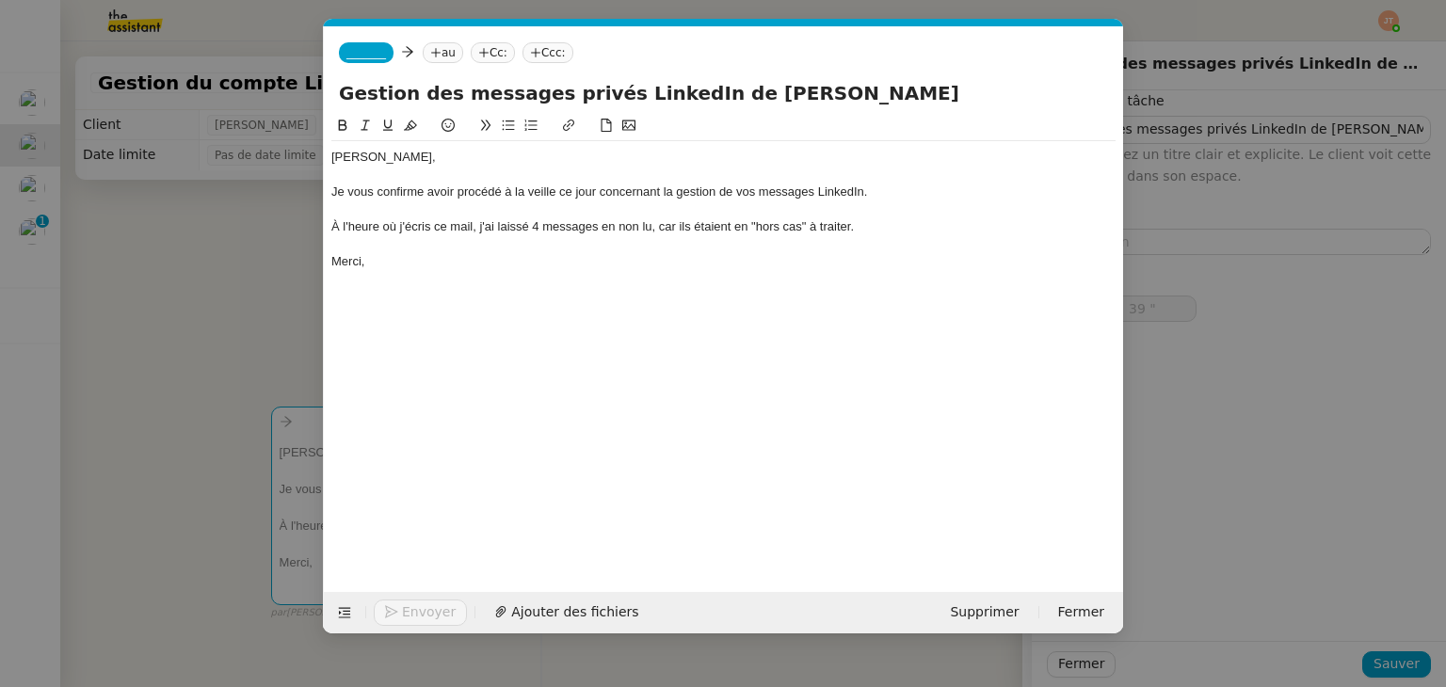
type input "Gestion des messages privés LinkedIn de [PERSON_NAME]"
click at [442, 61] on nz-tag "au" at bounding box center [443, 52] width 40 height 21
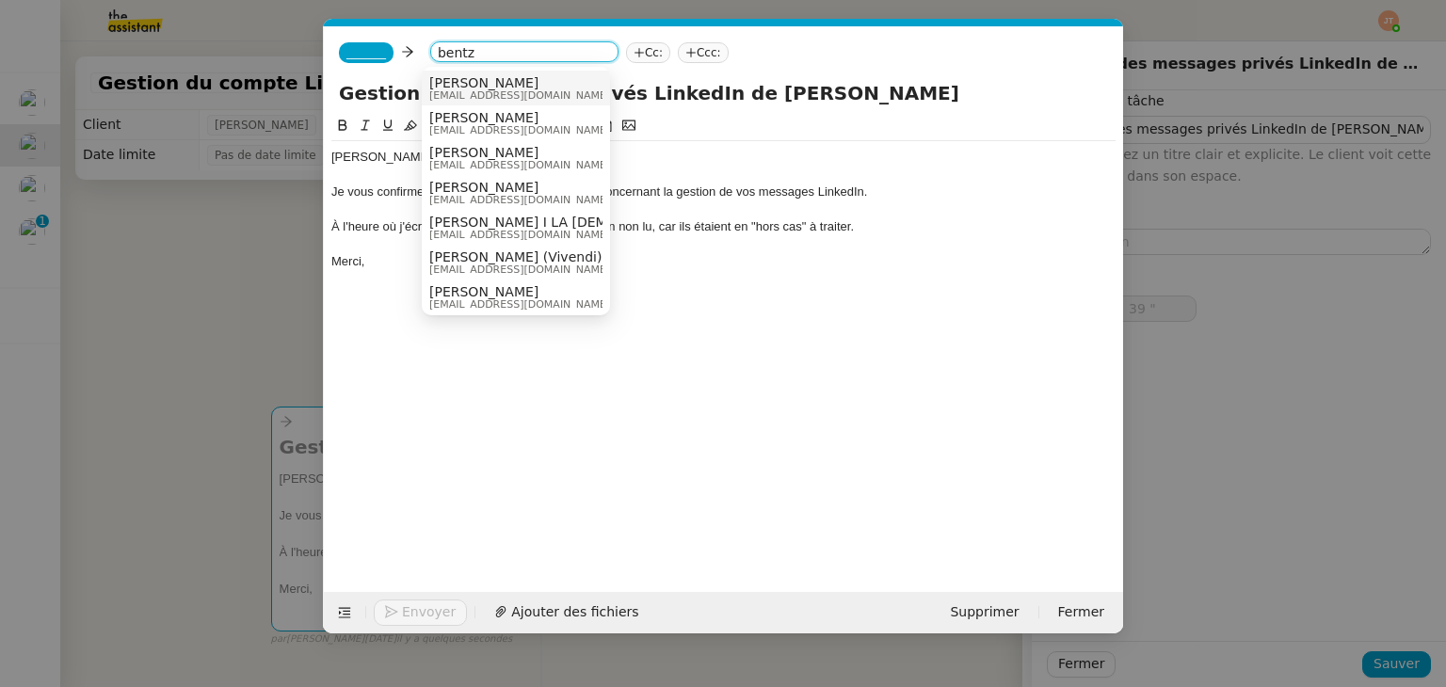
type input "bentz"
click at [464, 90] on span "[EMAIL_ADDRESS][DOMAIN_NAME]" at bounding box center [519, 95] width 181 height 10
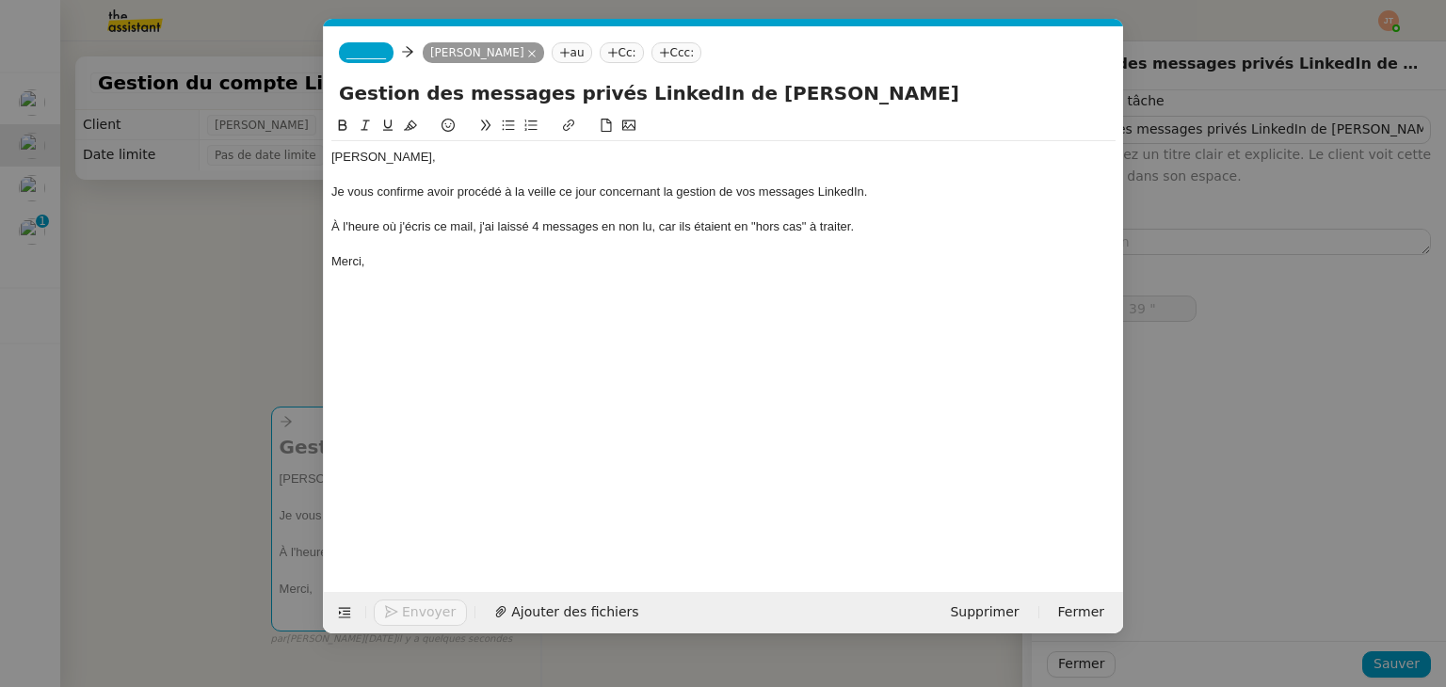
click at [361, 59] on span "_______" at bounding box center [366, 52] width 40 height 13
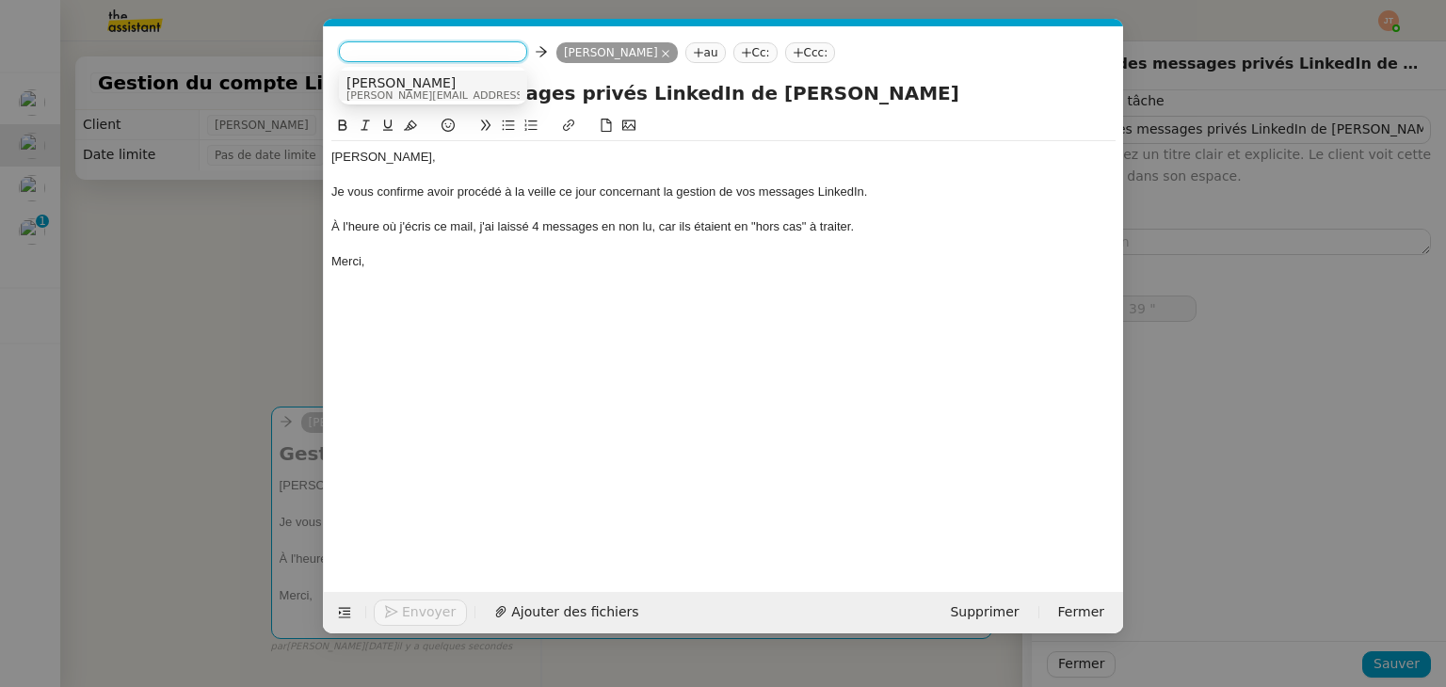
click at [387, 91] on span "[PERSON_NAME][EMAIL_ADDRESS][DOMAIN_NAME]" at bounding box center [479, 95] width 267 height 10
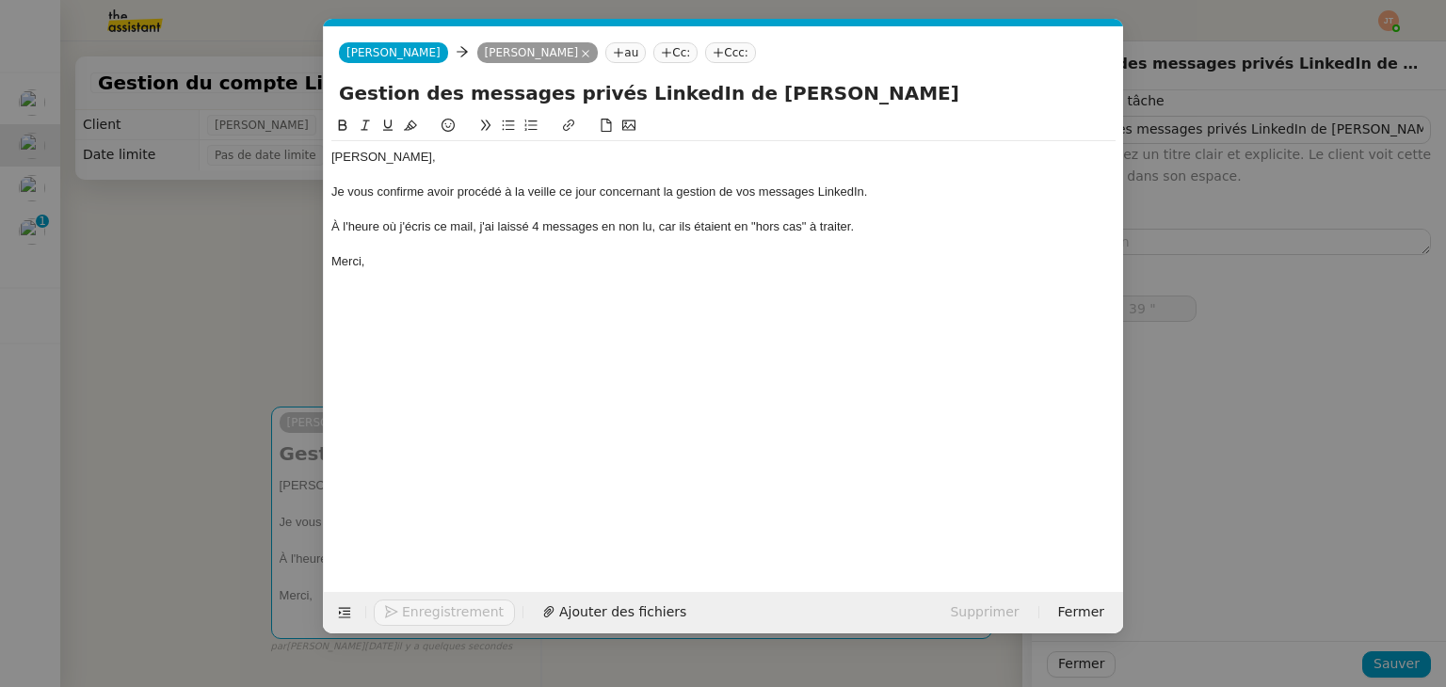
click at [395, 266] on div "Merci," at bounding box center [723, 261] width 784 height 17
click at [441, 614] on span "Envoyer" at bounding box center [429, 613] width 54 height 22
click at [441, 614] on span "Confirmer l'envoi" at bounding box center [458, 613] width 113 height 22
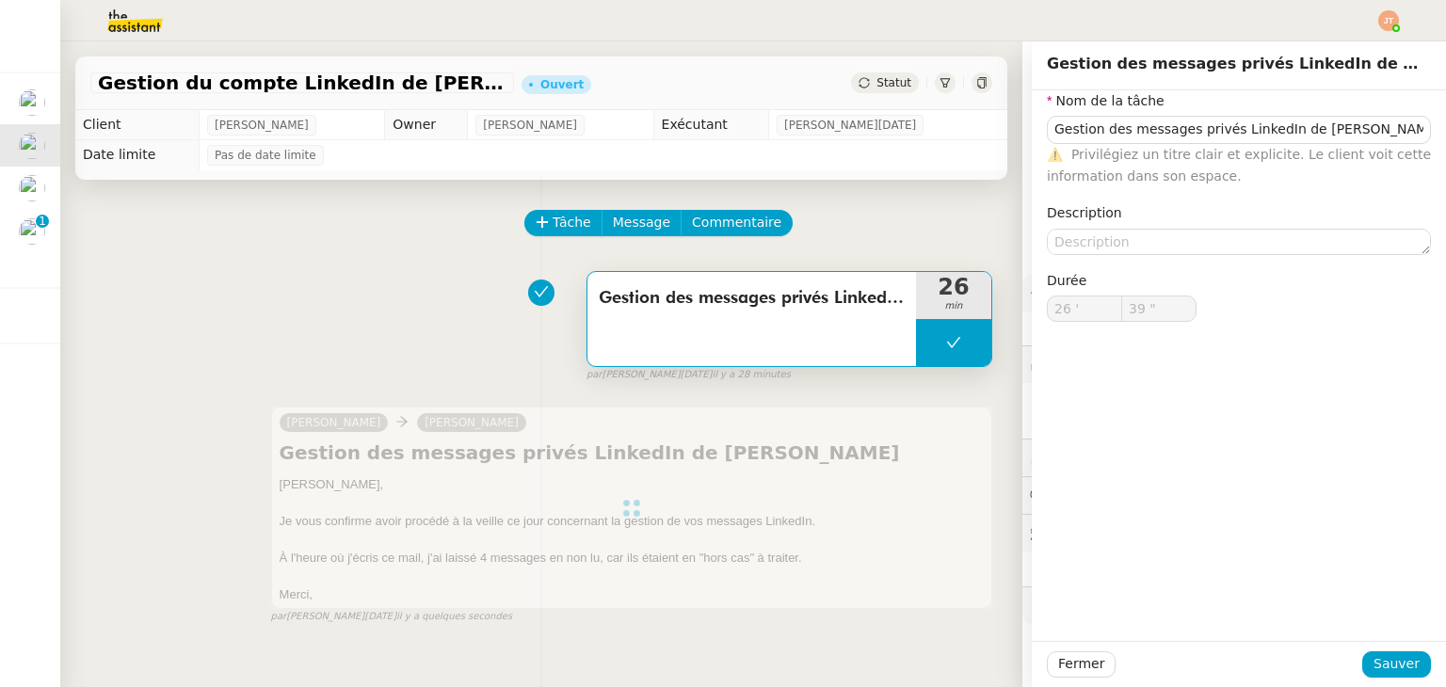
type input "Gestion des messages privés LinkedIn de [PERSON_NAME]"
type input "26 '"
type input "39 ""
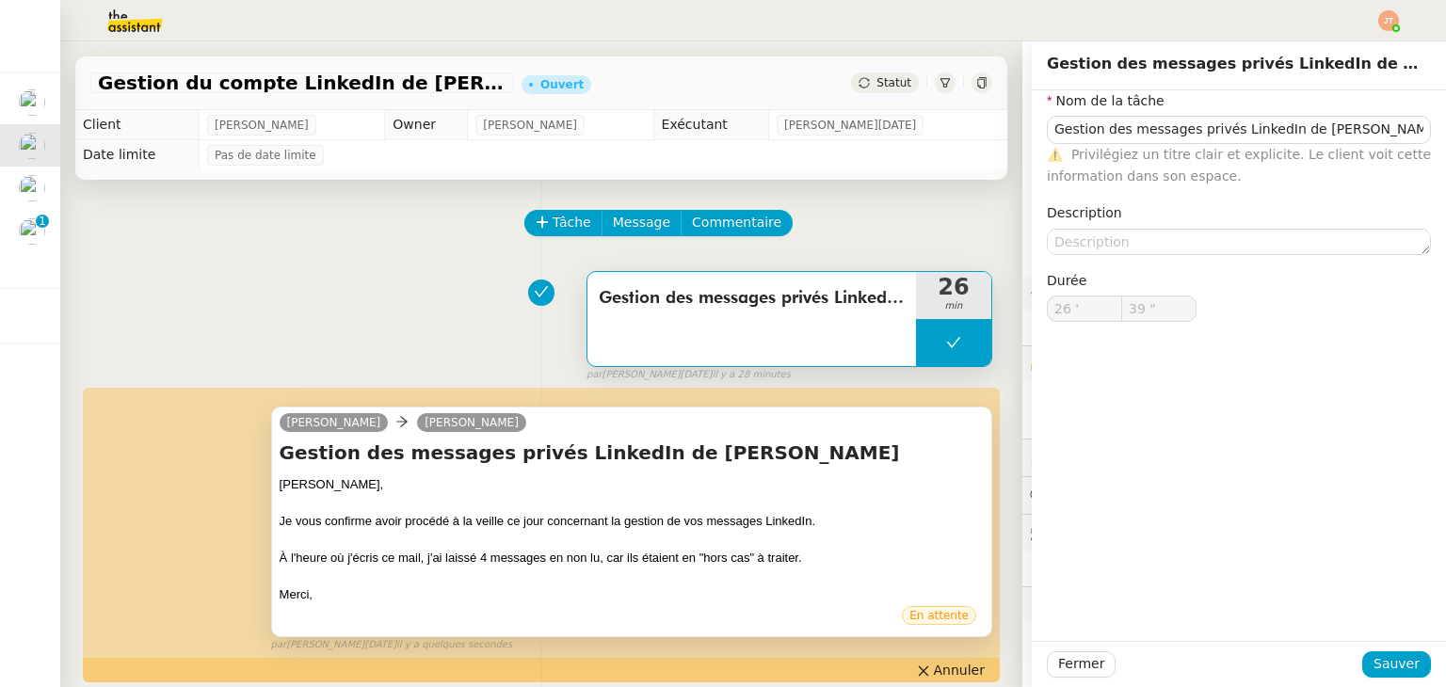
type input "Gestion des messages privés LinkedIn de [PERSON_NAME]"
type input "26 '"
type input "39 ""
type input "Gestion des messages privés LinkedIn de [PERSON_NAME]"
type input "26 '"
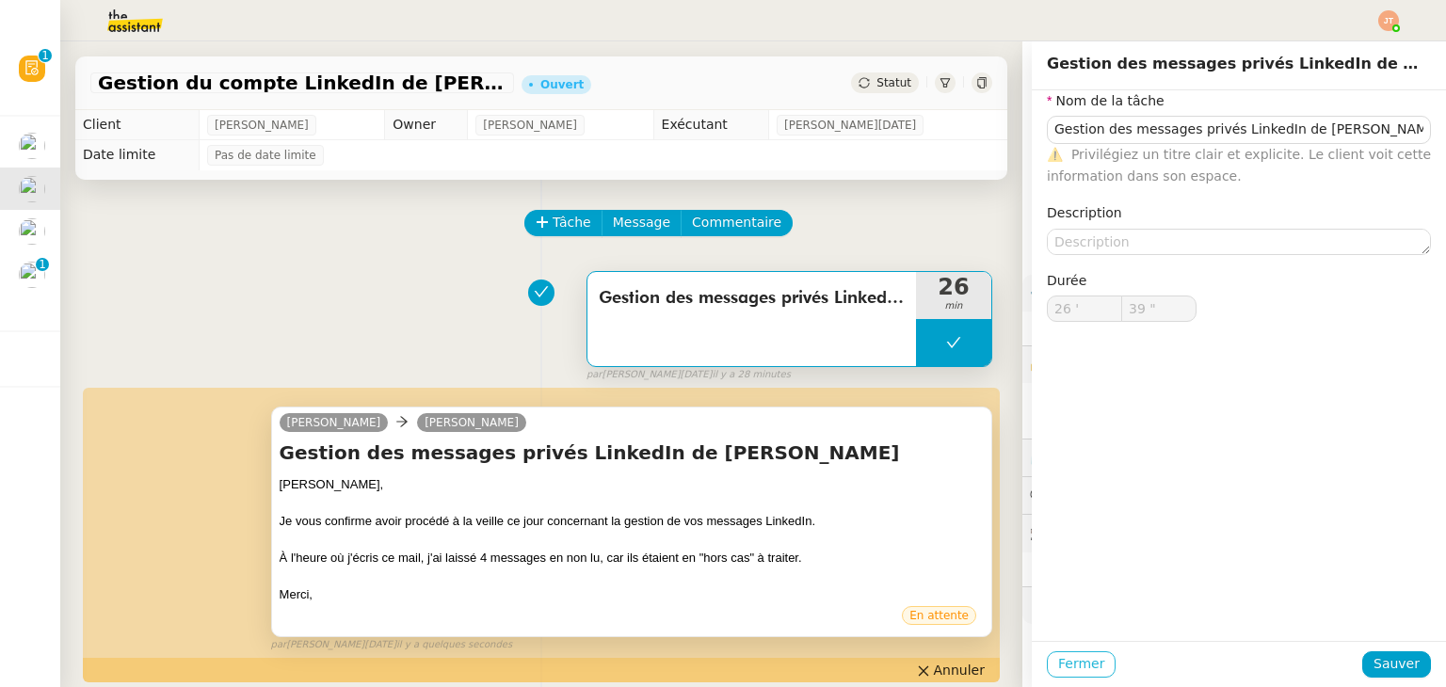
type input "39 ""
click at [1058, 661] on span "Fermer" at bounding box center [1081, 664] width 46 height 22
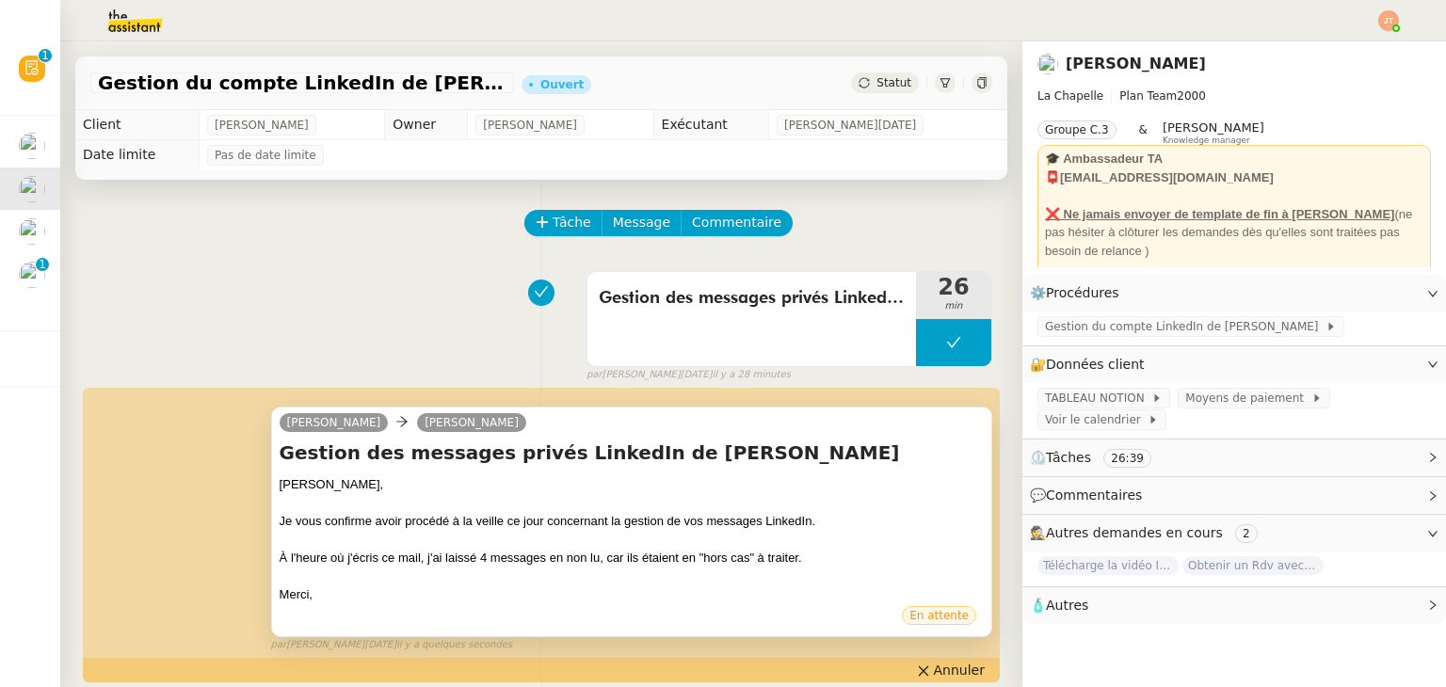
click at [881, 76] on span "Statut" at bounding box center [893, 82] width 35 height 13
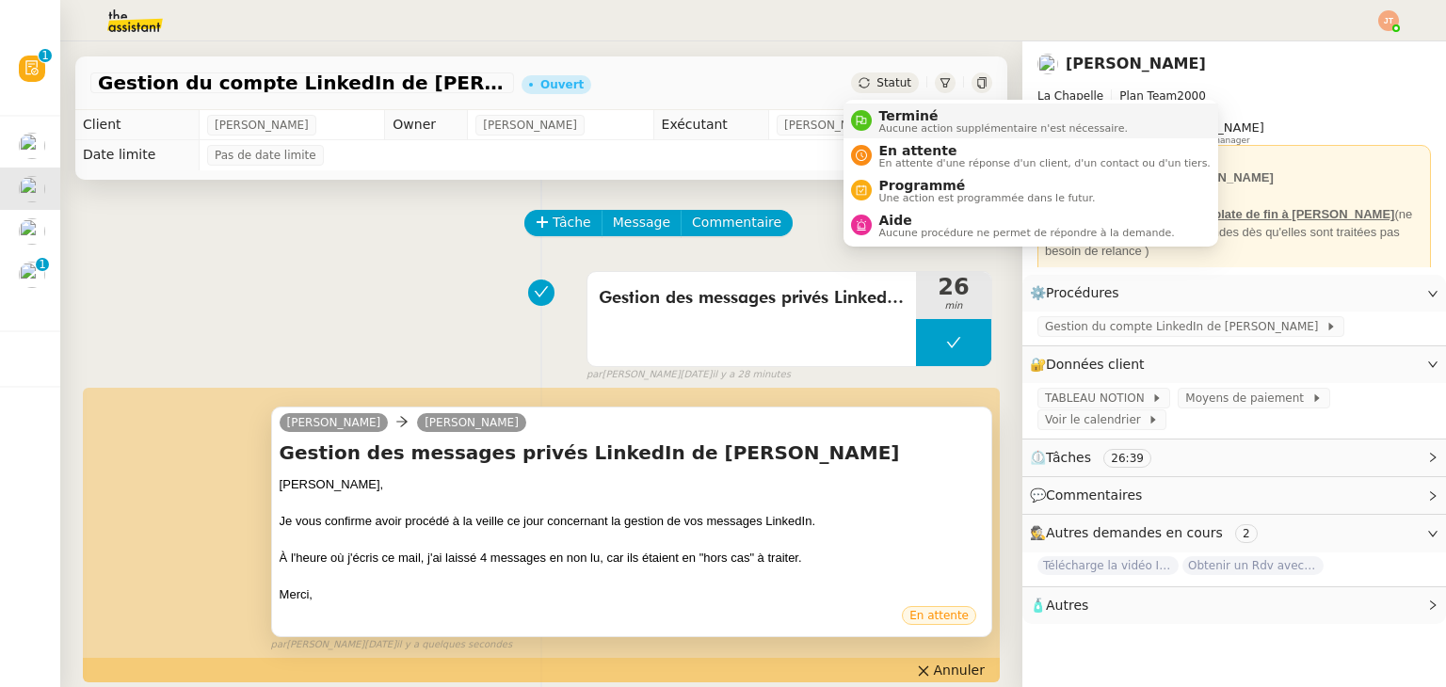
click at [889, 125] on span "Aucune action supplémentaire n'est nécessaire." at bounding box center [1003, 128] width 249 height 10
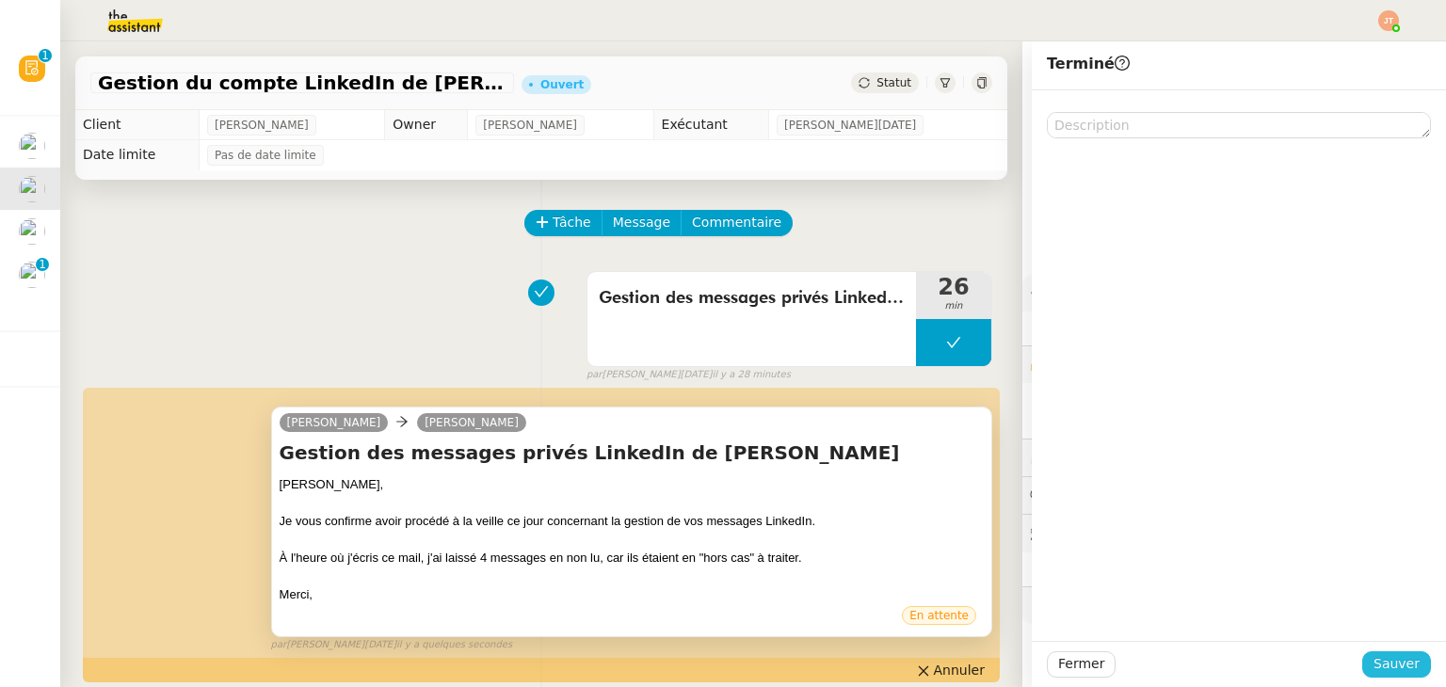
click at [1386, 657] on span "Sauver" at bounding box center [1396, 664] width 46 height 22
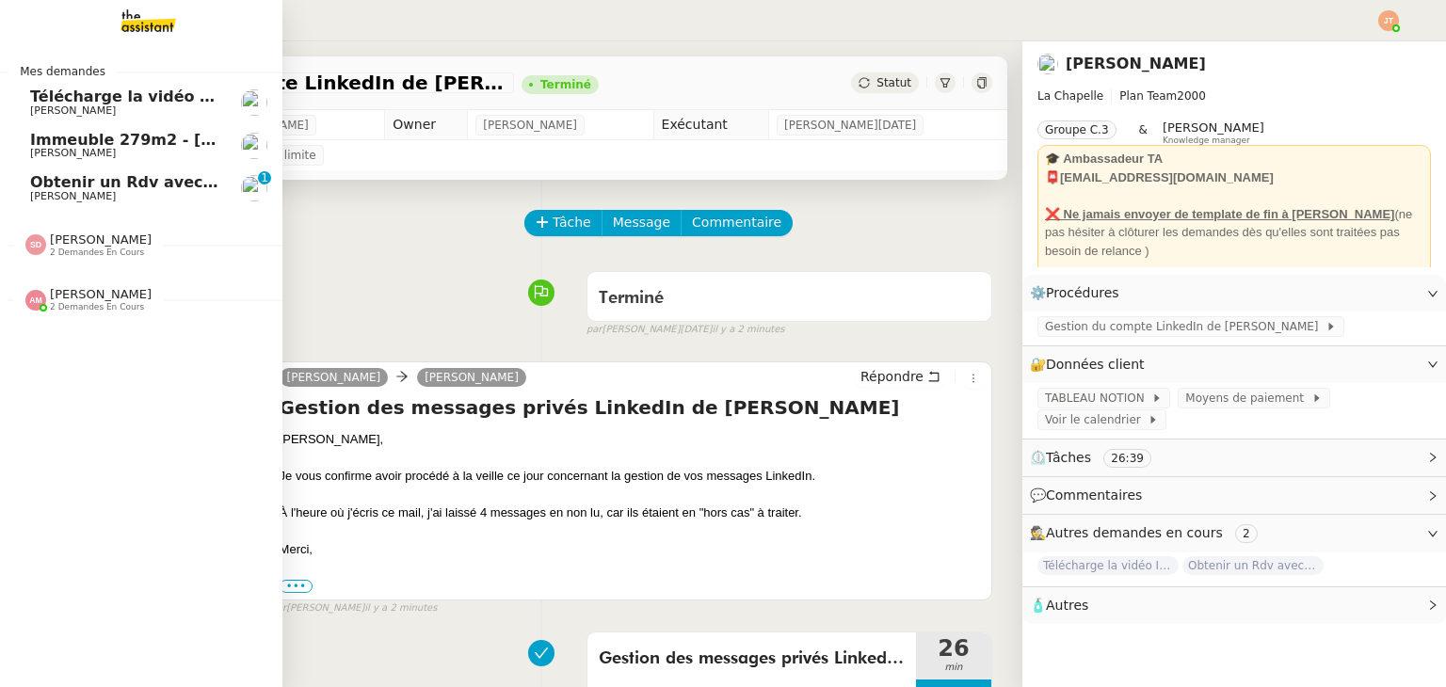
click at [124, 109] on span "[PERSON_NAME]" at bounding box center [125, 110] width 190 height 11
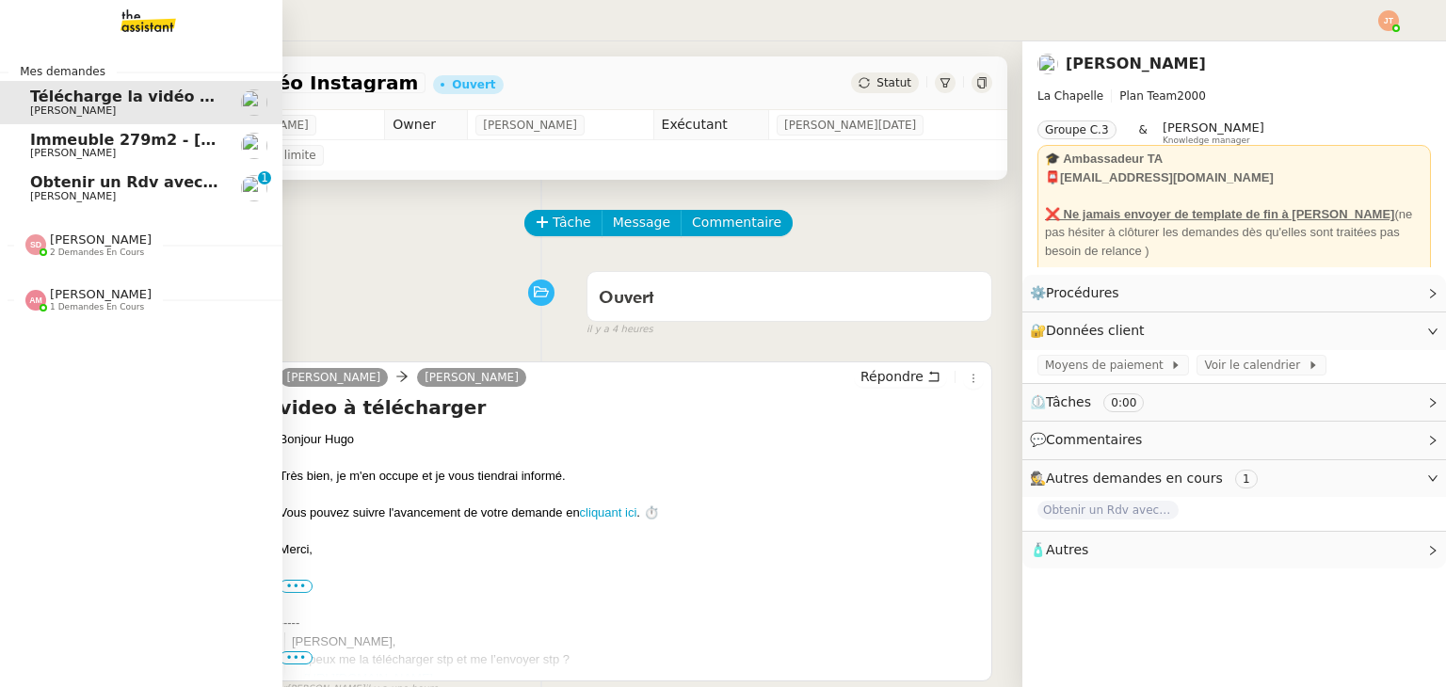
click at [169, 88] on span "Télécharge la vidéo Instagram" at bounding box center [158, 97] width 256 height 18
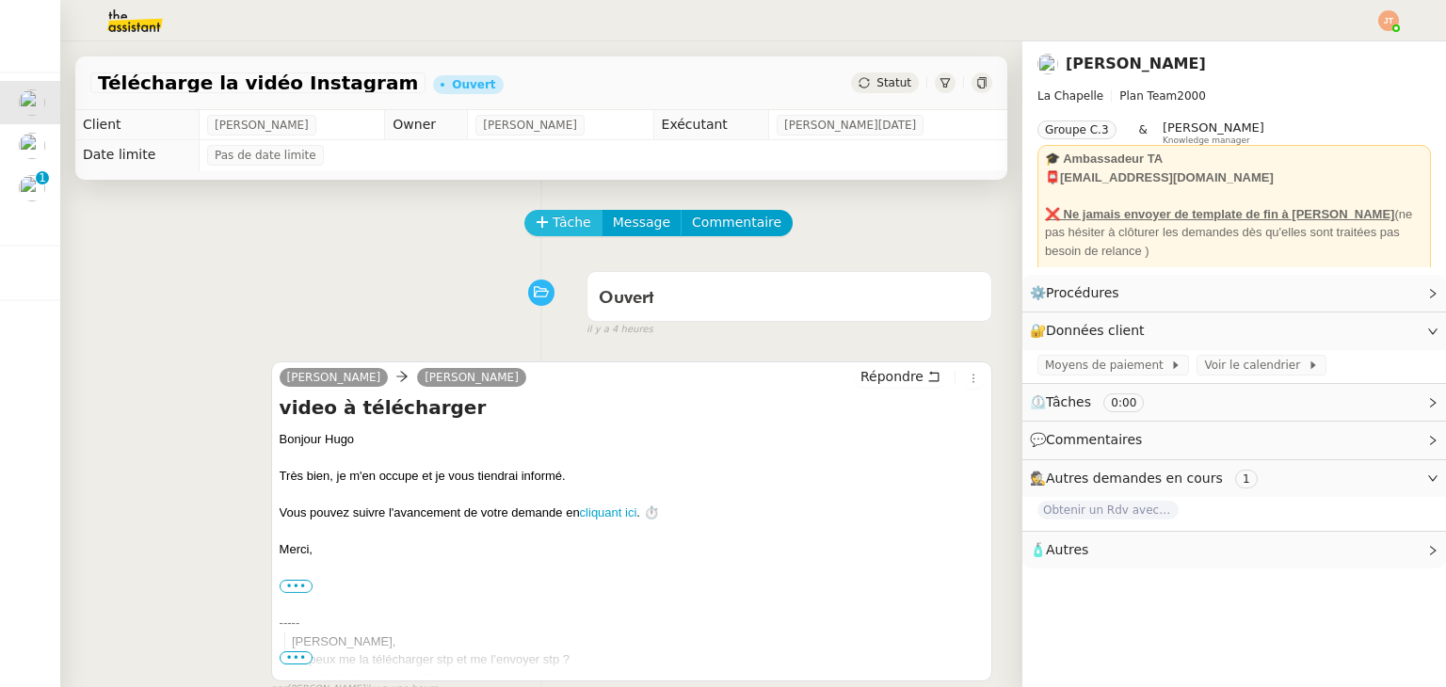
click at [557, 224] on span "Tâche" at bounding box center [572, 223] width 39 height 22
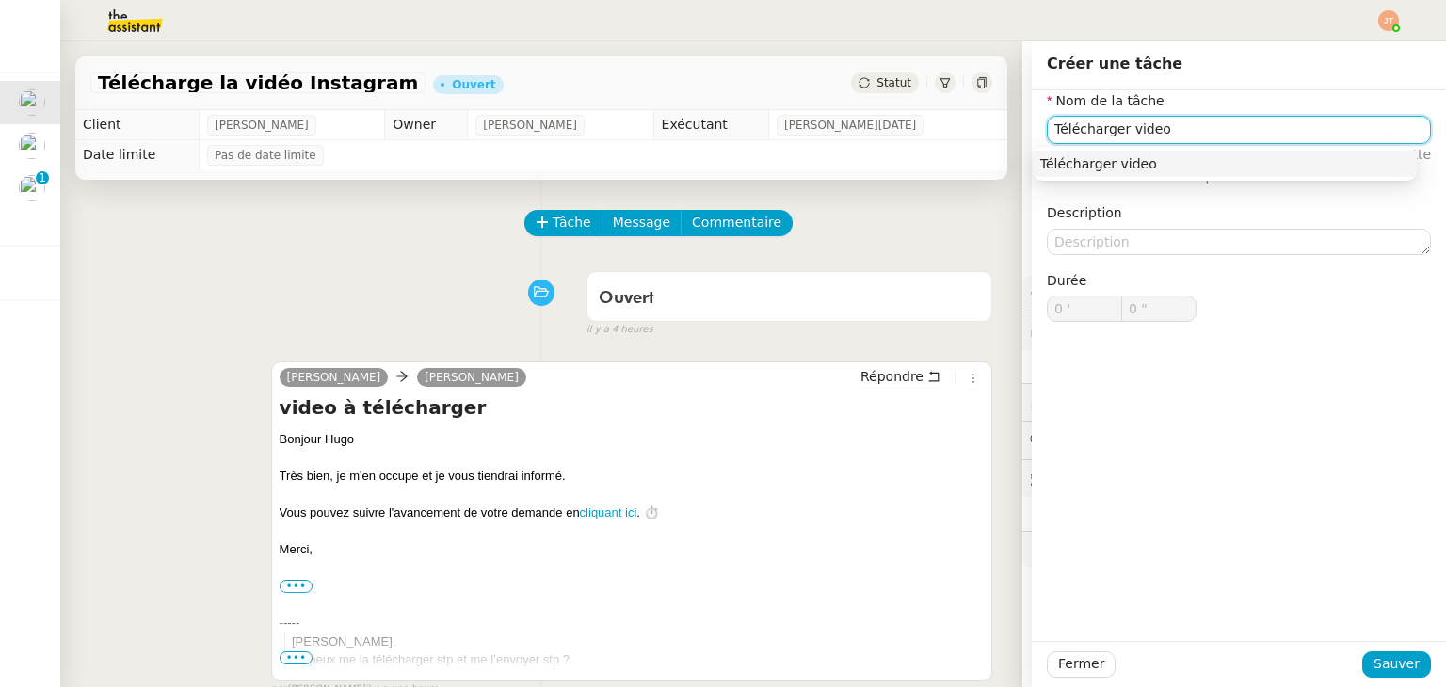
click at [1108, 127] on input "Télécharger video" at bounding box center [1239, 129] width 384 height 27
type input "Télécharger video"
drag, startPoint x: 1378, startPoint y: 663, endPoint x: 1263, endPoint y: 588, distance: 136.8
click at [1378, 662] on span "Sauver" at bounding box center [1396, 664] width 46 height 22
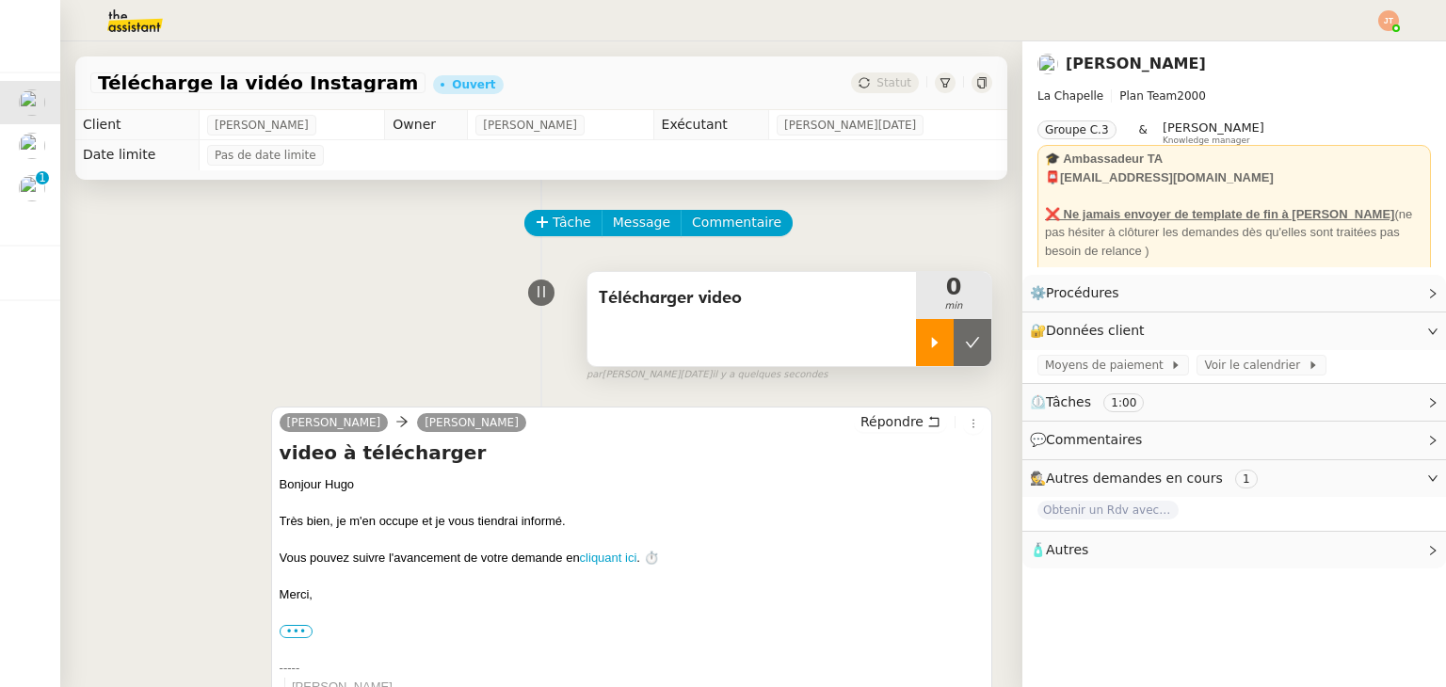
click at [916, 351] on div at bounding box center [935, 342] width 38 height 47
click at [229, 297] on div "Télécharger video 7 min false par [PERSON_NAME][DATE] il y a 7 minutes" at bounding box center [541, 323] width 902 height 120
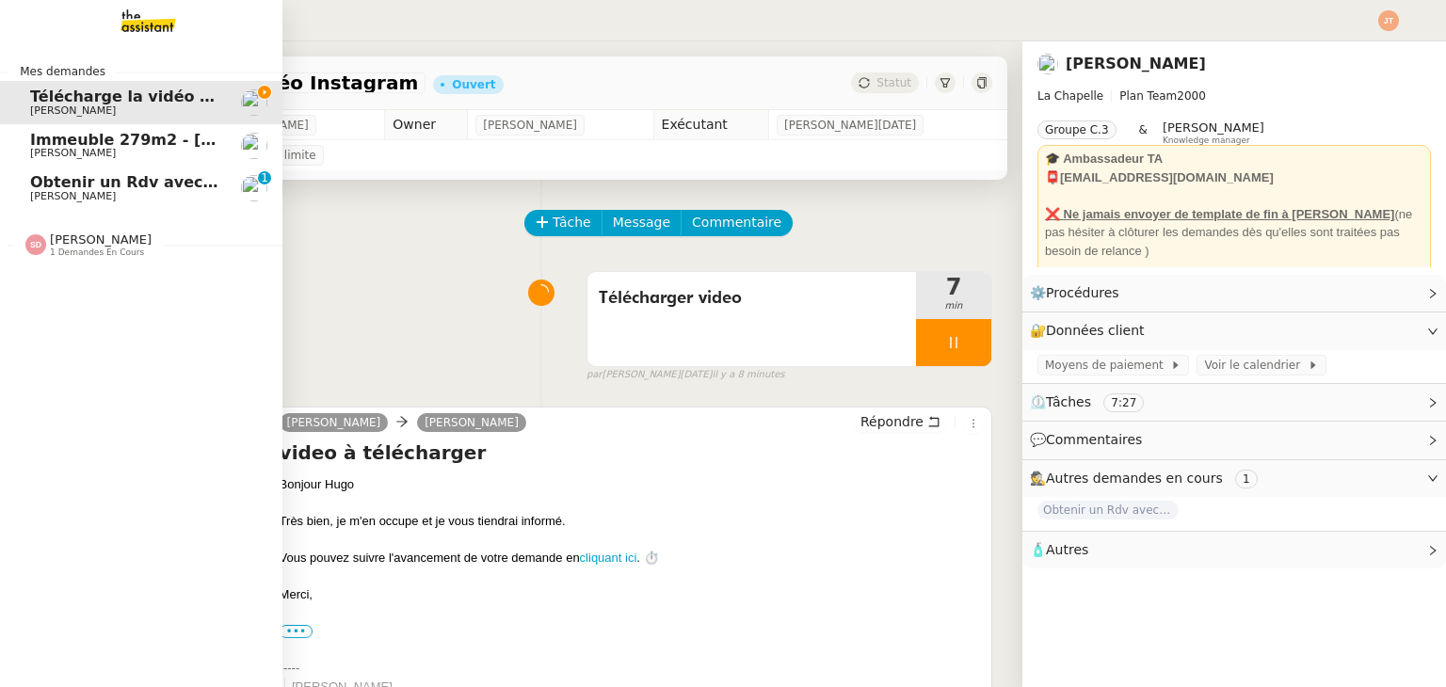
click at [65, 149] on span "[PERSON_NAME]" at bounding box center [73, 153] width 86 height 12
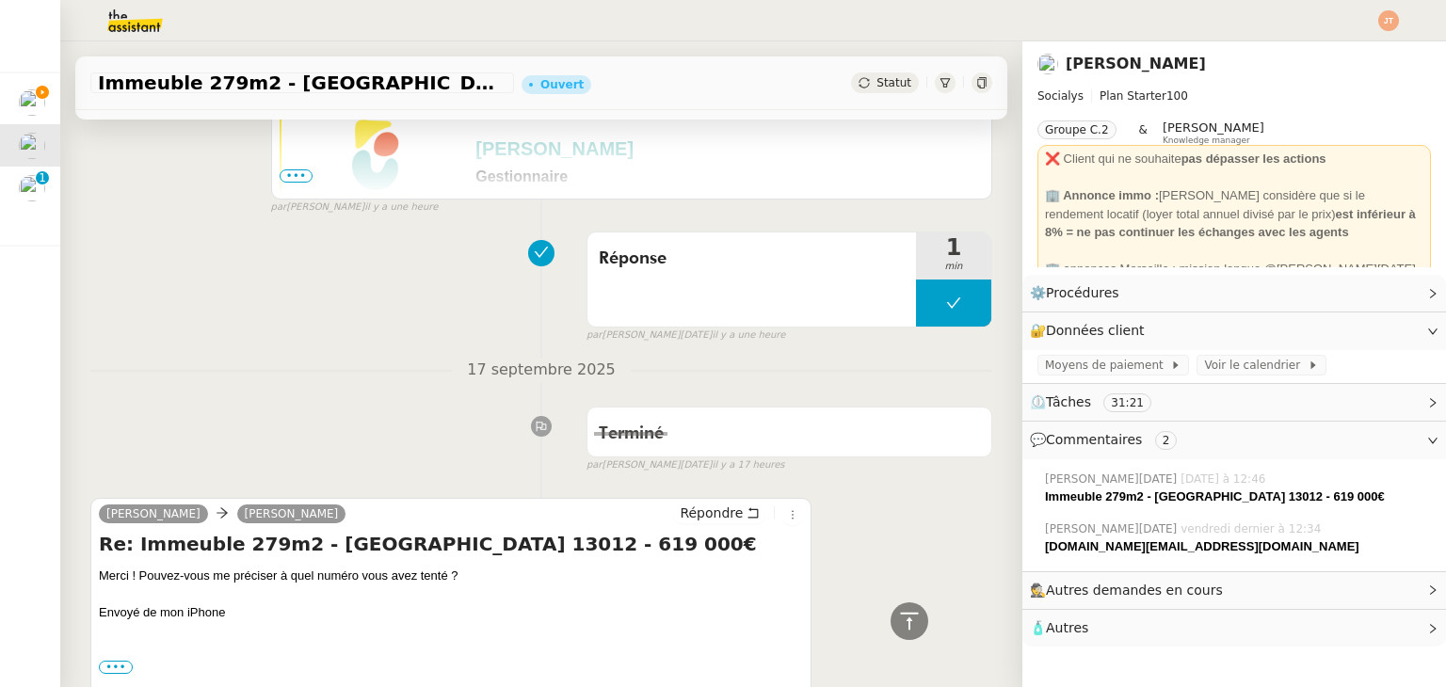
scroll to position [94, 0]
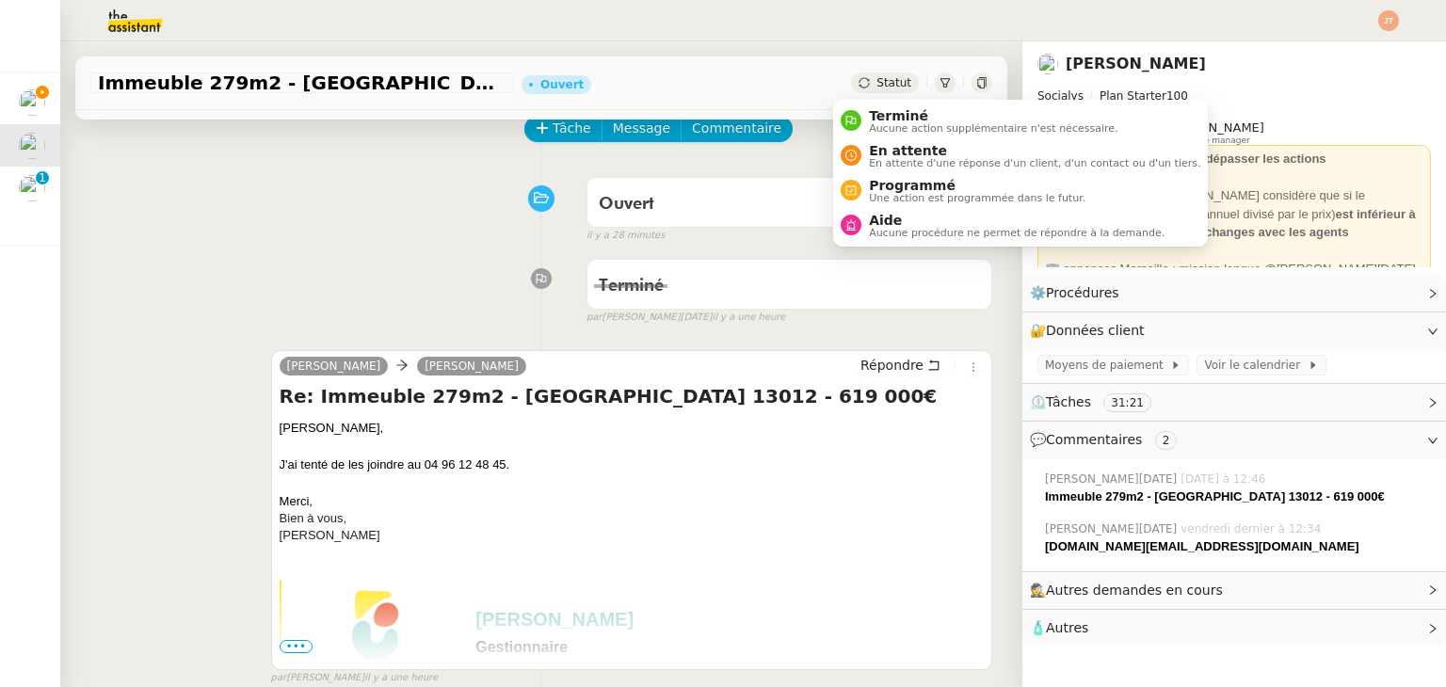
click at [876, 88] on span "Statut" at bounding box center [893, 82] width 35 height 13
click at [876, 124] on span "Aucune action supplémentaire n'est nécessaire." at bounding box center [993, 128] width 249 height 10
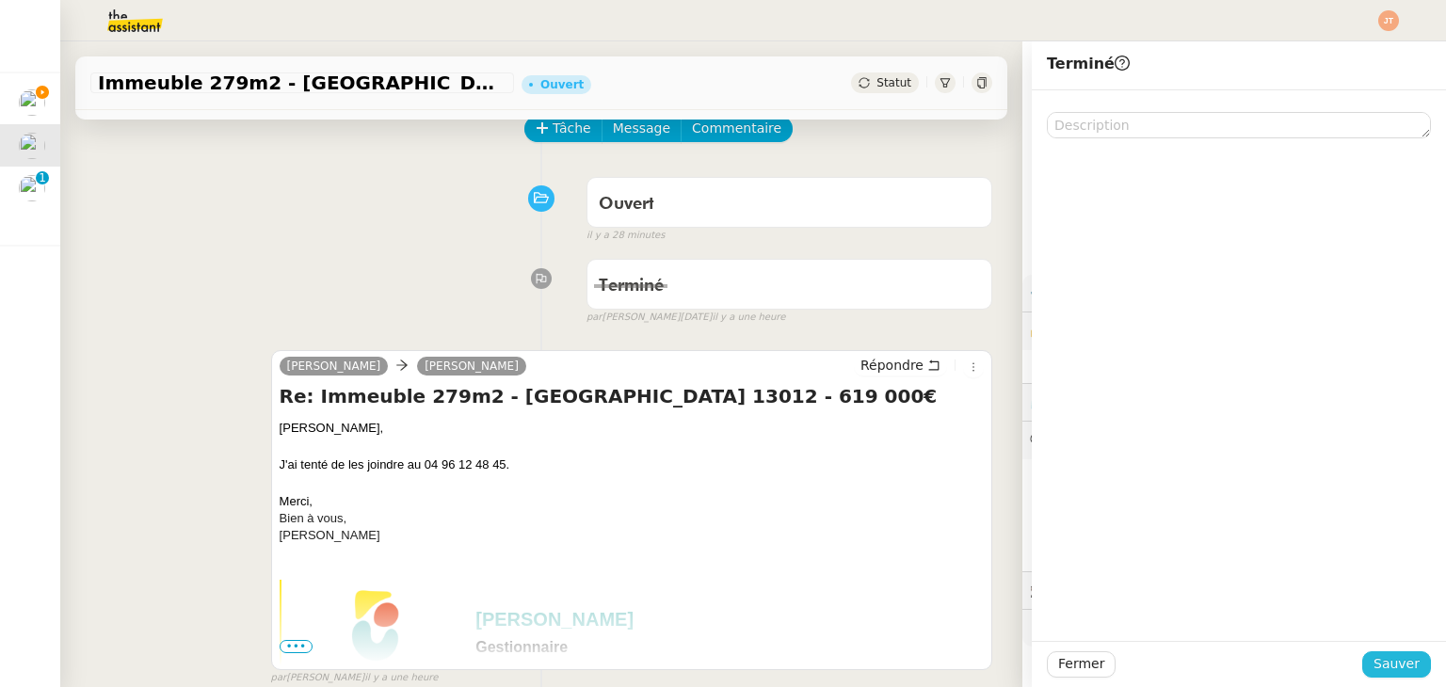
click at [1363, 660] on button "Sauver" at bounding box center [1396, 664] width 69 height 26
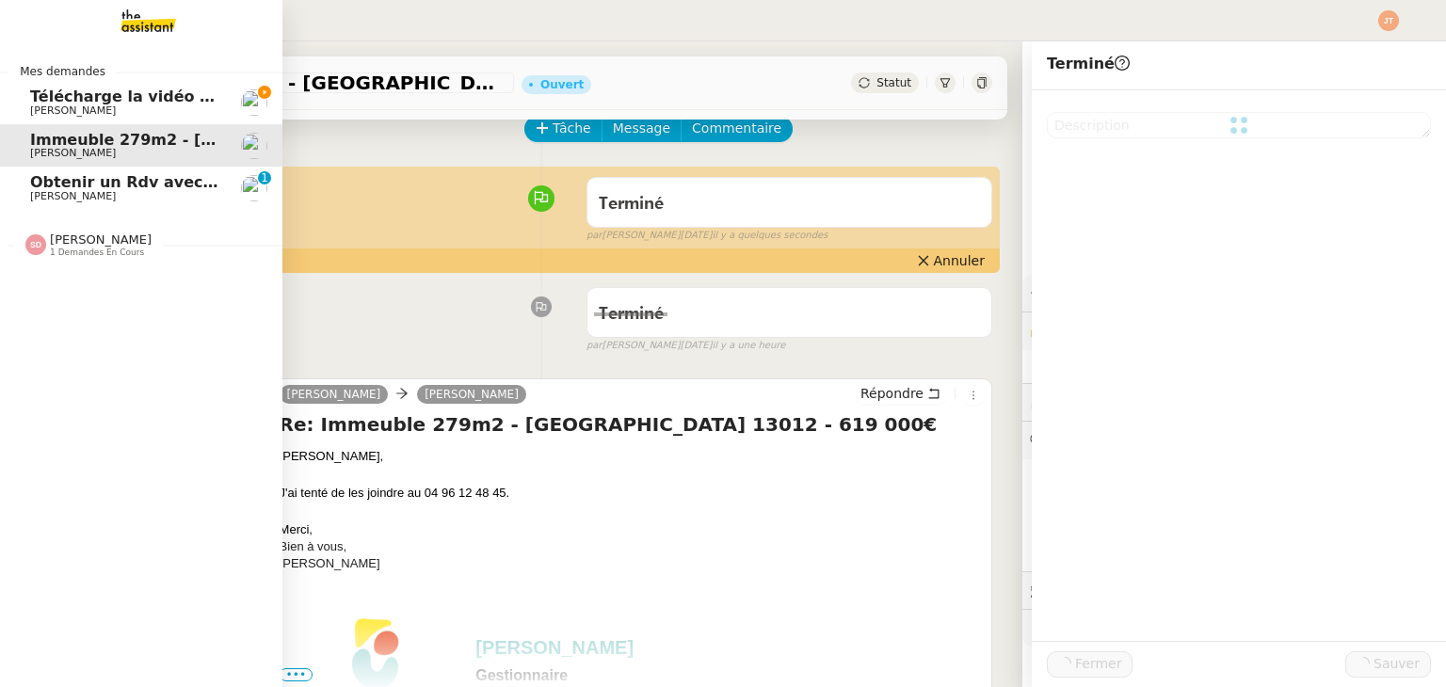
click at [96, 106] on span "[PERSON_NAME]" at bounding box center [125, 110] width 190 height 11
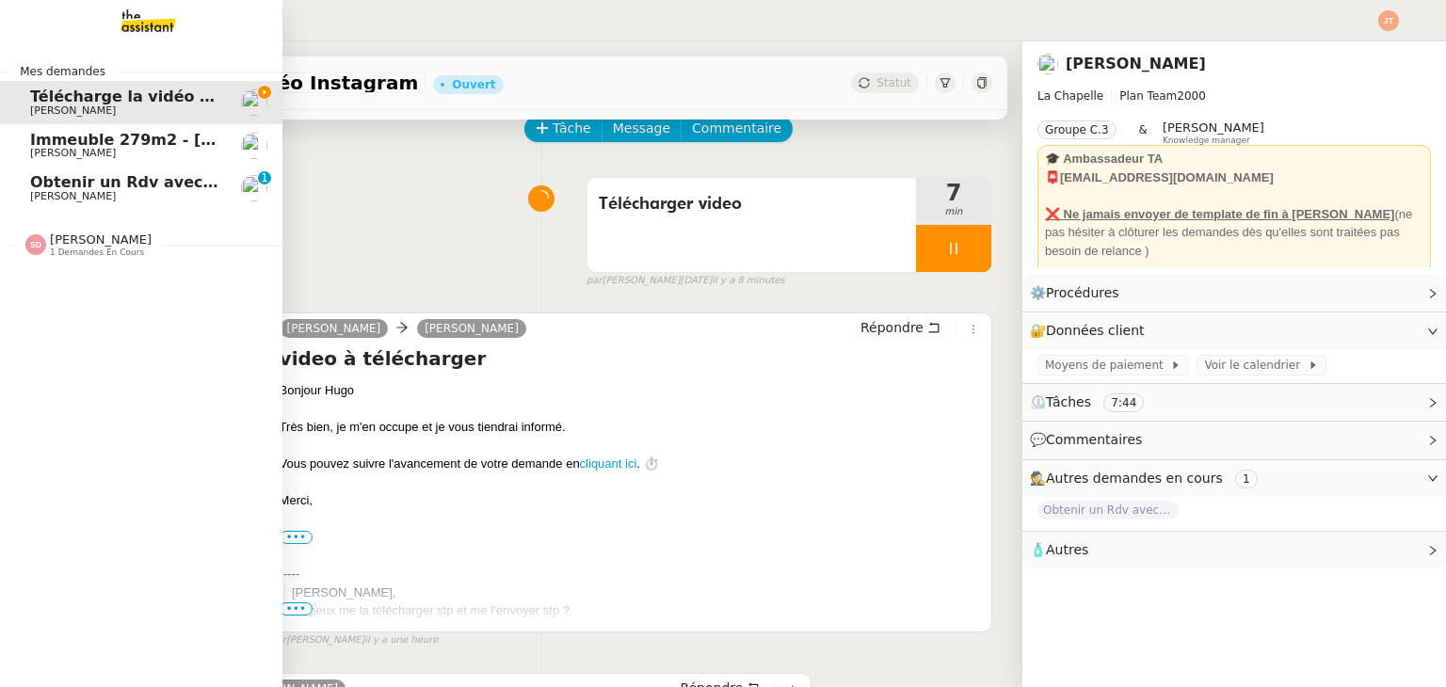
click at [53, 149] on span "[PERSON_NAME]" at bounding box center [73, 153] width 86 height 12
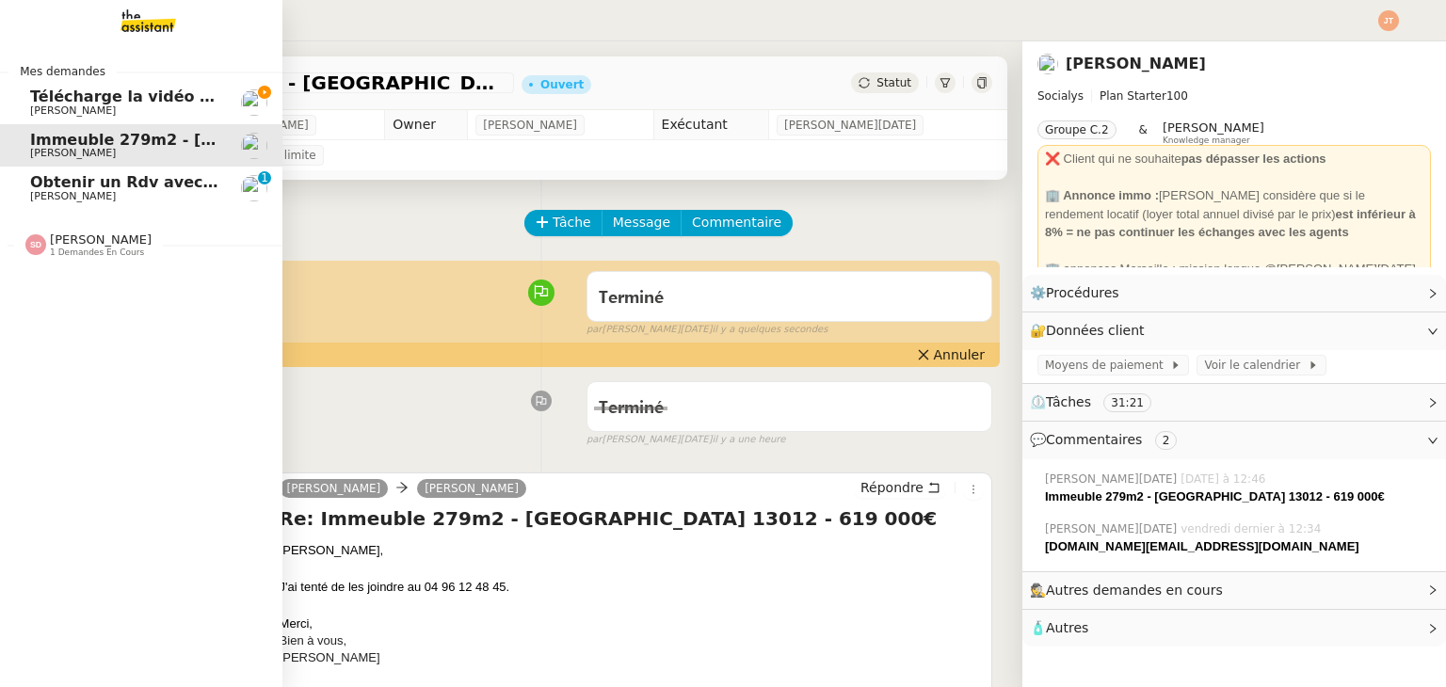
click at [123, 105] on span "[PERSON_NAME]" at bounding box center [125, 110] width 190 height 11
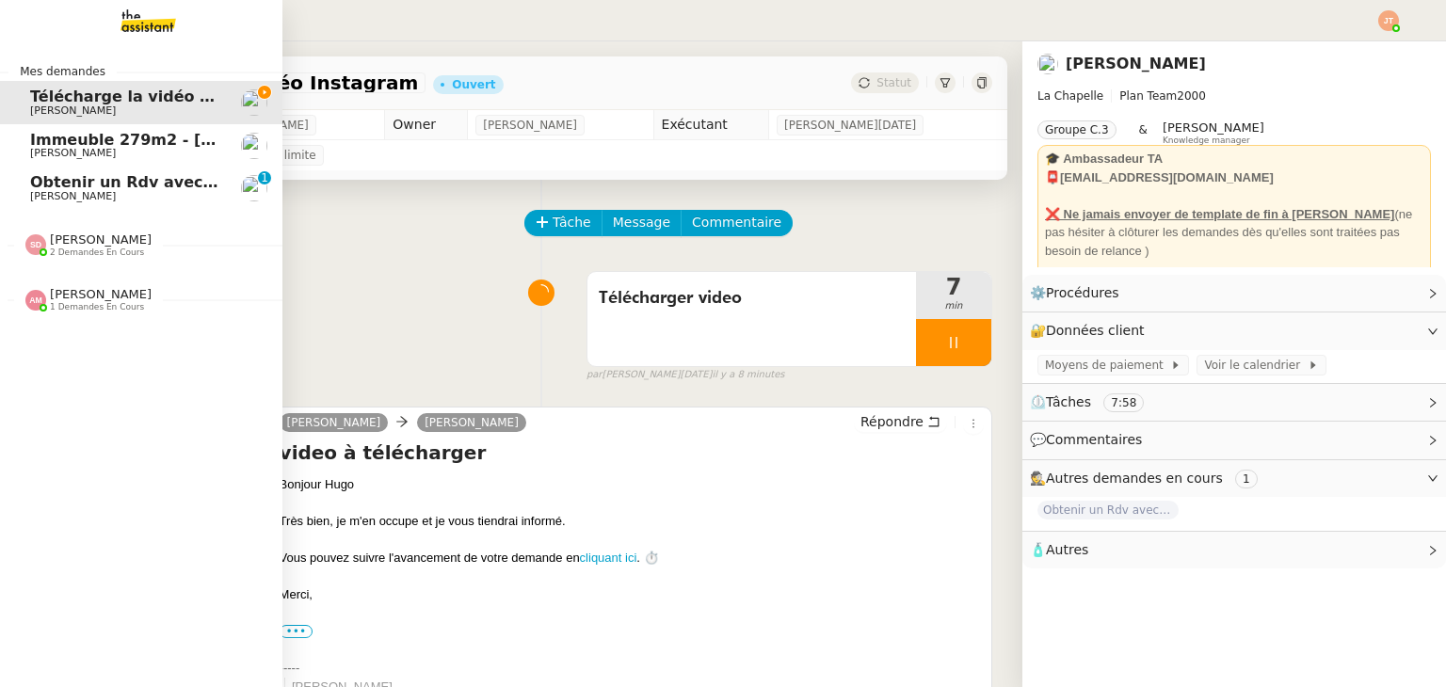
click at [94, 144] on span "Immeuble 279m2 - Marseille 13012 - 619 000€" at bounding box center [276, 140] width 493 height 18
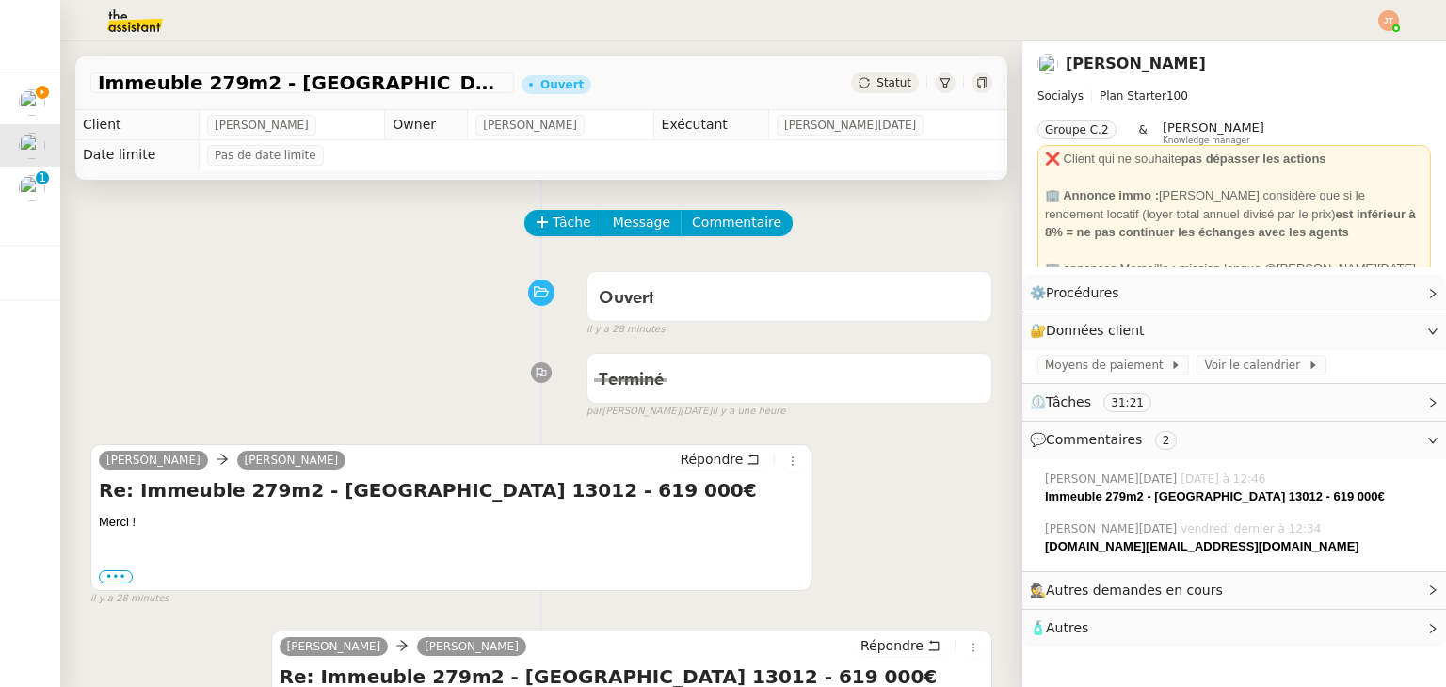
click at [852, 91] on div "Statut" at bounding box center [885, 82] width 68 height 21
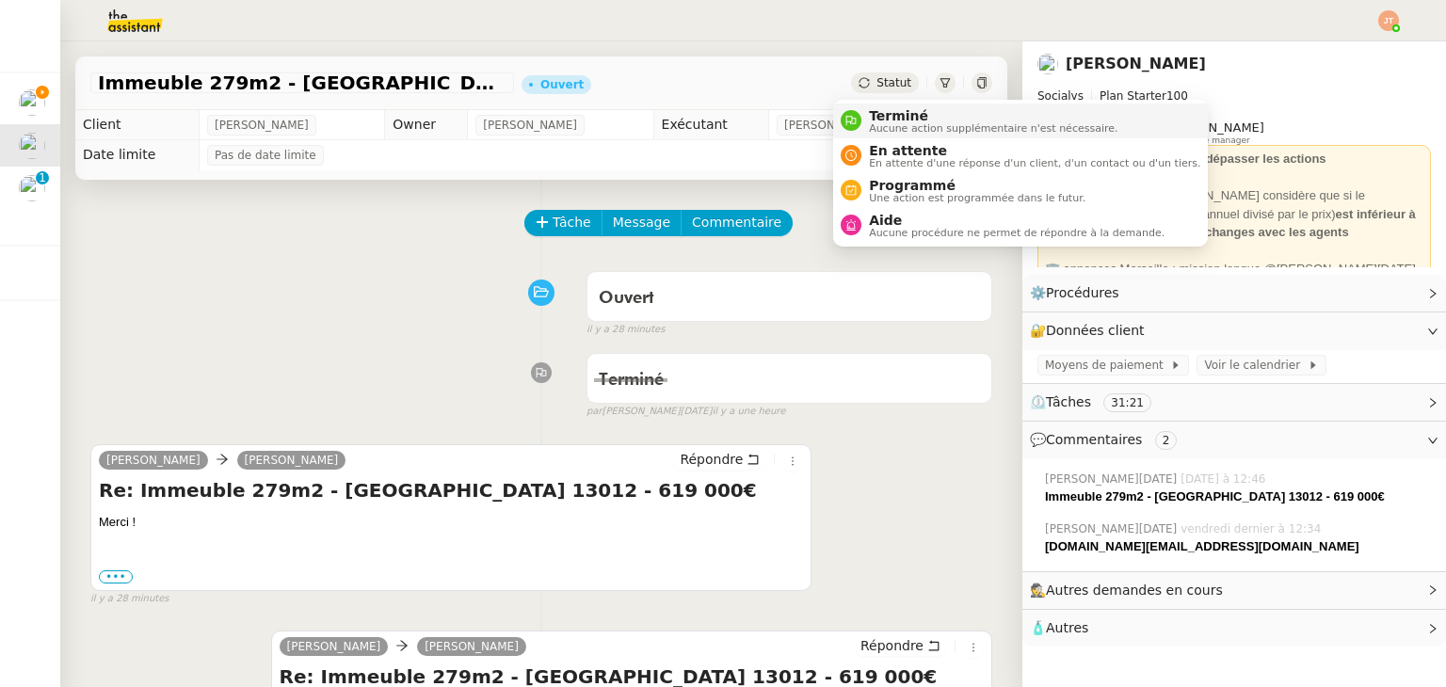
click at [855, 110] on nz-avatar at bounding box center [851, 120] width 21 height 21
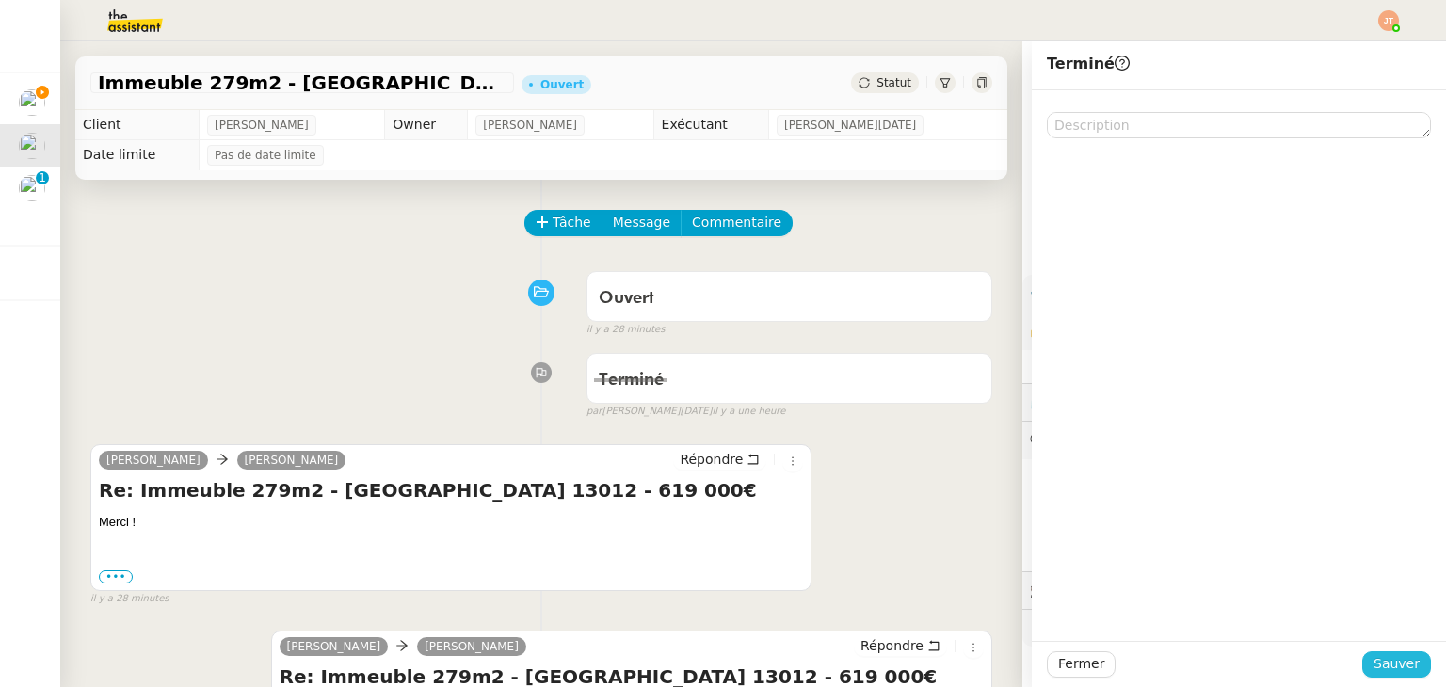
click at [1395, 666] on span "Sauver" at bounding box center [1396, 664] width 46 height 22
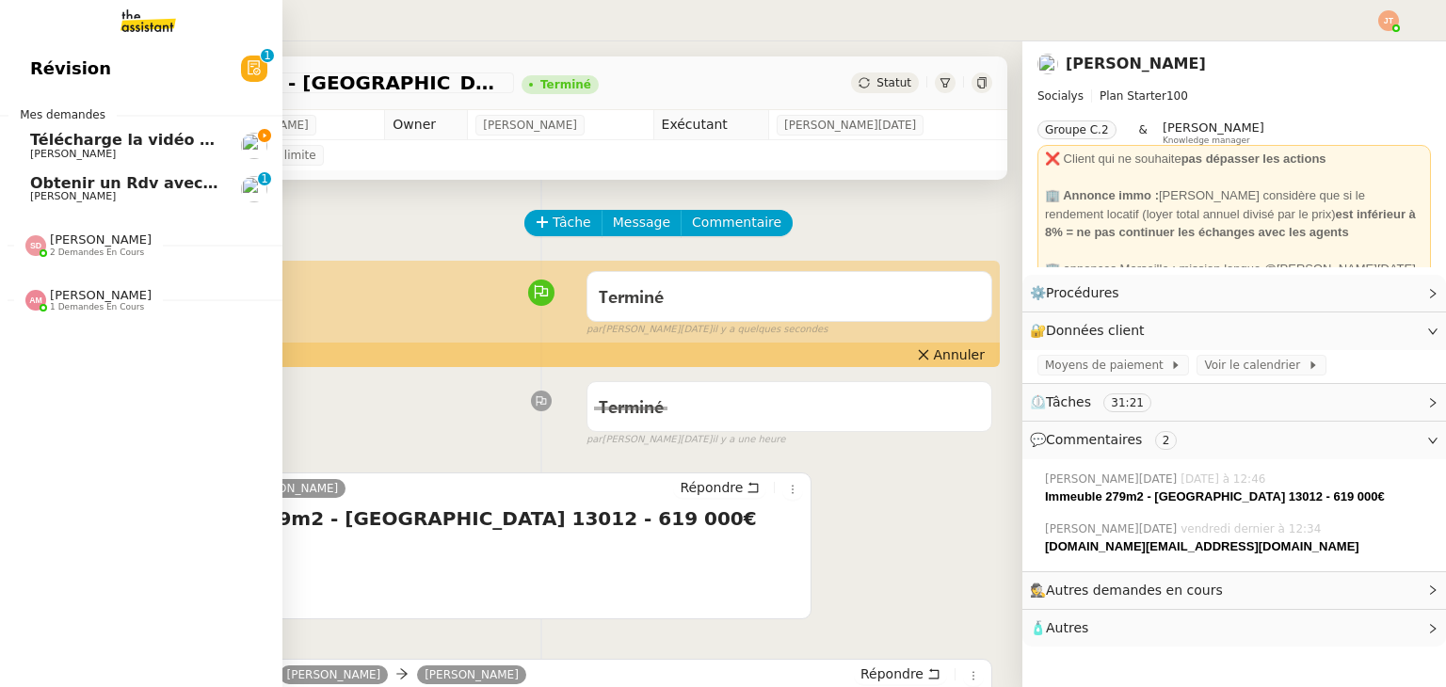
click at [74, 150] on span "[PERSON_NAME]" at bounding box center [73, 154] width 86 height 12
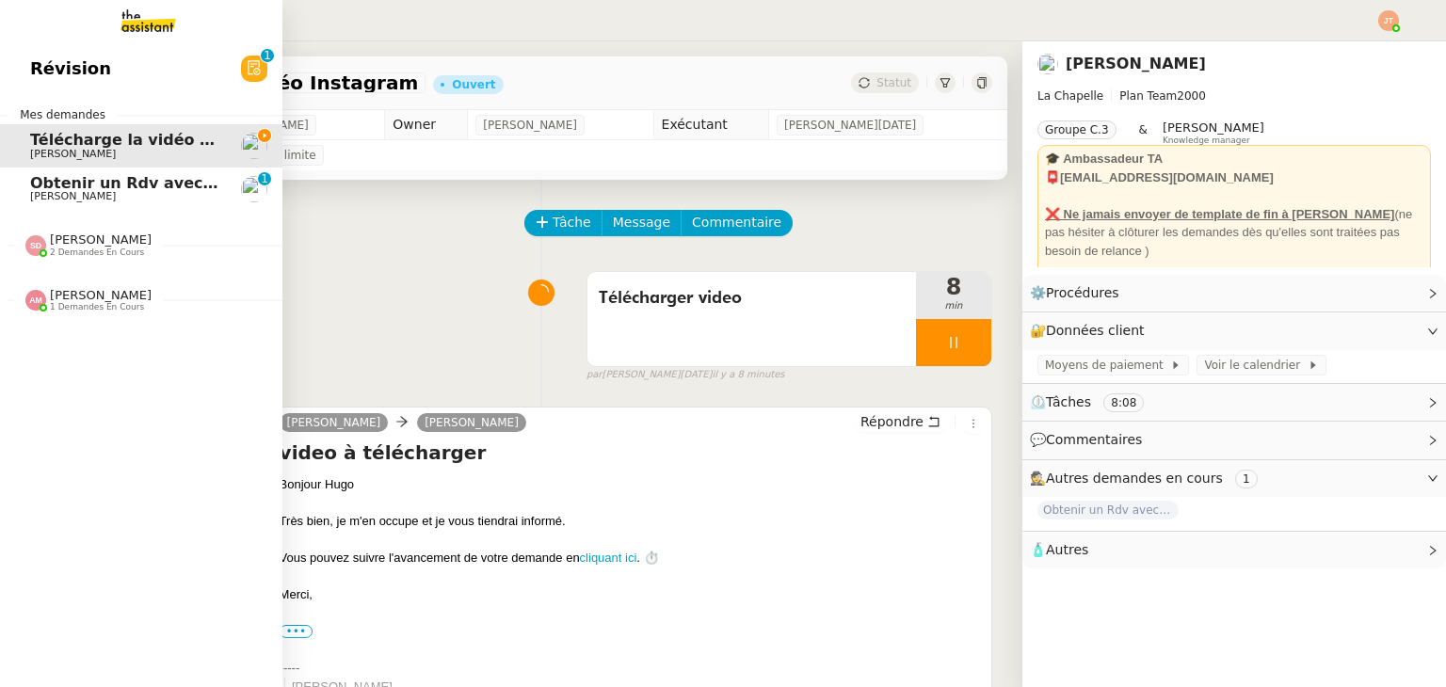
click at [103, 191] on span "[PERSON_NAME]" at bounding box center [125, 196] width 190 height 11
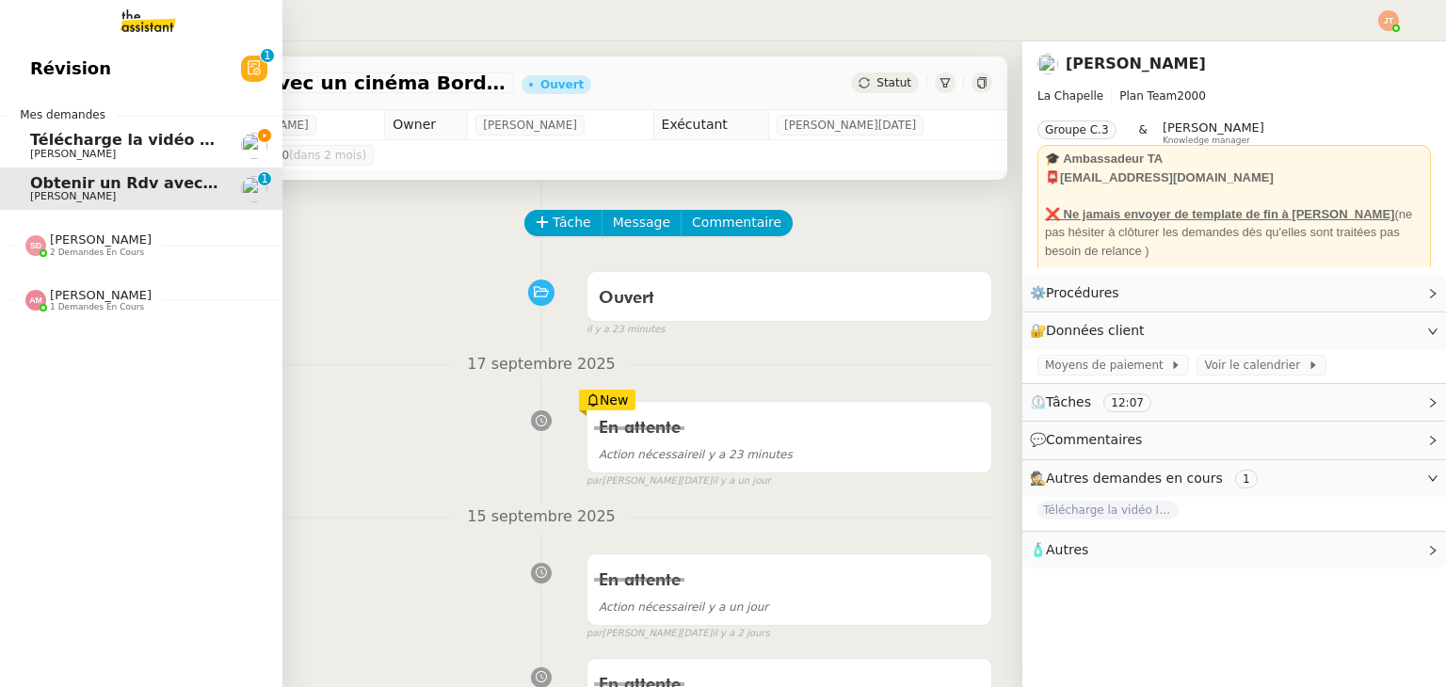
click at [137, 150] on span "[PERSON_NAME]" at bounding box center [125, 154] width 190 height 11
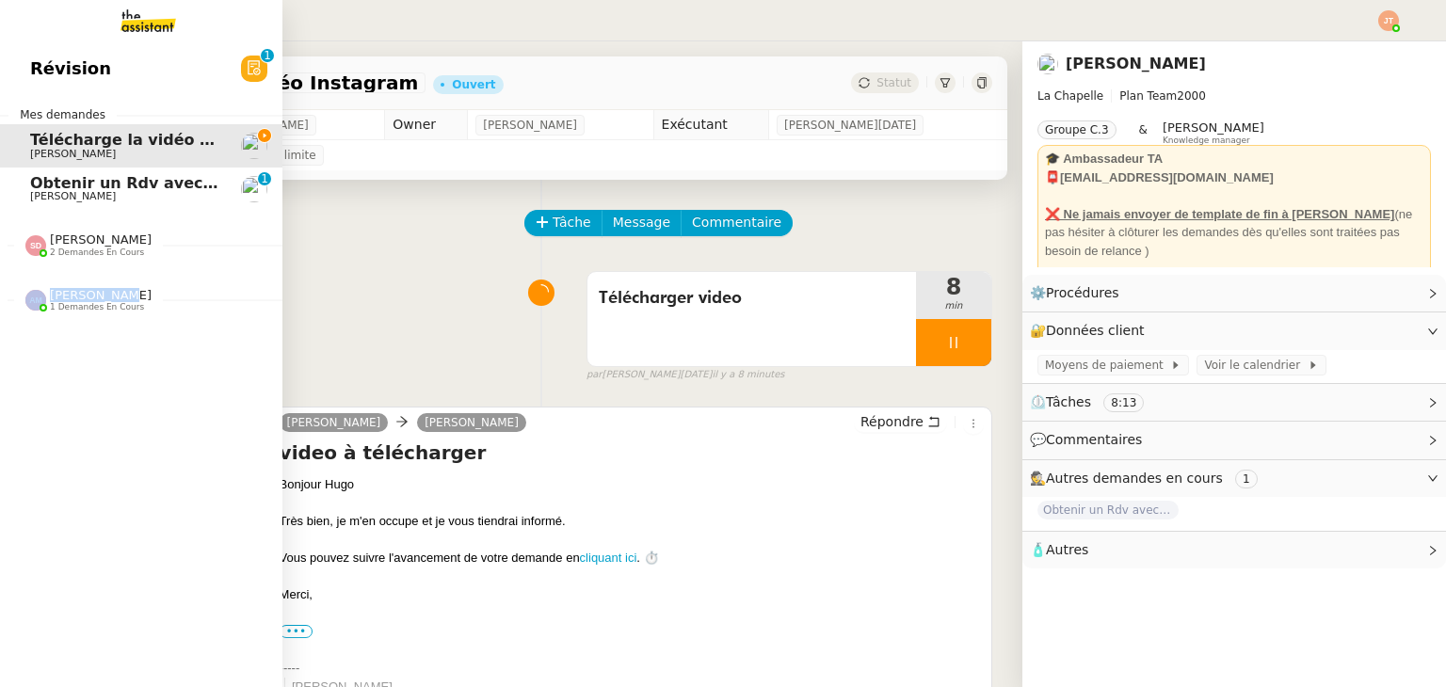
click at [121, 291] on span "Amyna Mehrez 1 demandes en cours" at bounding box center [149, 293] width 282 height 40
click at [120, 346] on span "[PERSON_NAME]" at bounding box center [125, 350] width 190 height 11
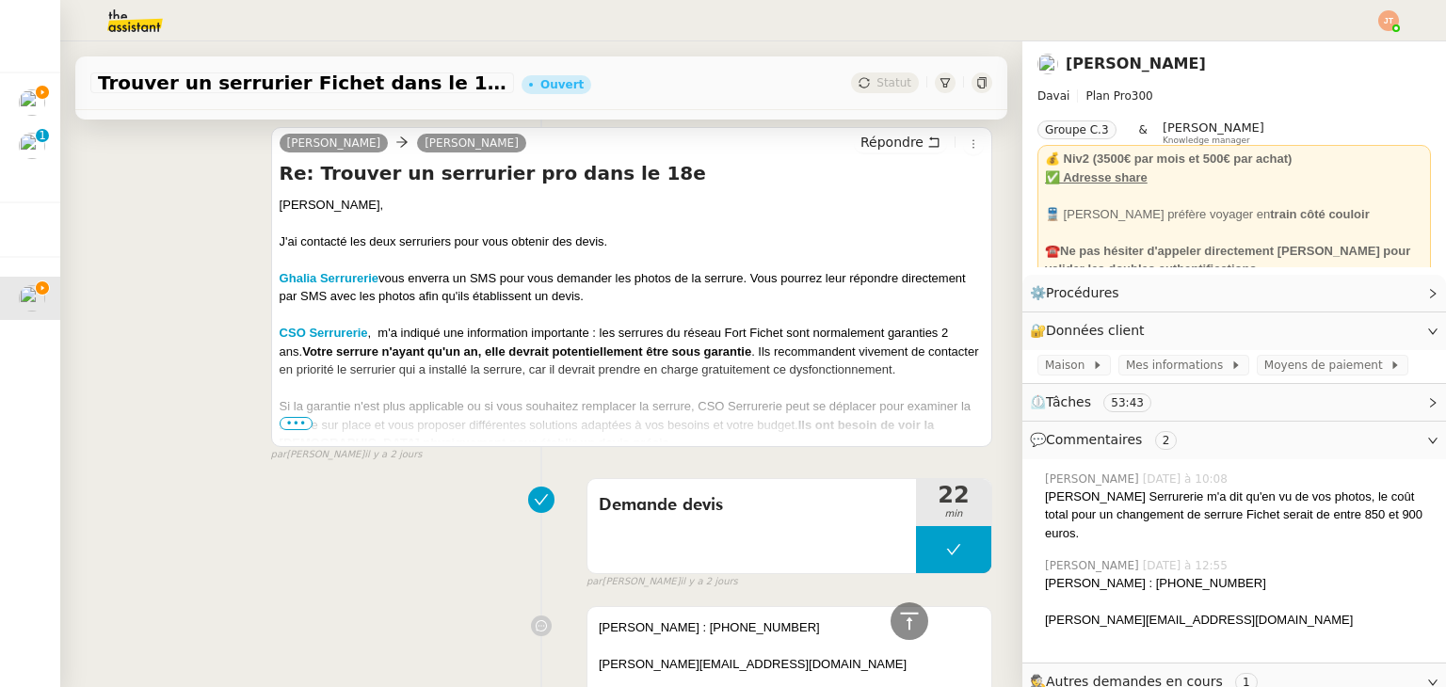
scroll to position [1130, 0]
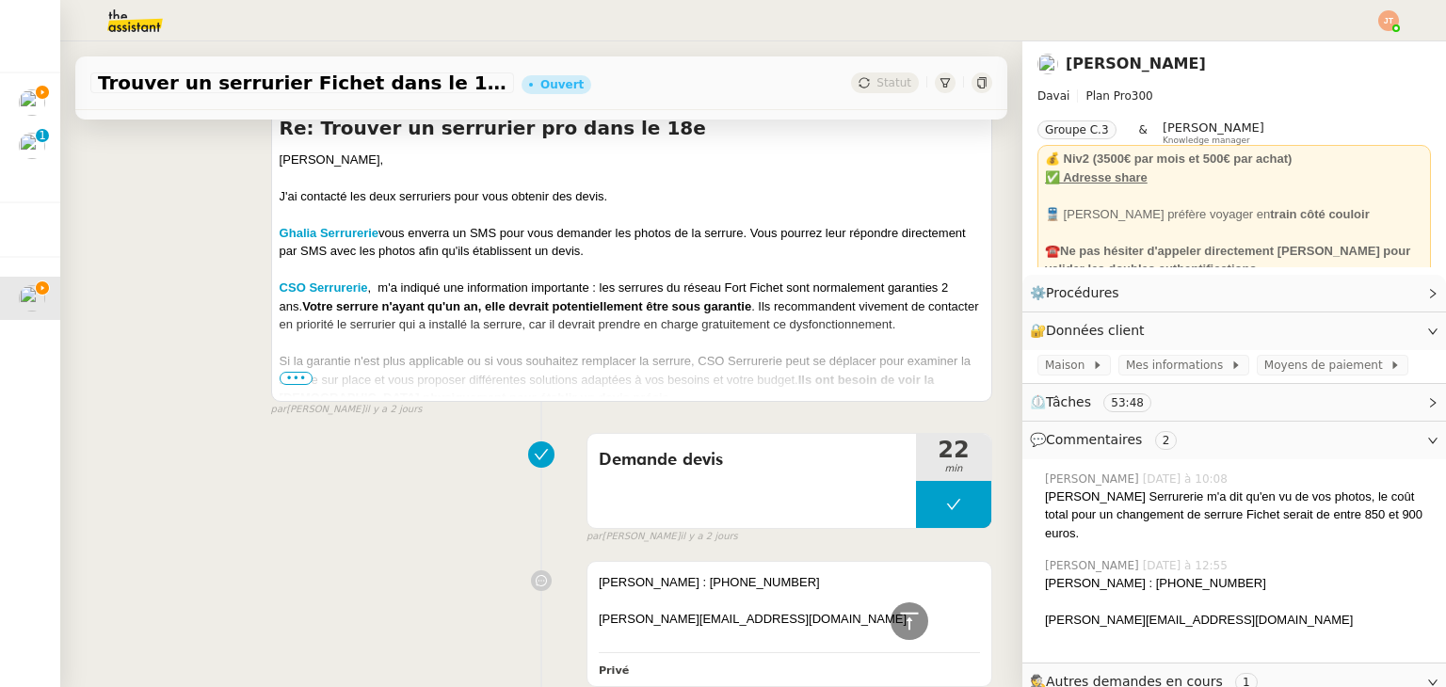
click at [290, 377] on span "•••" at bounding box center [297, 378] width 34 height 13
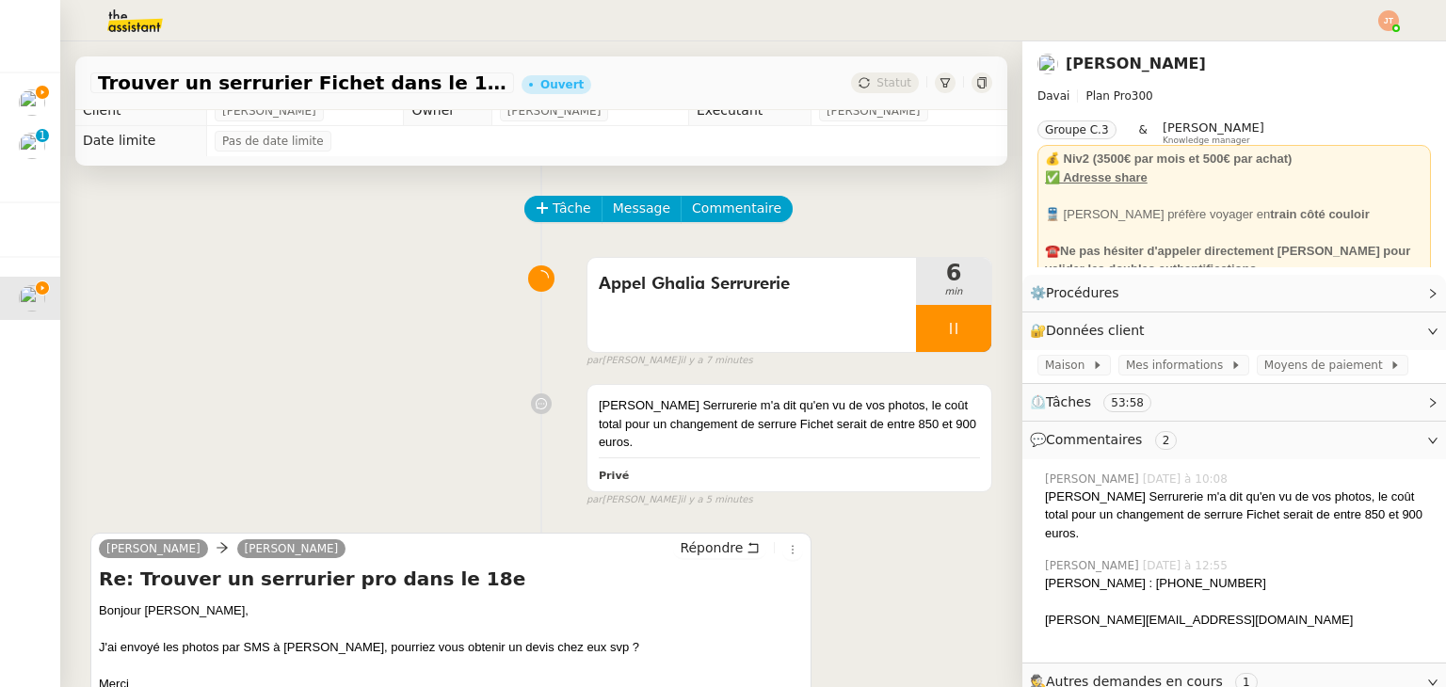
scroll to position [0, 0]
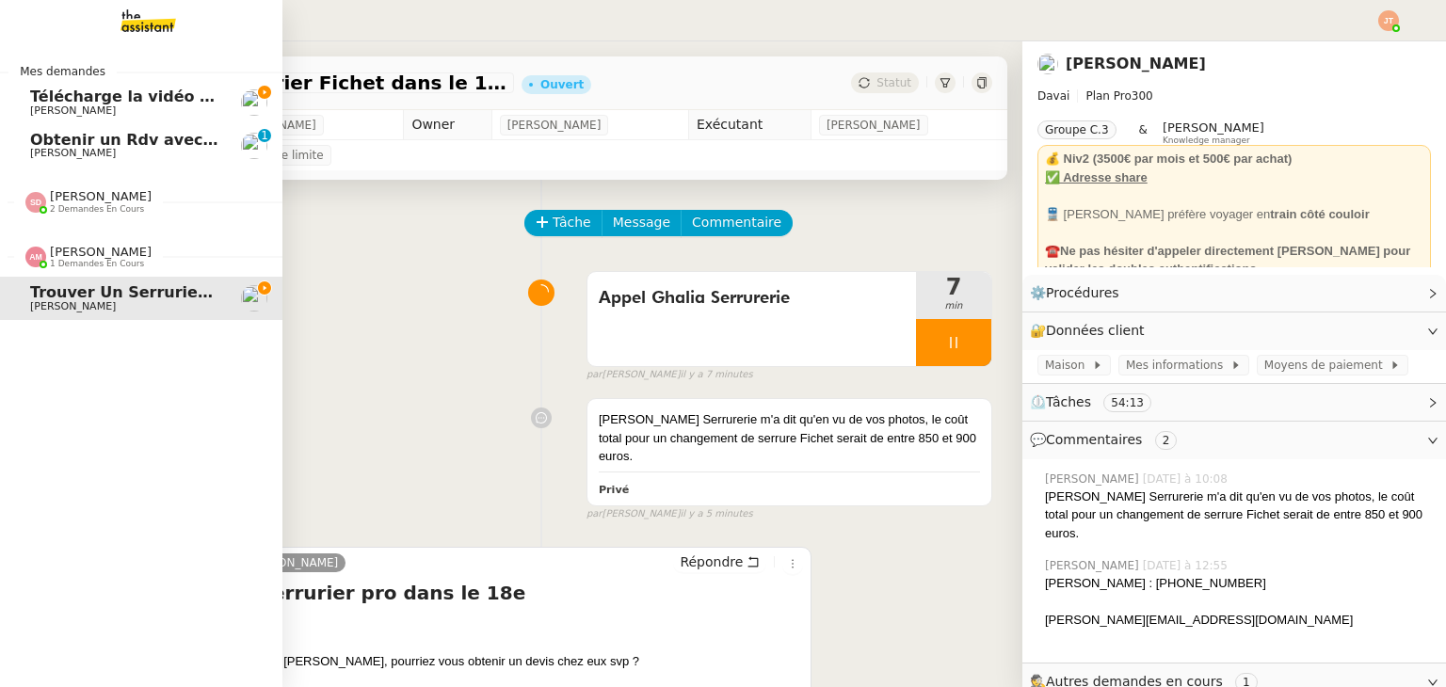
click at [104, 152] on span "[PERSON_NAME]" at bounding box center [125, 153] width 190 height 11
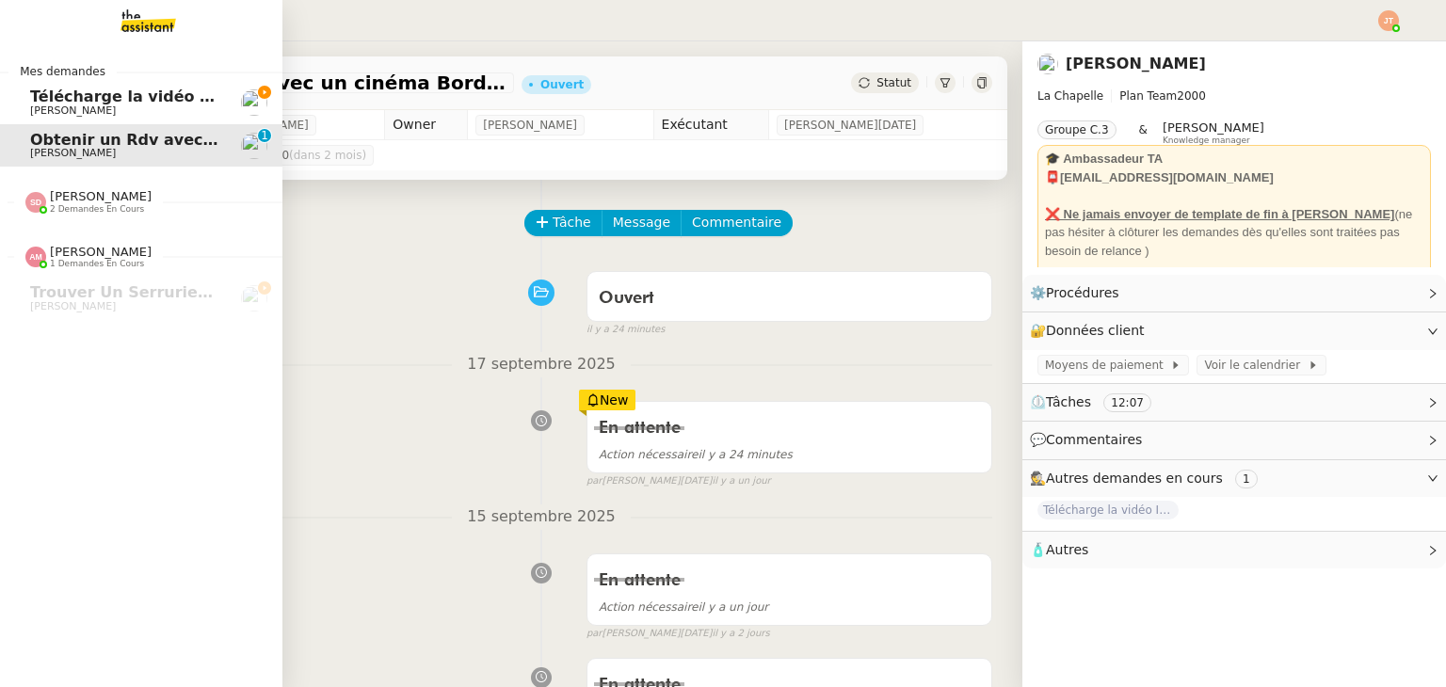
click at [113, 113] on span "[PERSON_NAME]" at bounding box center [125, 110] width 190 height 11
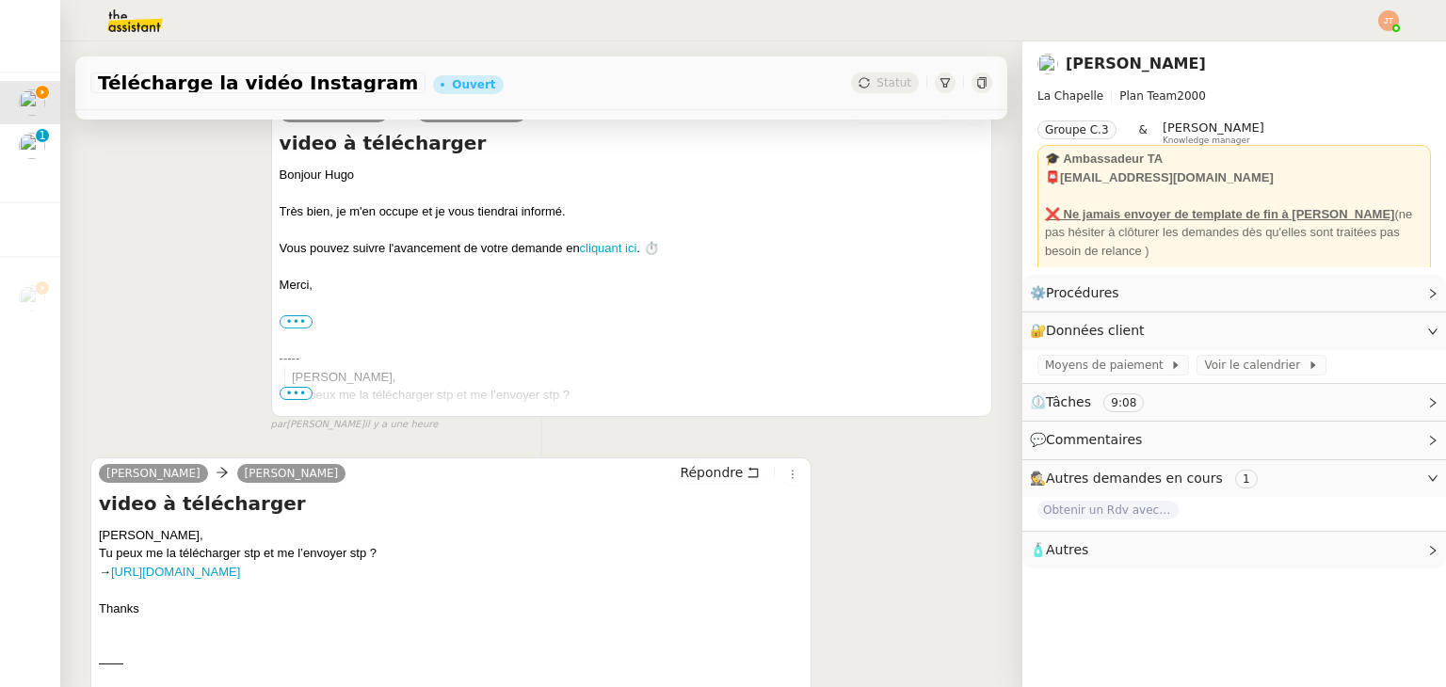
scroll to position [377, 0]
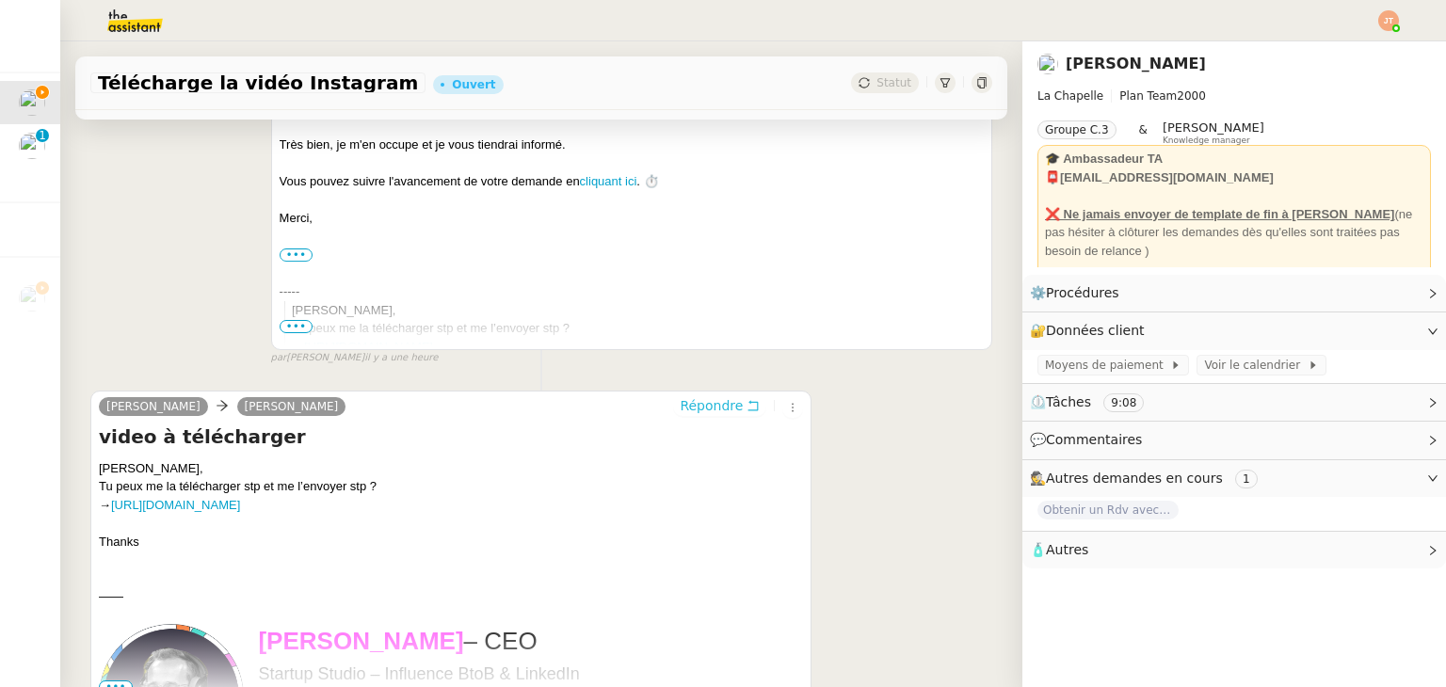
click at [680, 405] on span "Répondre" at bounding box center [711, 405] width 63 height 19
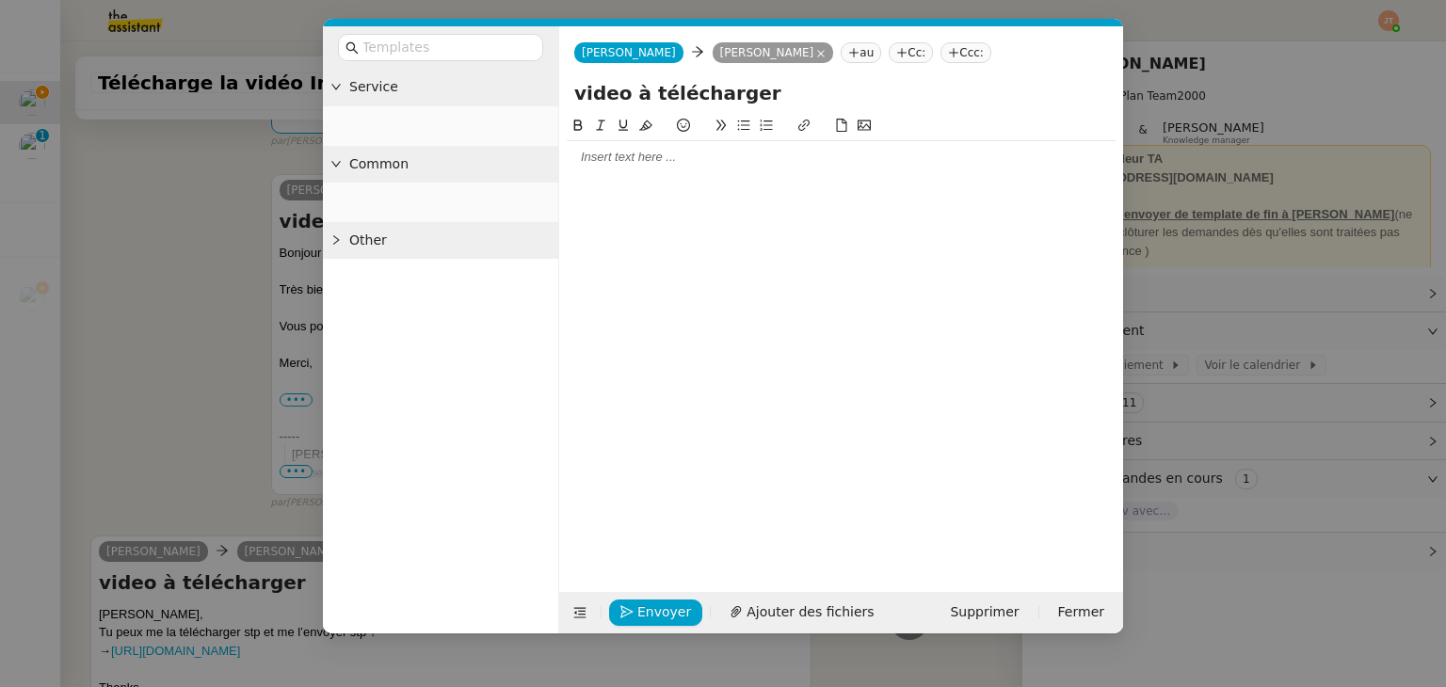
scroll to position [519, 0]
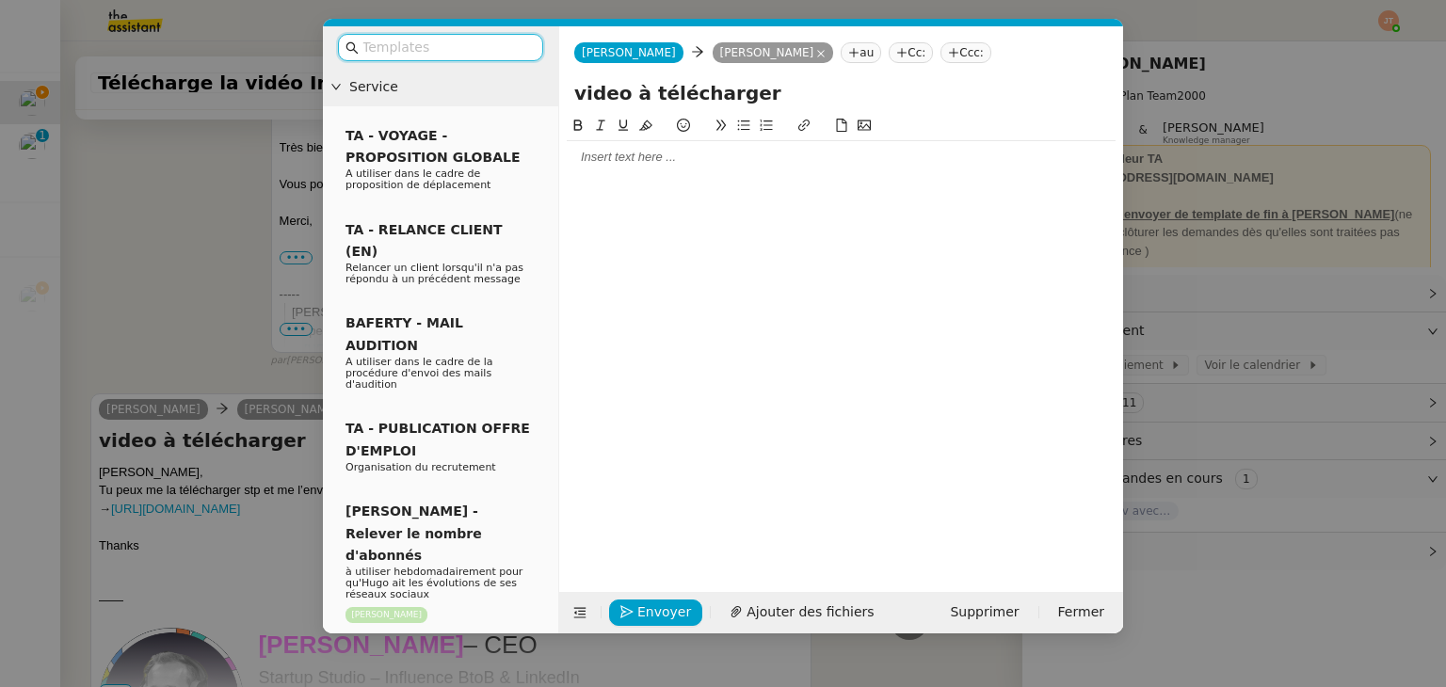
click at [651, 162] on div at bounding box center [841, 157] width 549 height 17
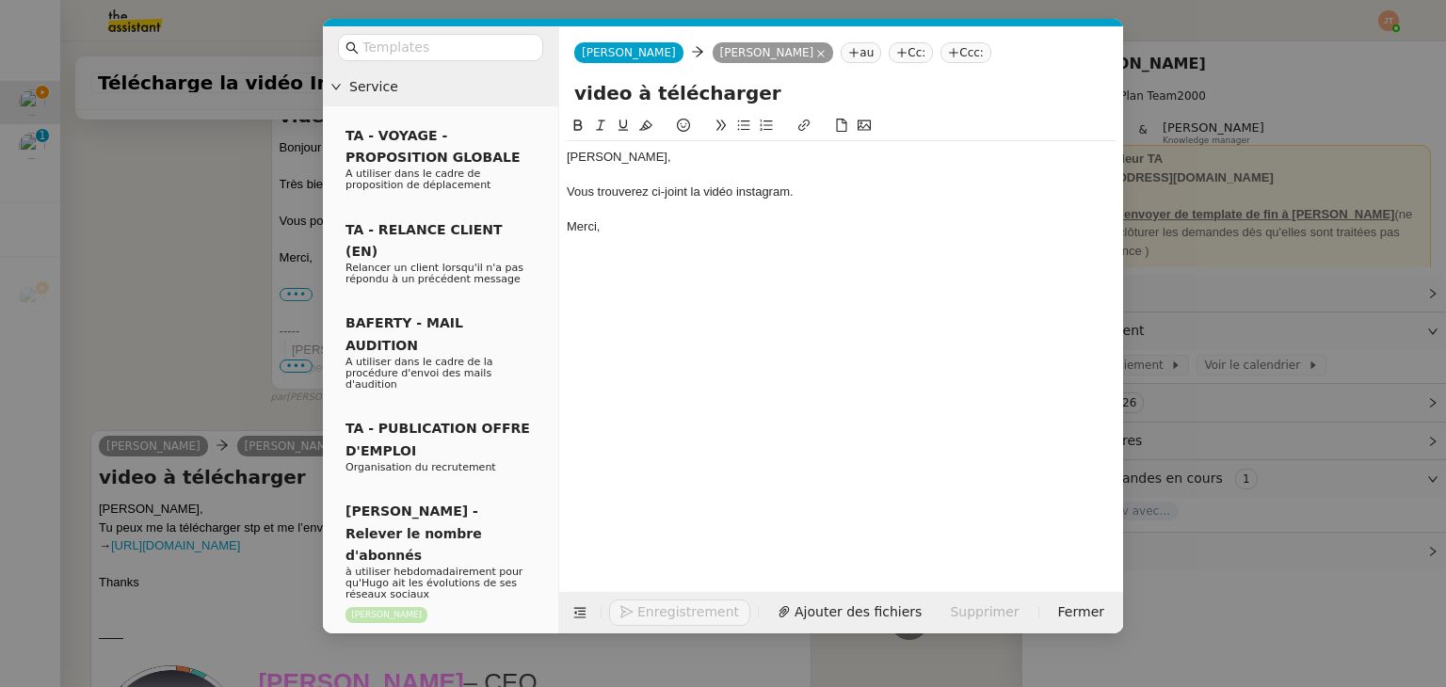
scroll to position [610, 0]
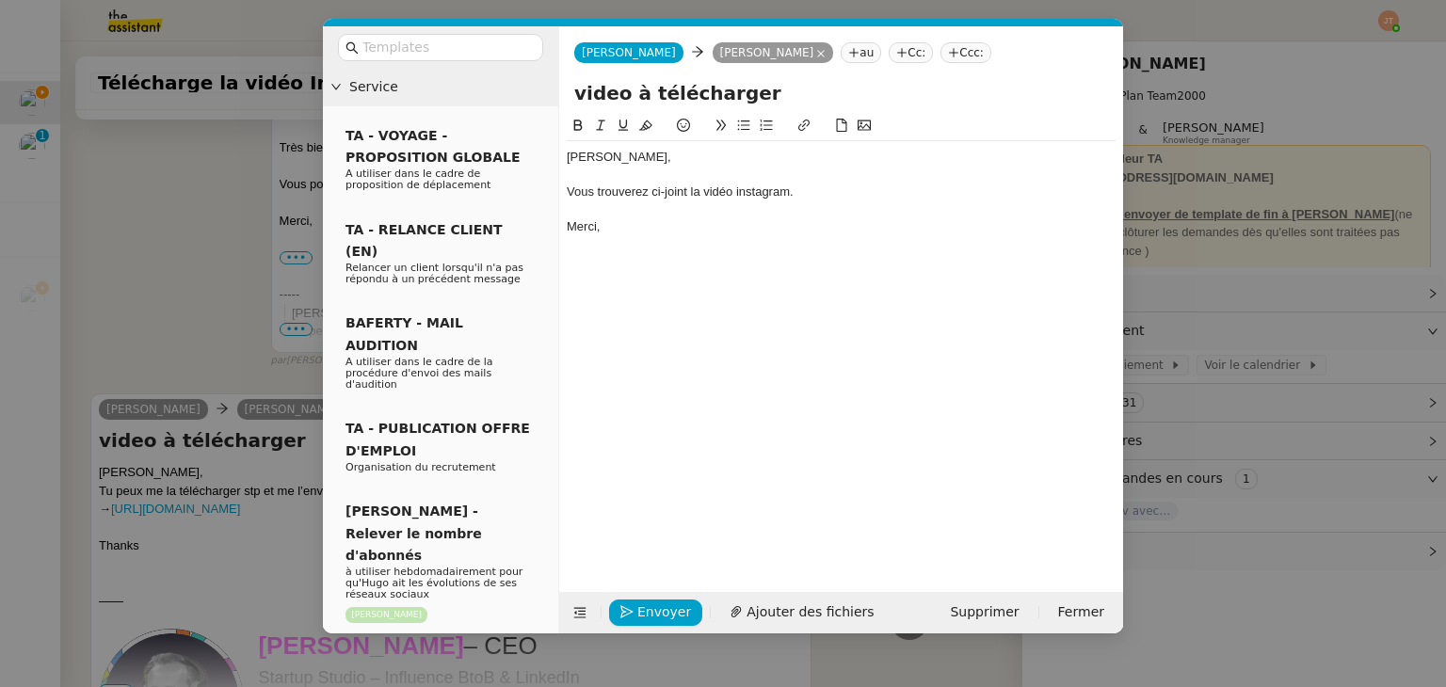
click at [749, 193] on div "Vous trouverez ci-joint la vidéo instagram." at bounding box center [841, 192] width 549 height 17
click at [0, 0] on lt-span "Instagram" at bounding box center [0, 0] width 0 height 0
click at [795, 609] on span "Ajouter des fichiers" at bounding box center [858, 613] width 127 height 22
click at [239, 298] on nz-modal-container "Service TA - VOYAGE - PROPOSITION GLOBALE A utiliser dans le cadre de propositi…" at bounding box center [723, 343] width 1446 height 687
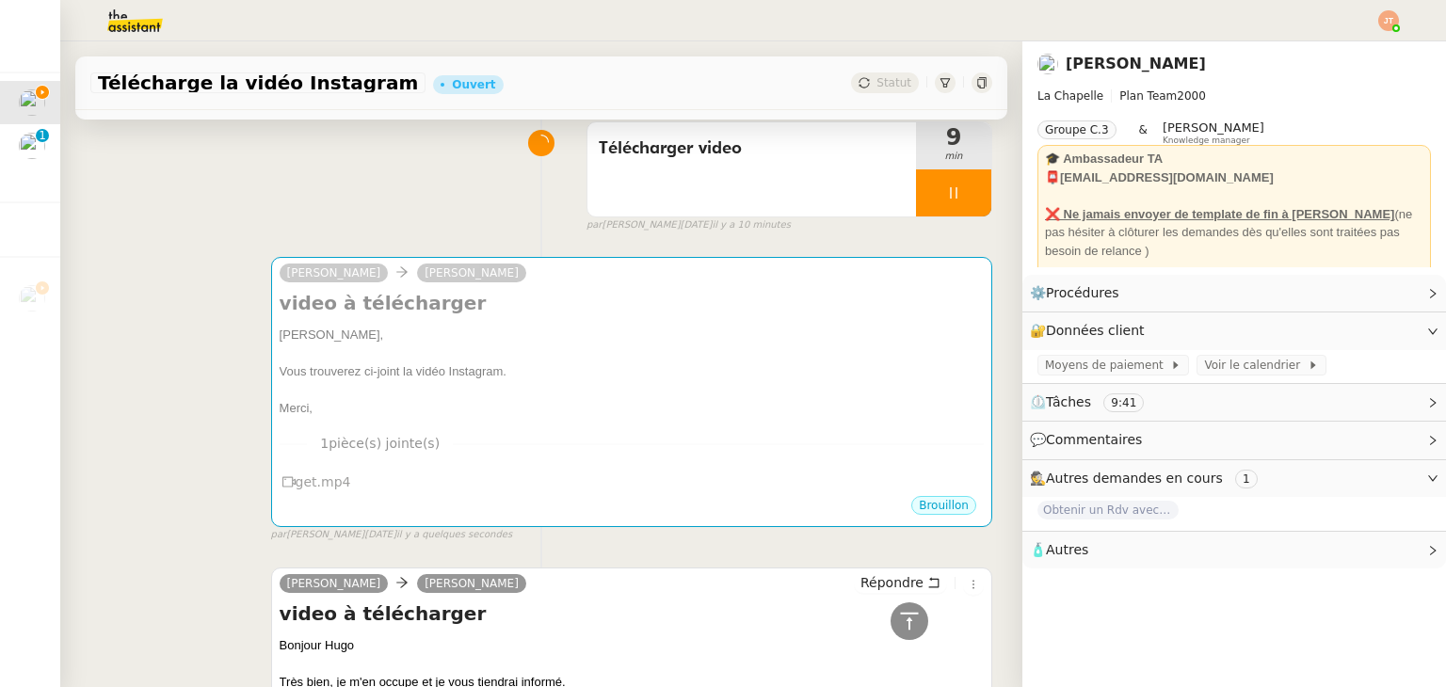
scroll to position [0, 0]
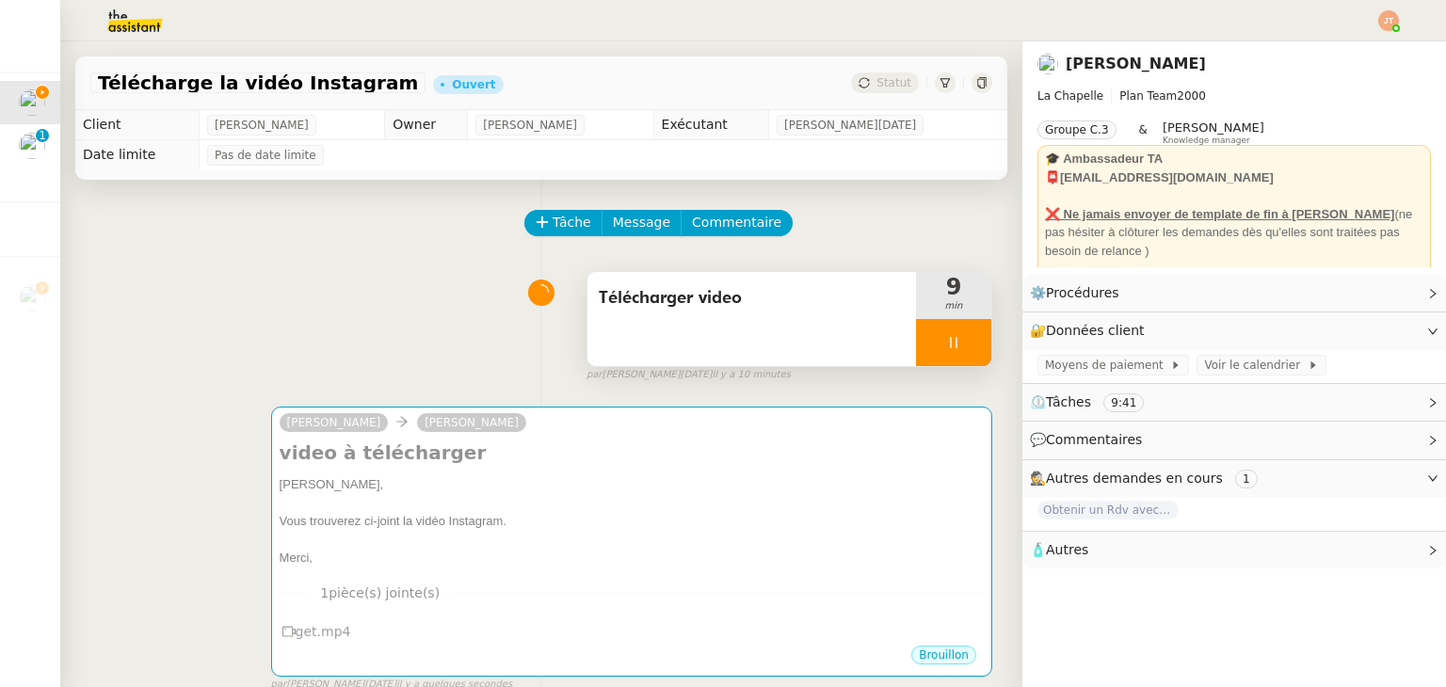
click at [916, 352] on div at bounding box center [953, 342] width 75 height 47
click at [926, 353] on div at bounding box center [935, 342] width 38 height 47
click at [946, 350] on icon at bounding box center [953, 342] width 15 height 15
click at [954, 351] on button at bounding box center [973, 342] width 38 height 47
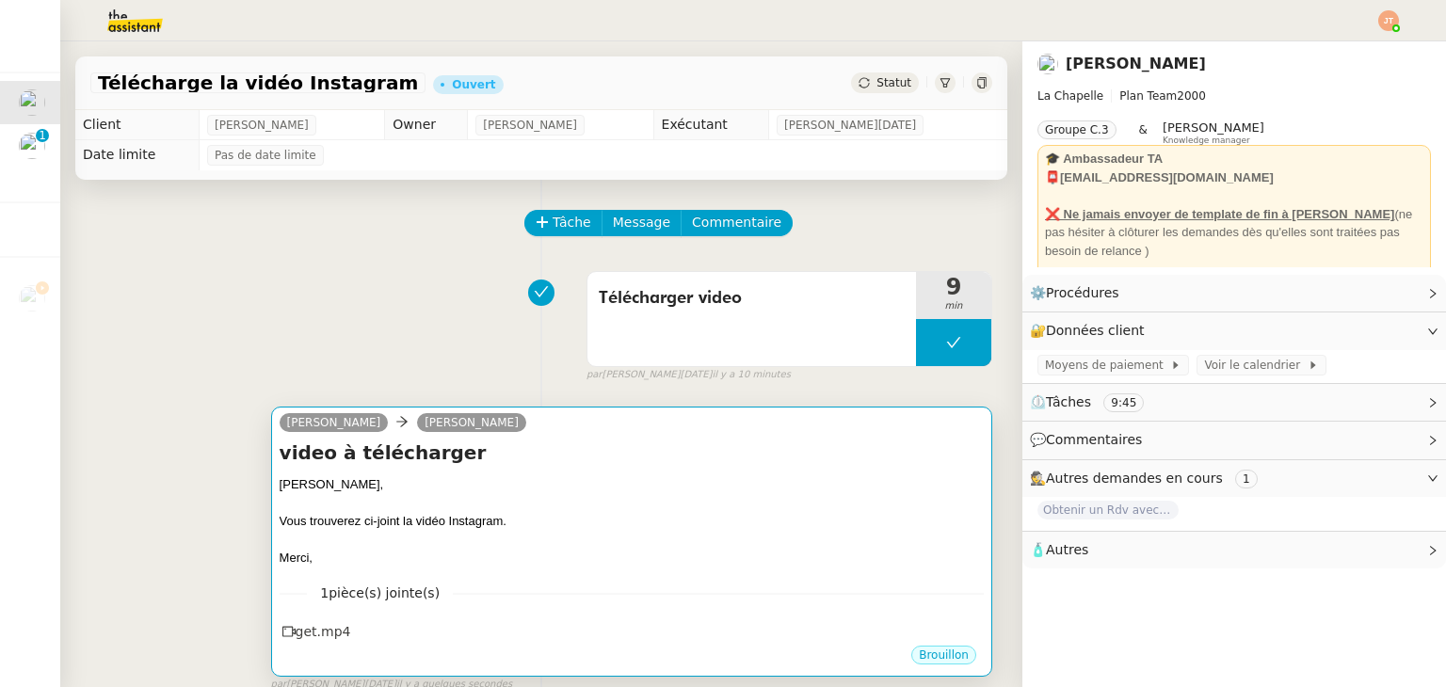
click at [486, 523] on div "Vous trouverez ci-joint la vidéo Instagram." at bounding box center [632, 521] width 704 height 19
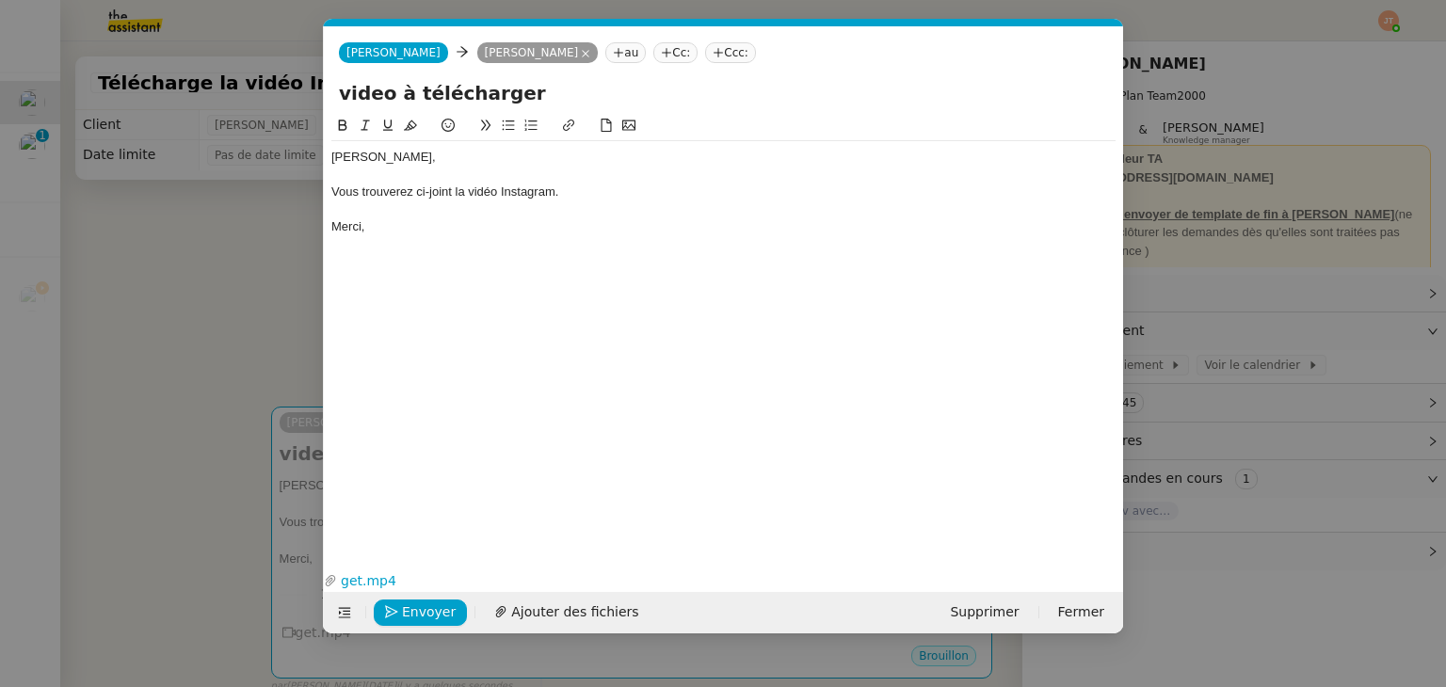
scroll to position [0, 40]
click at [433, 608] on span "Envoyer" at bounding box center [429, 613] width 54 height 22
click at [433, 608] on span "Confirmer l'envoi" at bounding box center [458, 613] width 113 height 22
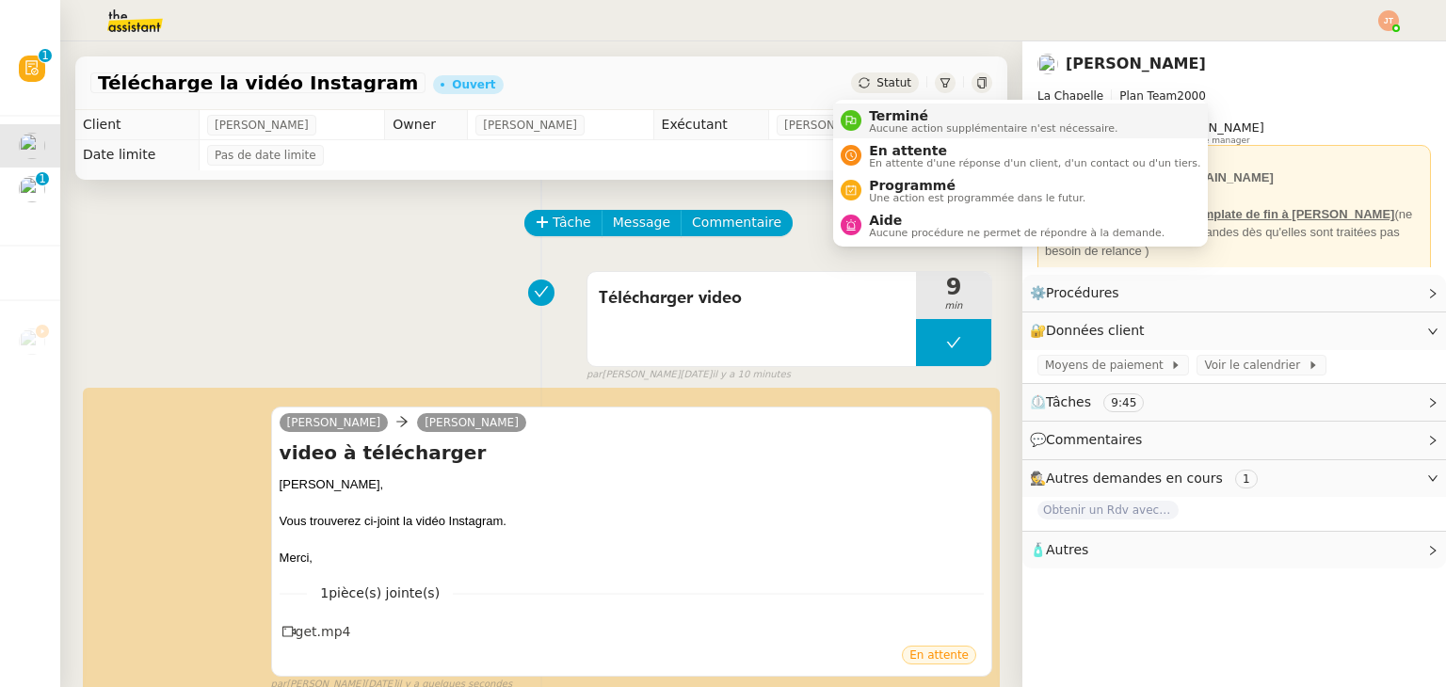
click at [877, 115] on span "Terminé" at bounding box center [993, 115] width 249 height 15
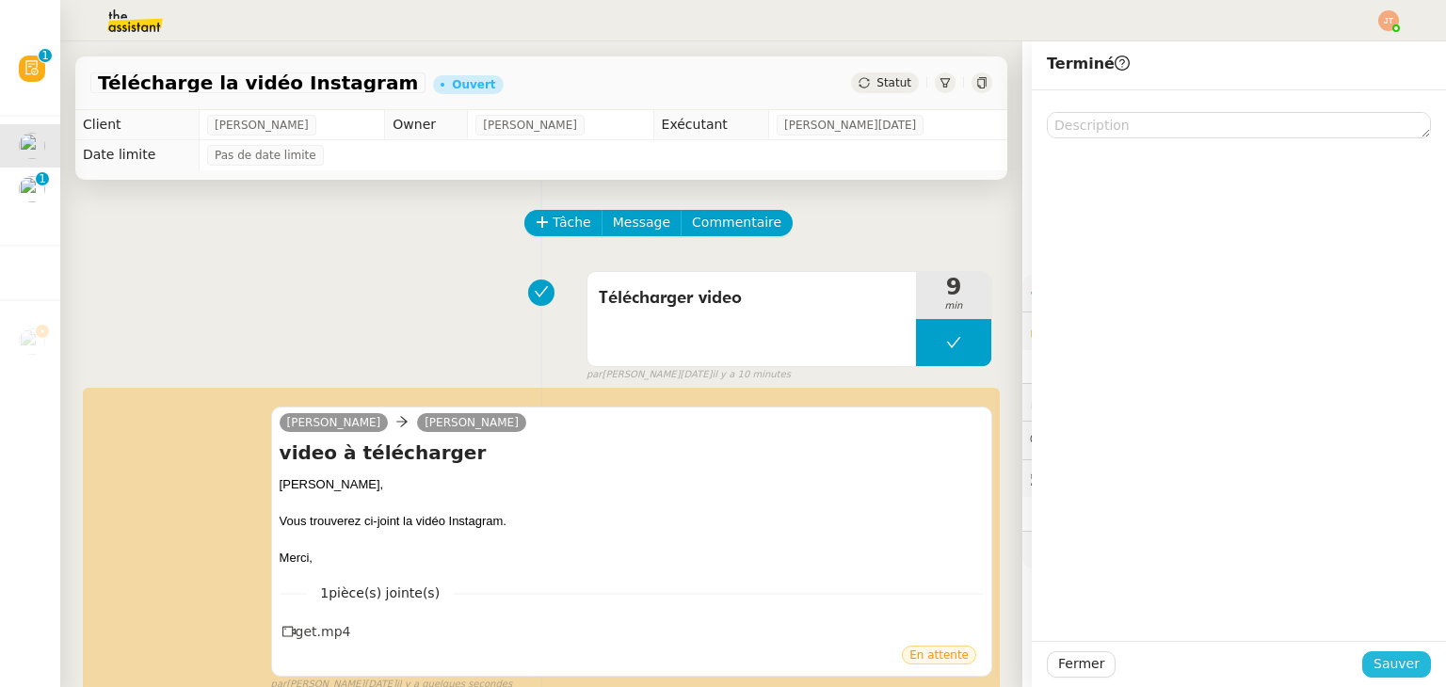
click at [1380, 668] on span "Sauver" at bounding box center [1396, 664] width 46 height 22
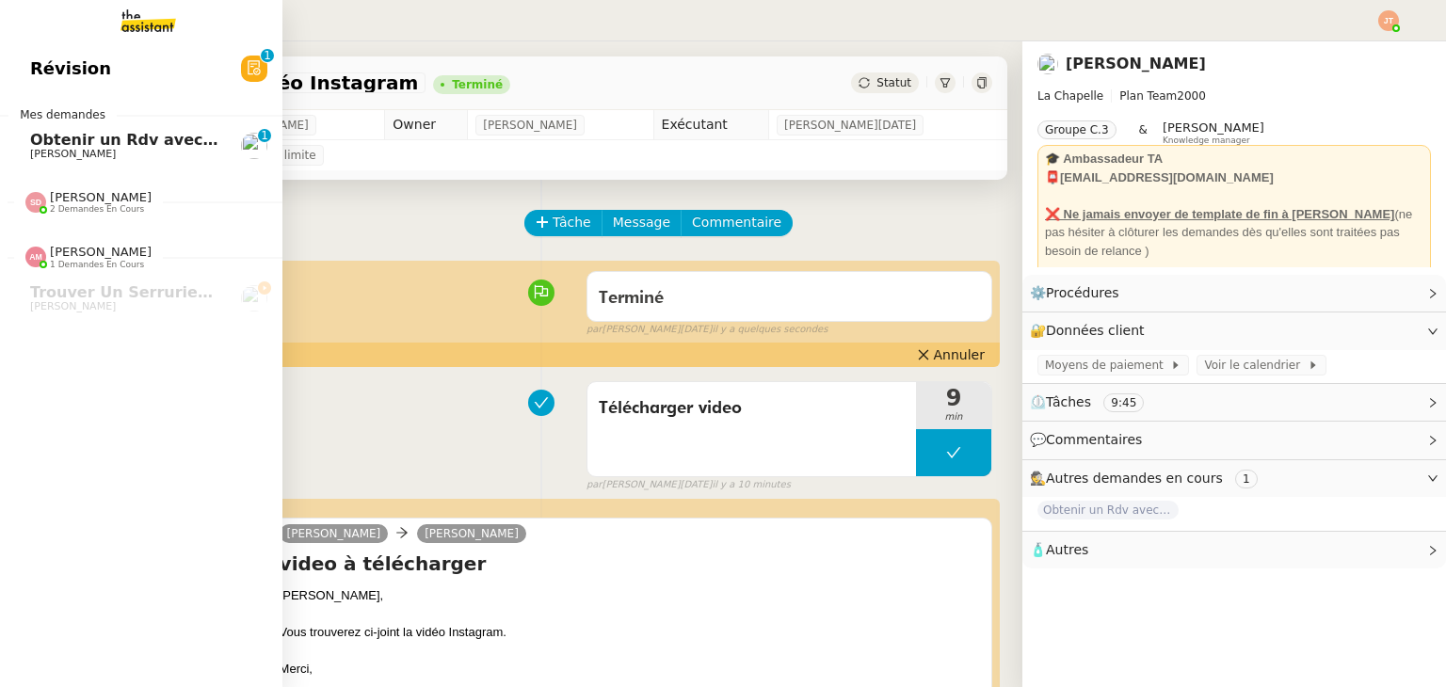
click at [91, 145] on span "Obtenir un Rdv avec un cinéma Bordelais" at bounding box center [205, 140] width 350 height 18
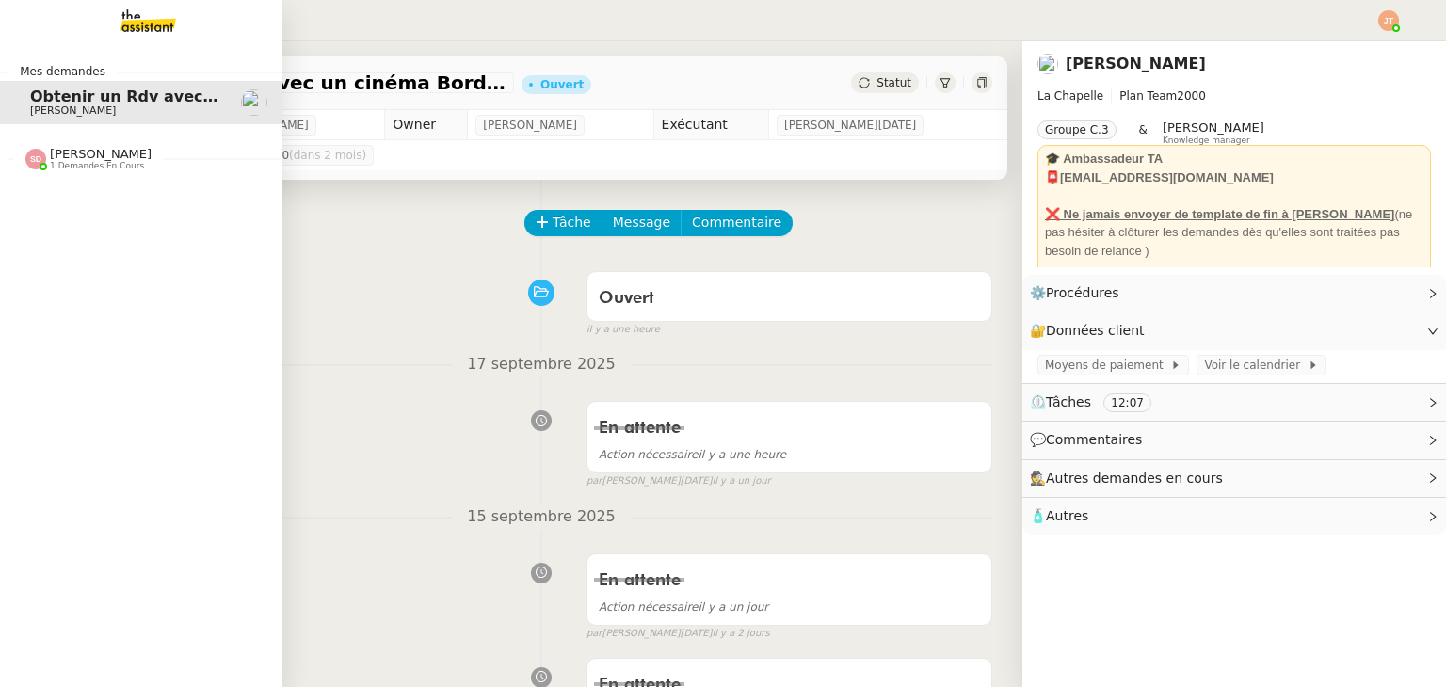
click at [109, 156] on span "[PERSON_NAME]" at bounding box center [101, 154] width 102 height 14
click at [111, 197] on span ""Création d'étiquettes Smart green Execution (réponses)" a été modifié récemmen…" at bounding box center [395, 194] width 730 height 18
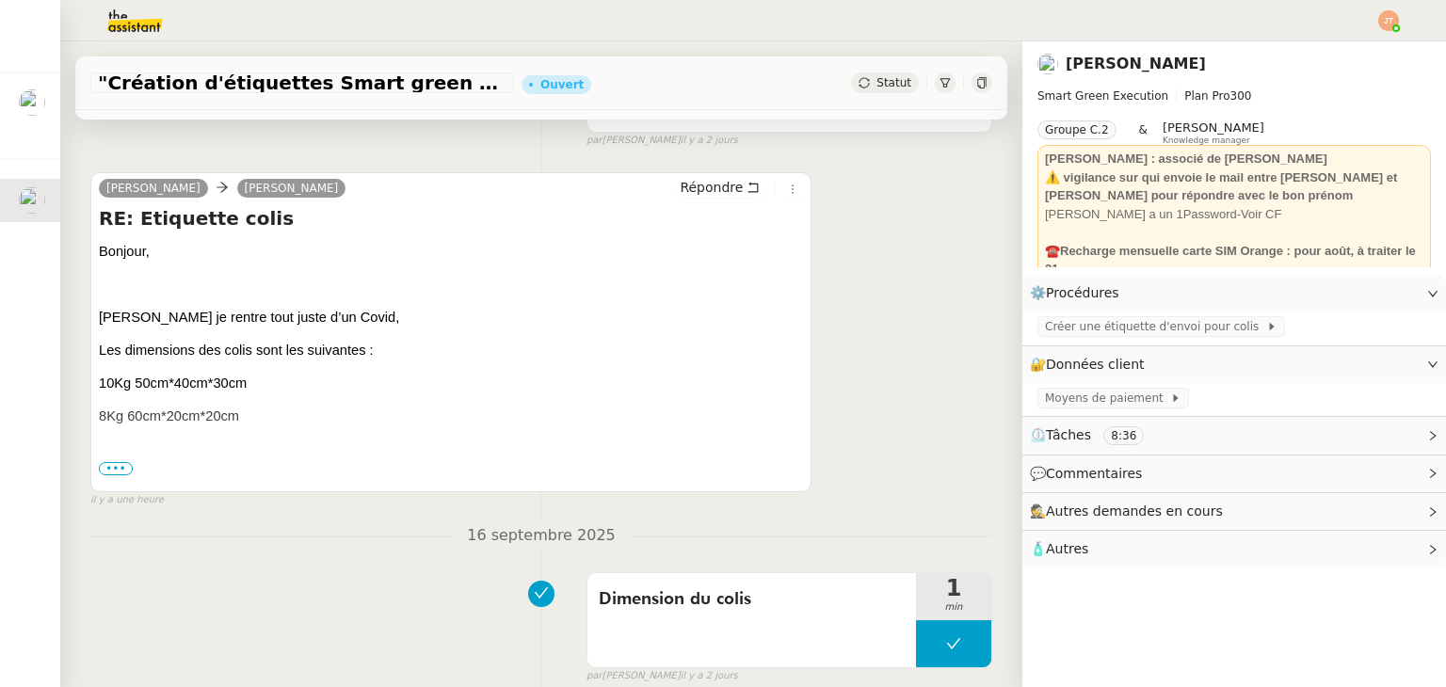
scroll to position [377, 0]
click at [120, 464] on span "•••" at bounding box center [116, 467] width 34 height 13
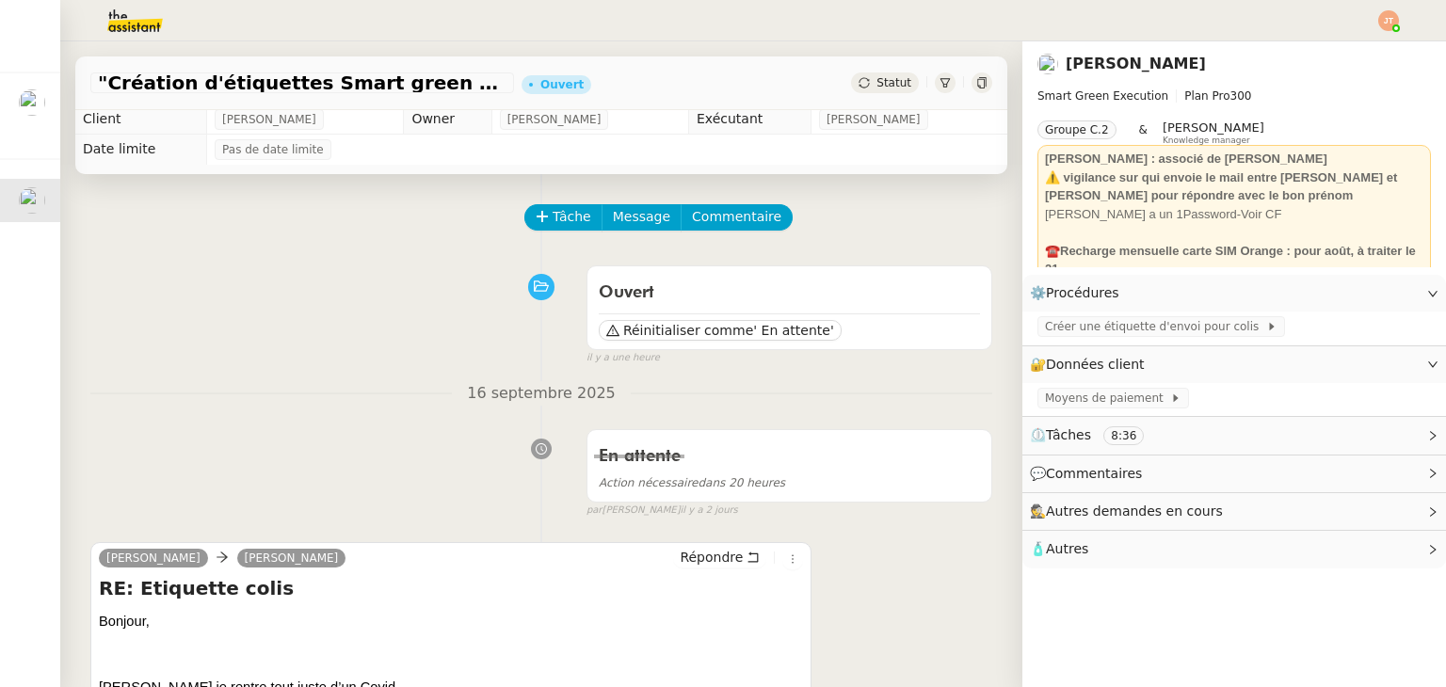
scroll to position [0, 0]
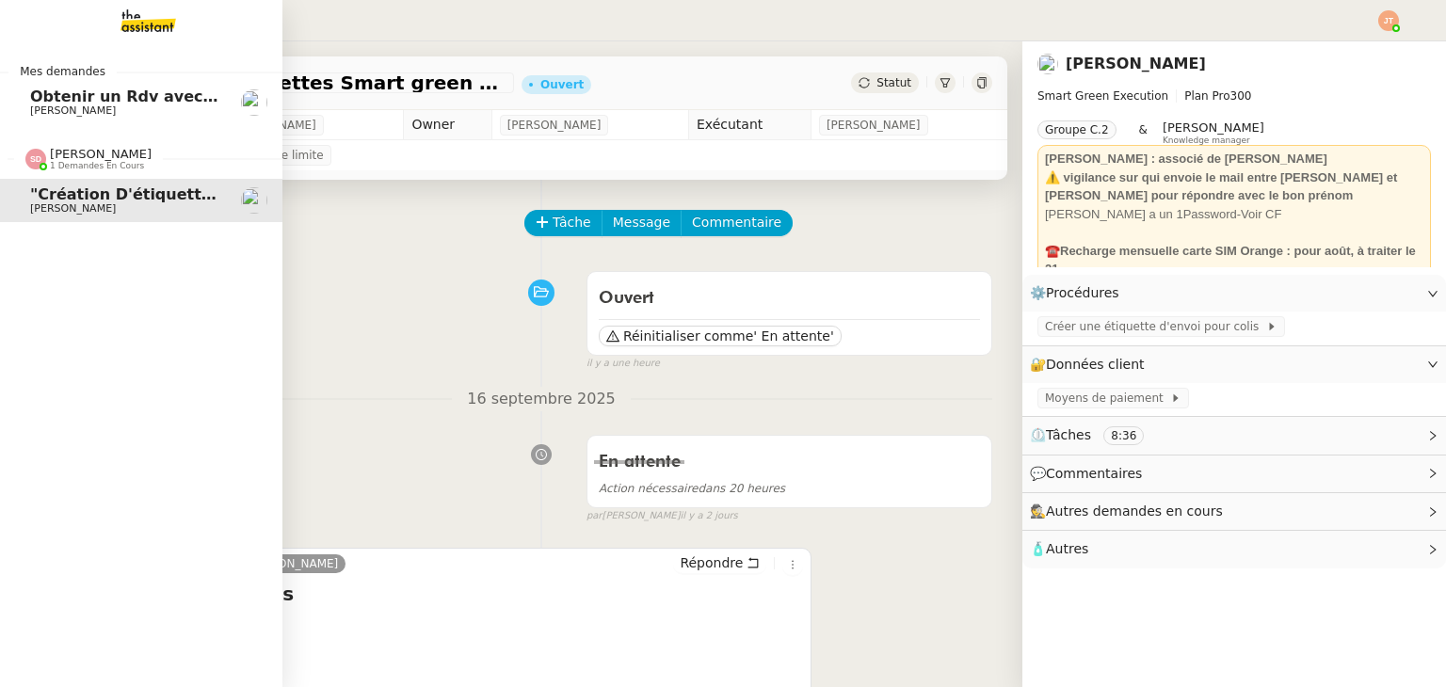
click at [110, 169] on span "1 demandes en cours" at bounding box center [97, 166] width 94 height 10
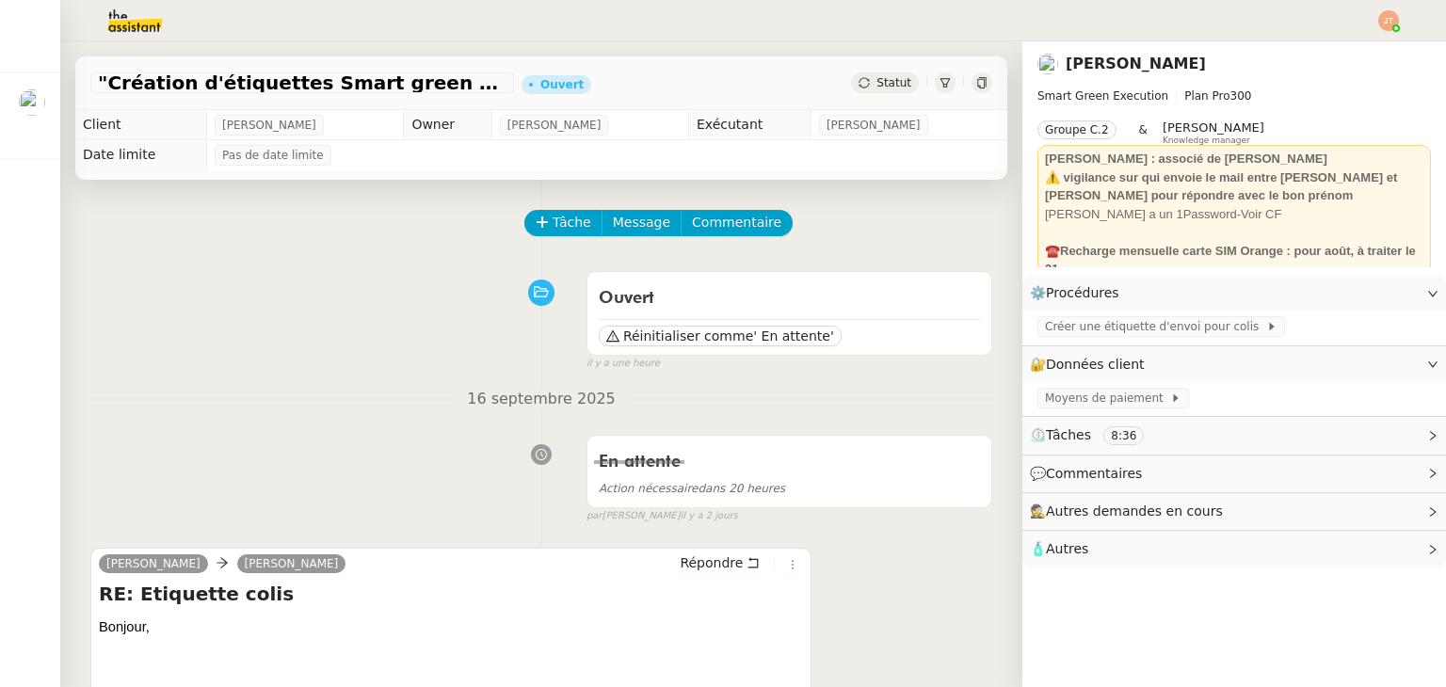
click at [144, 24] on img at bounding box center [120, 20] width 146 height 41
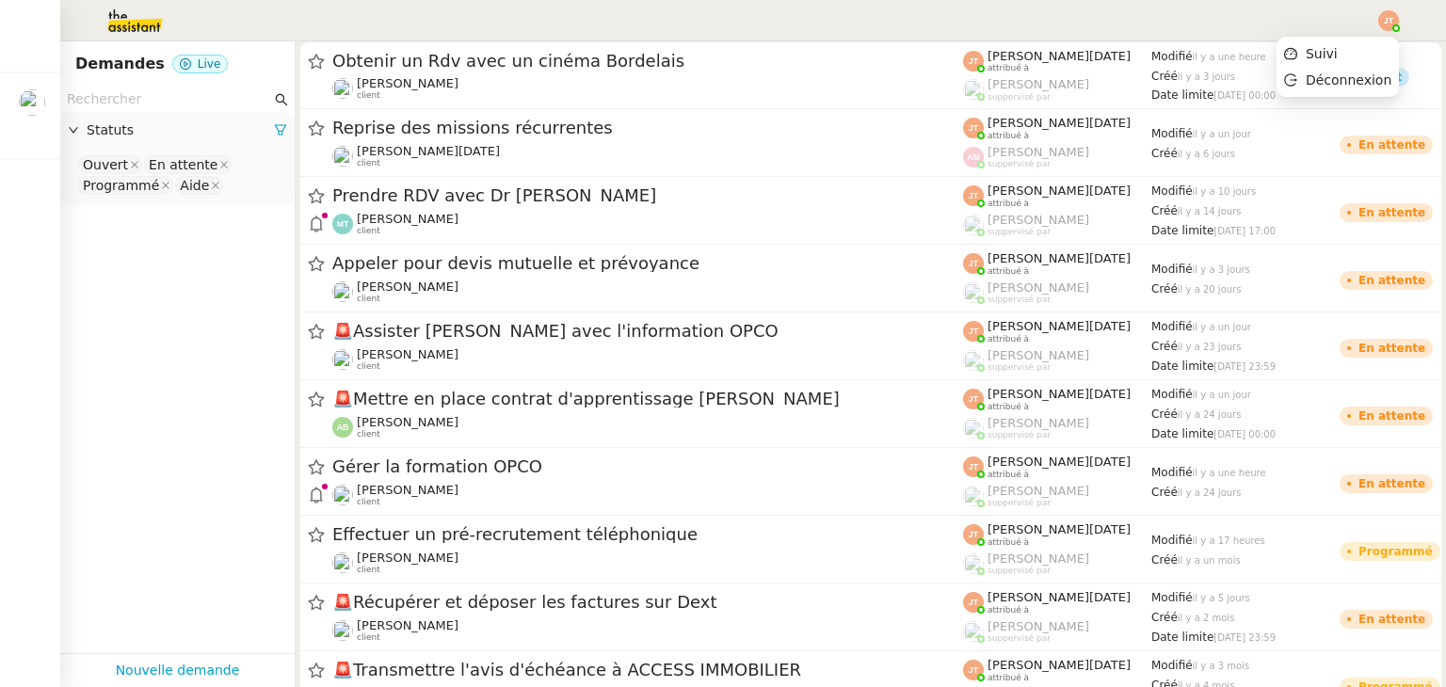
click at [1395, 21] on img at bounding box center [1388, 20] width 21 height 21
click at [1322, 50] on span "Suivi" at bounding box center [1322, 53] width 32 height 15
